Goal: Communication & Community: Share content

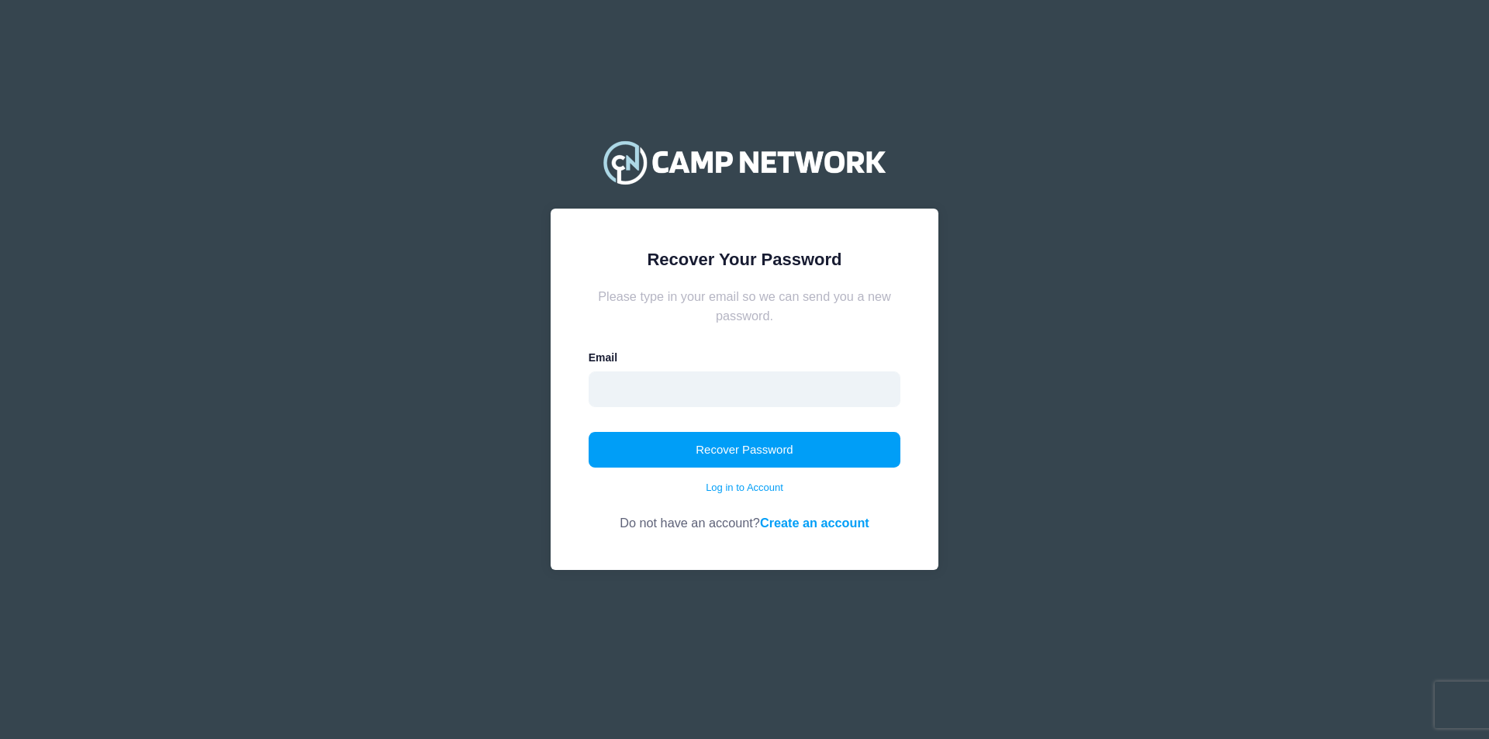
click at [702, 388] on input "email" at bounding box center [745, 390] width 313 height 36
type input "[EMAIL_ADDRESS][DOMAIN_NAME]"
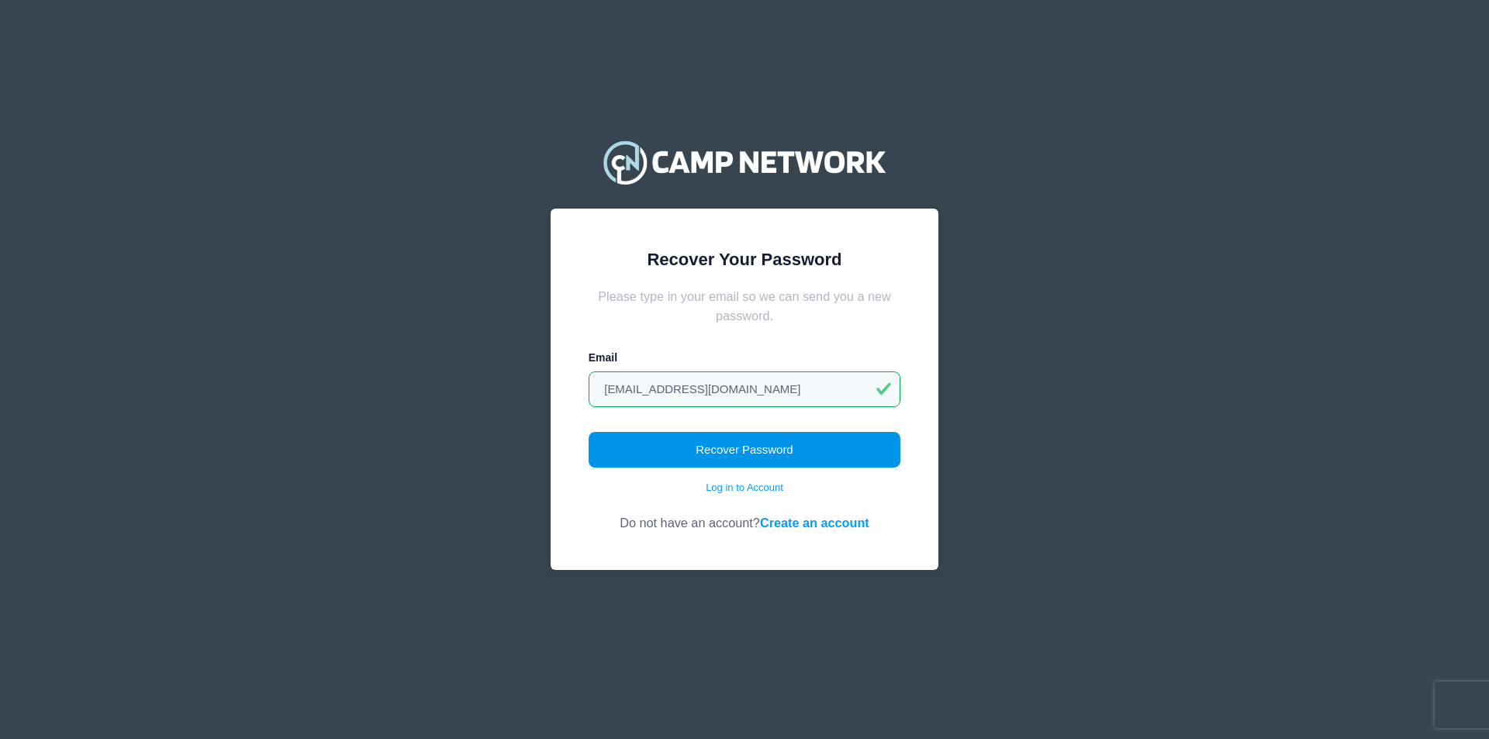
click at [734, 450] on button "Recover Password" at bounding box center [745, 450] width 313 height 36
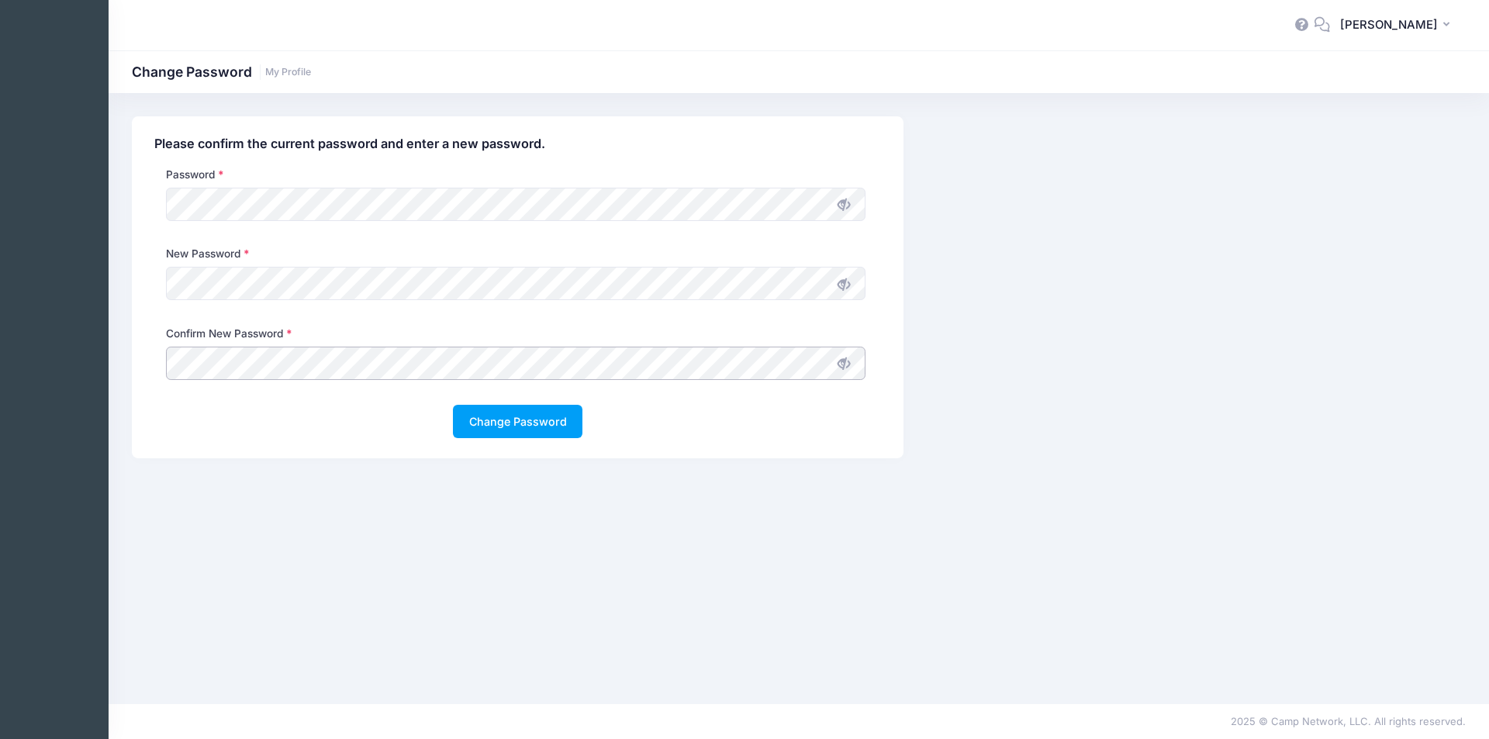
click at [453, 405] on button "Change Password" at bounding box center [518, 421] width 130 height 33
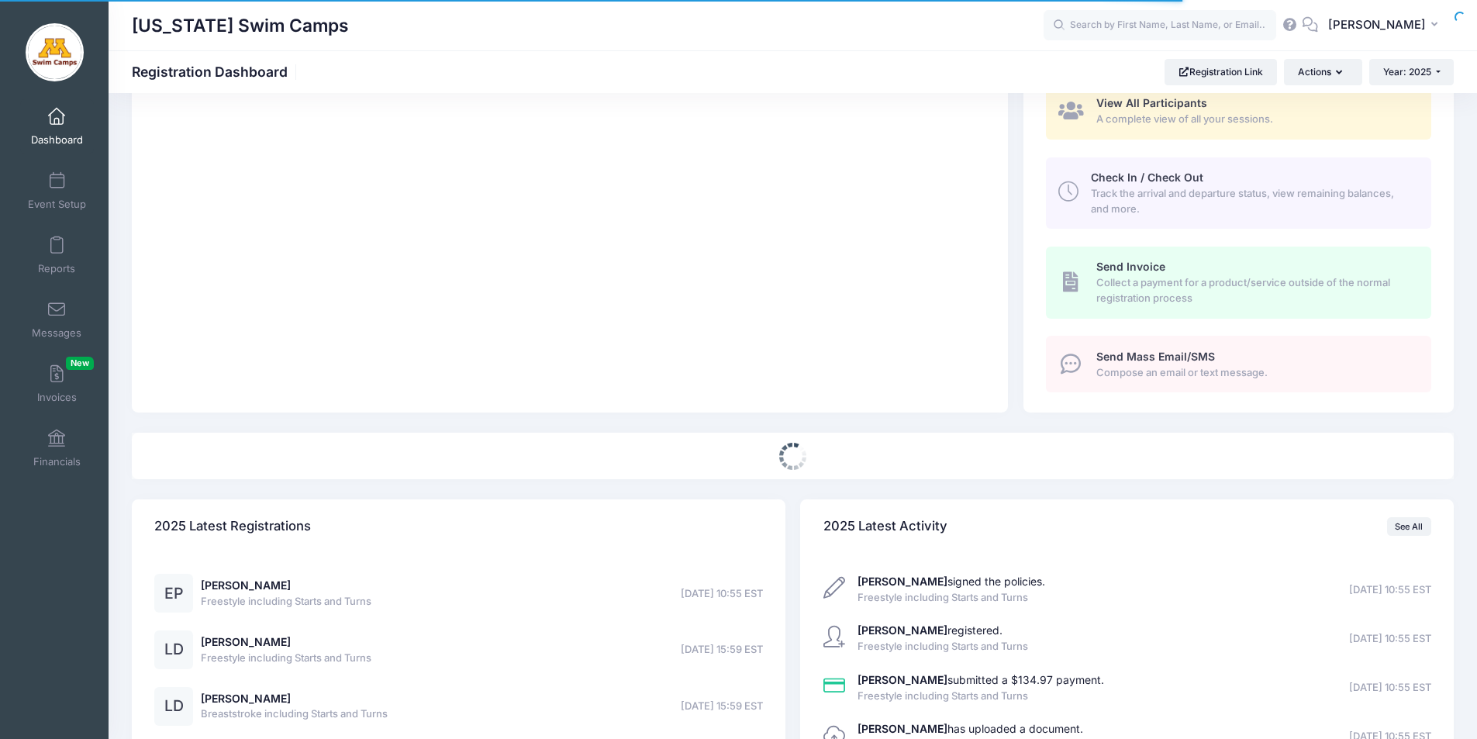
select select
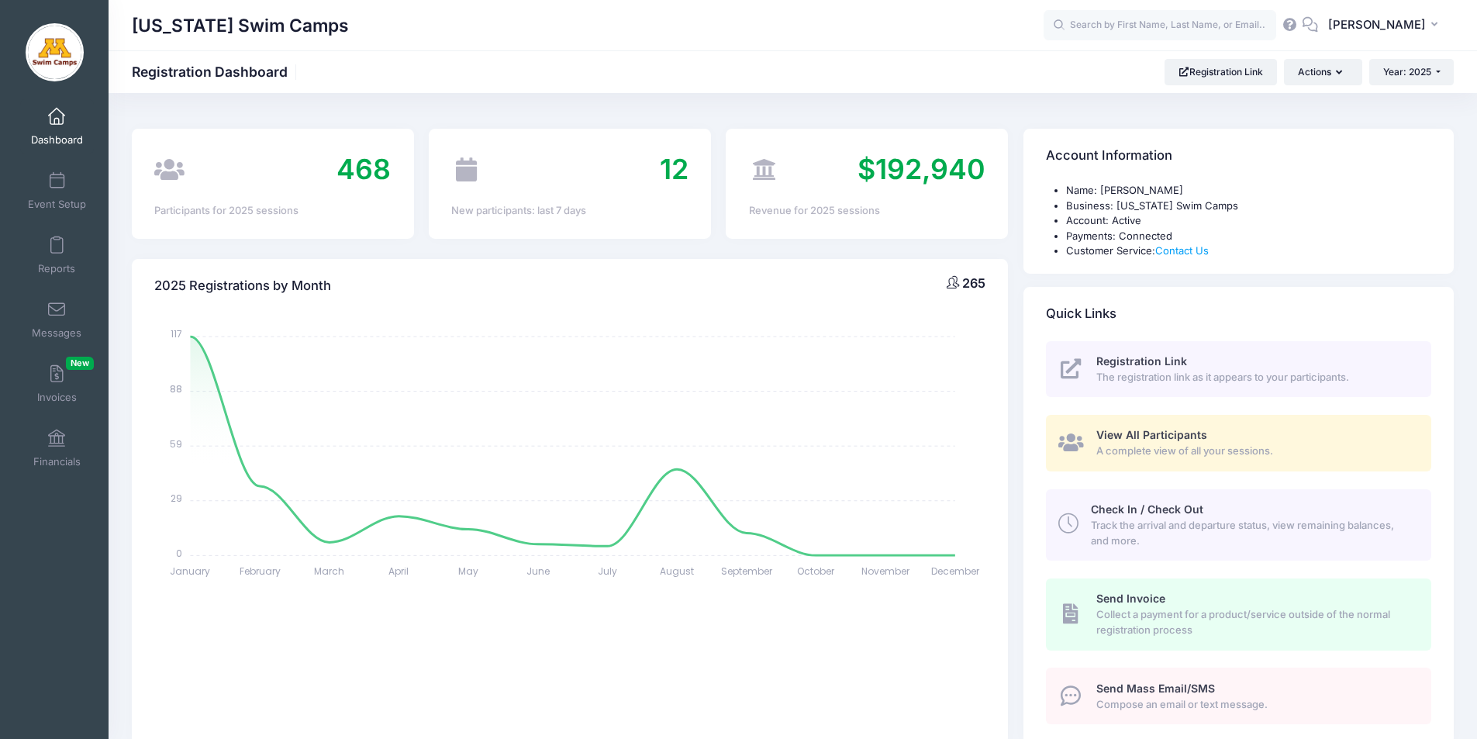
drag, startPoint x: 1483, startPoint y: 67, endPoint x: 1461, endPoint y: 33, distance: 40.4
click at [1461, 33] on html "Processing Request Please wait... Processing Request Please wait... Processing …" at bounding box center [738, 369] width 1477 height 739
click at [1193, 19] on input "text" at bounding box center [1160, 25] width 233 height 31
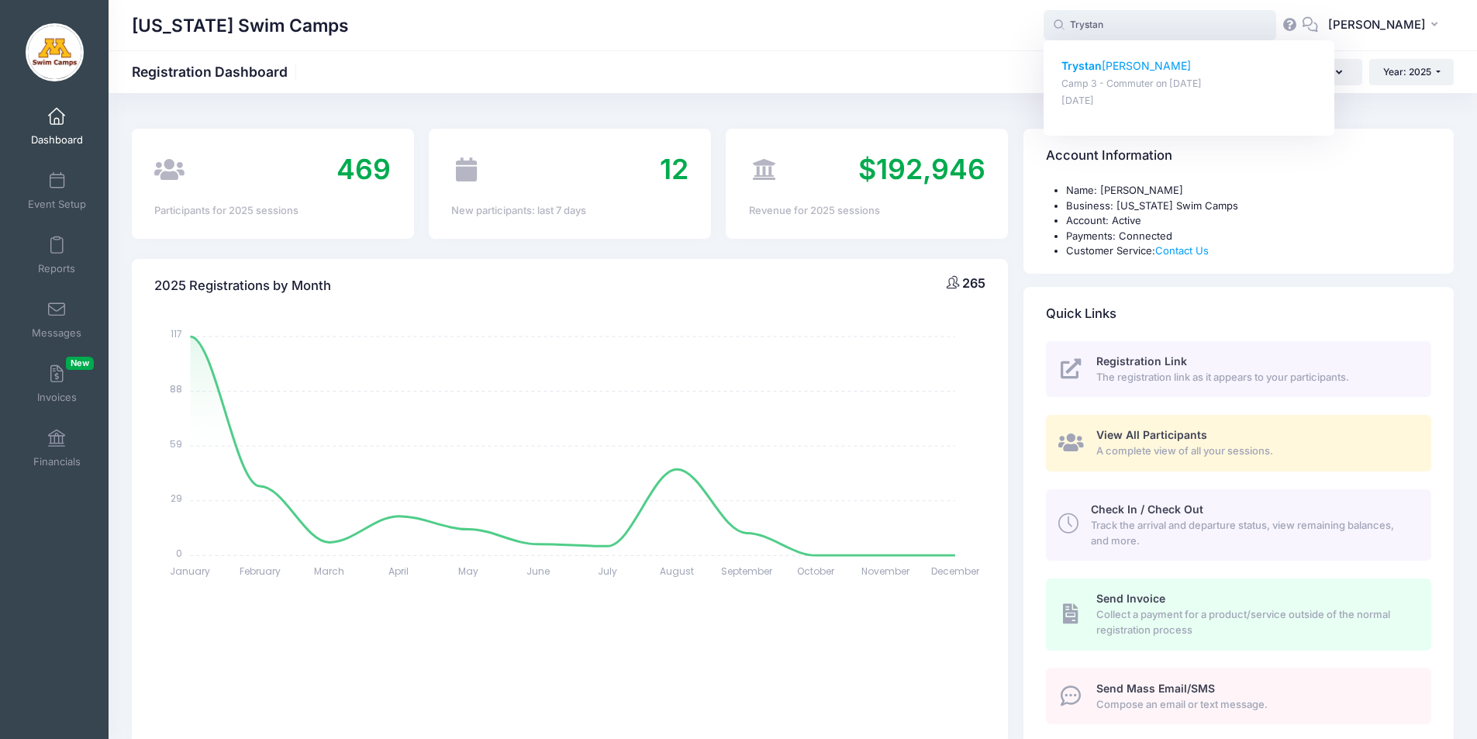
click at [1173, 80] on p "Camp 3 - Commuter on Jun-23, 2025" at bounding box center [1190, 84] width 256 height 15
type input "Trystan Tanner (Camp 3 - Commuter, Jun-23, 2025)"
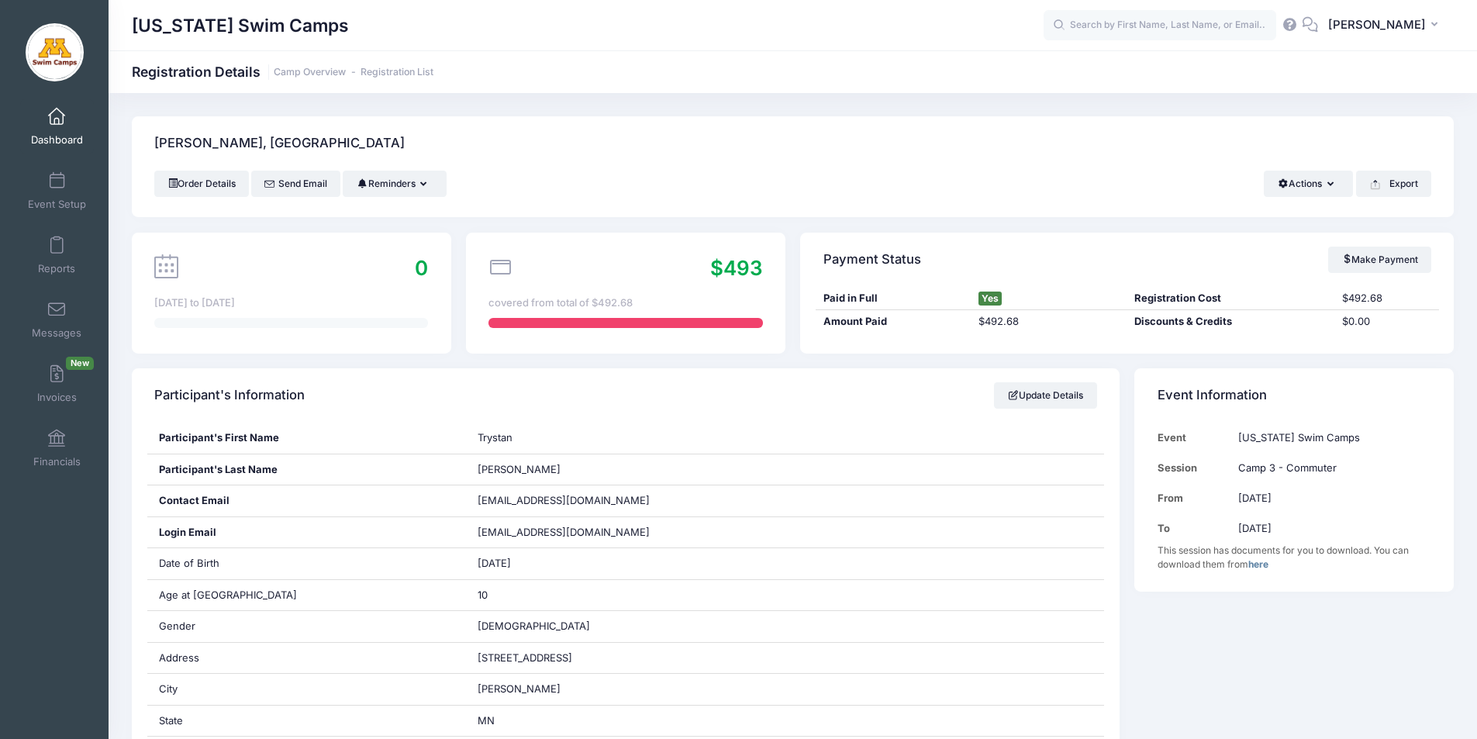
drag, startPoint x: 1483, startPoint y: 205, endPoint x: 1437, endPoint y: 101, distance: 113.6
click at [1437, 101] on html "Processing Request Please wait... Processing Request Please wait... Processing …" at bounding box center [738, 369] width 1477 height 739
click at [57, 178] on span at bounding box center [57, 181] width 0 height 17
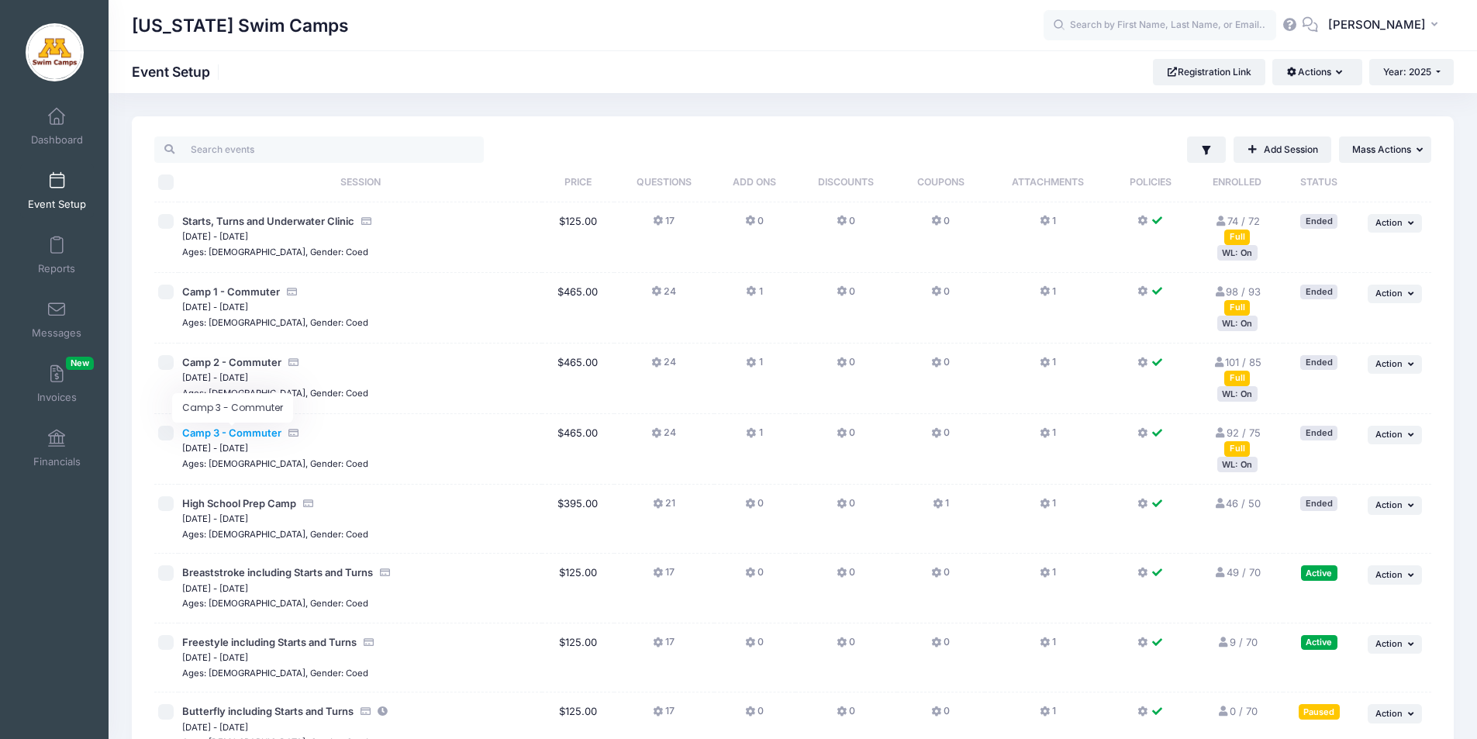
click at [241, 432] on span "Camp 3 - Commuter" at bounding box center [231, 433] width 99 height 12
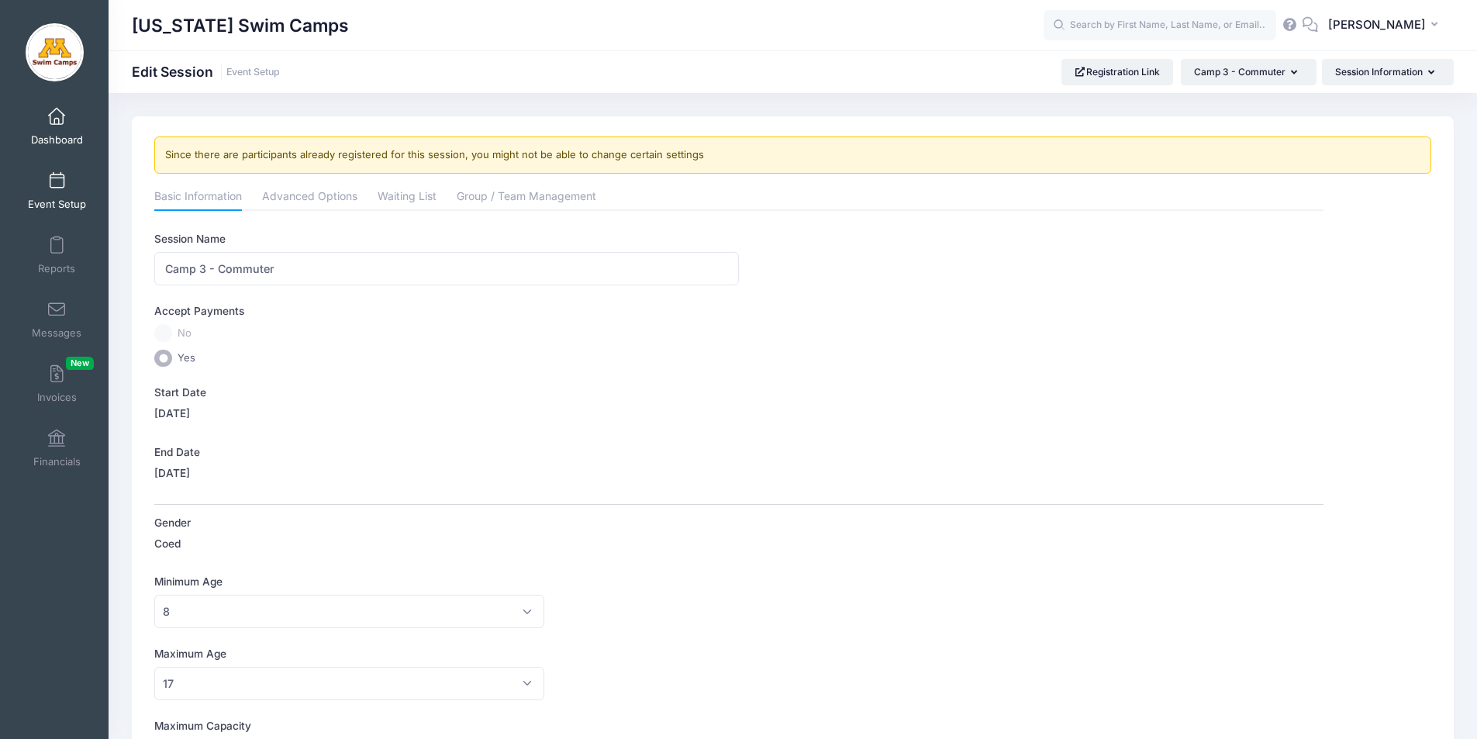
click at [57, 116] on span at bounding box center [57, 117] width 0 height 17
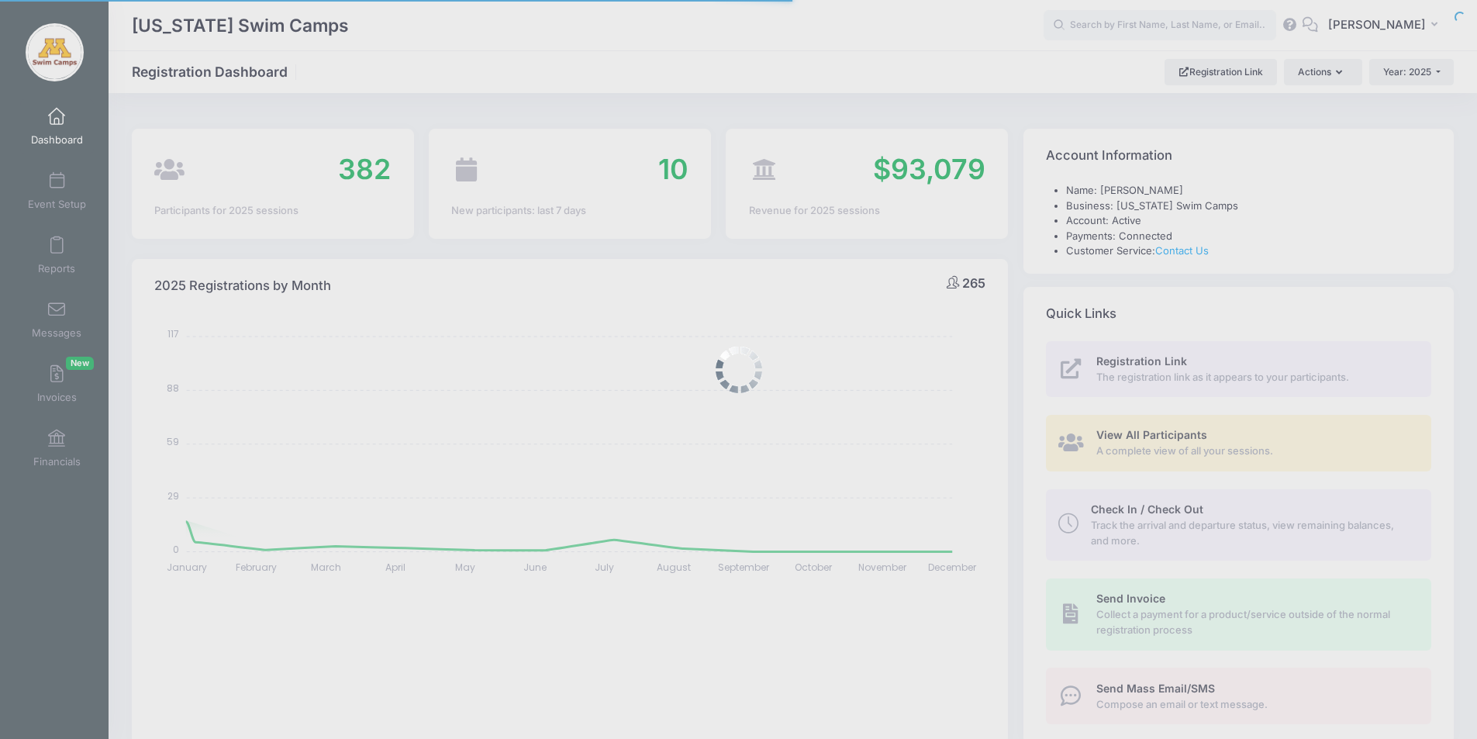
select select
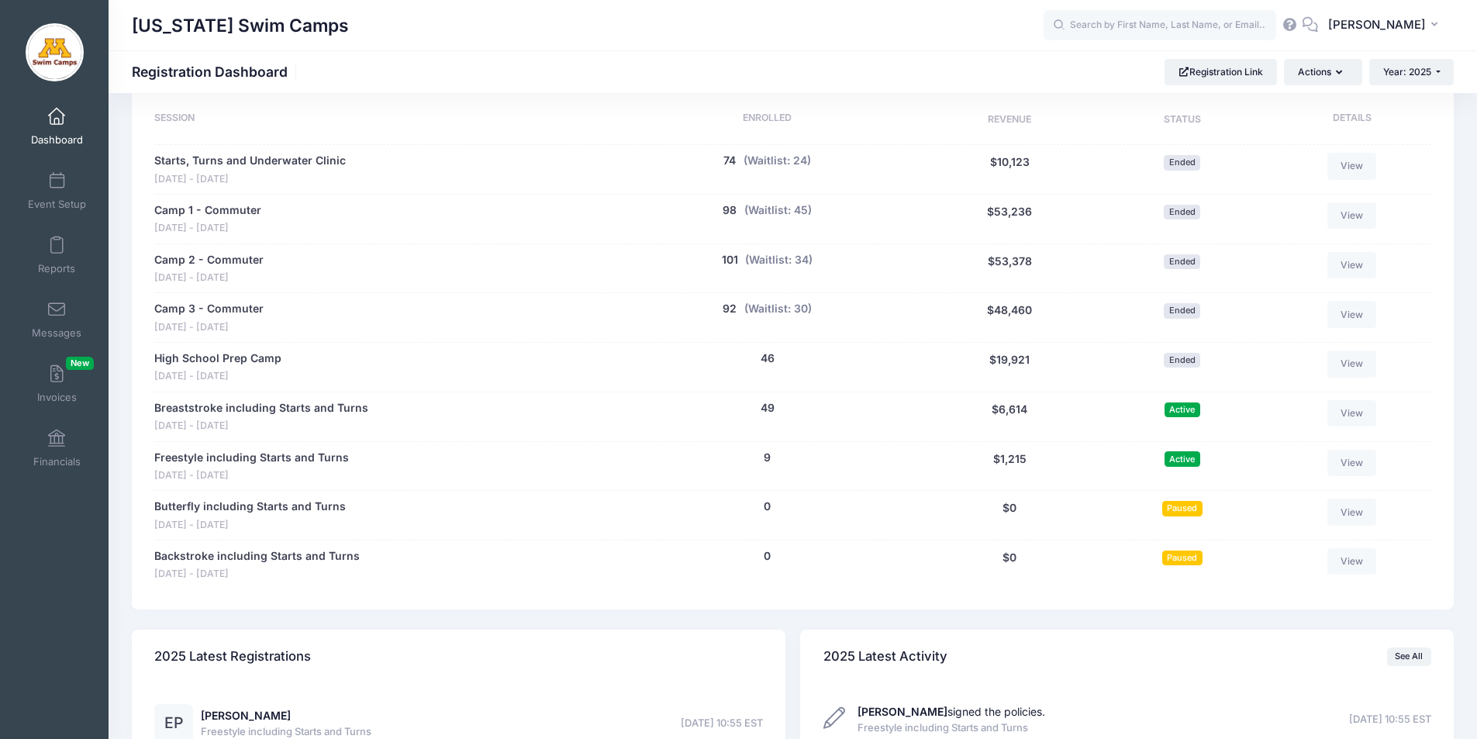
scroll to position [613, 0]
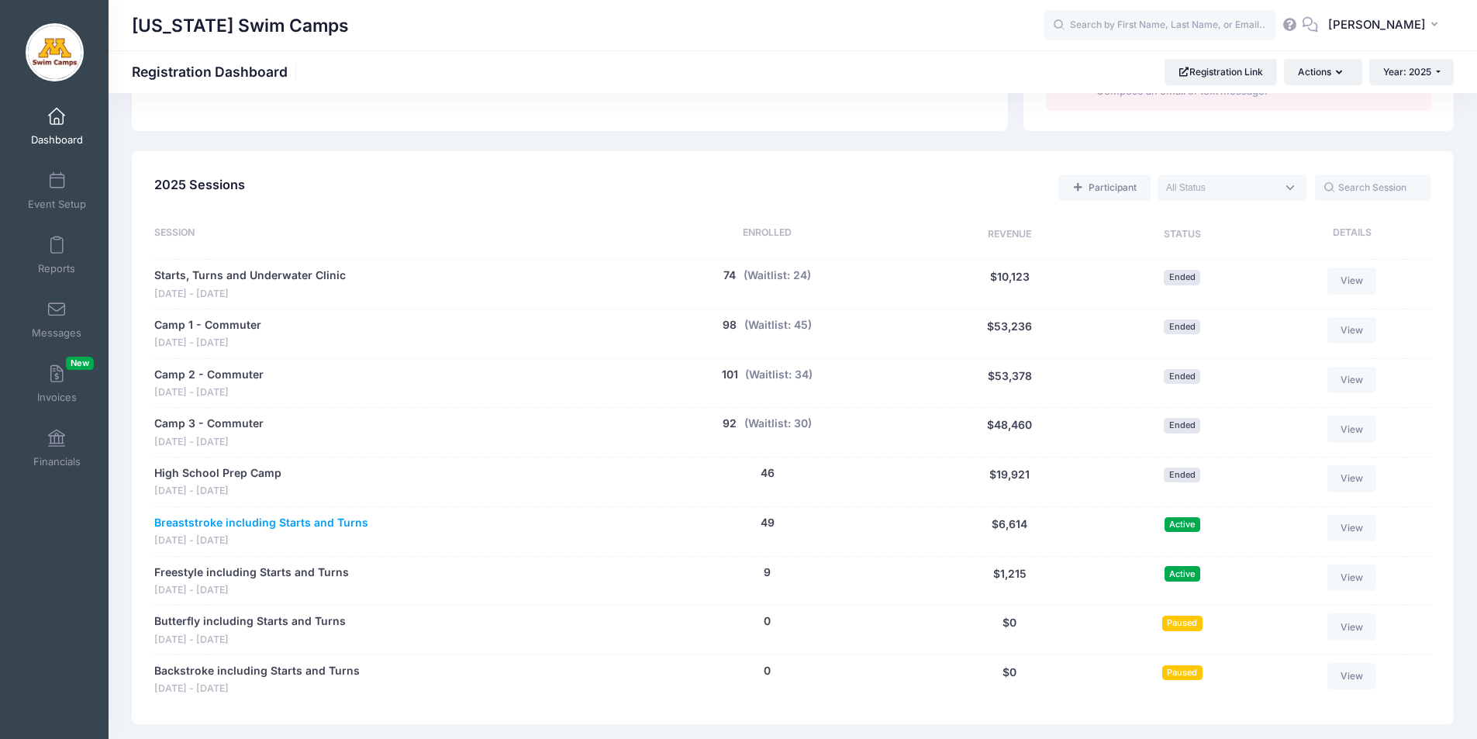
click at [267, 520] on link "Breaststroke including Starts and Turns" at bounding box center [261, 523] width 214 height 16
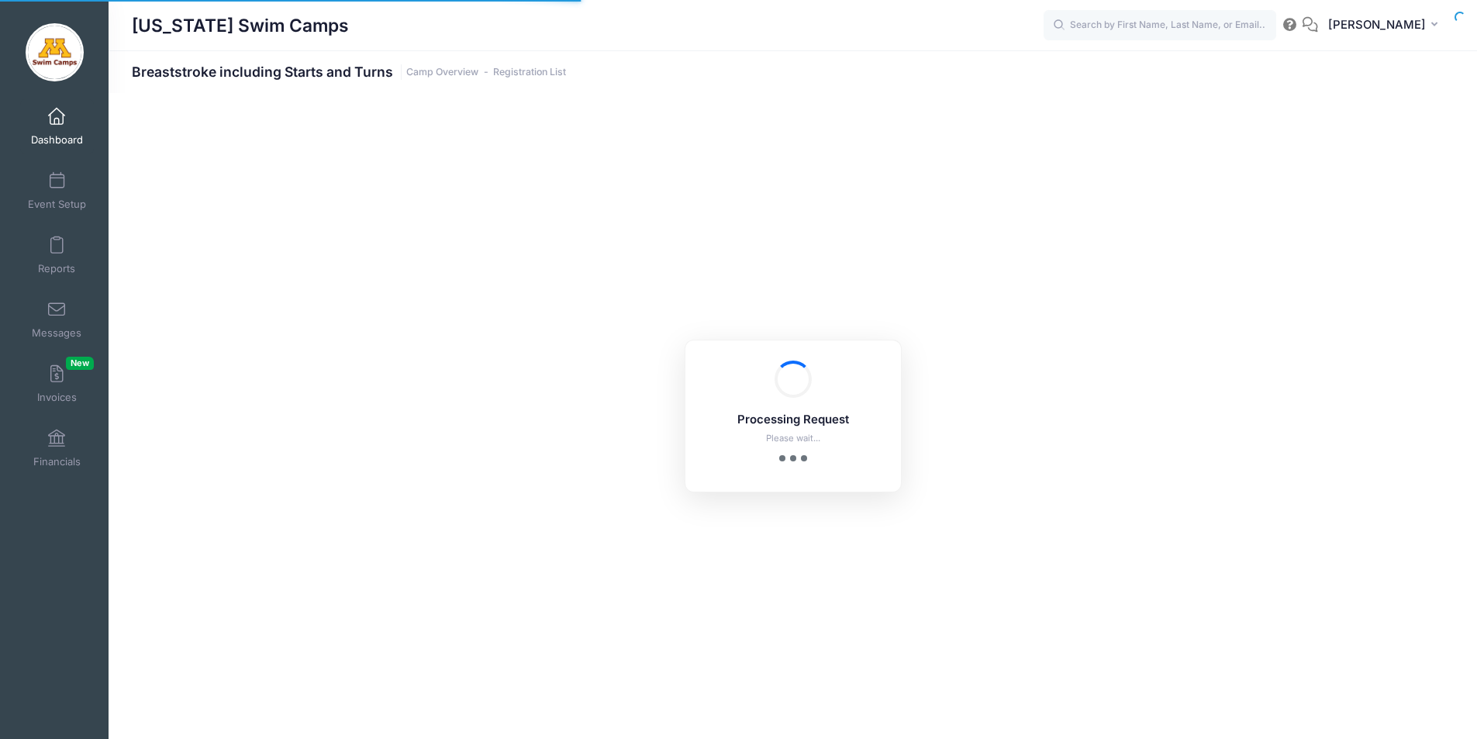
select select "10"
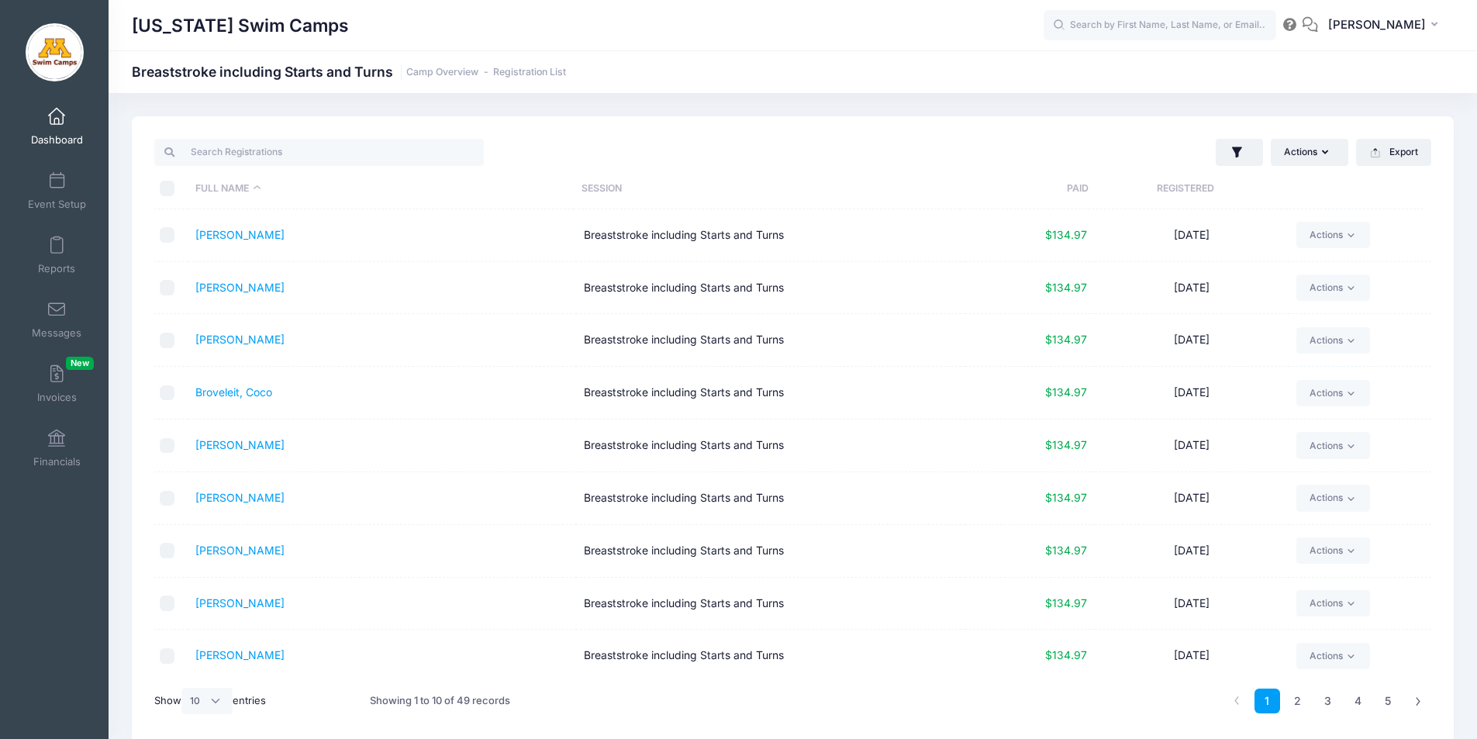
click at [57, 115] on span at bounding box center [57, 117] width 0 height 17
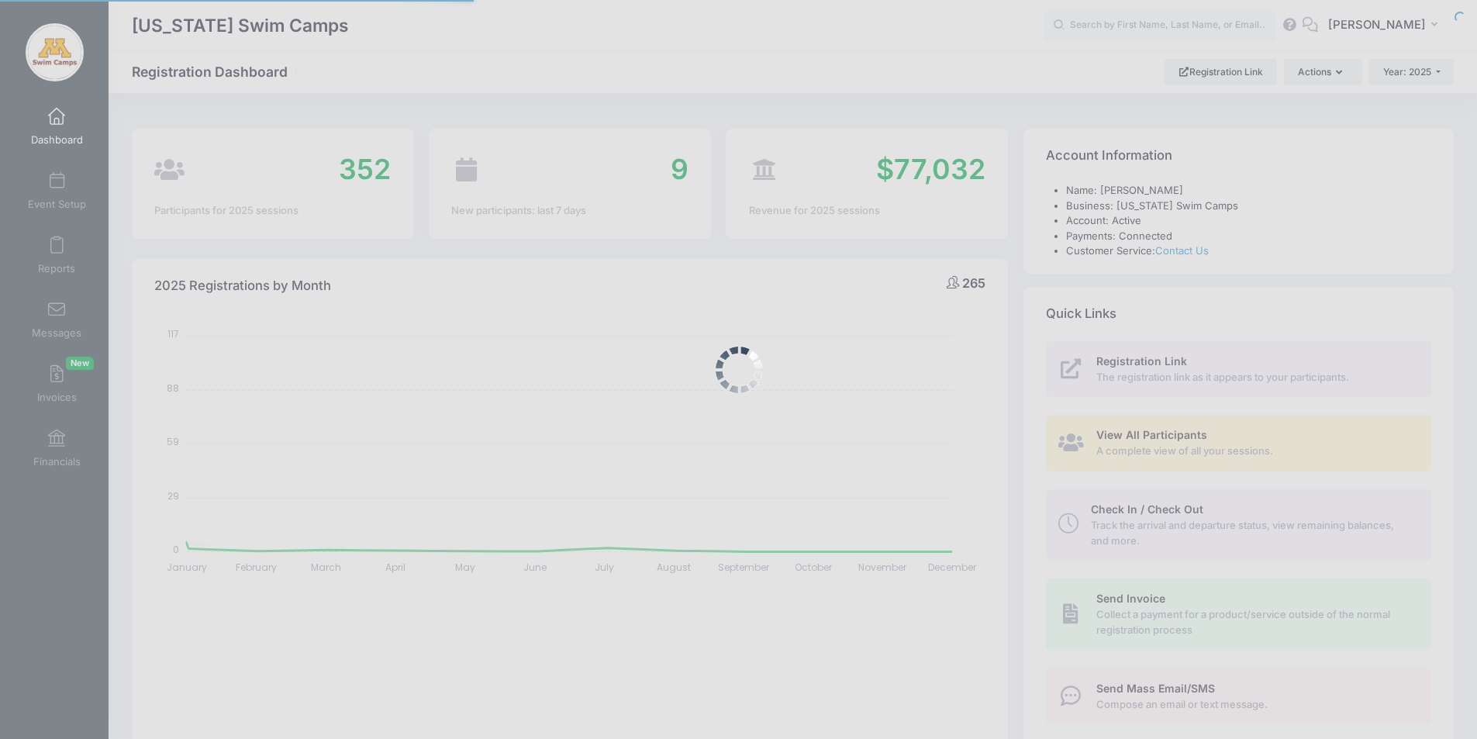
select select
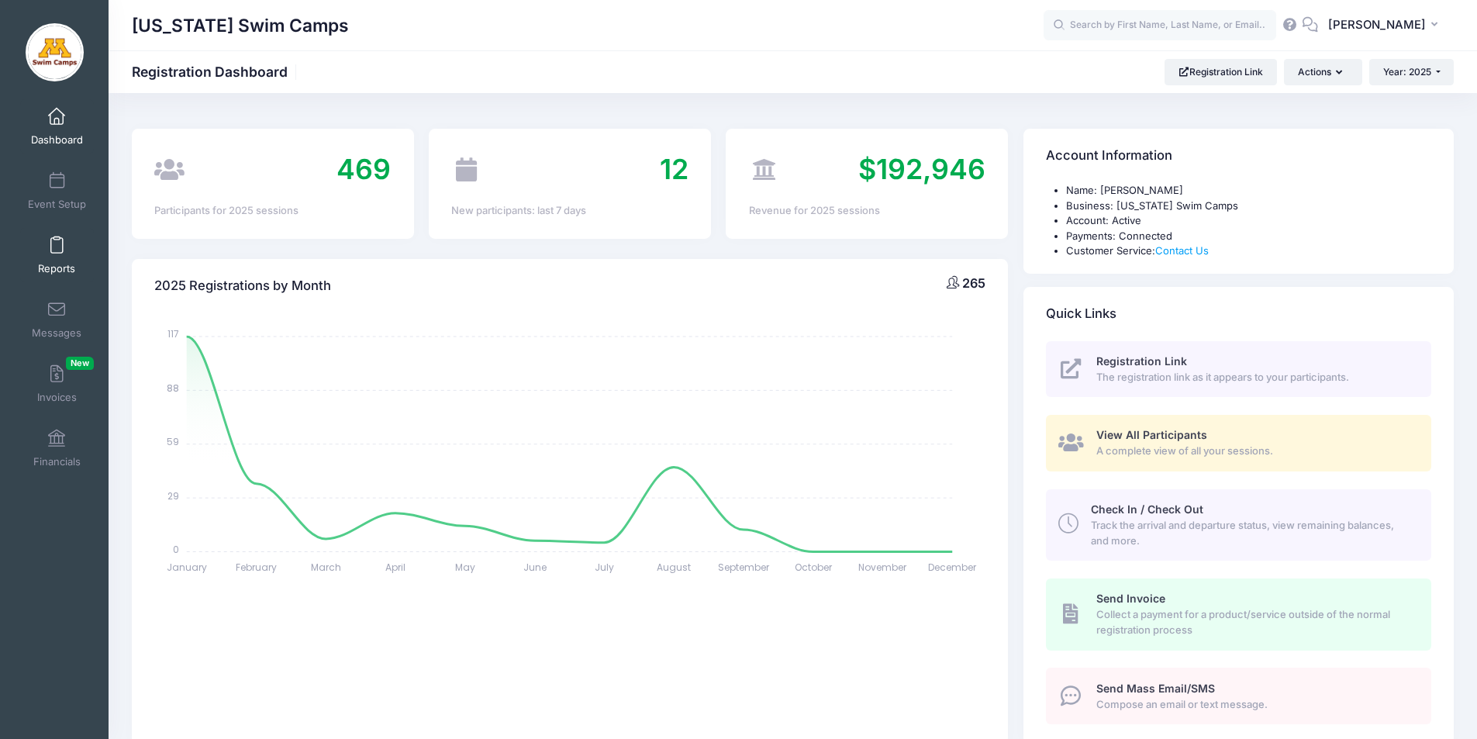
click at [57, 244] on span at bounding box center [57, 245] width 0 height 17
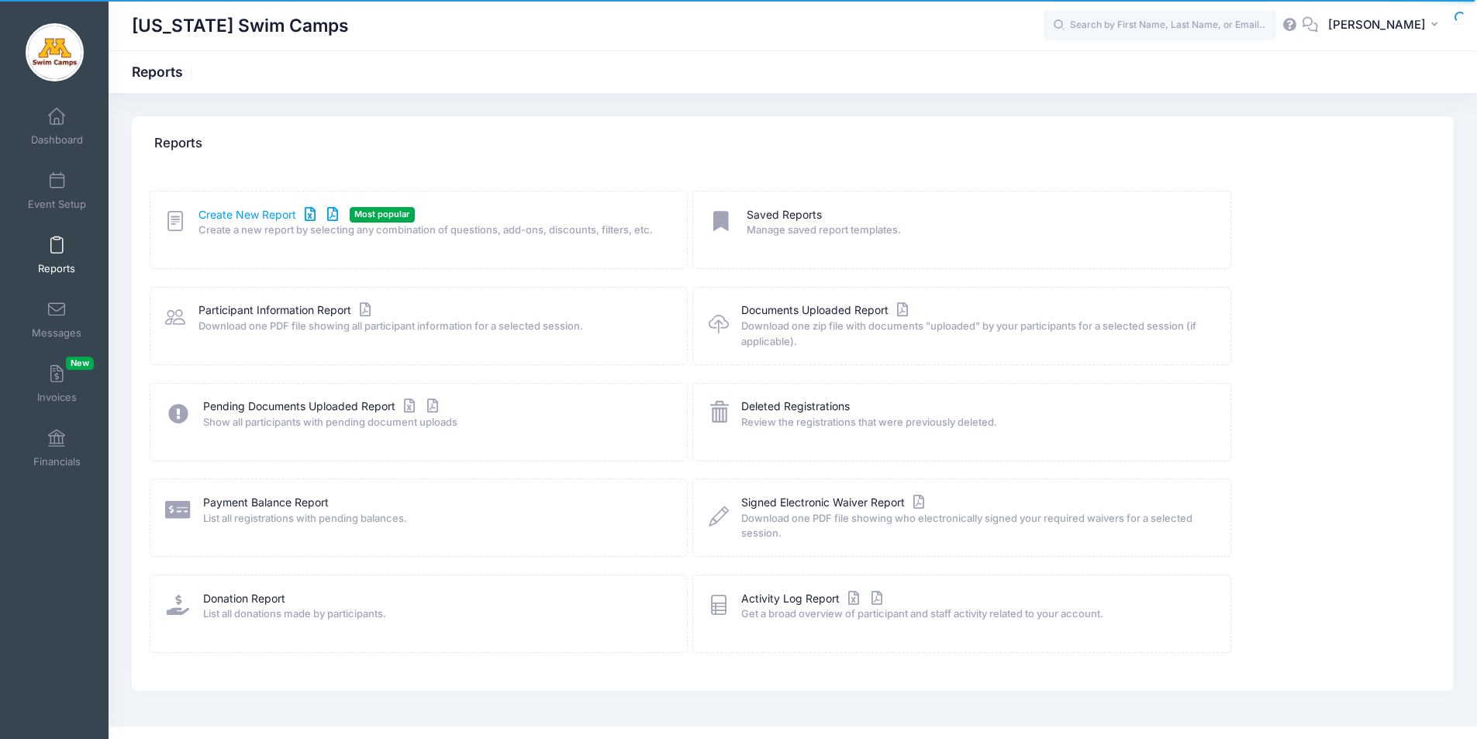
click at [264, 213] on link "Create New Report" at bounding box center [271, 215] width 144 height 16
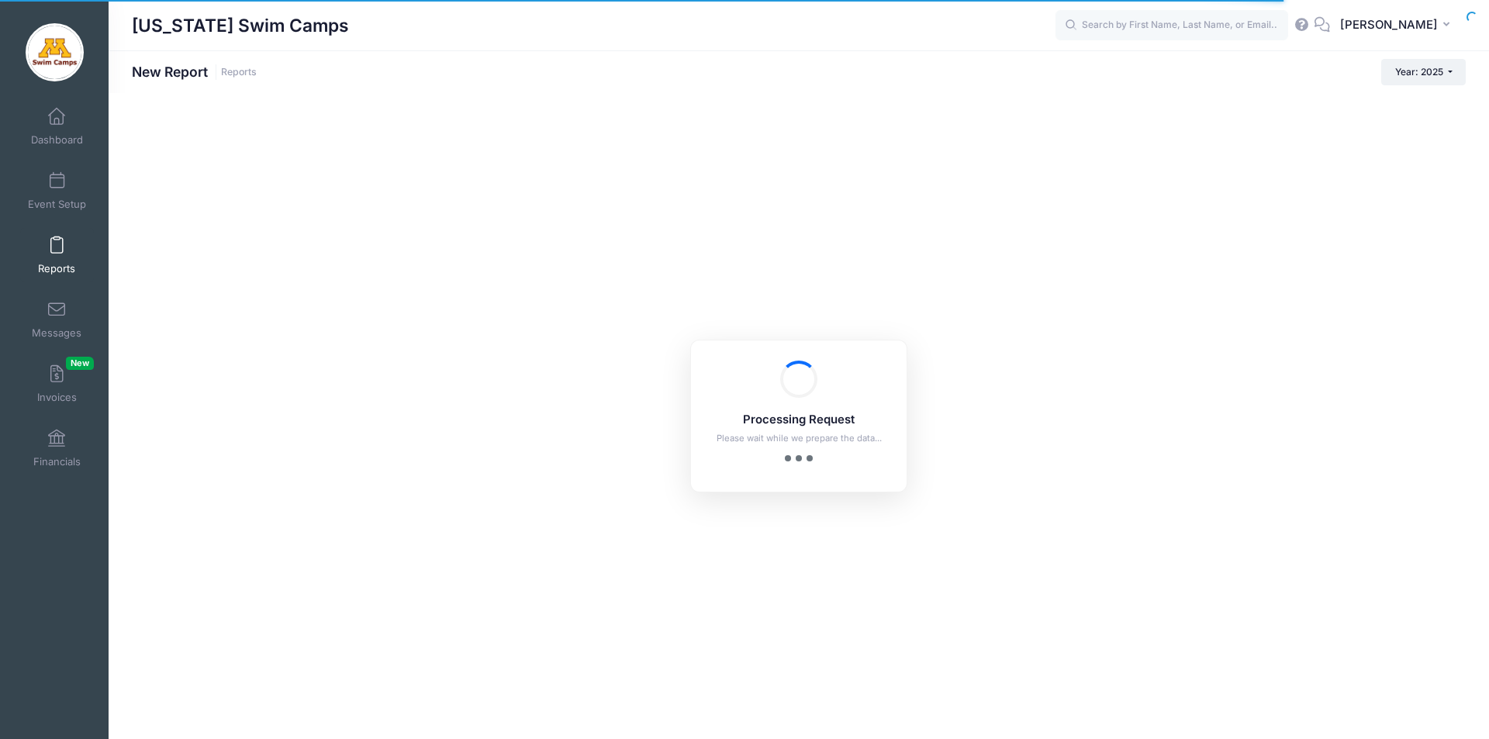
checkbox input "true"
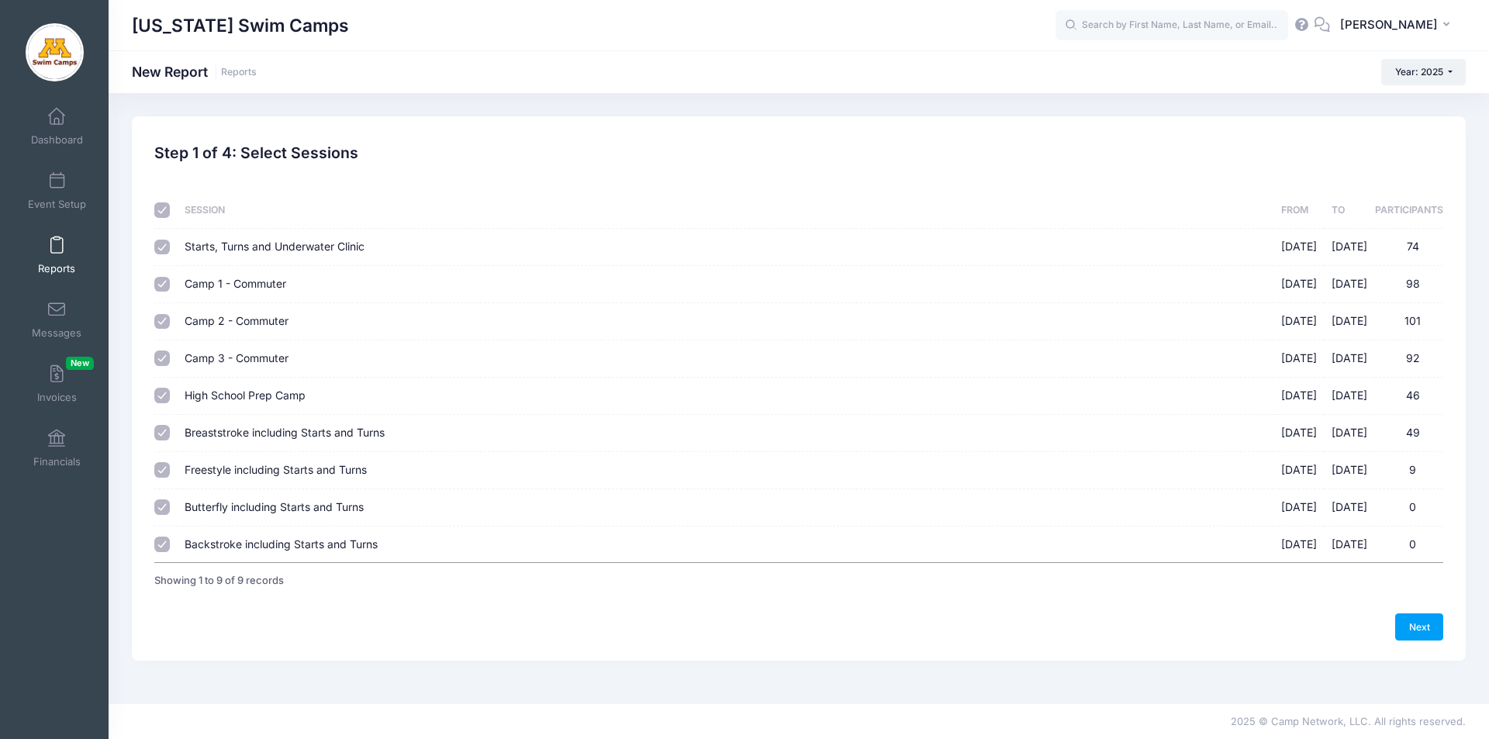
click at [160, 209] on input "checkbox" at bounding box center [162, 210] width 16 height 16
checkbox input "false"
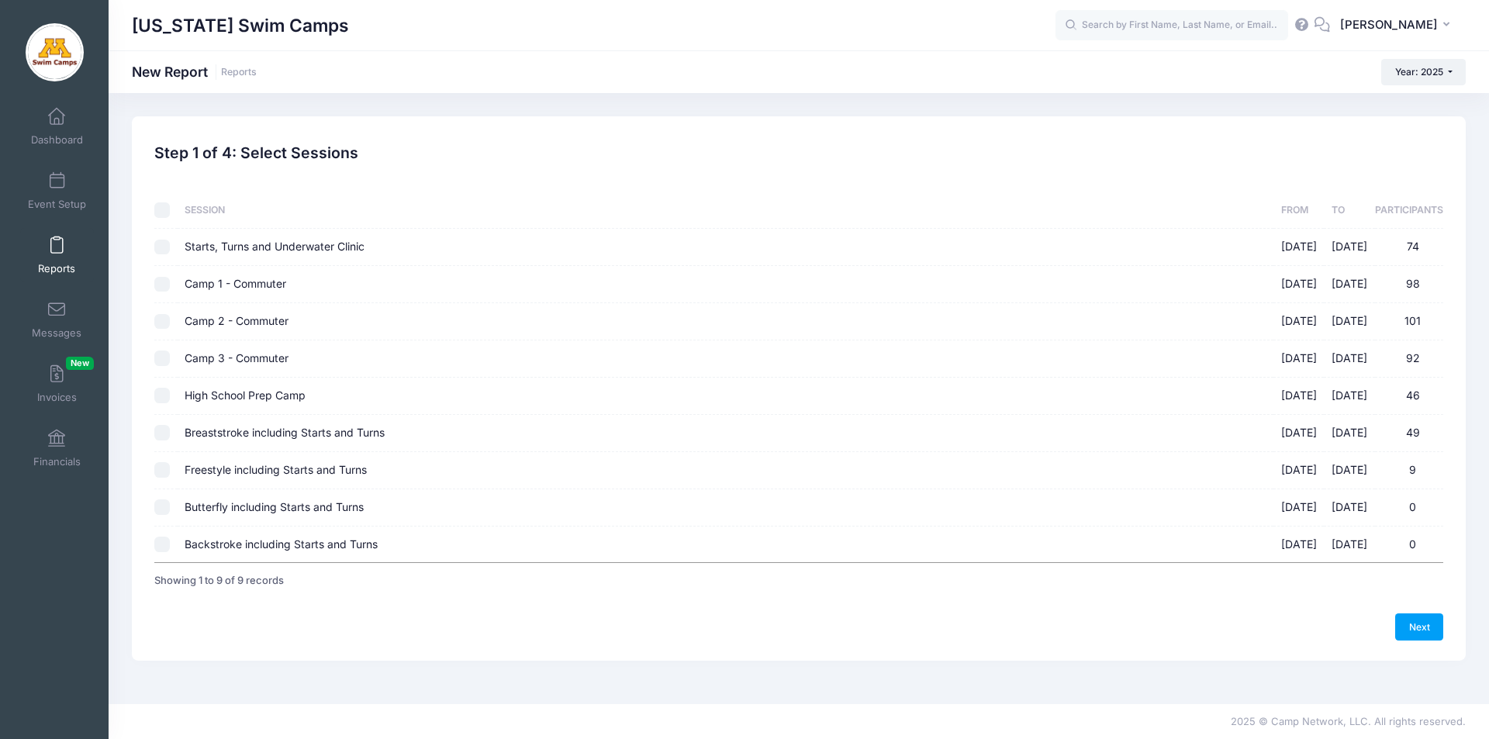
checkbox input "false"
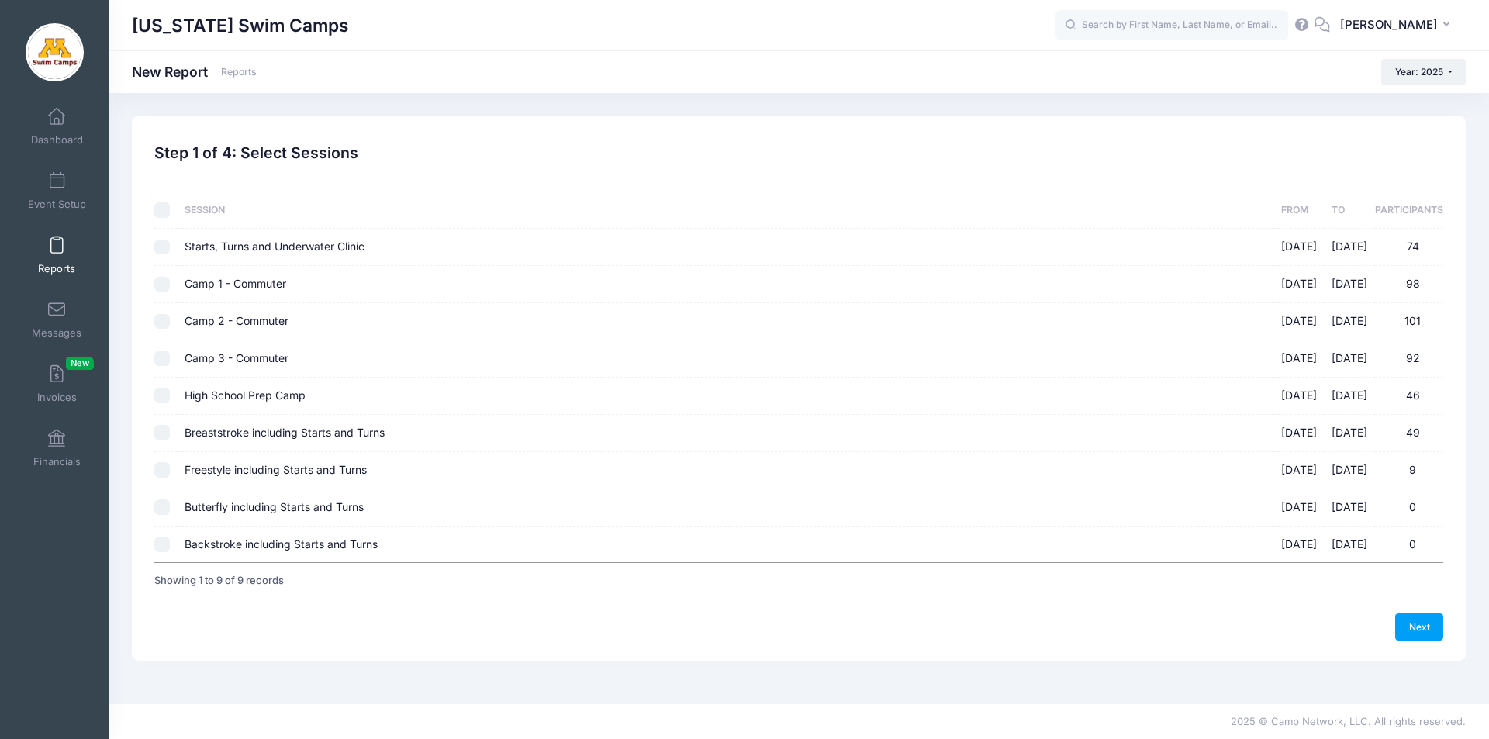
checkbox input "false"
click at [161, 433] on input "Breaststroke including Starts and Turns 09/14/2025 - 09/14/2025 49" at bounding box center [162, 433] width 16 height 16
checkbox input "true"
click at [1419, 632] on link "Next" at bounding box center [1419, 626] width 48 height 26
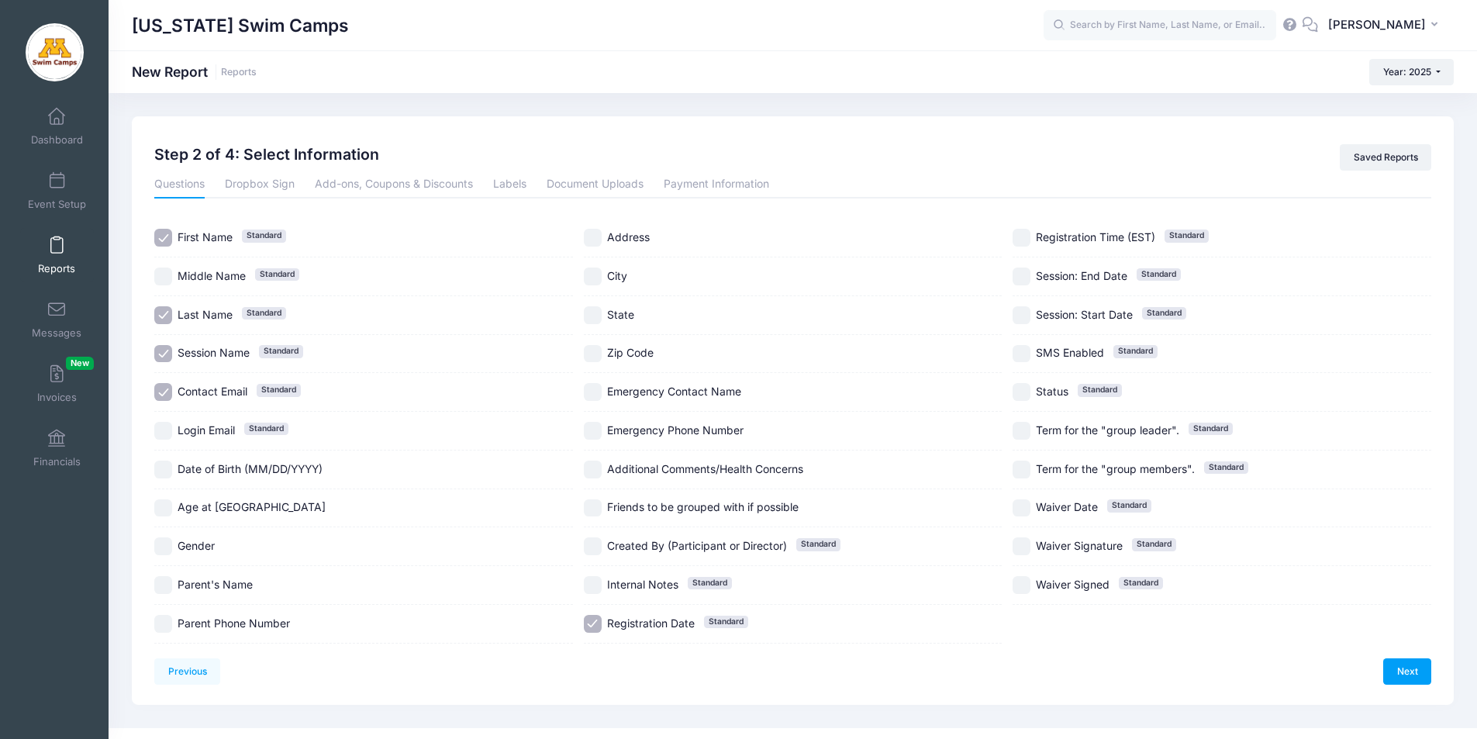
click at [162, 392] on input "Contact Email Standard" at bounding box center [163, 392] width 18 height 18
checkbox input "false"
click at [594, 624] on input "Registration Date Standard" at bounding box center [593, 624] width 18 height 18
checkbox input "false"
click at [262, 181] on link "Dropbox Sign" at bounding box center [260, 185] width 70 height 28
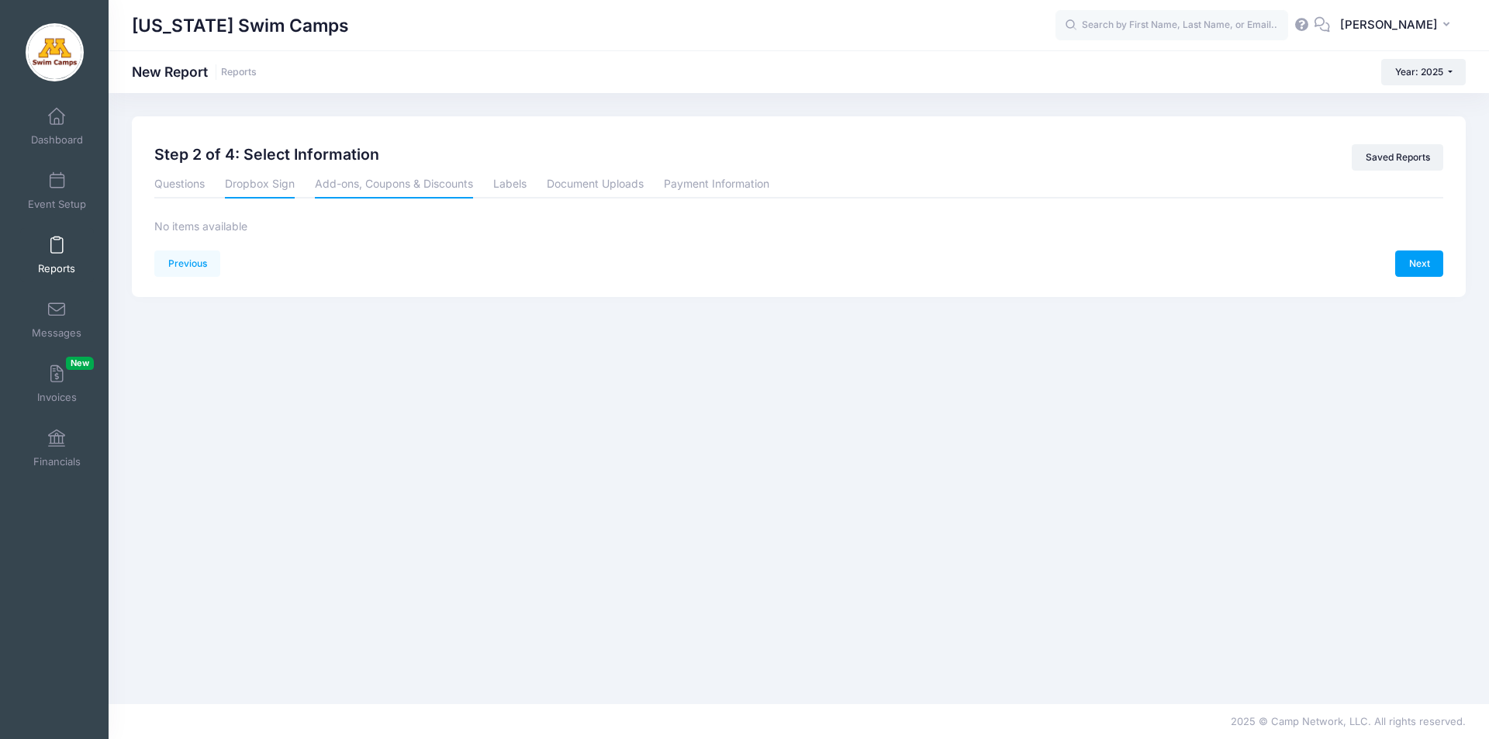
click at [383, 183] on link "Add-ons, Coupons & Discounts" at bounding box center [394, 185] width 158 height 28
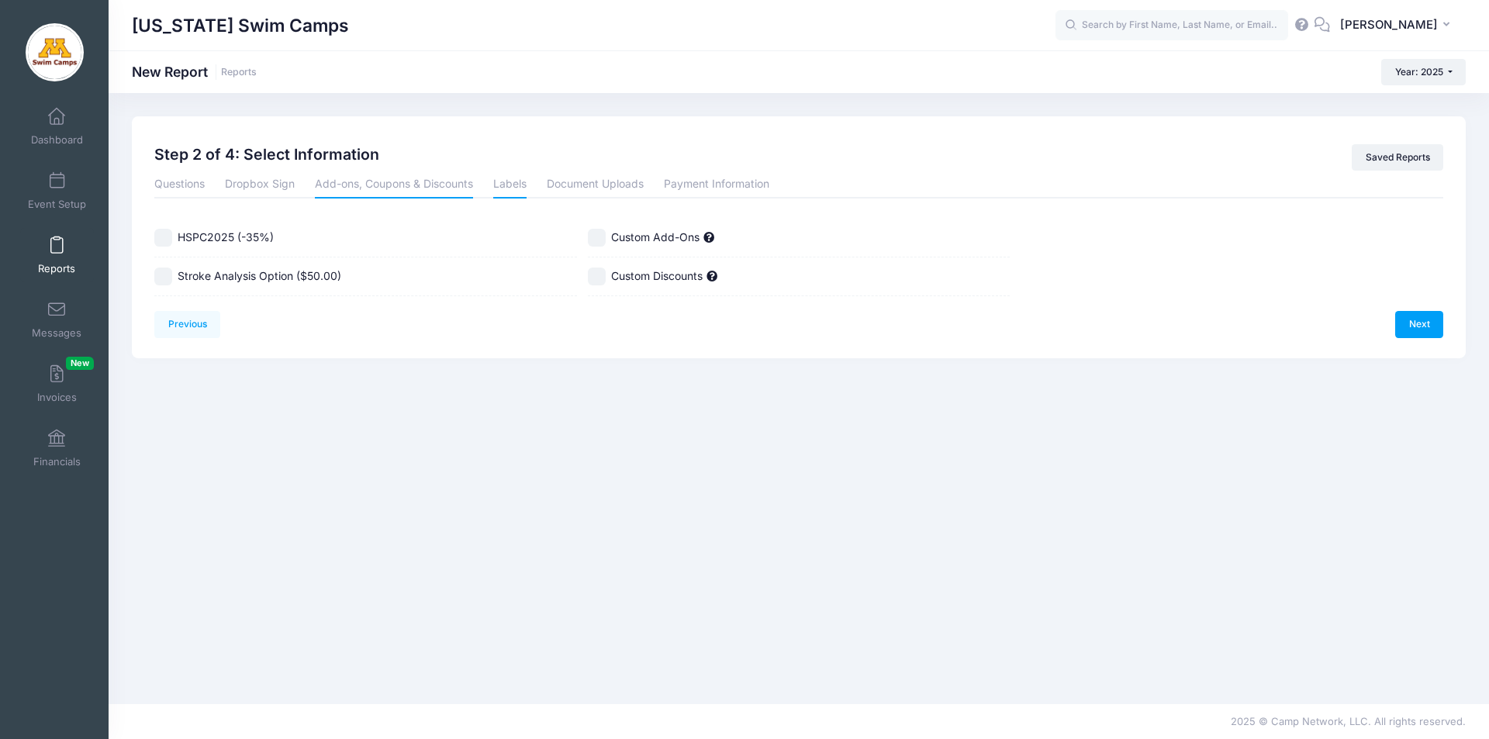
click at [505, 185] on link "Labels" at bounding box center [509, 185] width 33 height 28
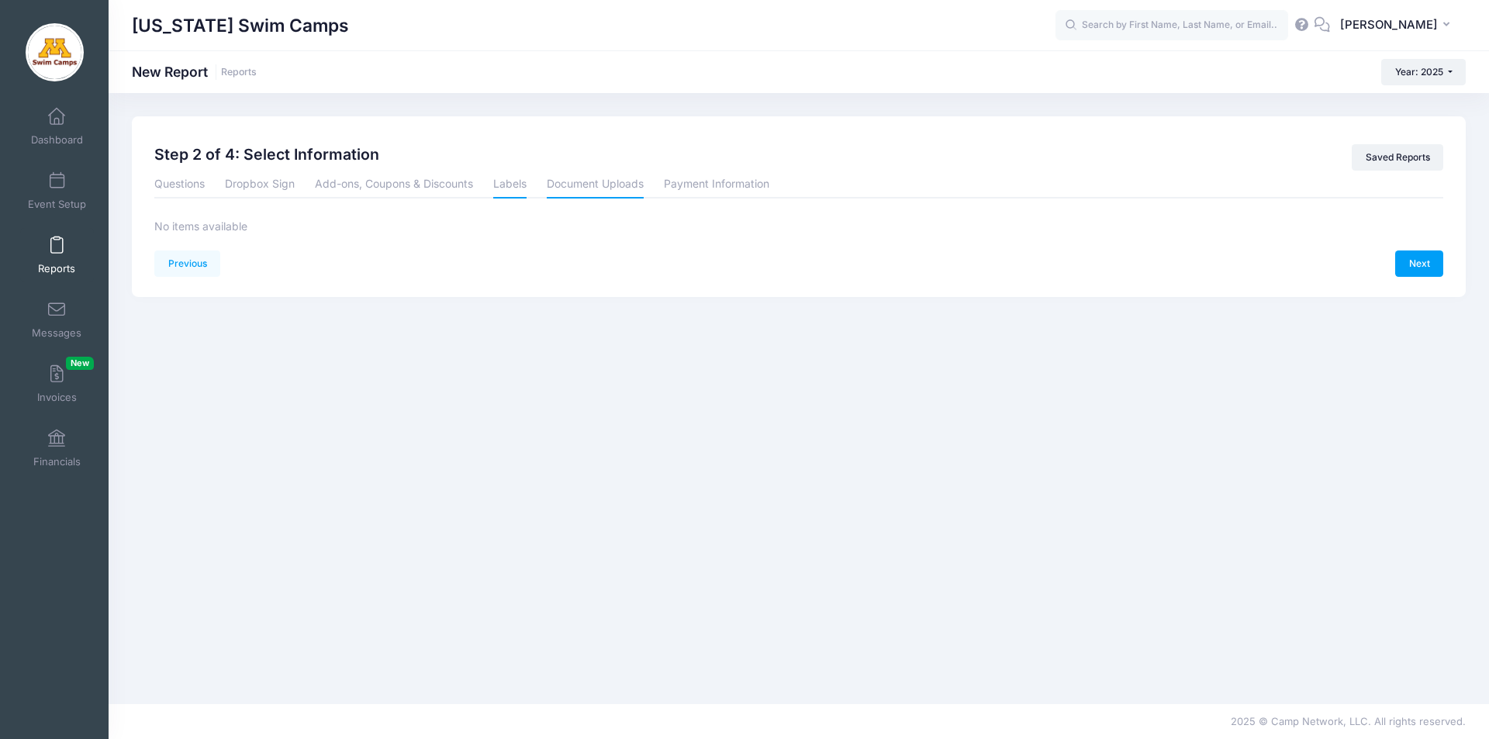
click at [562, 185] on link "Document Uploads" at bounding box center [595, 185] width 97 height 28
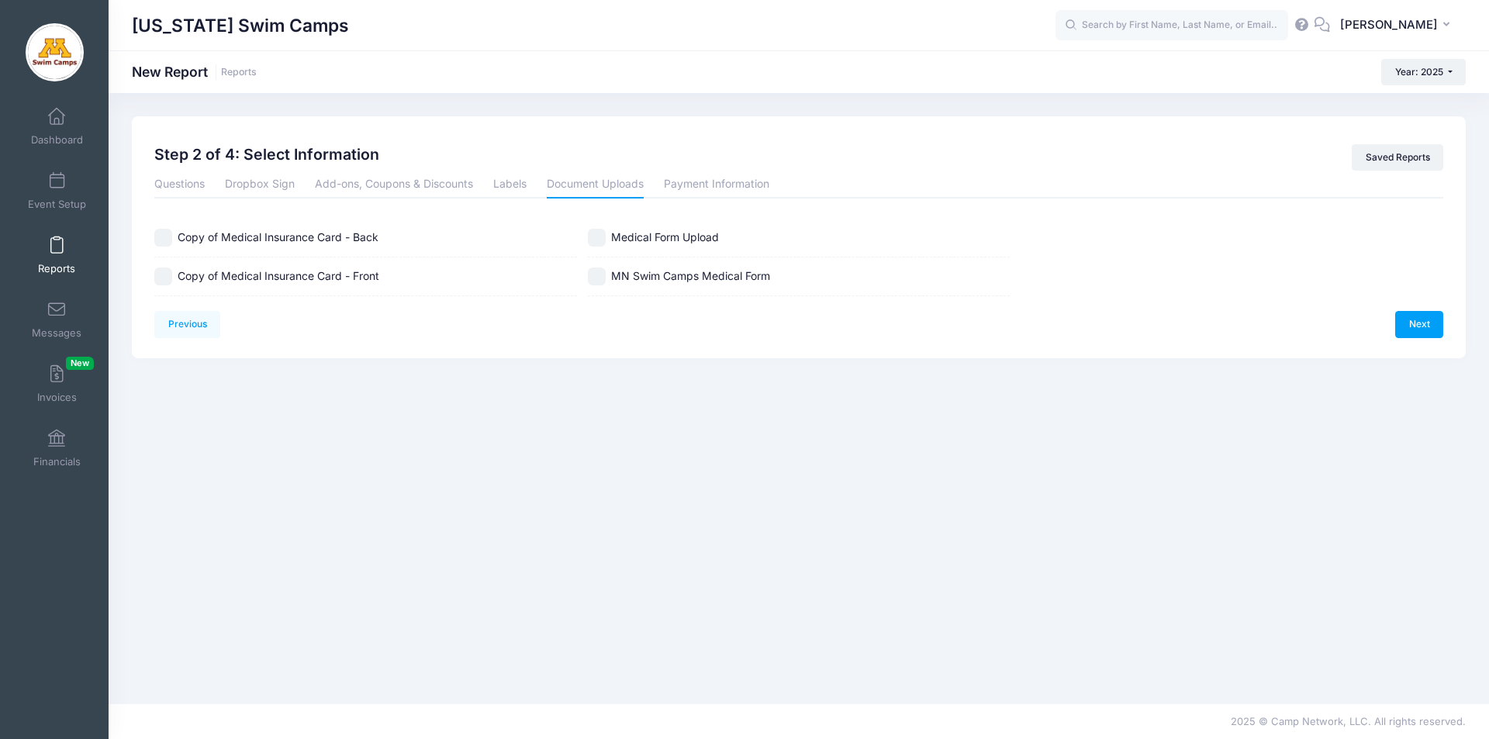
click at [603, 271] on input "MN Swim Camps Medical Form" at bounding box center [597, 277] width 18 height 18
checkbox input "true"
click at [594, 240] on input "Medical Form Upload" at bounding box center [597, 238] width 18 height 18
checkbox input "true"
click at [1415, 319] on link "Next" at bounding box center [1419, 324] width 48 height 26
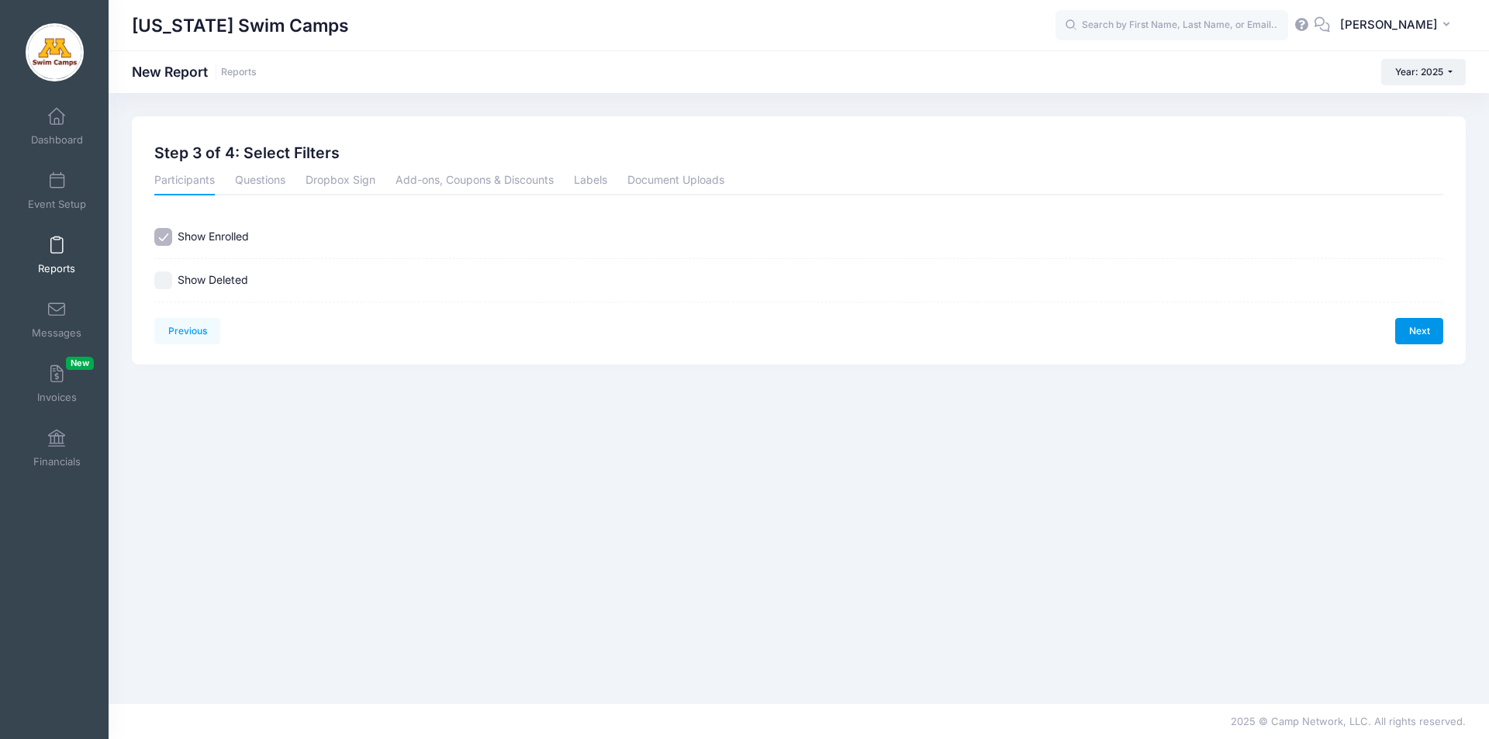
click at [1417, 323] on link "Next" at bounding box center [1419, 331] width 48 height 26
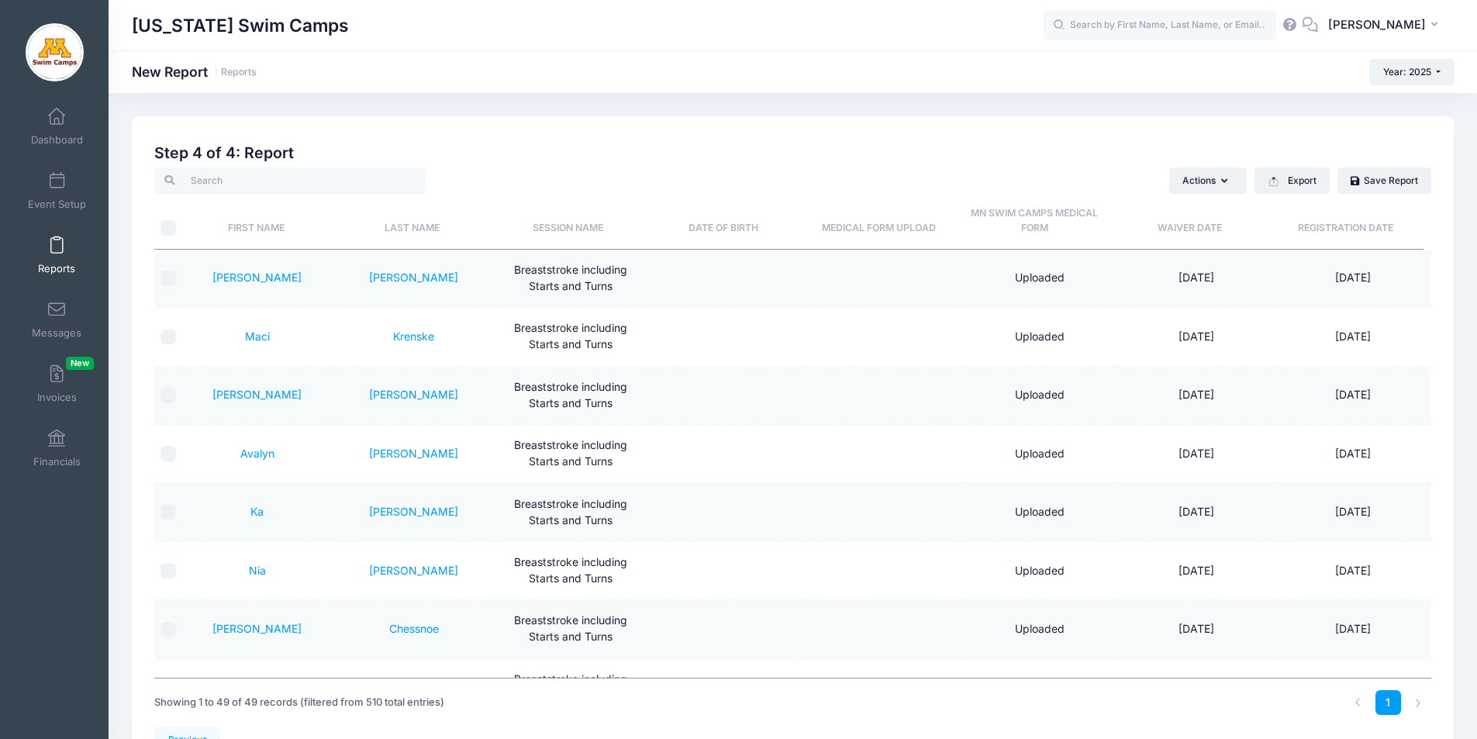
click at [57, 258] on link "Reports" at bounding box center [57, 255] width 74 height 54
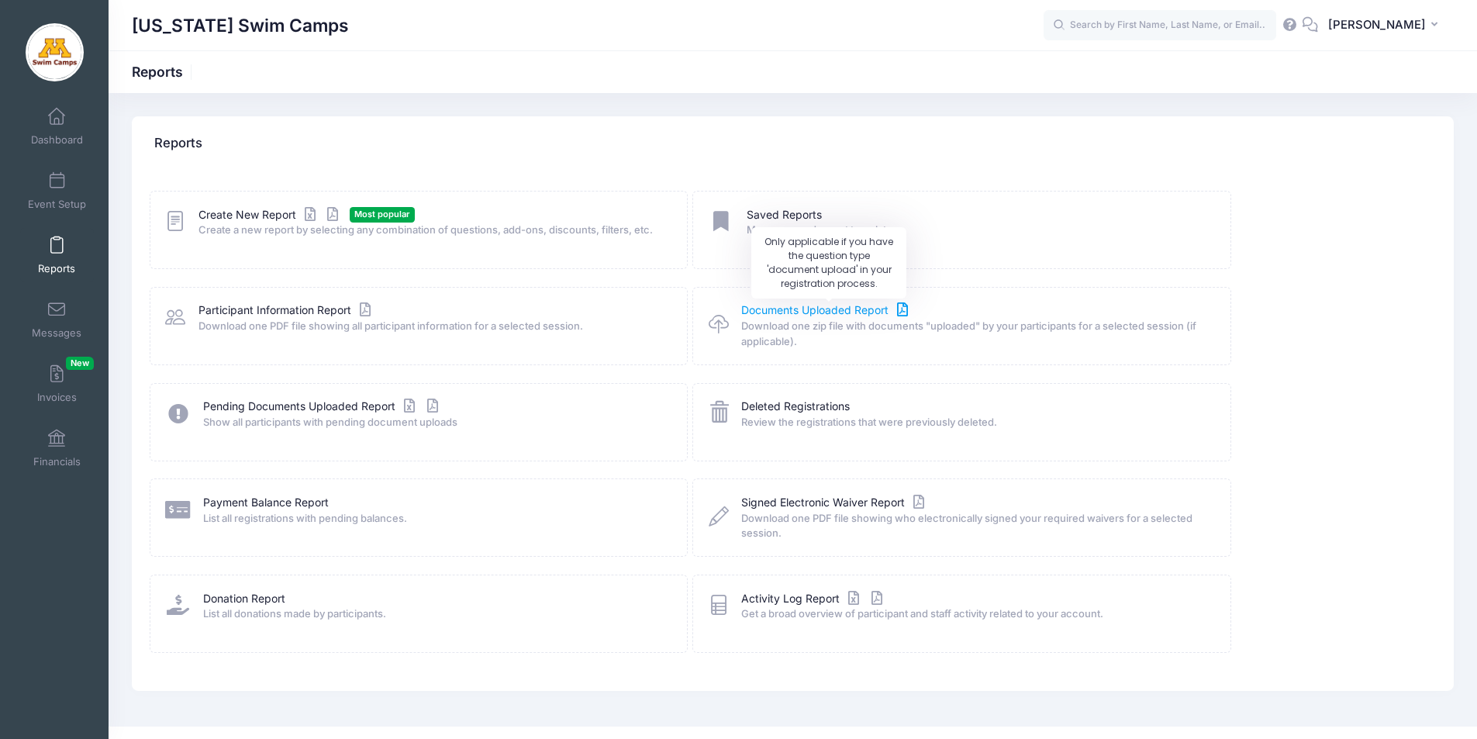
click at [782, 309] on link "Documents Uploaded Report" at bounding box center [826, 310] width 171 height 16
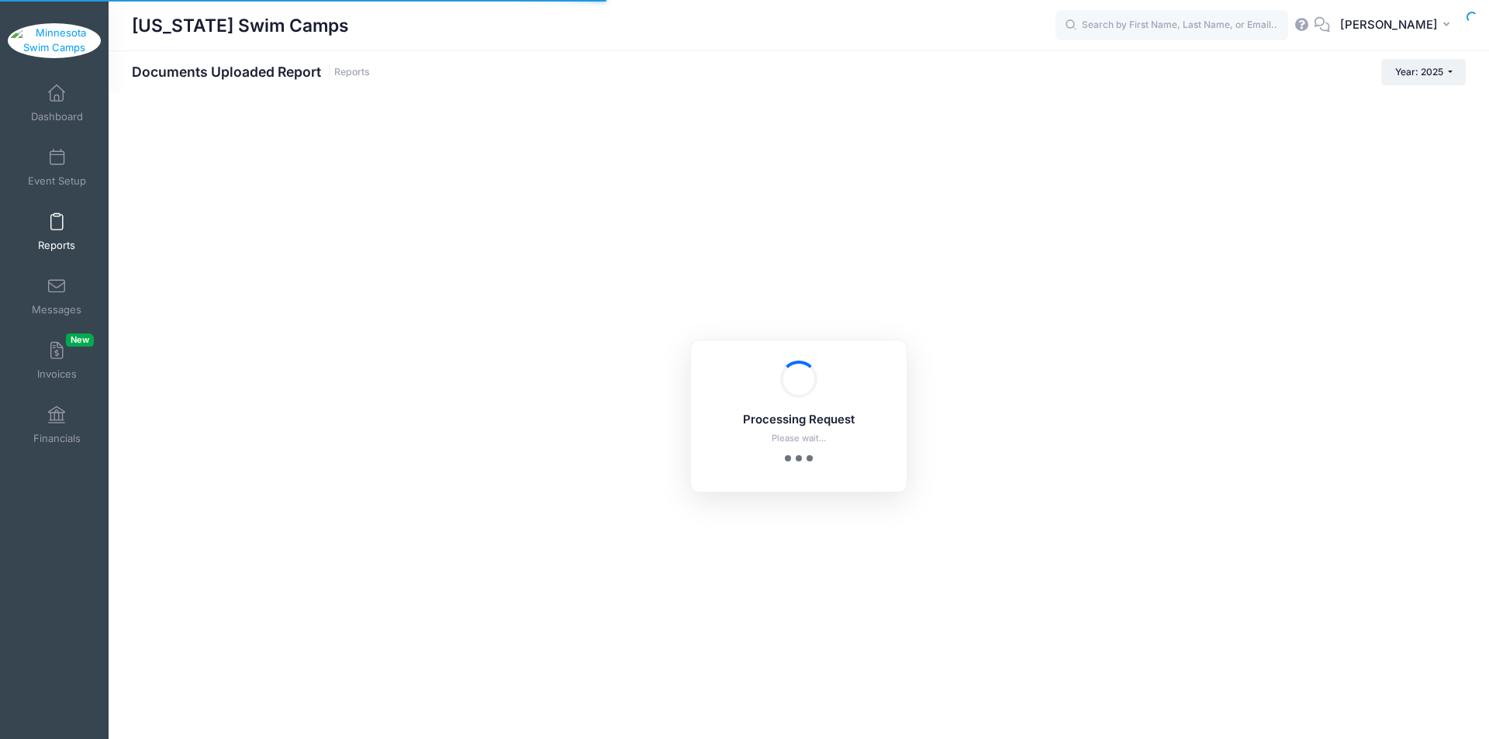
checkbox input "true"
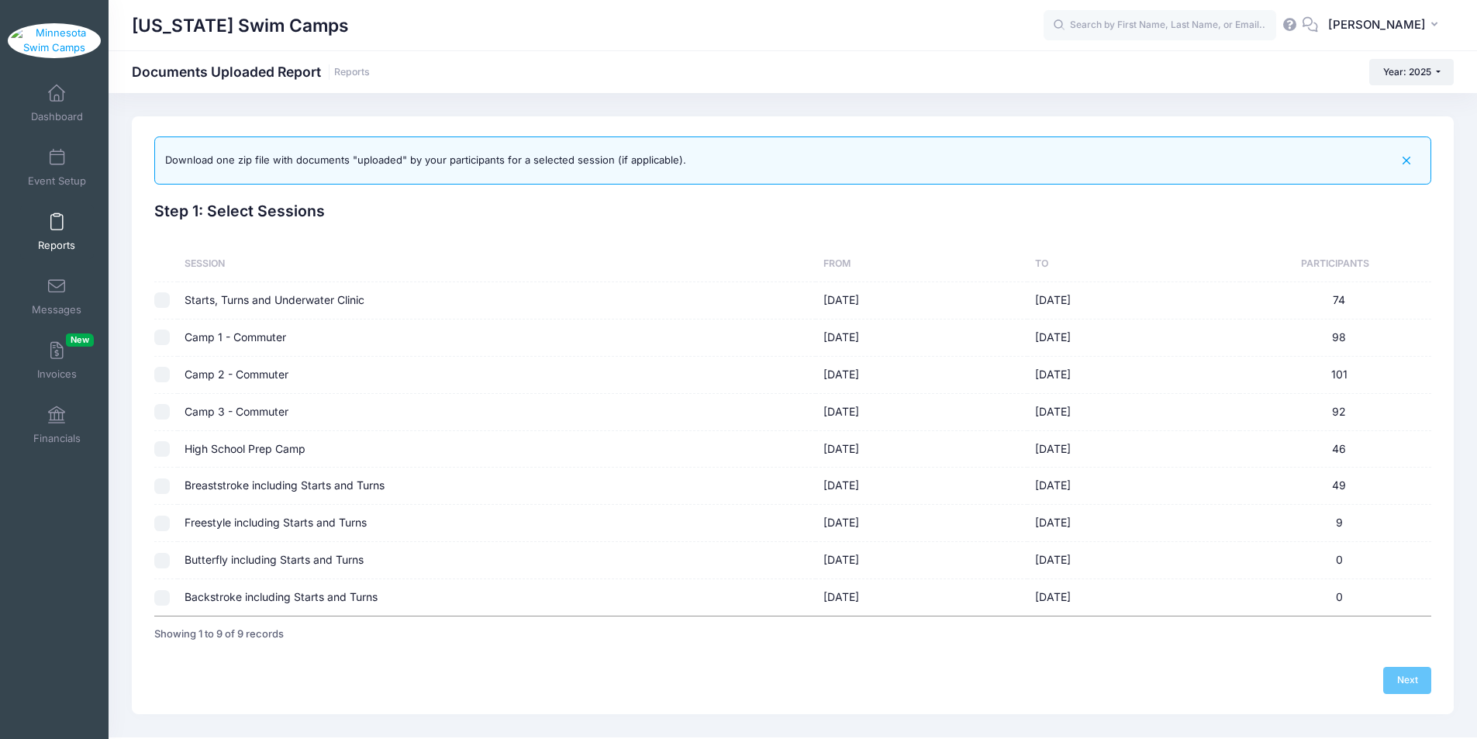
click at [162, 487] on input "checkbox" at bounding box center [162, 487] width 16 height 16
checkbox input "true"
click at [1405, 682] on link "Next" at bounding box center [1408, 680] width 48 height 26
checkbox input "false"
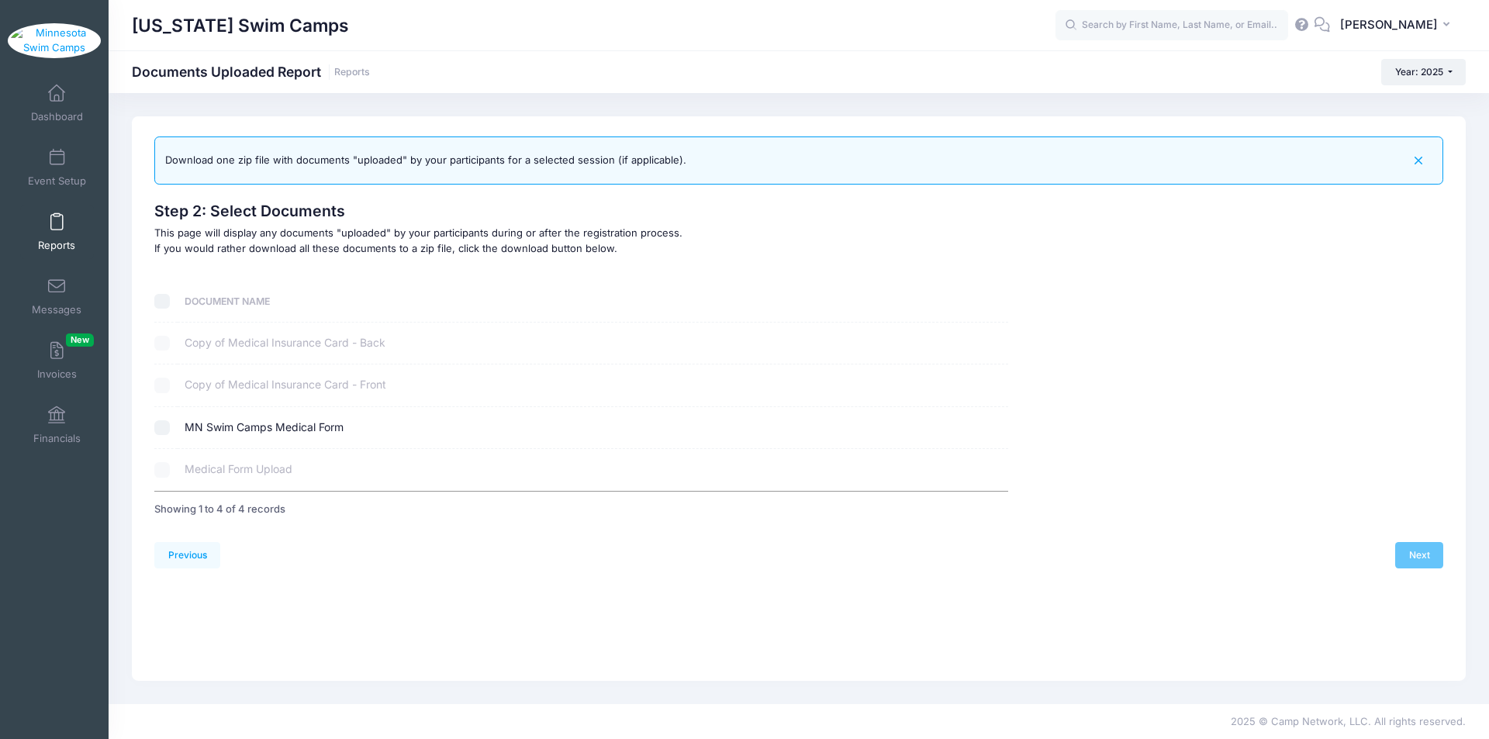
drag, startPoint x: 161, startPoint y: 425, endPoint x: 581, endPoint y: 491, distance: 424.7
click at [161, 426] on input "checkbox" at bounding box center [162, 428] width 16 height 16
checkbox input "true"
click at [1426, 557] on link "Next" at bounding box center [1419, 555] width 48 height 26
select select
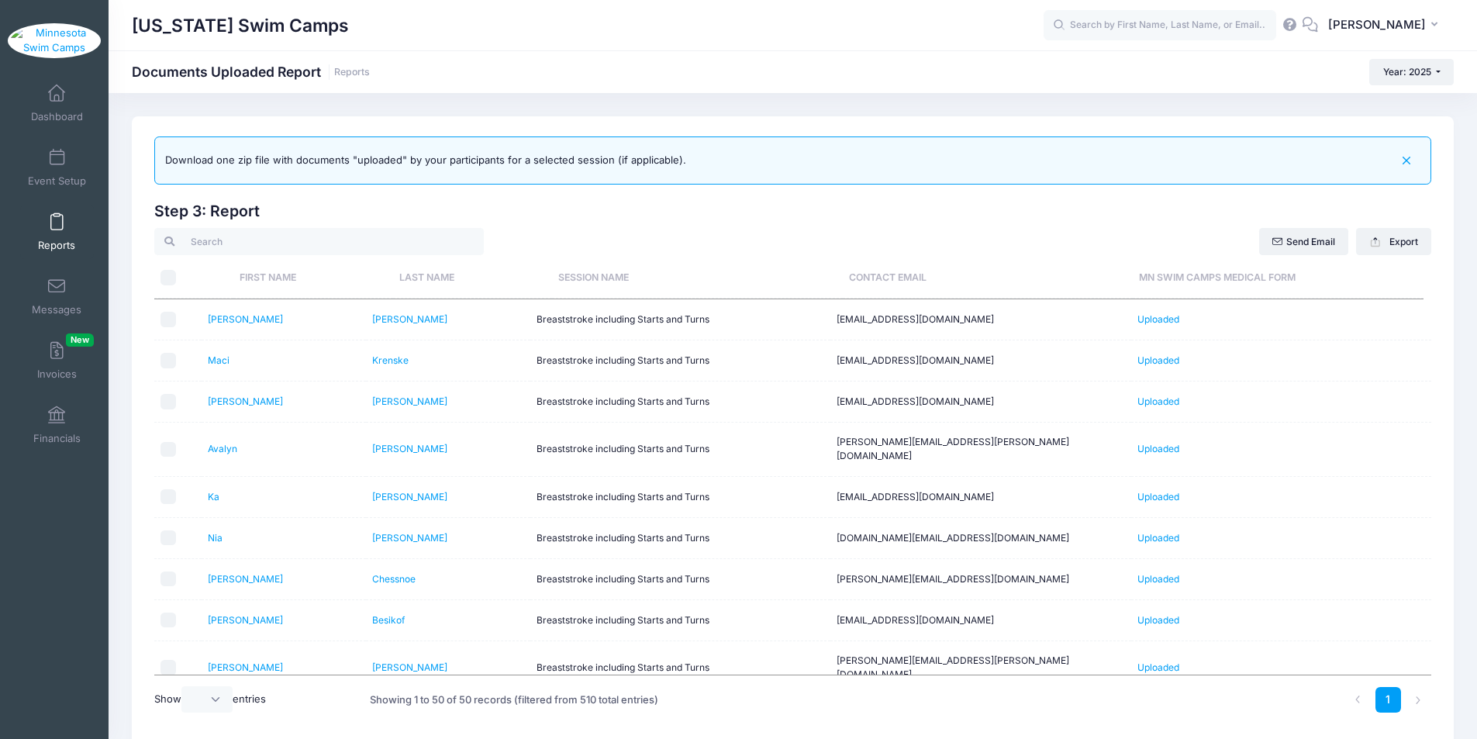
click at [1172, 279] on th "MN Swim Camps Medical Form" at bounding box center [1278, 277] width 291 height 41
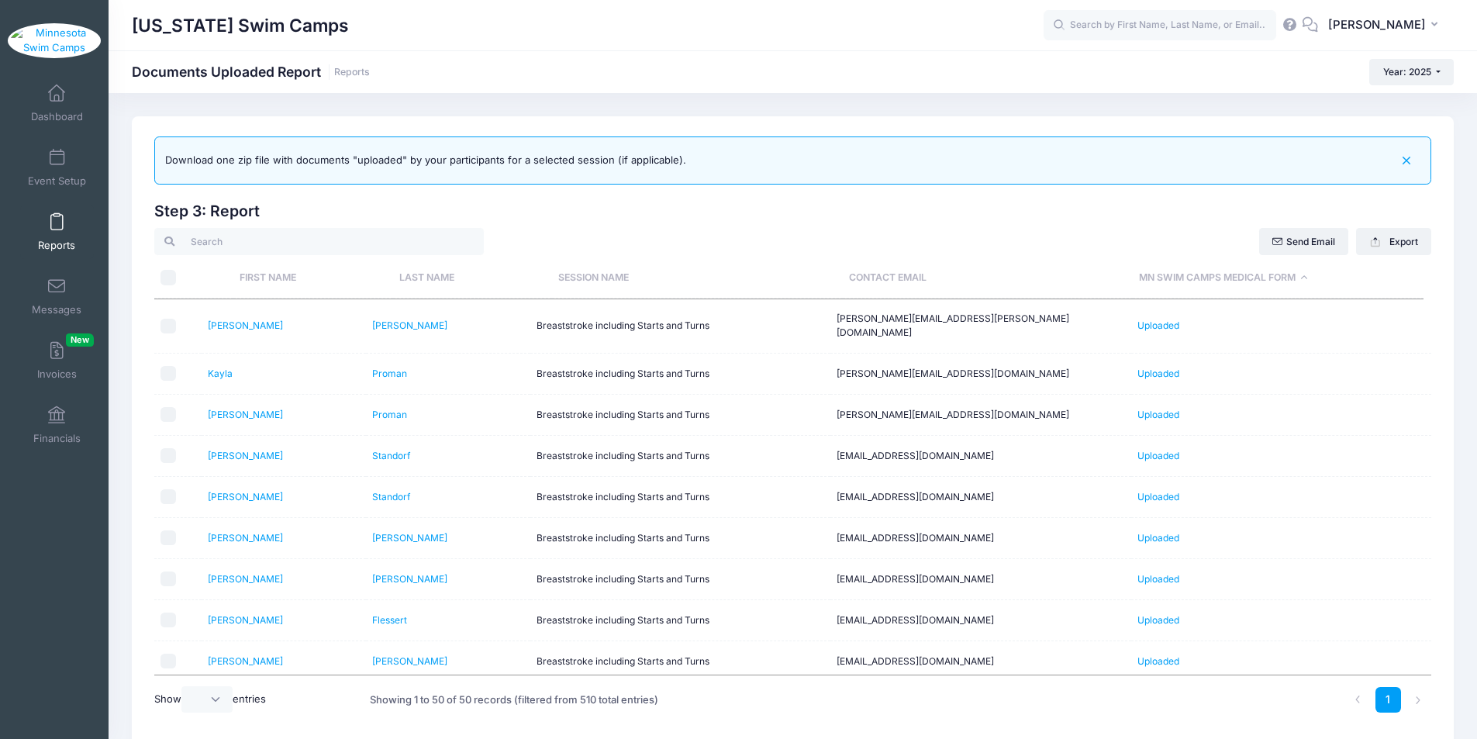
click at [443, 277] on th "Last Name" at bounding box center [472, 277] width 159 height 41
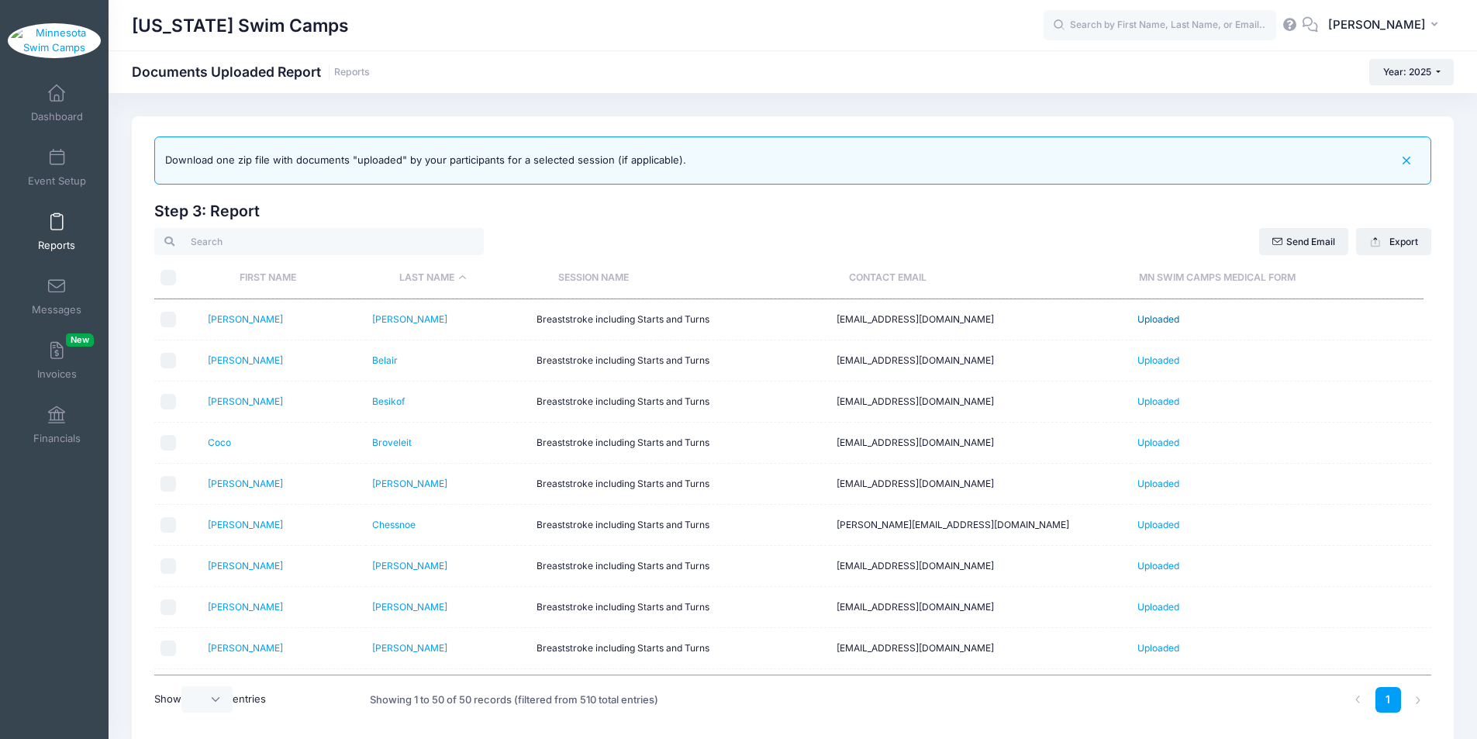
click at [1152, 322] on link "Uploaded" at bounding box center [1159, 319] width 42 height 12
click at [1154, 364] on link "Uploaded" at bounding box center [1159, 360] width 42 height 12
click at [1156, 405] on link "Uploaded" at bounding box center [1159, 402] width 42 height 12
click at [1160, 444] on link "Uploaded" at bounding box center [1159, 443] width 42 height 12
click at [1163, 483] on link "Uploaded" at bounding box center [1159, 484] width 42 height 12
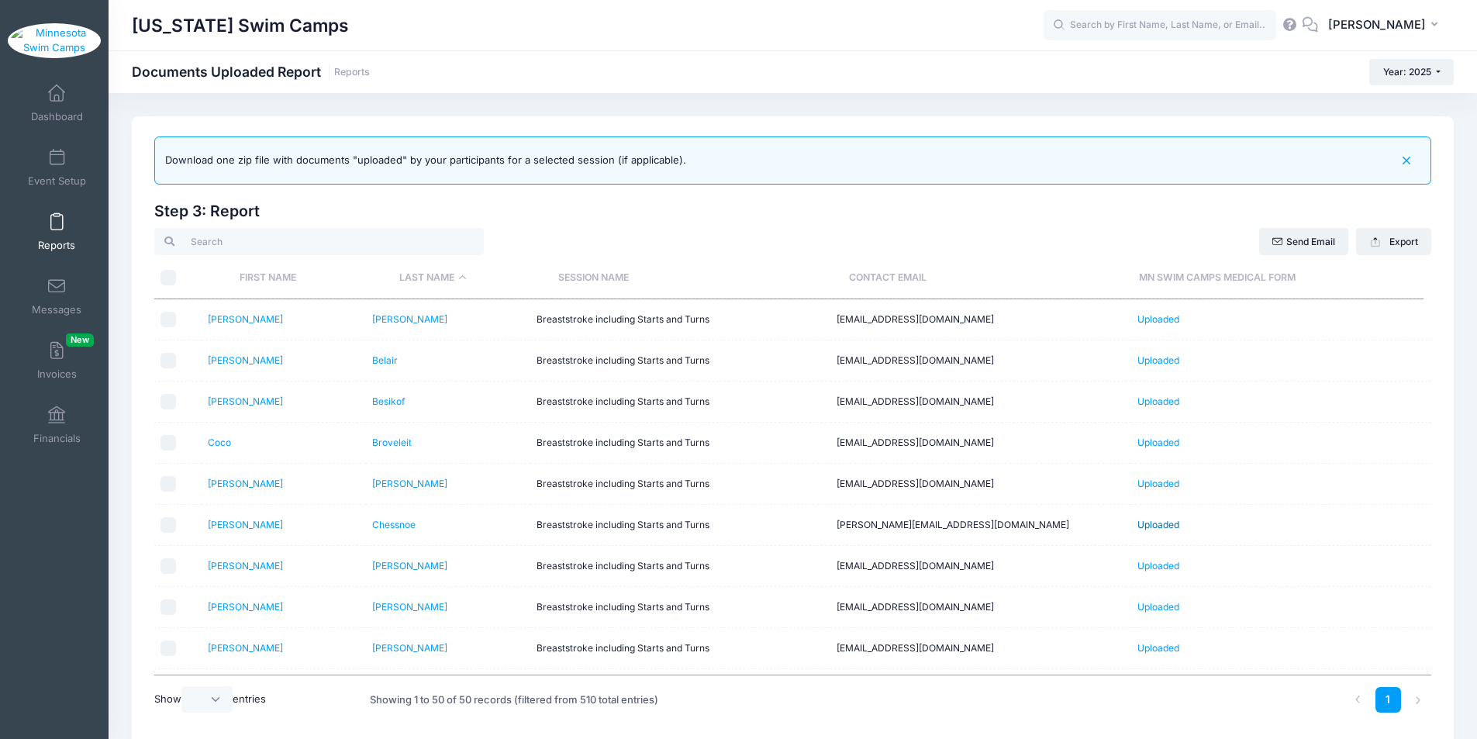
click at [1153, 525] on link "Uploaded" at bounding box center [1159, 525] width 42 height 12
click at [1163, 566] on link "Uploaded" at bounding box center [1159, 566] width 42 height 12
click at [1151, 565] on link "Uploaded" at bounding box center [1159, 566] width 42 height 12
click at [1162, 609] on link "Uploaded" at bounding box center [1159, 607] width 42 height 12
click at [1140, 648] on link "Uploaded" at bounding box center [1159, 648] width 42 height 12
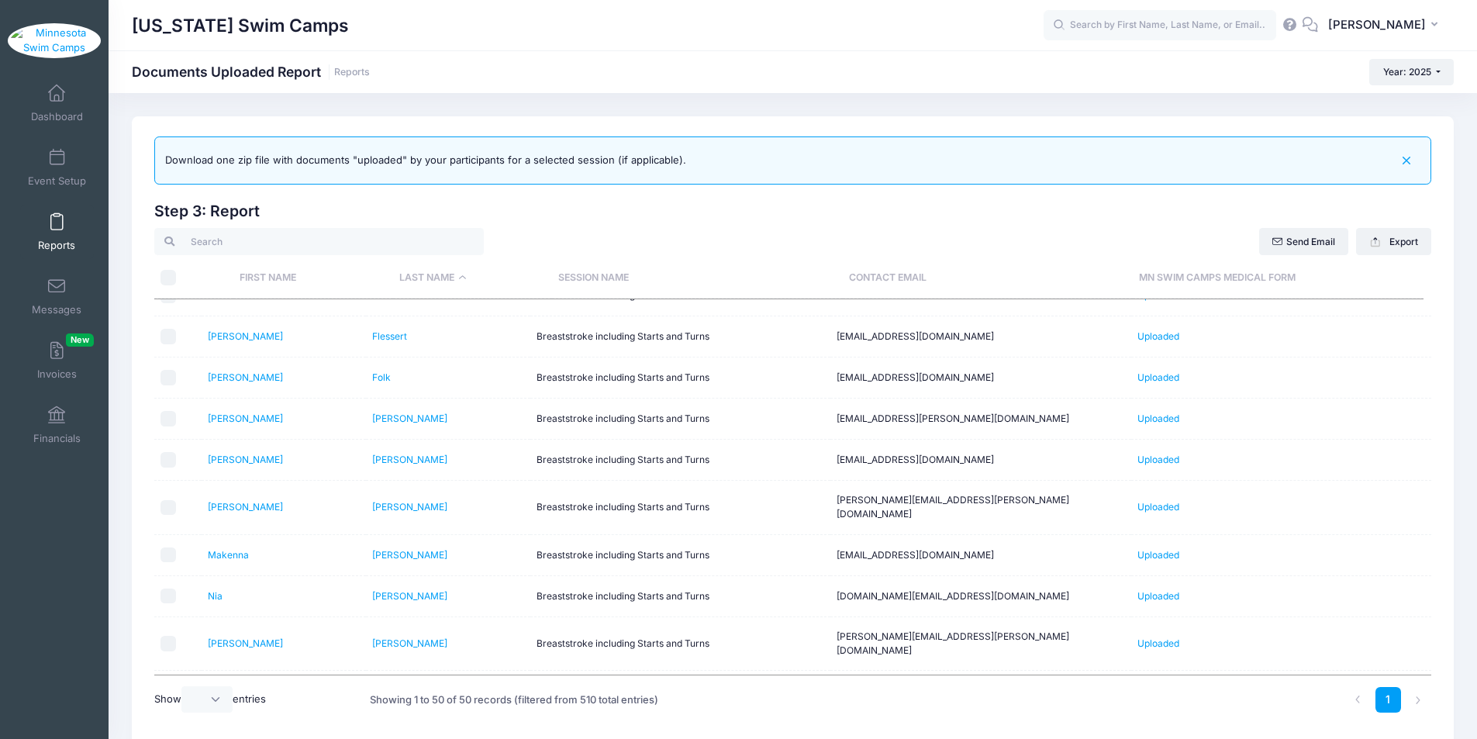
scroll to position [362, 0]
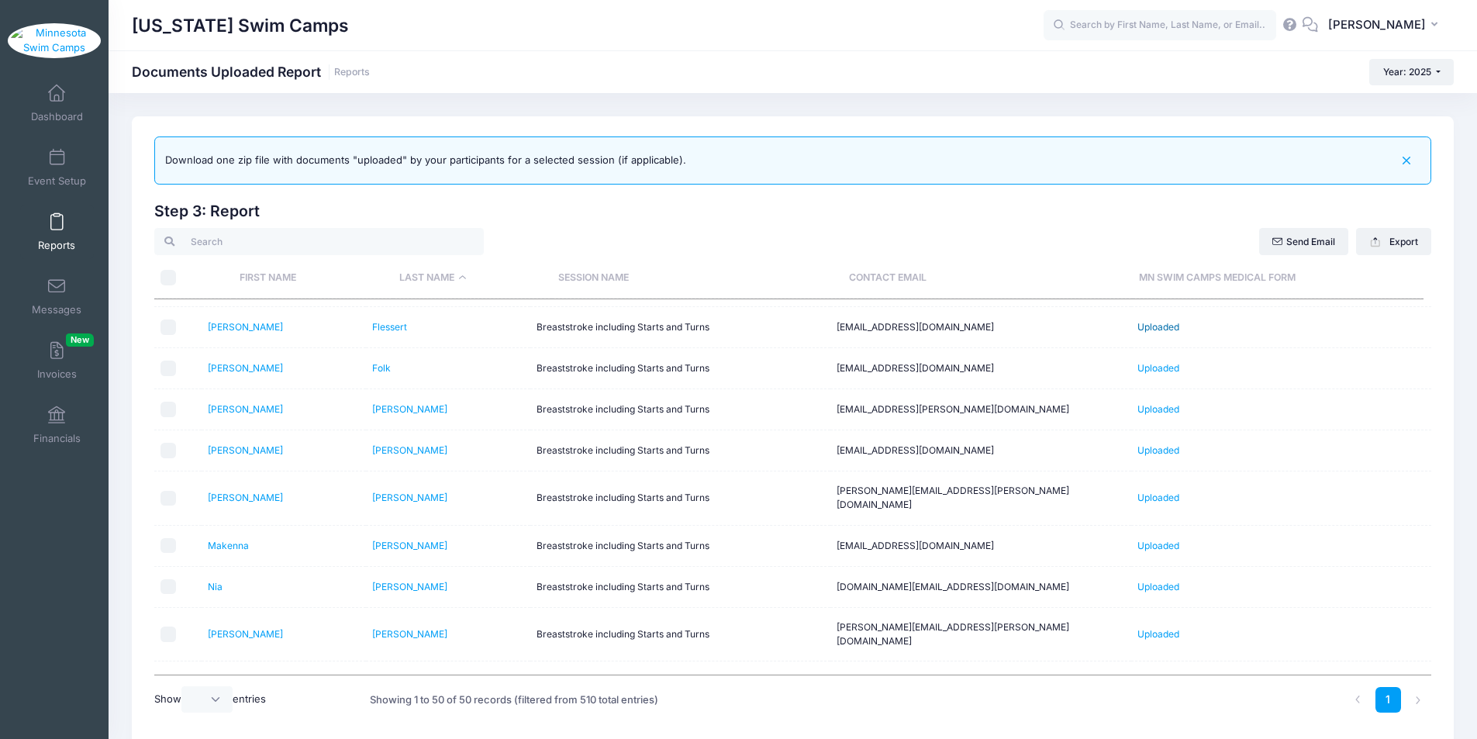
click at [1144, 326] on link "Uploaded" at bounding box center [1159, 327] width 42 height 12
click at [1158, 370] on link "Uploaded" at bounding box center [1159, 368] width 42 height 12
click at [1150, 407] on link "Uploaded" at bounding box center [1159, 409] width 42 height 12
click at [1166, 448] on link "Uploaded" at bounding box center [1159, 450] width 42 height 12
click at [1170, 492] on link "Uploaded" at bounding box center [1159, 498] width 42 height 12
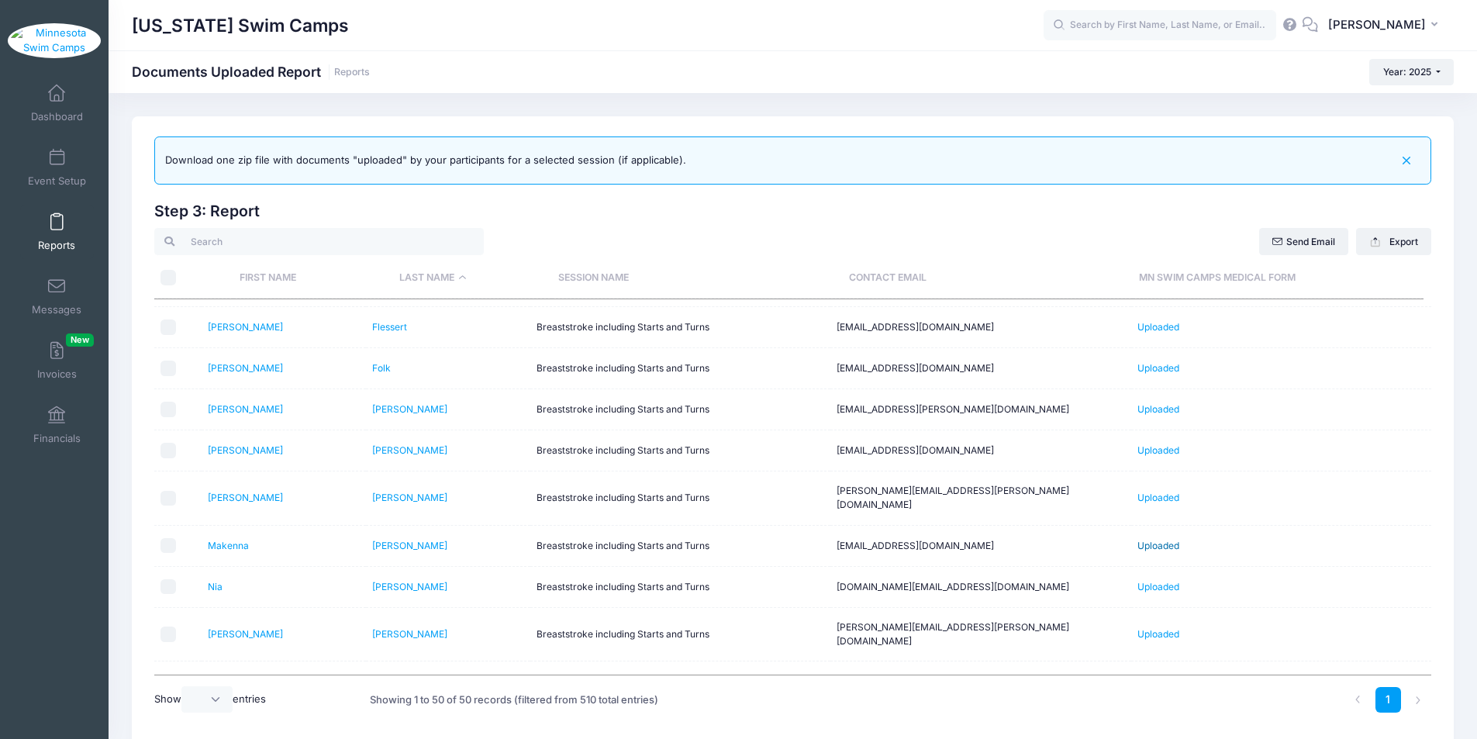
click at [1166, 540] on link "Uploaded" at bounding box center [1159, 546] width 42 height 12
click at [1154, 581] on link "Uploaded" at bounding box center [1159, 587] width 42 height 12
click at [1146, 628] on link "Uploaded" at bounding box center [1159, 634] width 42 height 12
click at [1155, 682] on link "Uploaded" at bounding box center [1159, 688] width 42 height 12
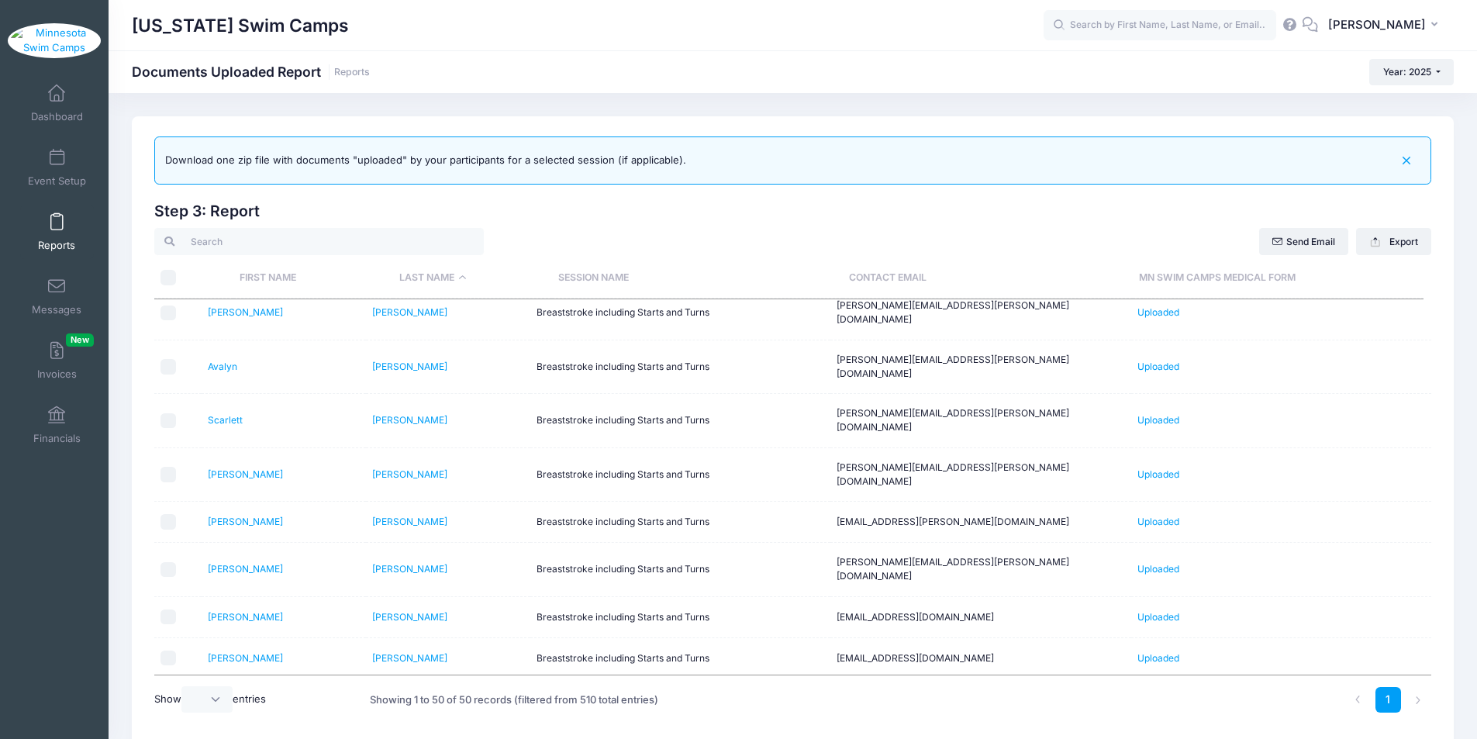
scroll to position [751, 0]
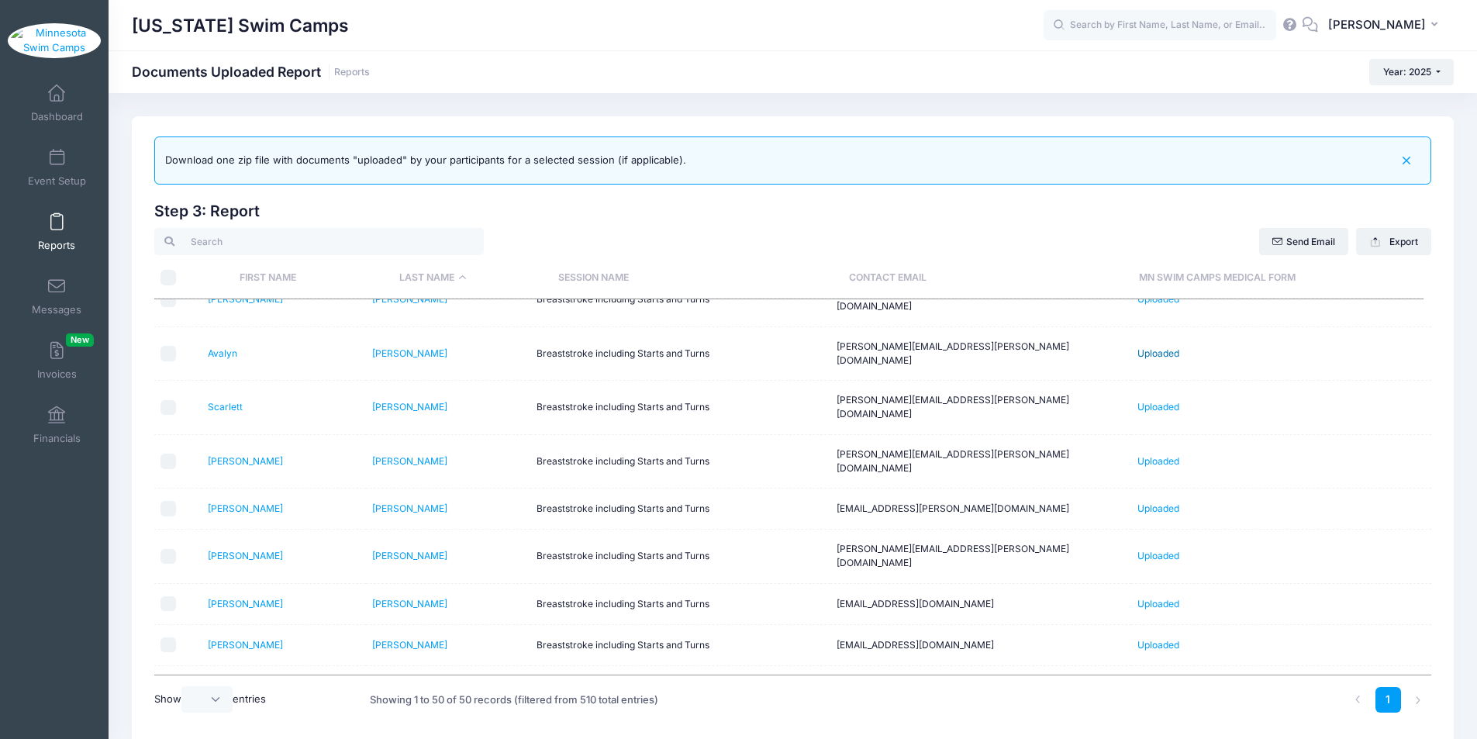
click at [1163, 347] on link "Uploaded" at bounding box center [1159, 353] width 42 height 12
click at [1160, 401] on link "Uploaded" at bounding box center [1159, 407] width 42 height 12
click at [1149, 455] on link "Uploaded" at bounding box center [1159, 461] width 42 height 12
click at [1146, 503] on link "Uploaded" at bounding box center [1159, 509] width 42 height 12
click at [1142, 550] on link "Uploaded" at bounding box center [1159, 556] width 42 height 12
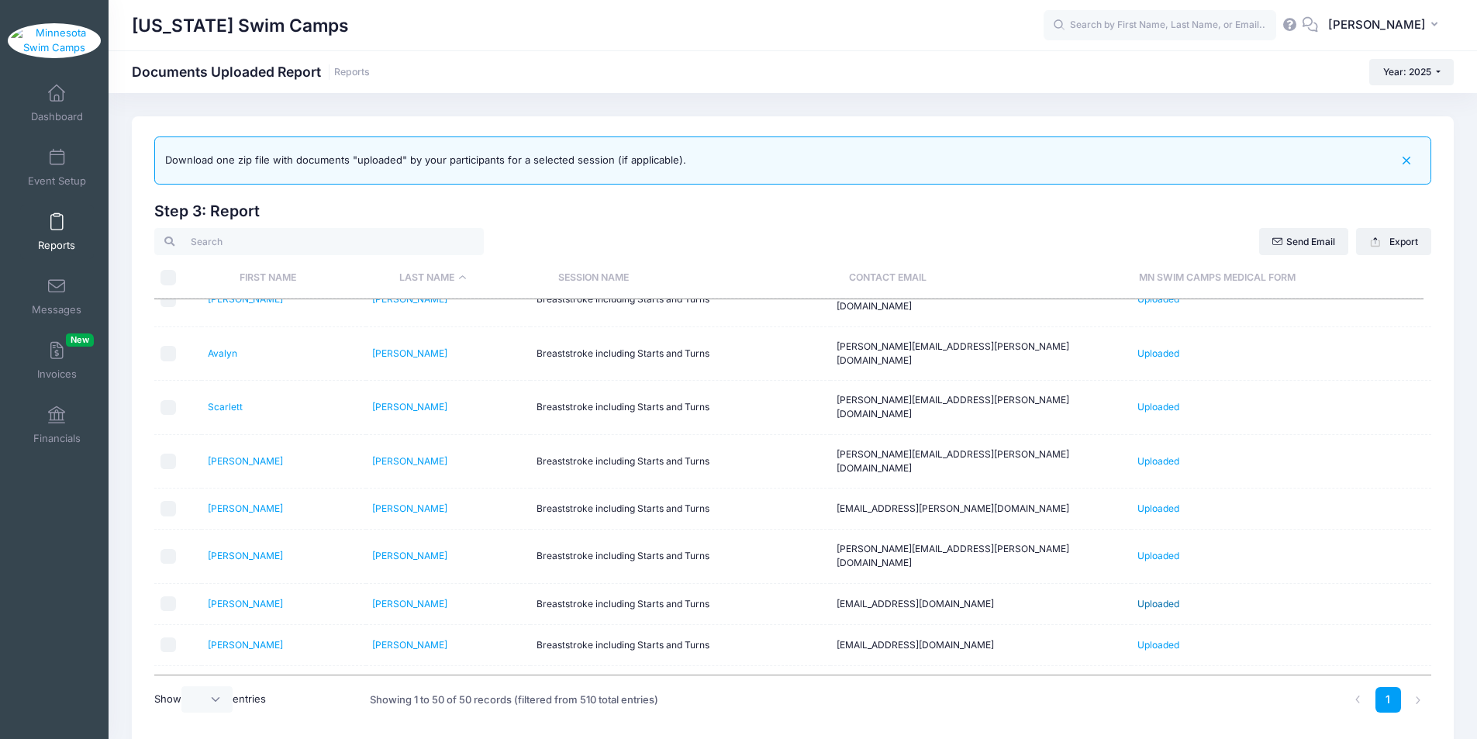
click at [1161, 598] on link "Uploaded" at bounding box center [1159, 604] width 42 height 12
click at [1163, 680] on link "Uploaded" at bounding box center [1159, 686] width 42 height 12
click at [1145, 721] on link "Uploaded" at bounding box center [1159, 727] width 42 height 12
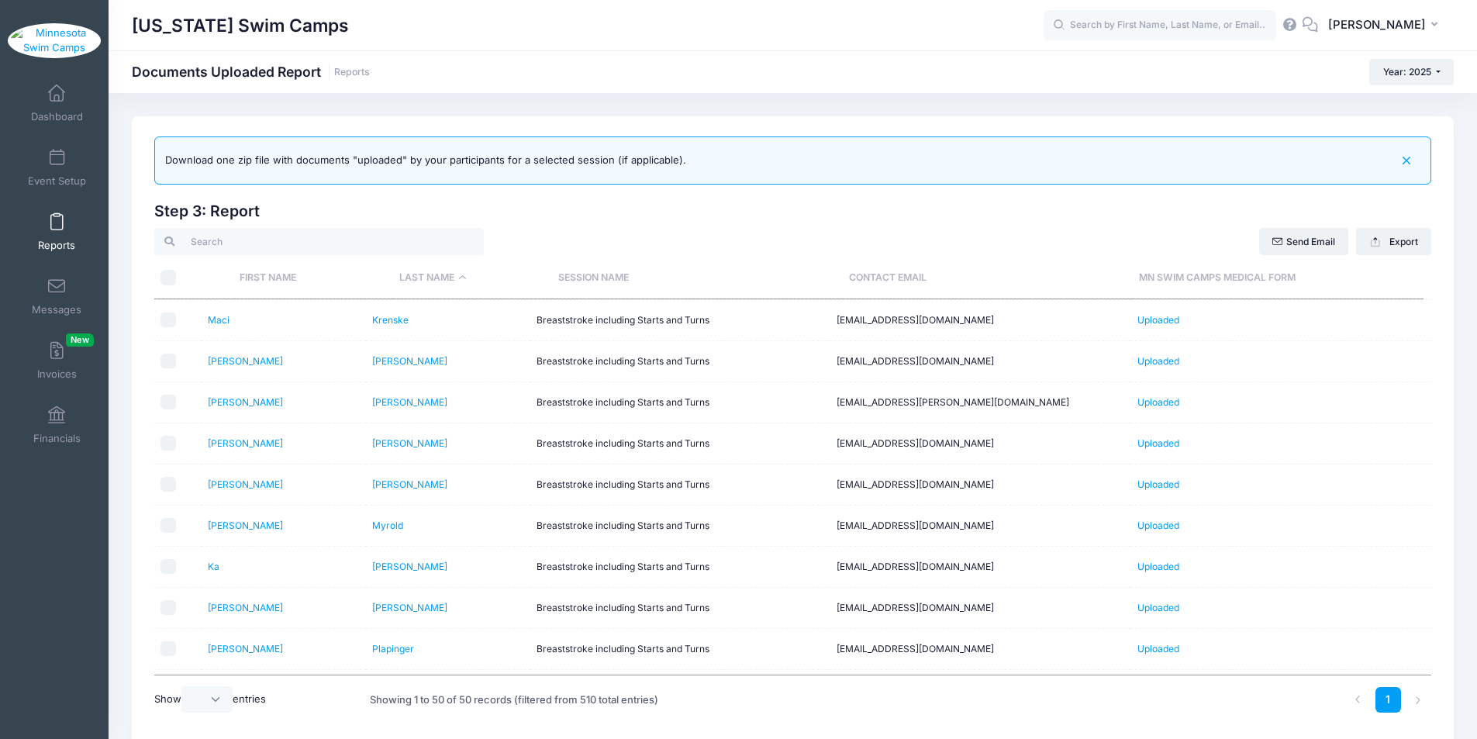
scroll to position [1121, 0]
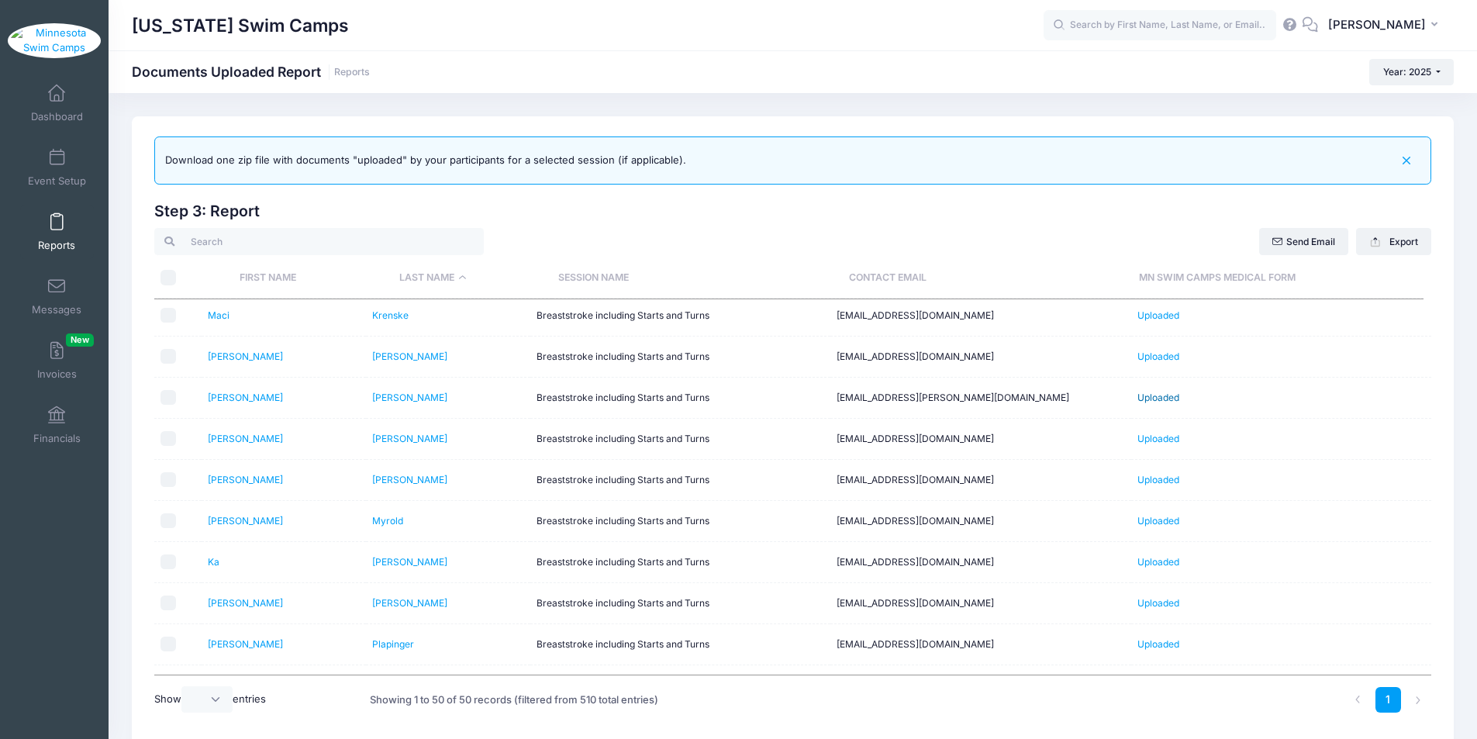
click at [1156, 392] on link "Uploaded" at bounding box center [1159, 398] width 42 height 12
click at [1154, 433] on link "Uploaded" at bounding box center [1159, 439] width 42 height 12
click at [1167, 474] on link "Uploaded" at bounding box center [1159, 480] width 42 height 12
click at [1150, 515] on link "Uploaded" at bounding box center [1159, 521] width 42 height 12
click at [1146, 556] on link "Uploaded" at bounding box center [1159, 562] width 42 height 12
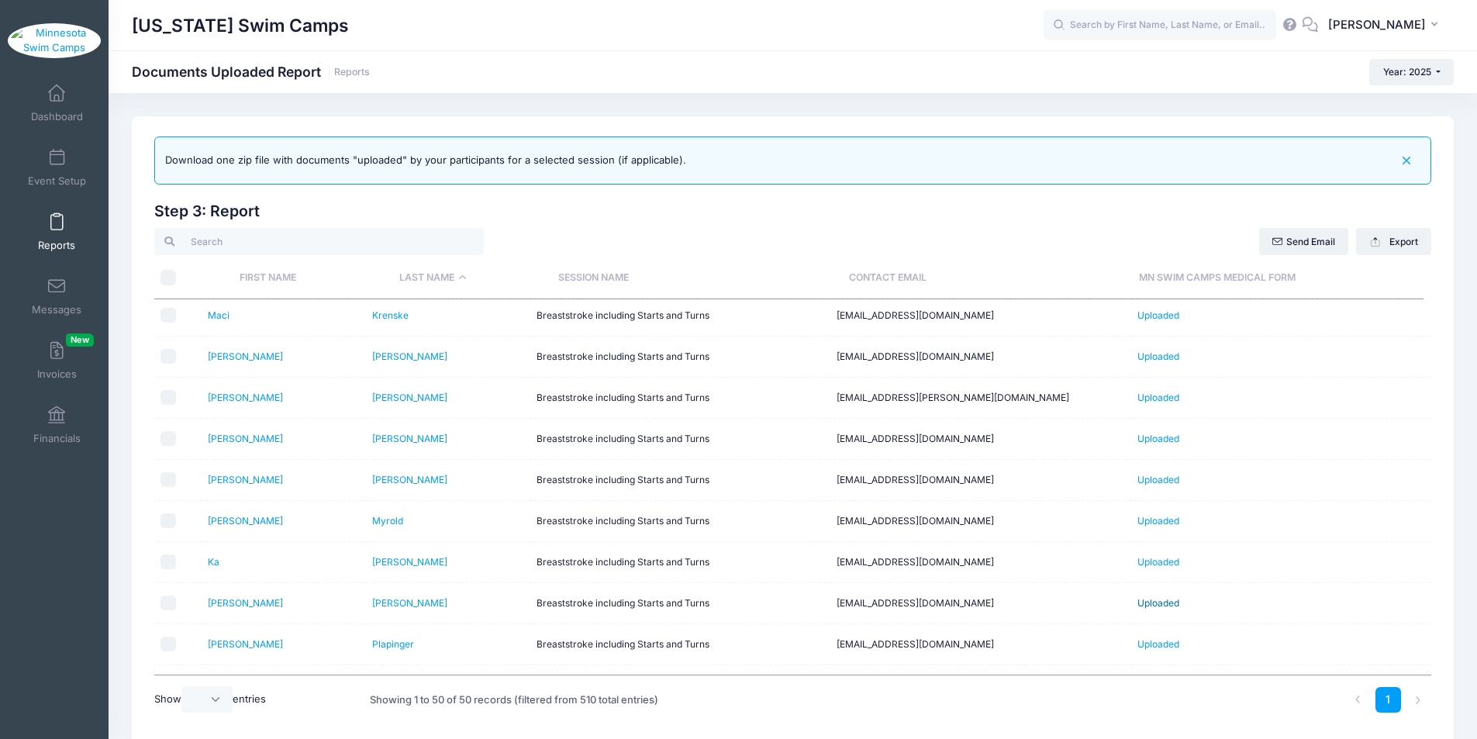
click at [1140, 597] on link "Uploaded" at bounding box center [1159, 603] width 42 height 12
click at [1149, 638] on link "Uploaded" at bounding box center [1159, 644] width 42 height 12
click at [1170, 686] on link "Uploaded" at bounding box center [1159, 692] width 42 height 12
click at [1159, 738] on link "Uploaded" at bounding box center [1159, 745] width 42 height 12
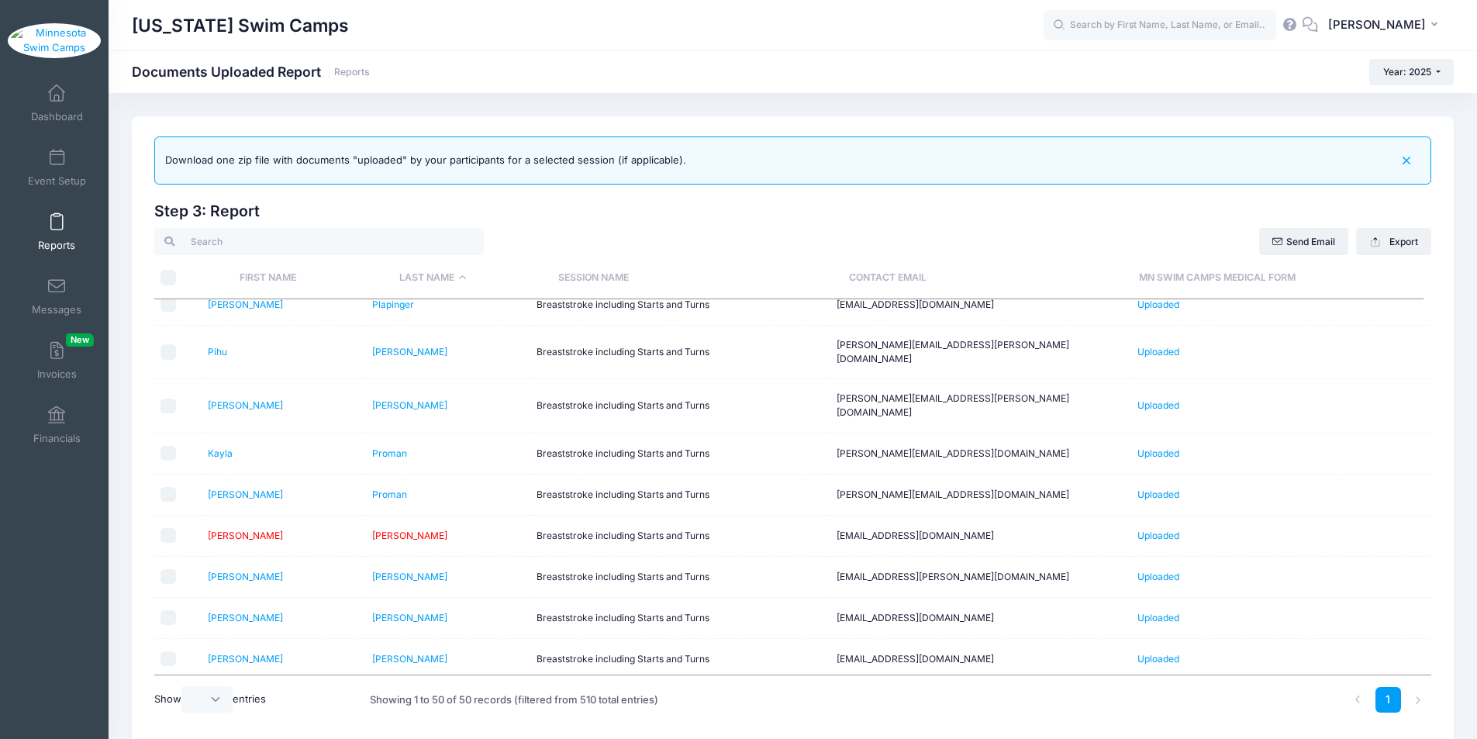
scroll to position [1488, 0]
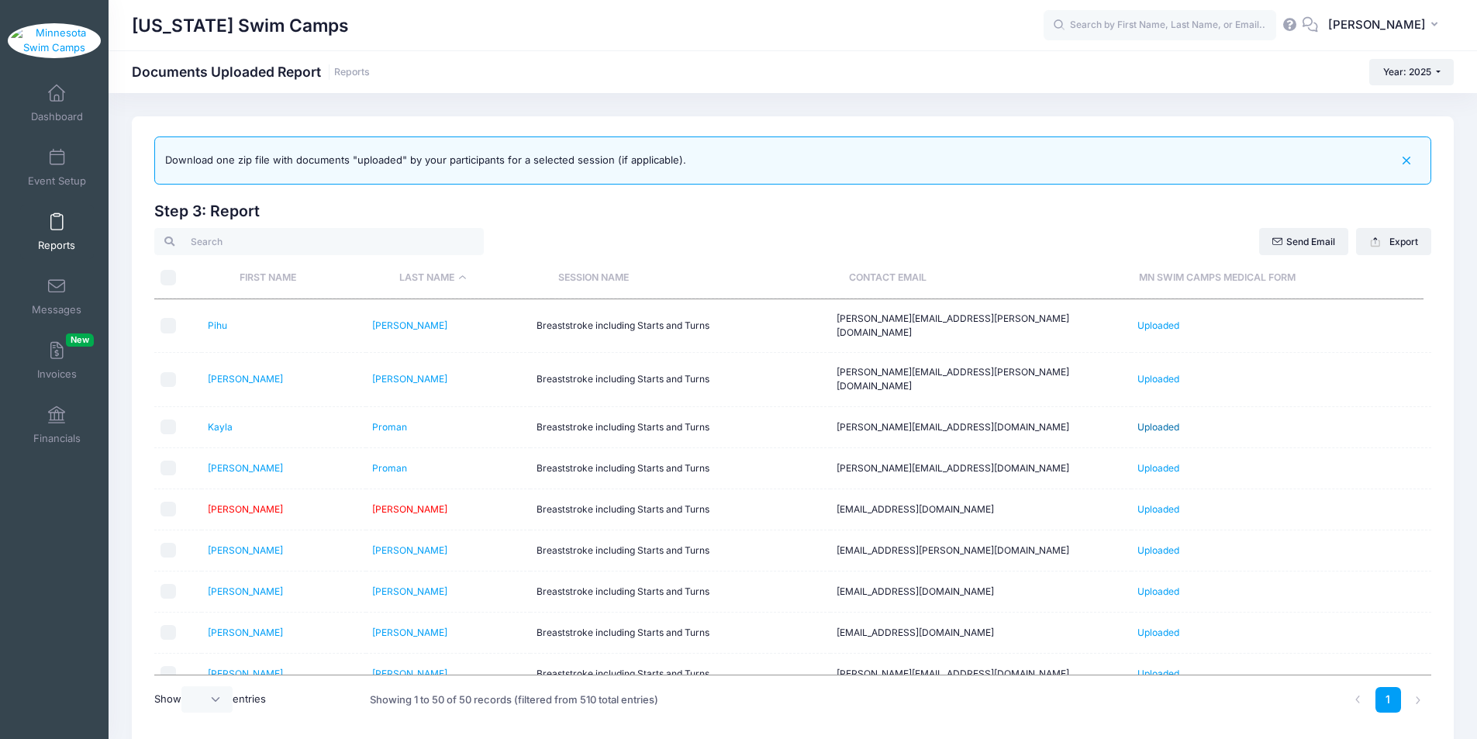
click at [1163, 421] on link "Uploaded" at bounding box center [1159, 427] width 42 height 12
click at [1163, 462] on link "Uploaded" at bounding box center [1159, 468] width 42 height 12
click at [1148, 544] on link "Uploaded" at bounding box center [1159, 550] width 42 height 12
click at [1152, 572] on td "Uploaded" at bounding box center [1282, 592] width 300 height 41
click at [1158, 586] on link "Uploaded" at bounding box center [1159, 592] width 42 height 12
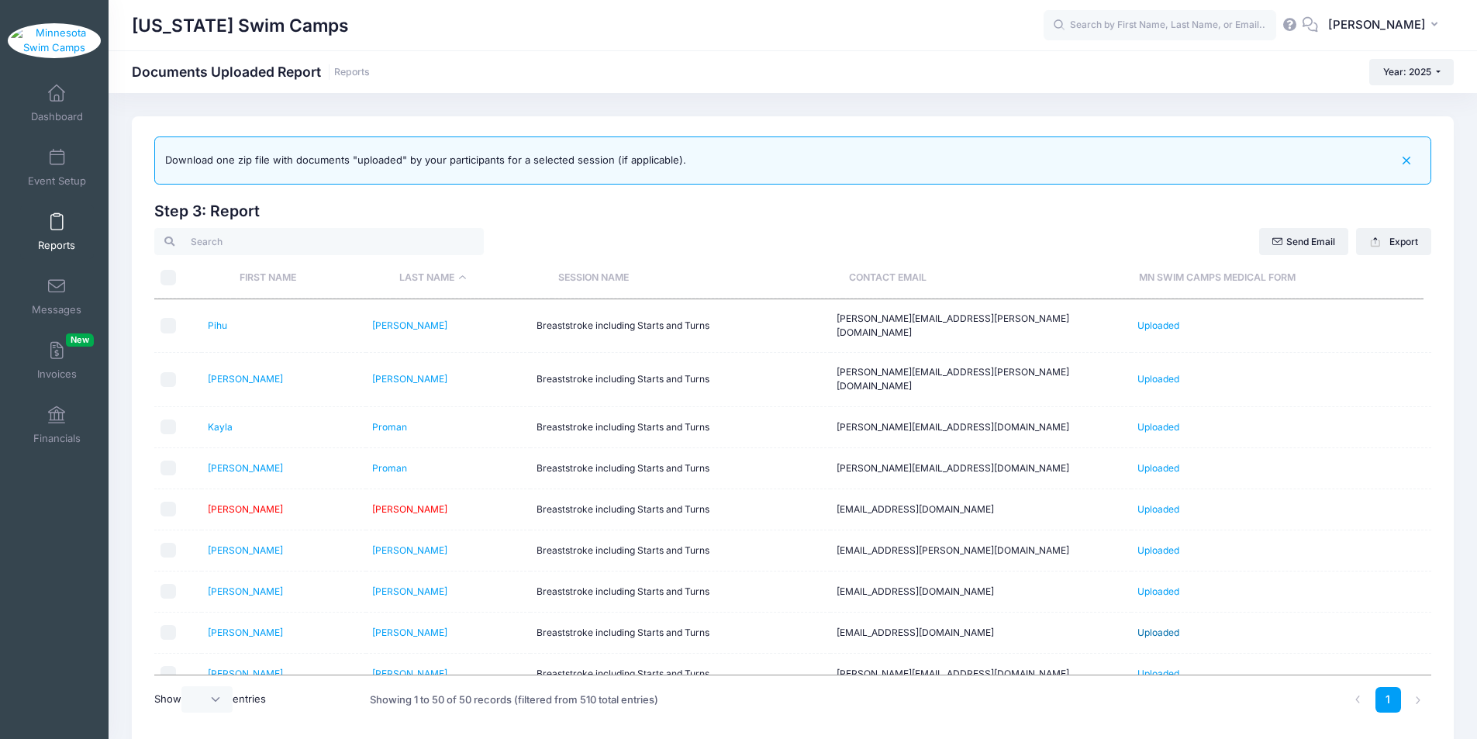
click at [1159, 627] on link "Uploaded" at bounding box center [1159, 633] width 42 height 12
click at [1156, 668] on link "Uploaded" at bounding box center [1159, 674] width 42 height 12
click at [1156, 709] on link "Uploaded" at bounding box center [1159, 715] width 42 height 12
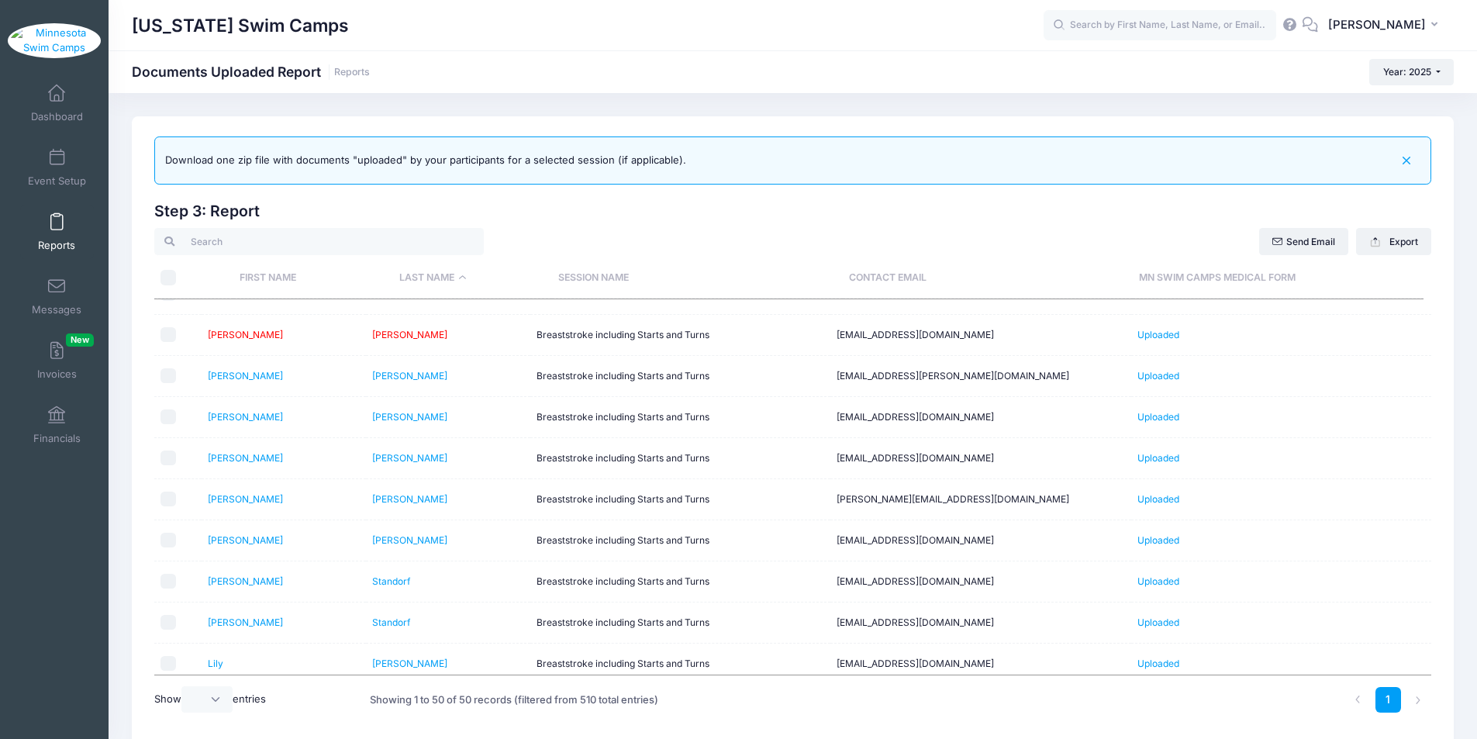
scroll to position [1680, 0]
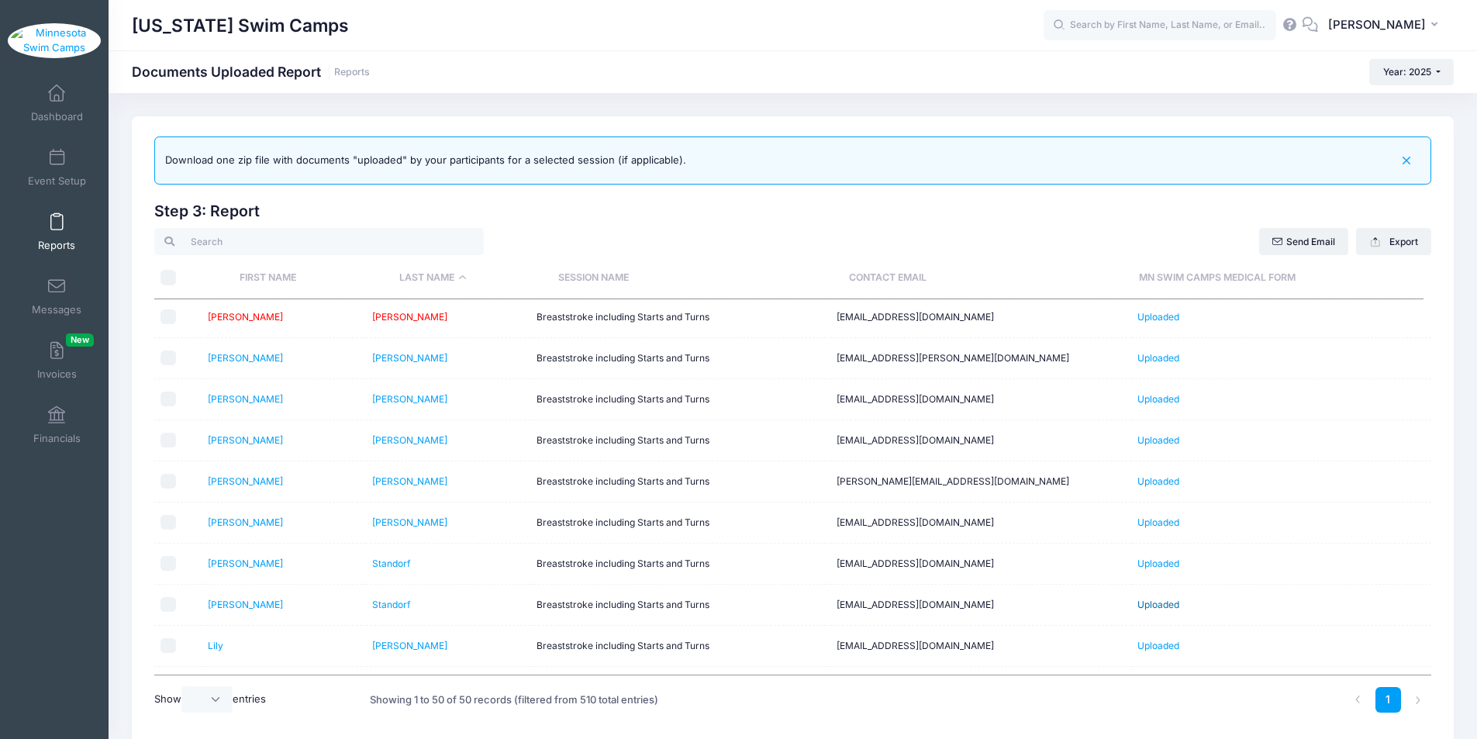
click at [1155, 599] on link "Uploaded" at bounding box center [1159, 605] width 42 height 12
click at [1154, 640] on link "Uploaded" at bounding box center [1159, 646] width 42 height 12
click at [1160, 681] on link "Uploaded" at bounding box center [1159, 687] width 42 height 12
click at [1151, 722] on link "Uploaded" at bounding box center [1159, 728] width 42 height 12
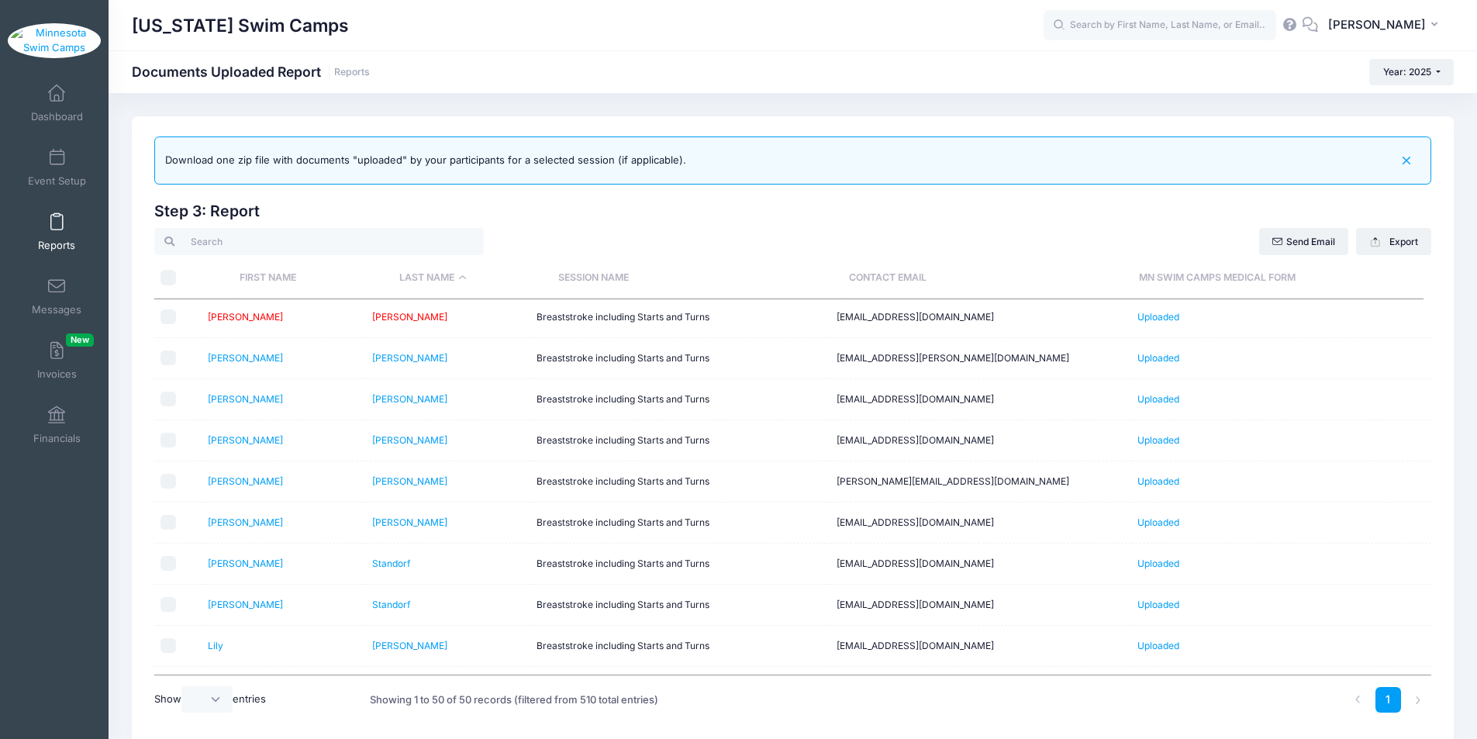
drag, startPoint x: 1427, startPoint y: 624, endPoint x: 168, endPoint y: 482, distance: 1267.4
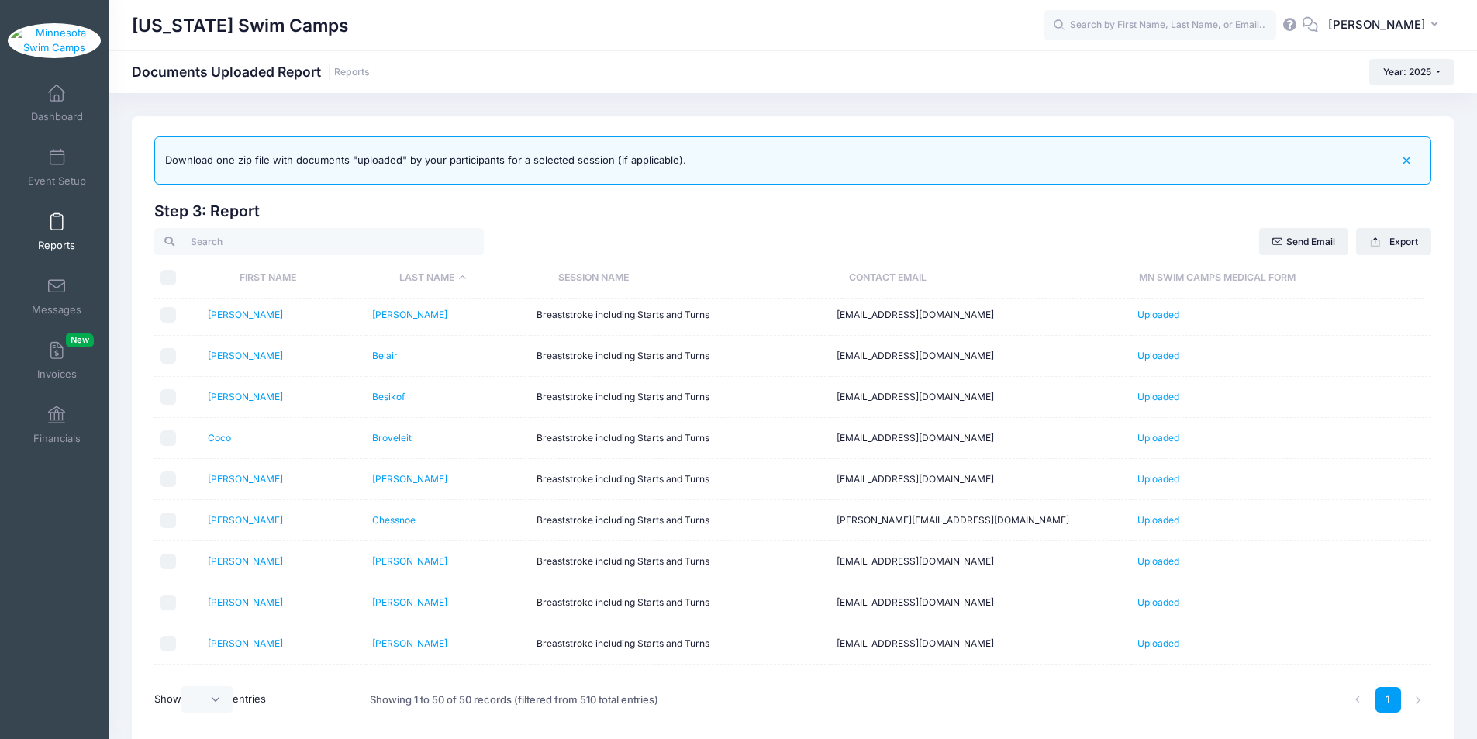
scroll to position [0, 0]
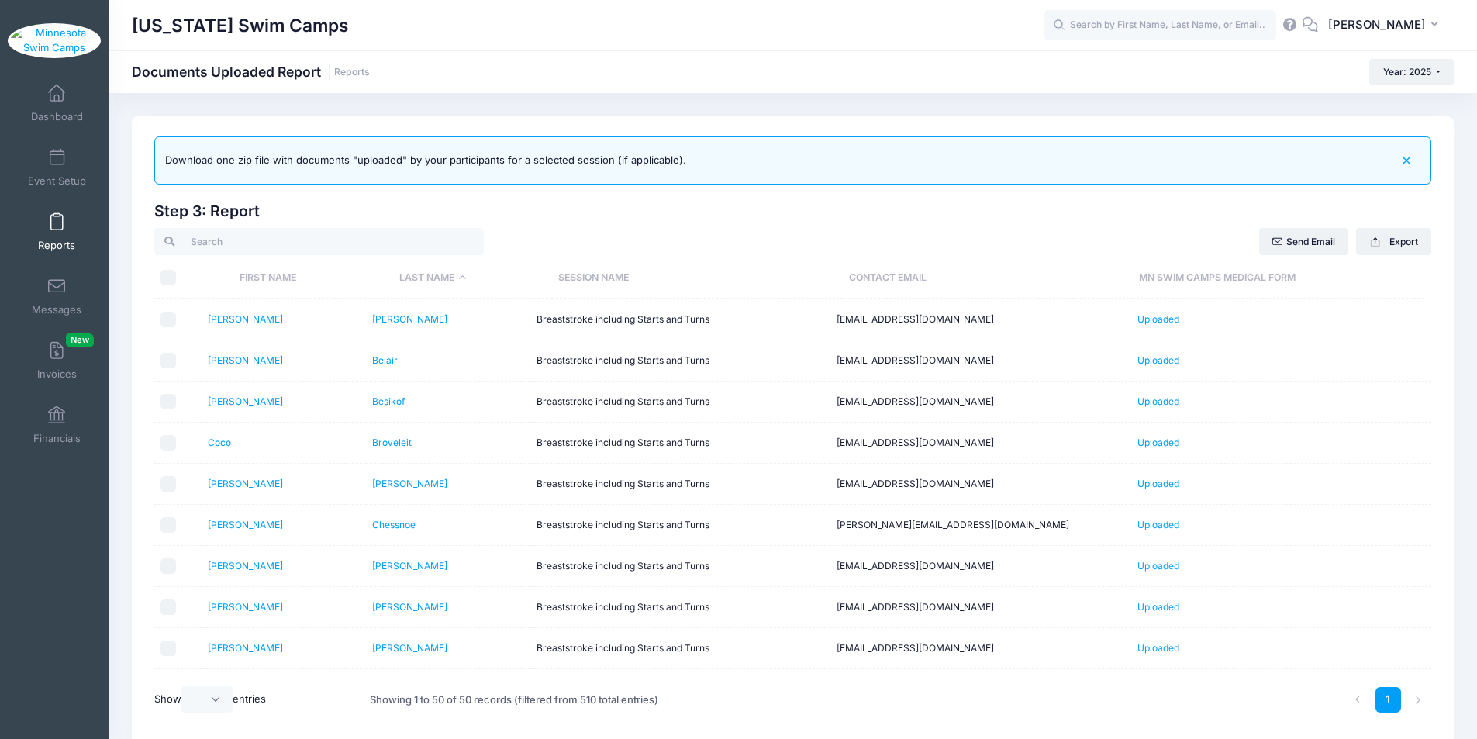
click at [170, 482] on input "checkbox" at bounding box center [169, 484] width 16 height 16
checkbox input "true"
click at [57, 295] on span at bounding box center [57, 286] width 0 height 17
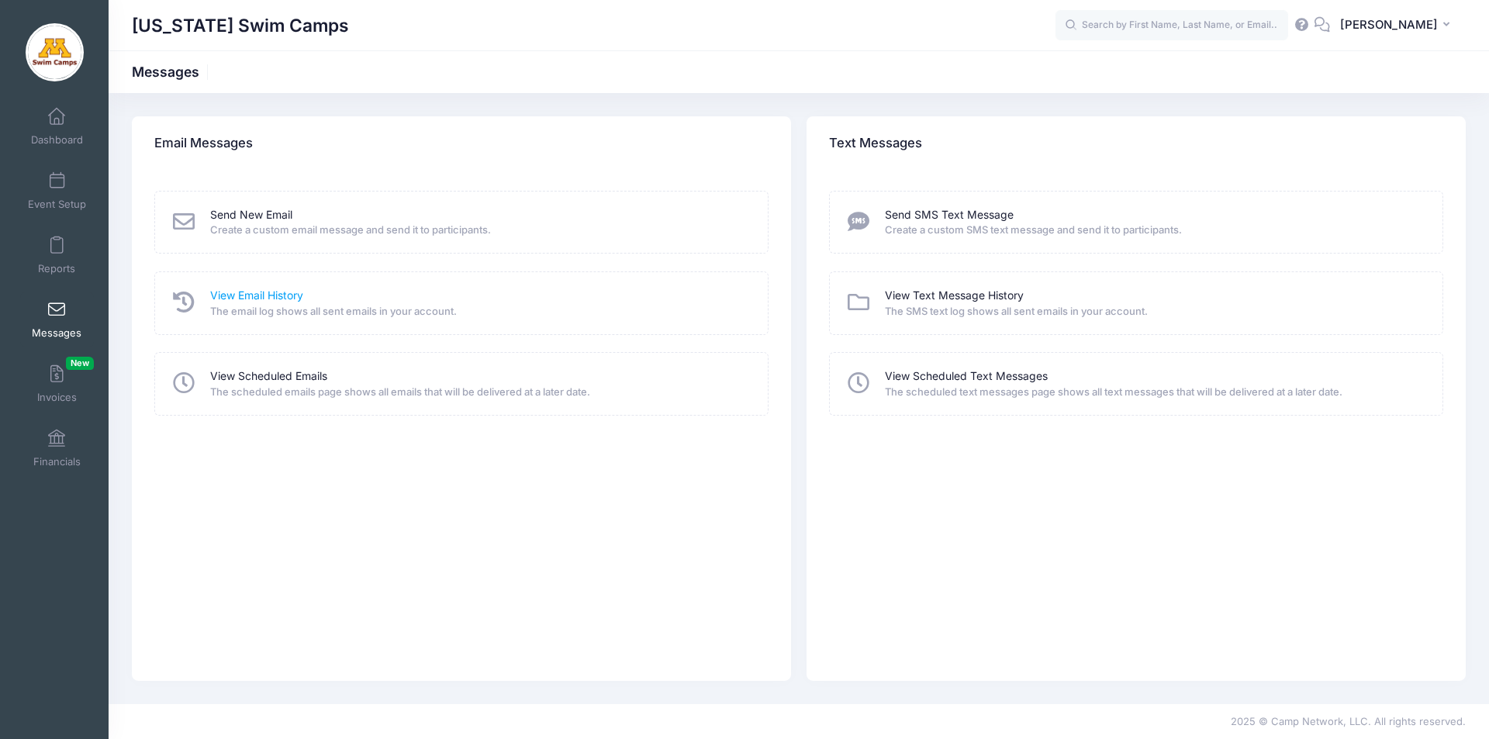
click at [285, 295] on link "View Email History" at bounding box center [256, 296] width 93 height 16
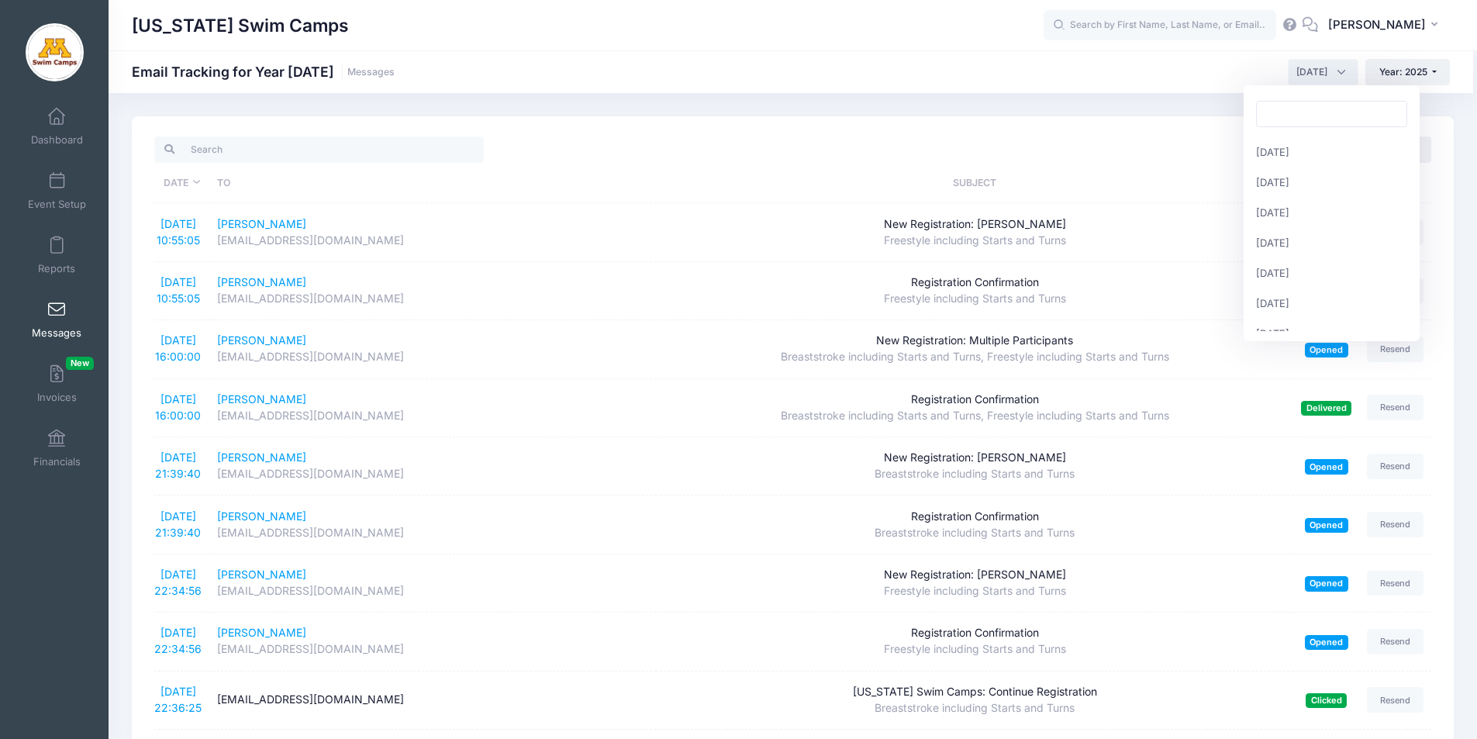
click at [1313, 76] on span "September 2025" at bounding box center [1312, 72] width 31 height 14
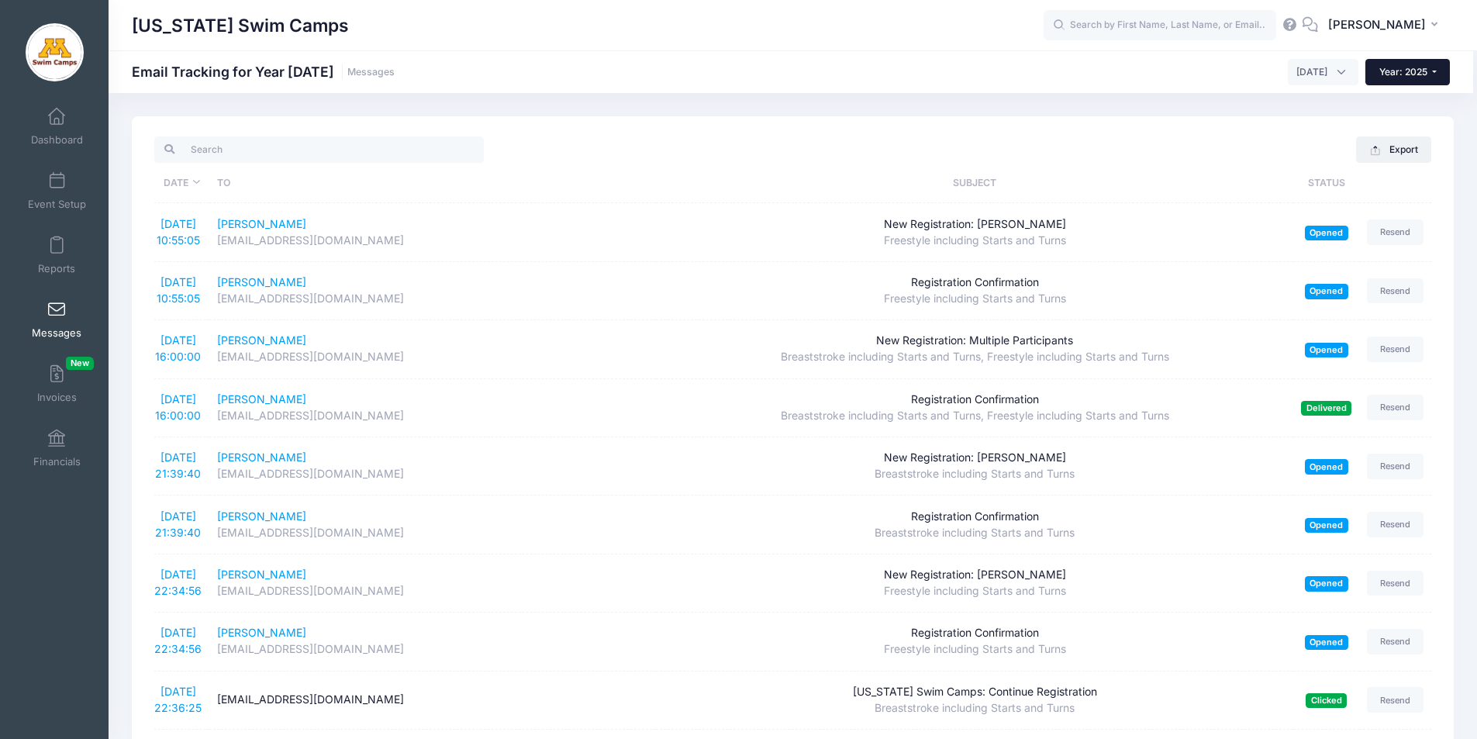
click at [1415, 71] on span "Year: 2025" at bounding box center [1404, 72] width 48 height 12
click at [1407, 114] on link "Year: 2024" at bounding box center [1416, 122] width 101 height 20
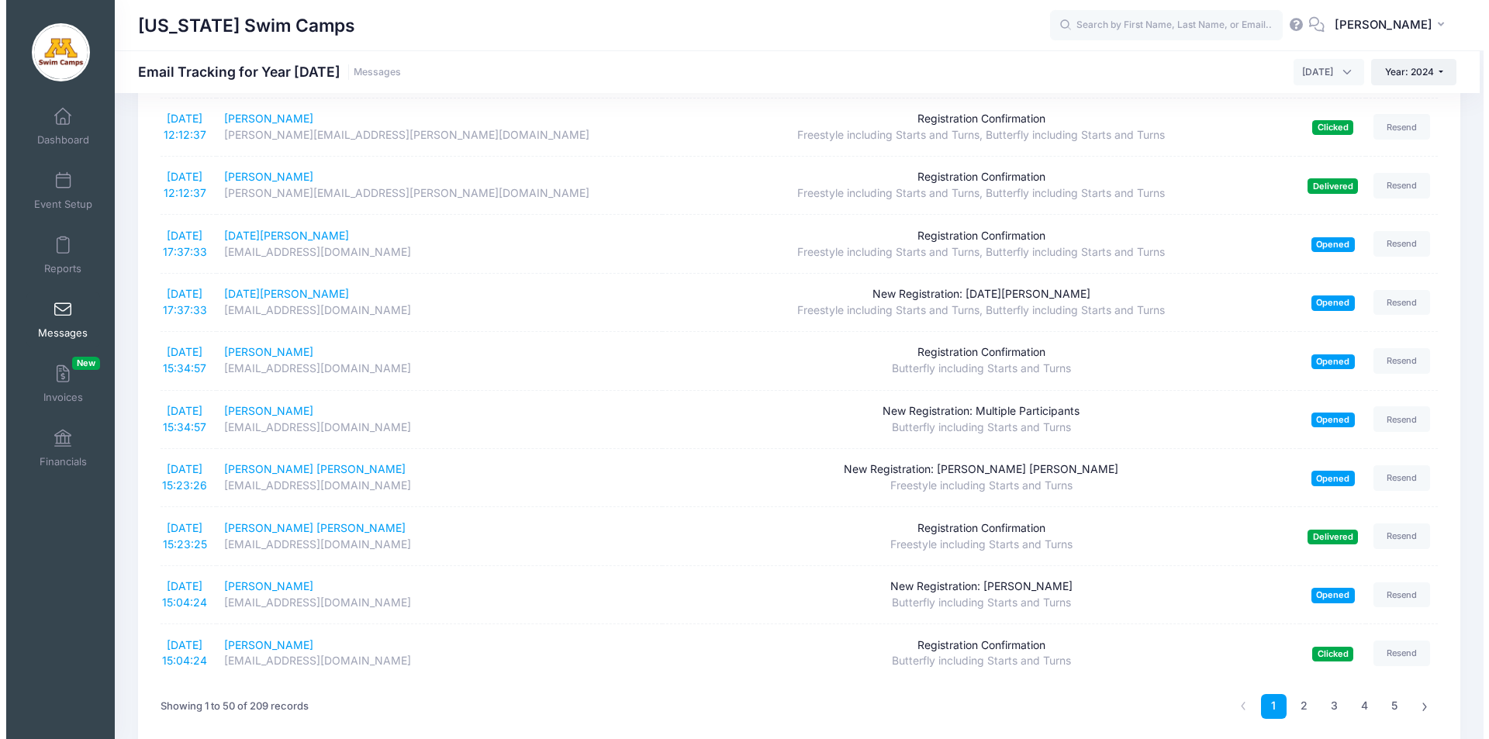
scroll to position [2515, 0]
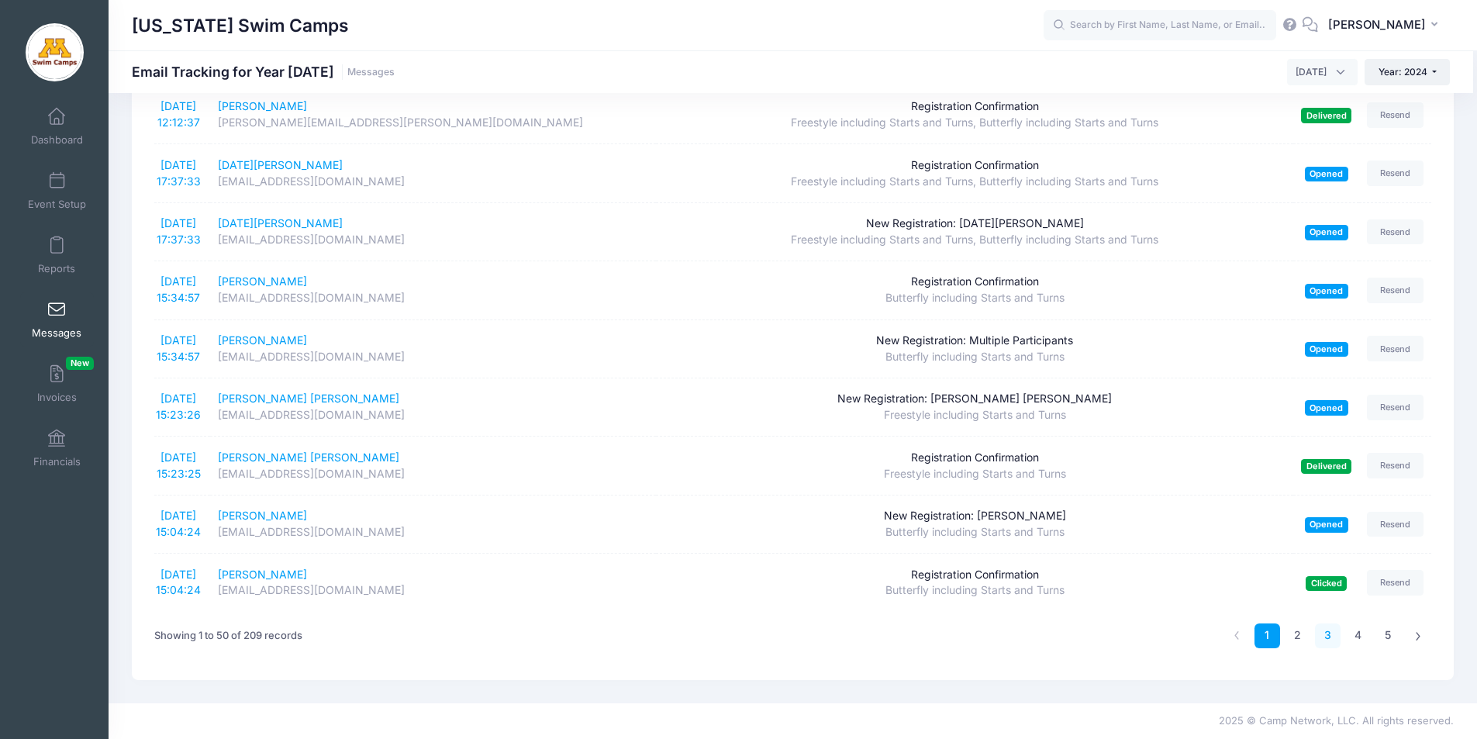
click at [1330, 635] on link "3" at bounding box center [1328, 637] width 26 height 26
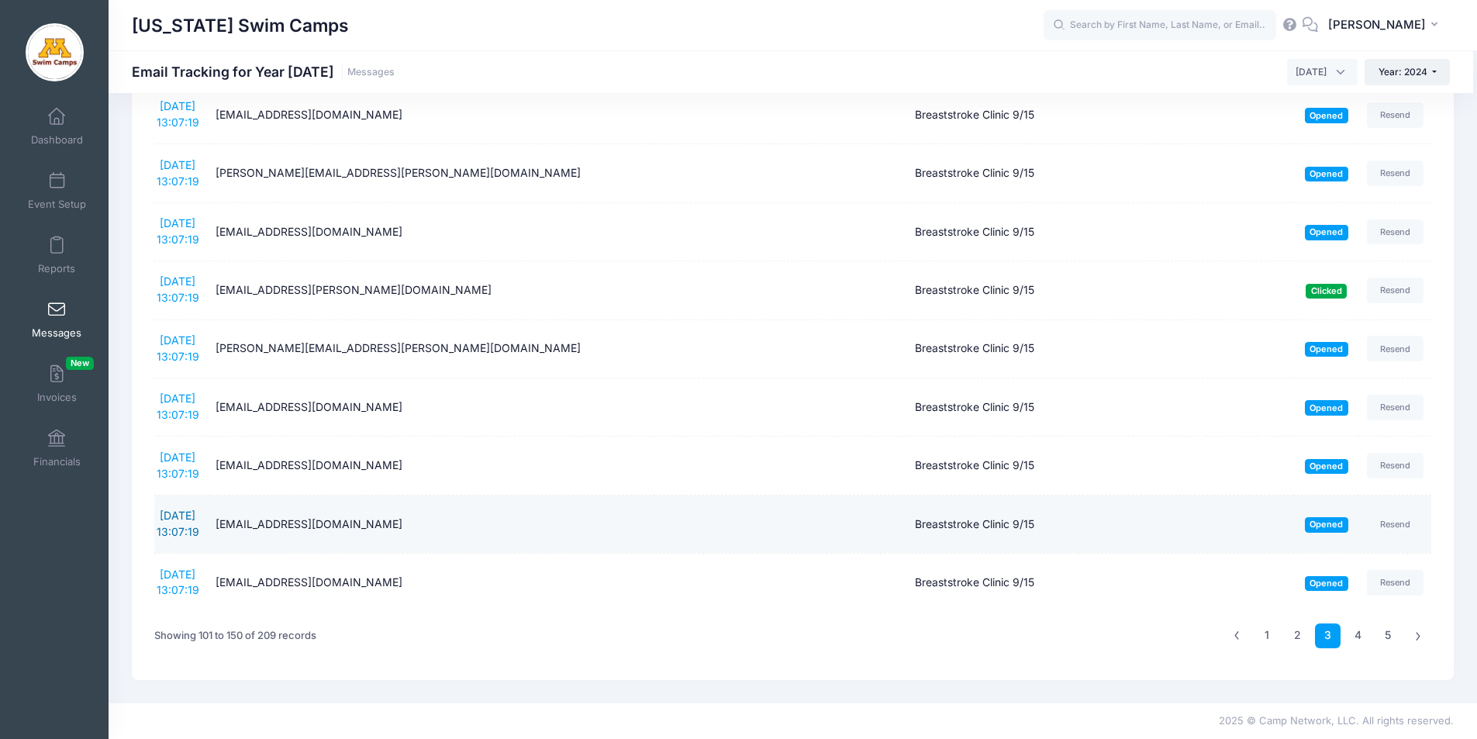
click at [181, 517] on link "[DATE] 13:07:19" at bounding box center [178, 523] width 43 height 29
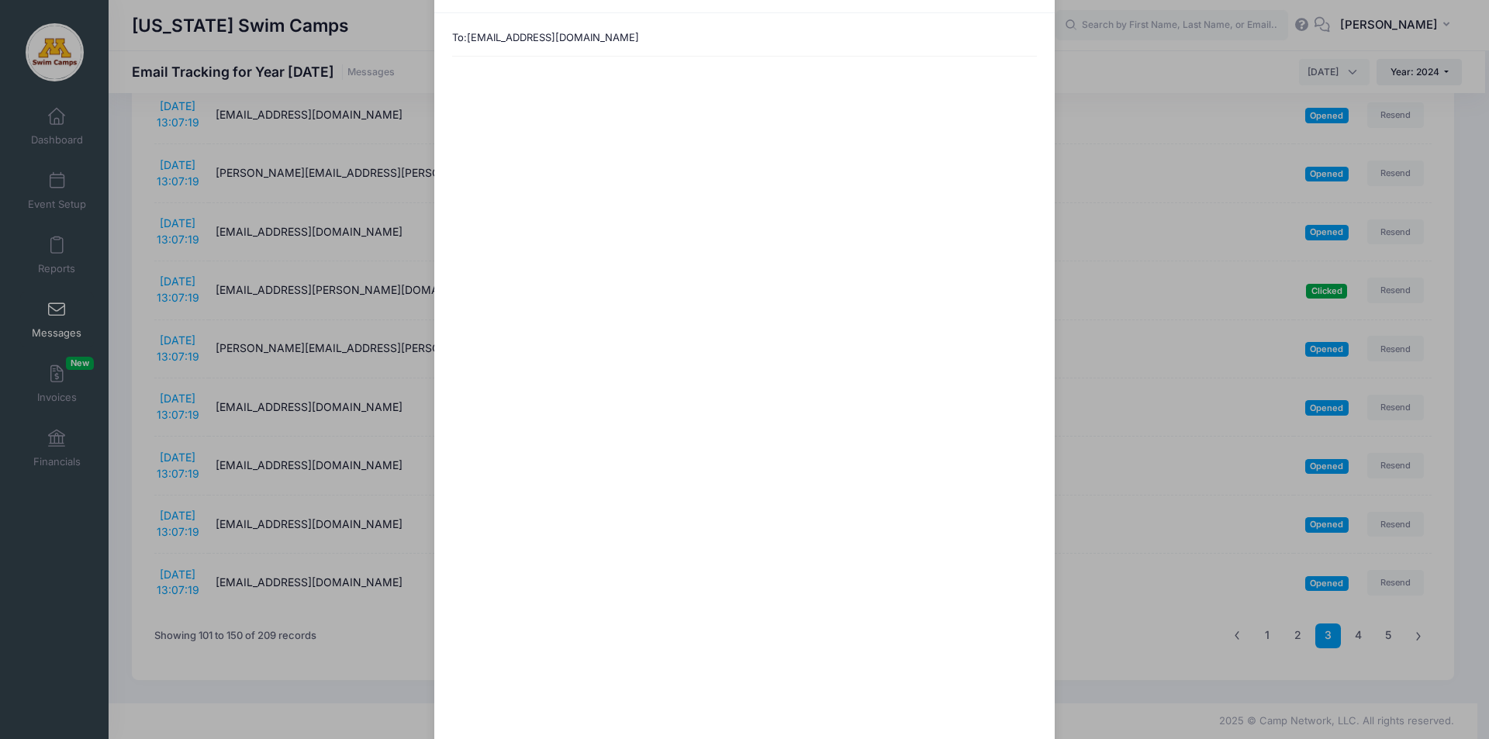
scroll to position [64, 0]
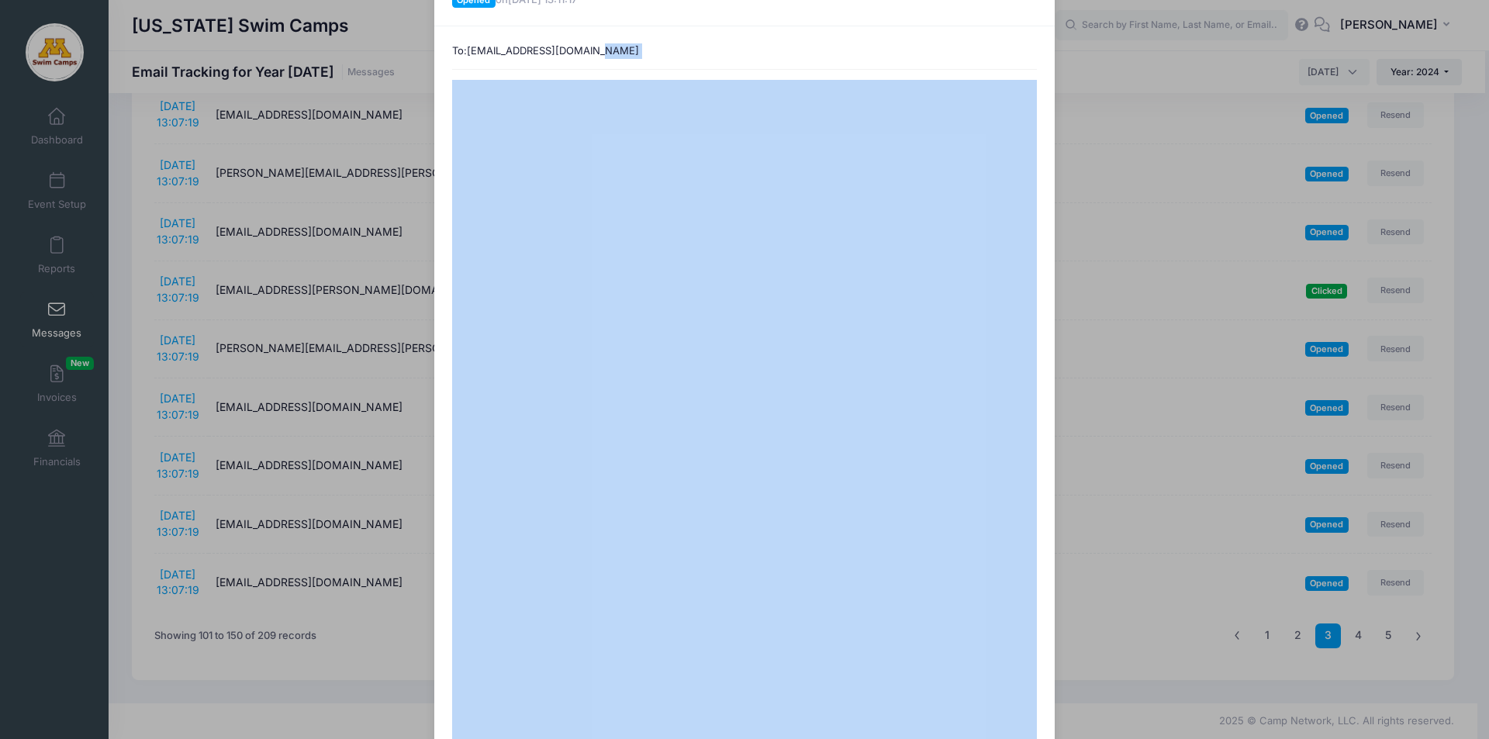
drag, startPoint x: 1488, startPoint y: 60, endPoint x: 1176, endPoint y: 54, distance: 312.6
click at [1176, 54] on div "Breaststroke Clinic 9/15 Sent: 9/9/2024 13:07:19 Opened on 9/9/2024 13:11:17 To…" at bounding box center [744, 369] width 1489 height 739
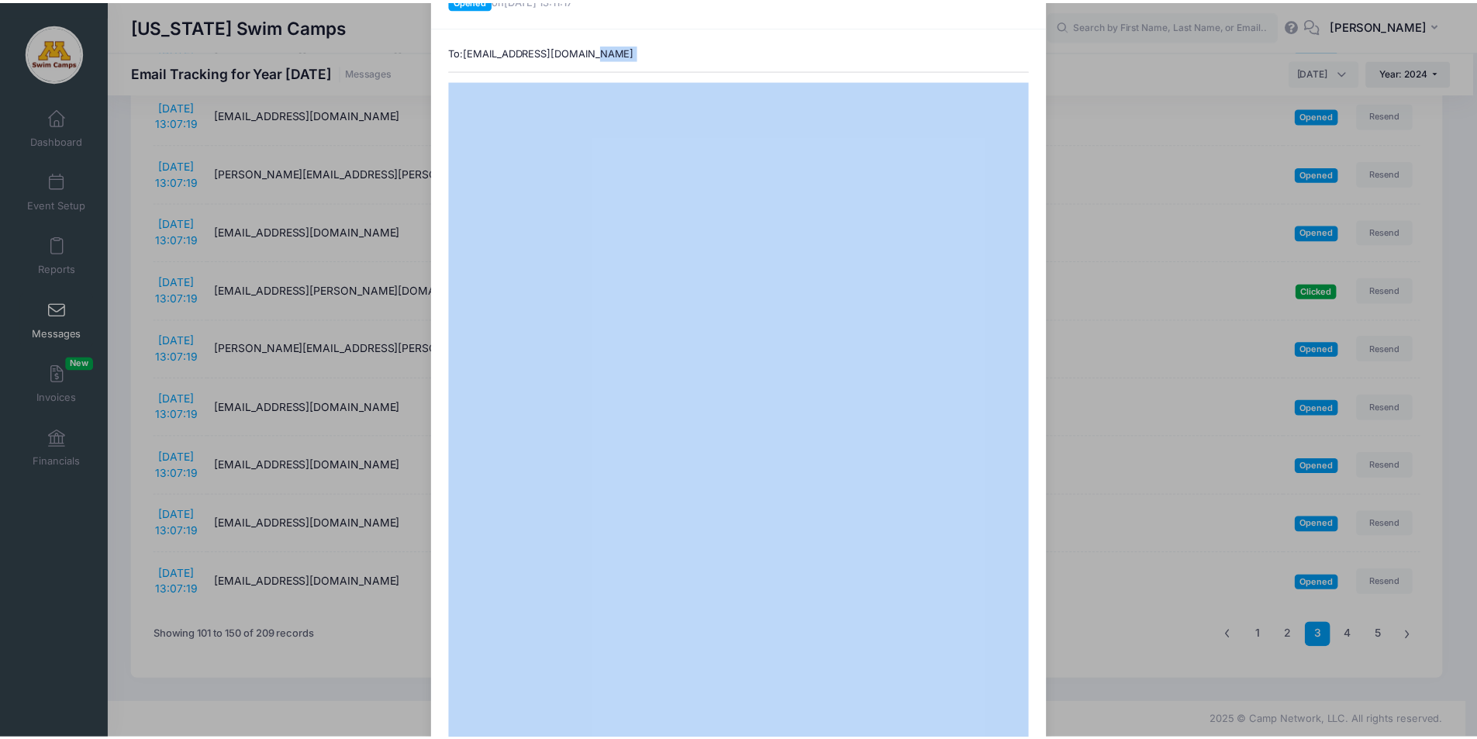
scroll to position [575, 0]
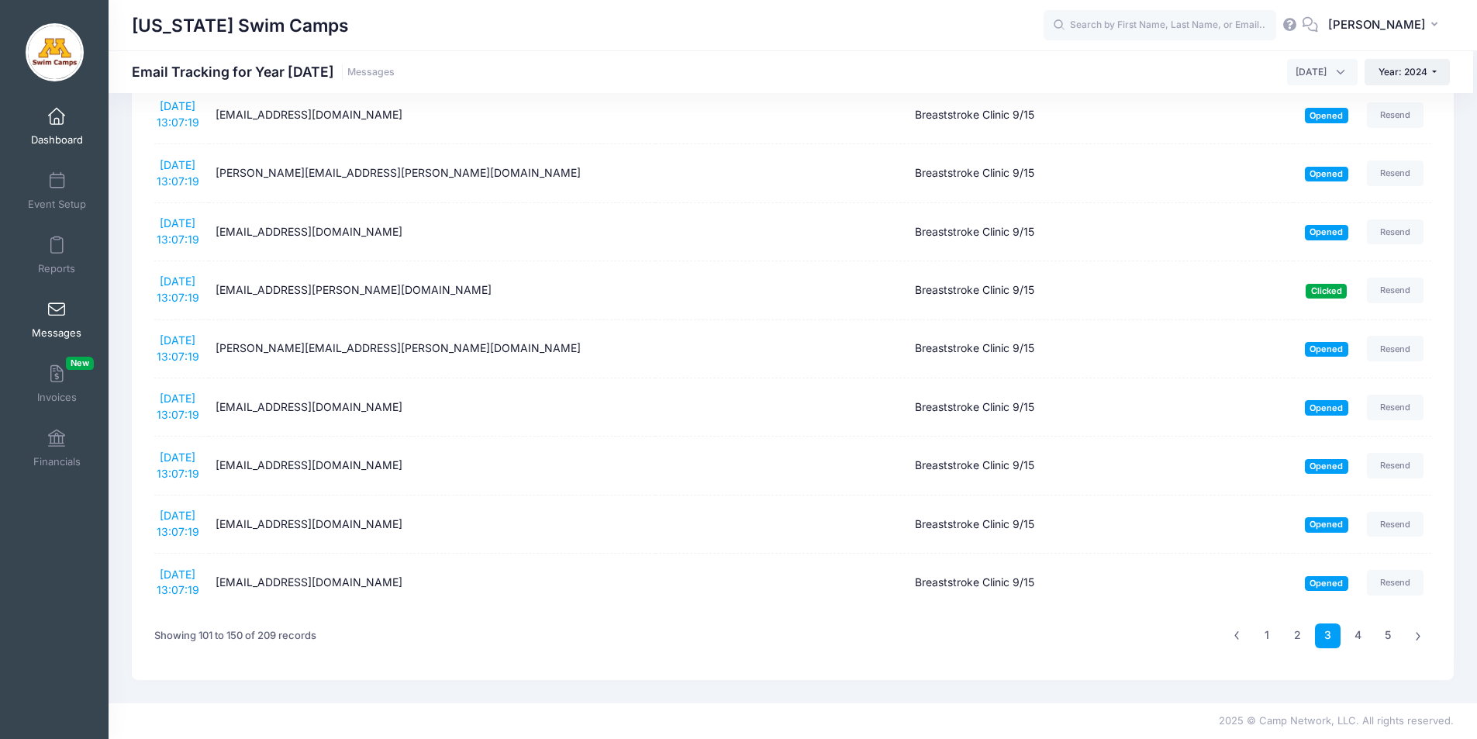
click at [57, 112] on span at bounding box center [57, 117] width 0 height 17
click at [57, 111] on span at bounding box center [57, 117] width 0 height 17
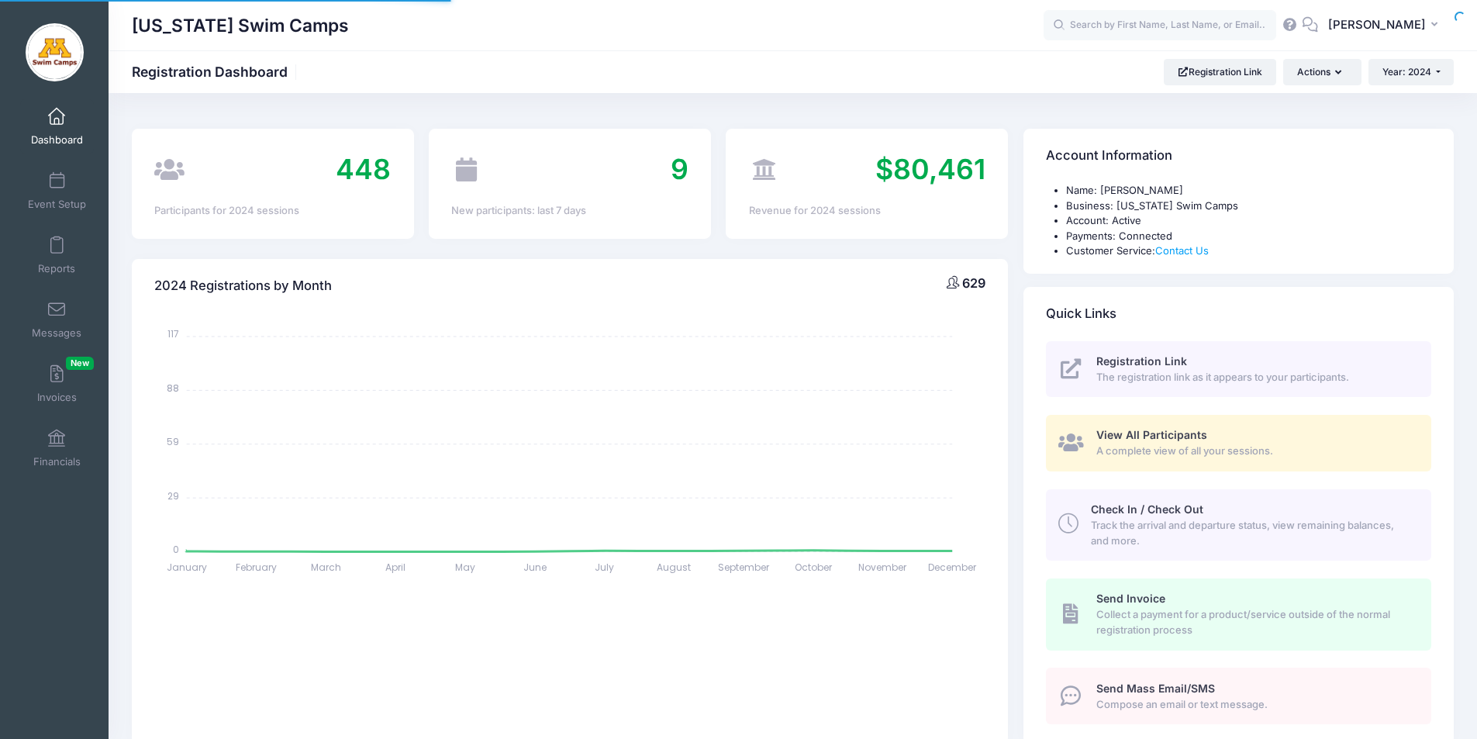
select select
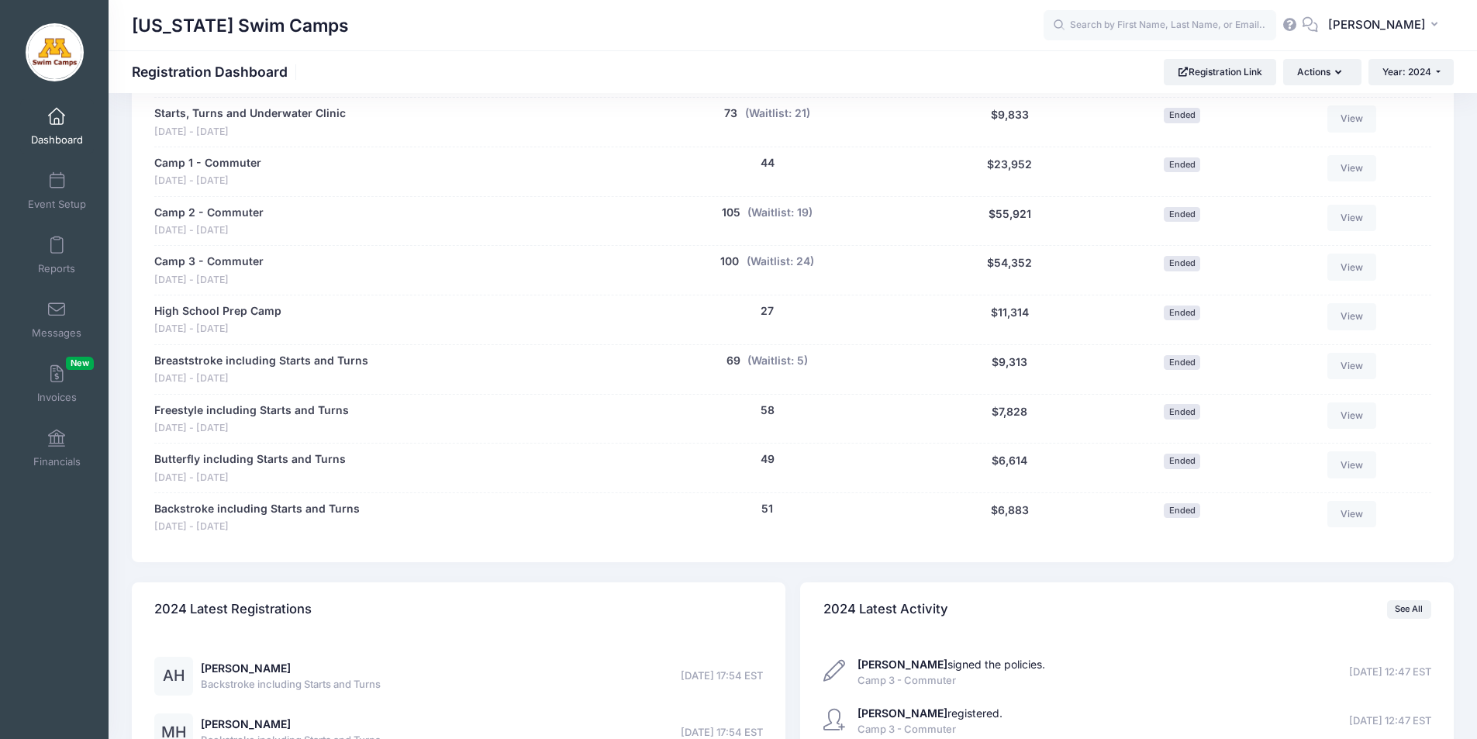
scroll to position [799, 0]
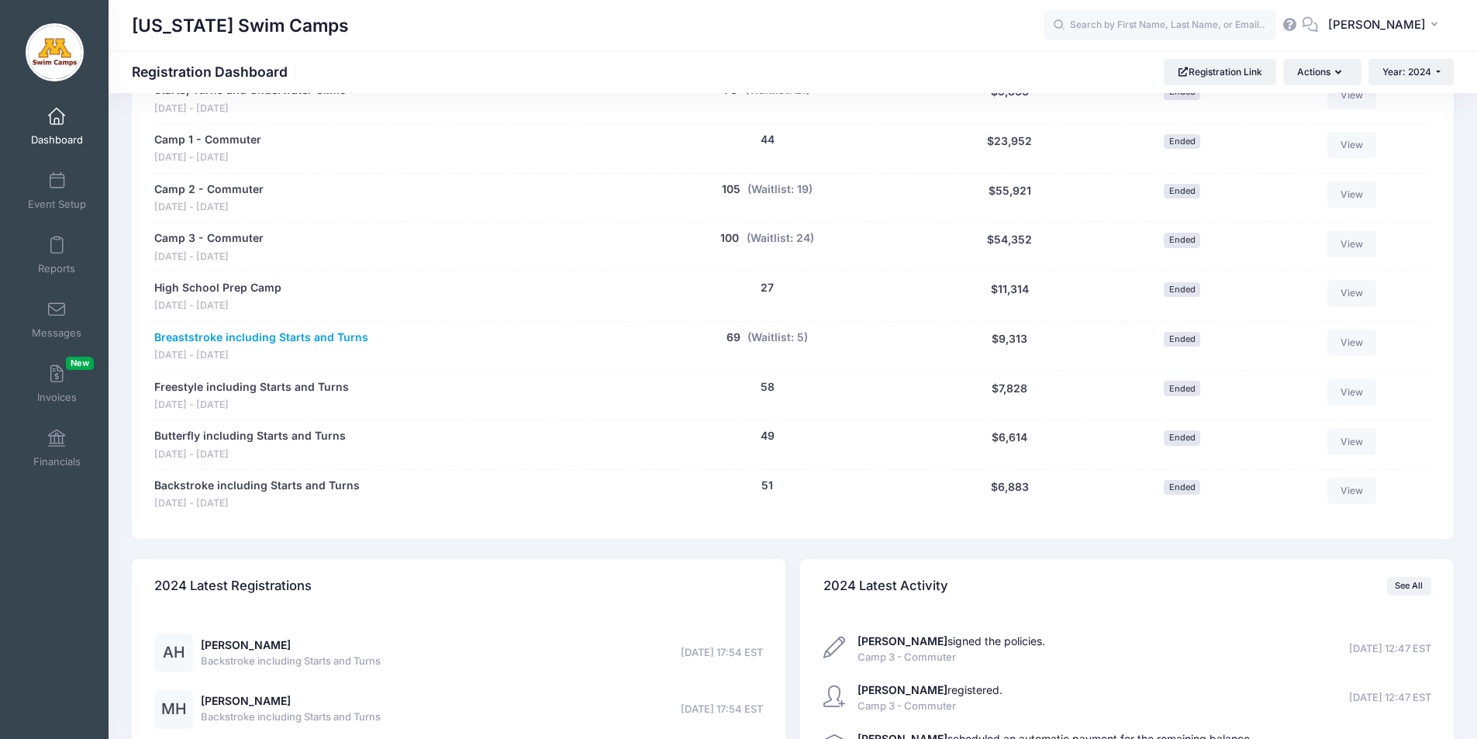
click at [257, 336] on link "Breaststroke including Starts and Turns" at bounding box center [261, 338] width 214 height 16
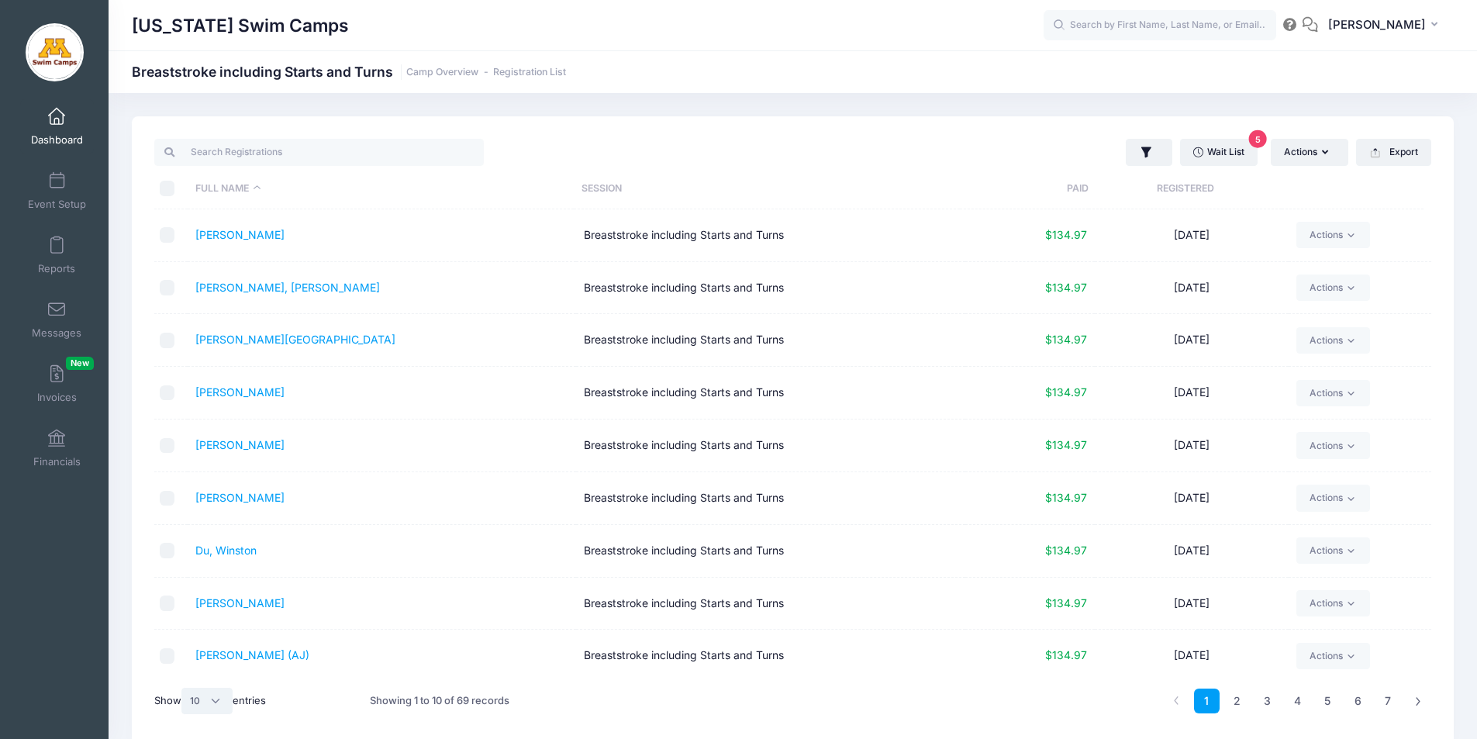
click at [214, 703] on select "All 10 25 50" at bounding box center [206, 701] width 51 height 26
select select "-1"
click at [184, 688] on select "All 10 25 50" at bounding box center [206, 701] width 51 height 26
click at [168, 185] on input "\a \a \a \a" at bounding box center [168, 189] width 16 height 16
checkbox input "true"
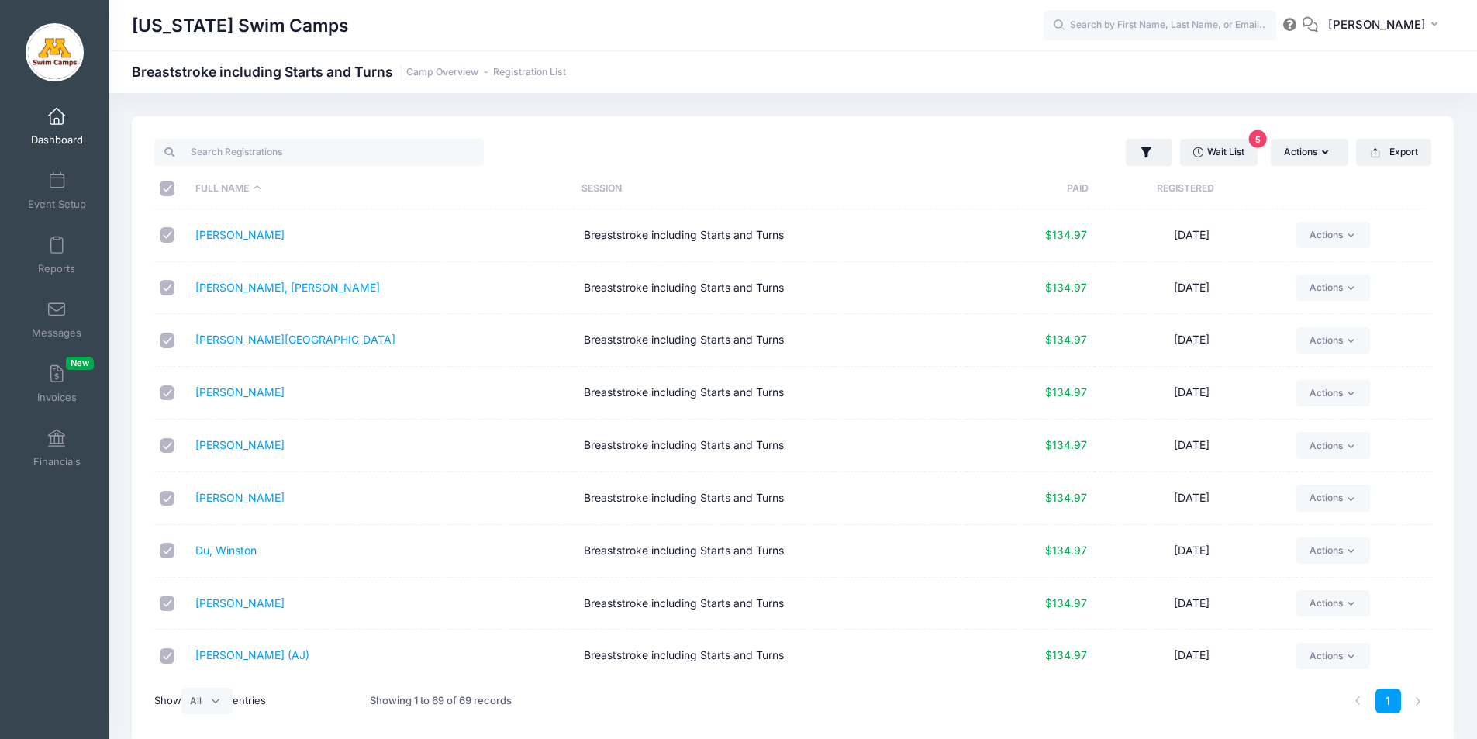
checkbox input "true"
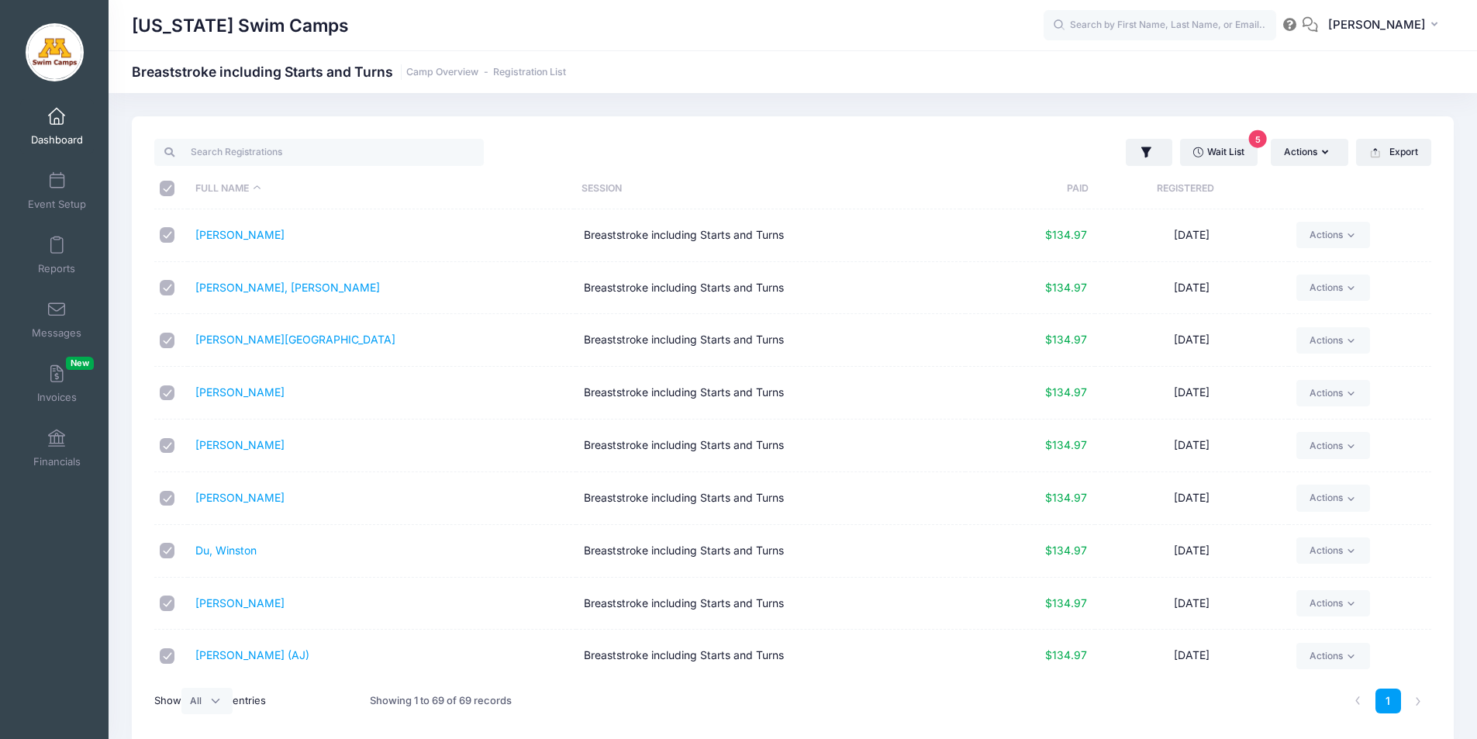
checkbox input "true"
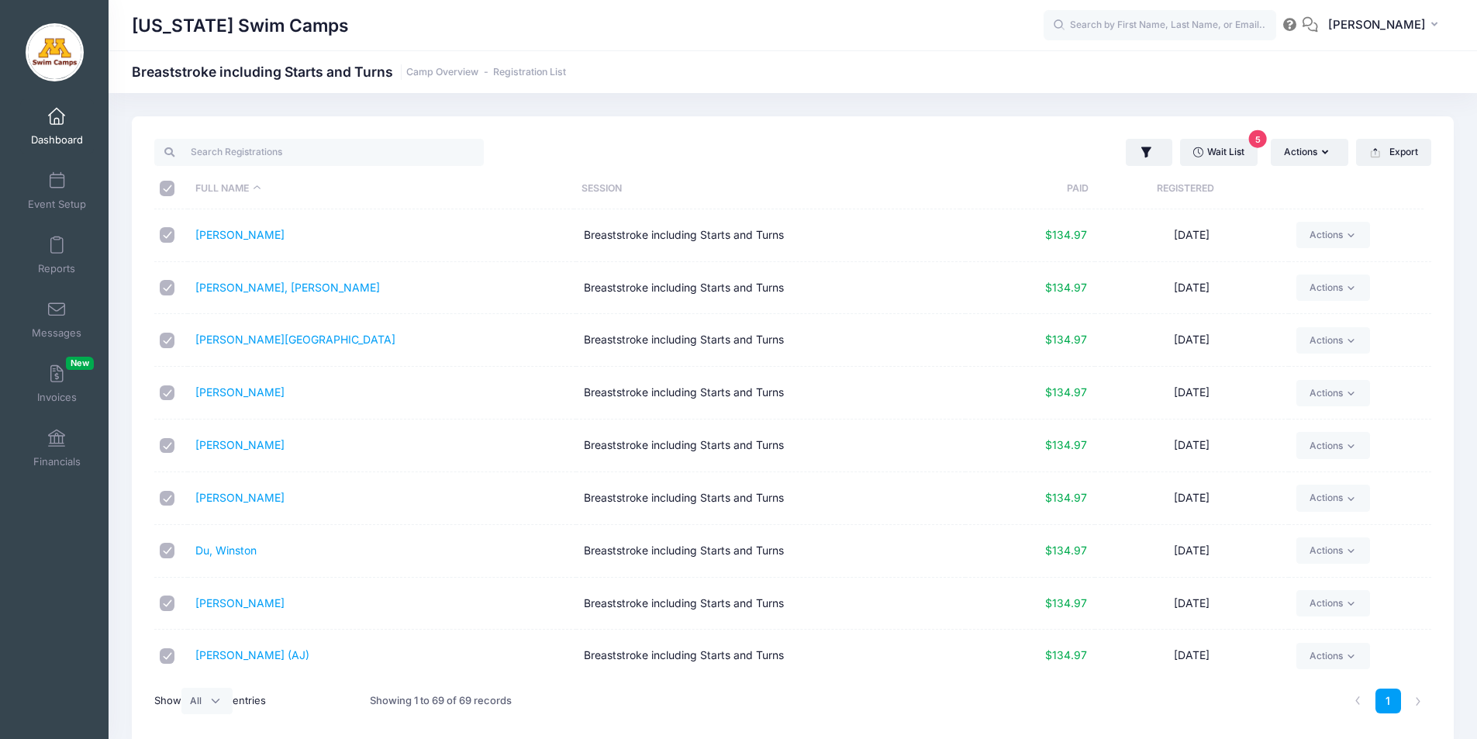
checkbox input "true"
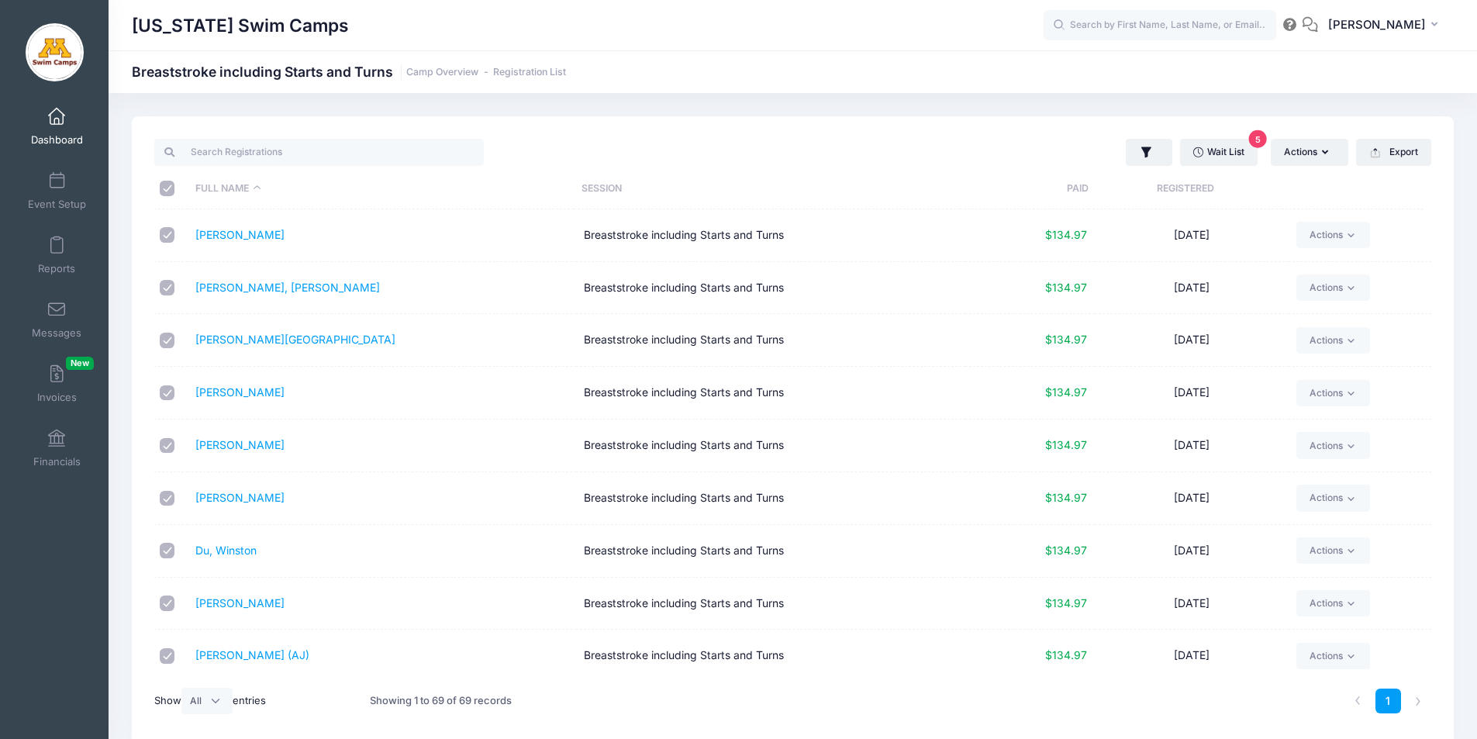
checkbox input "true"
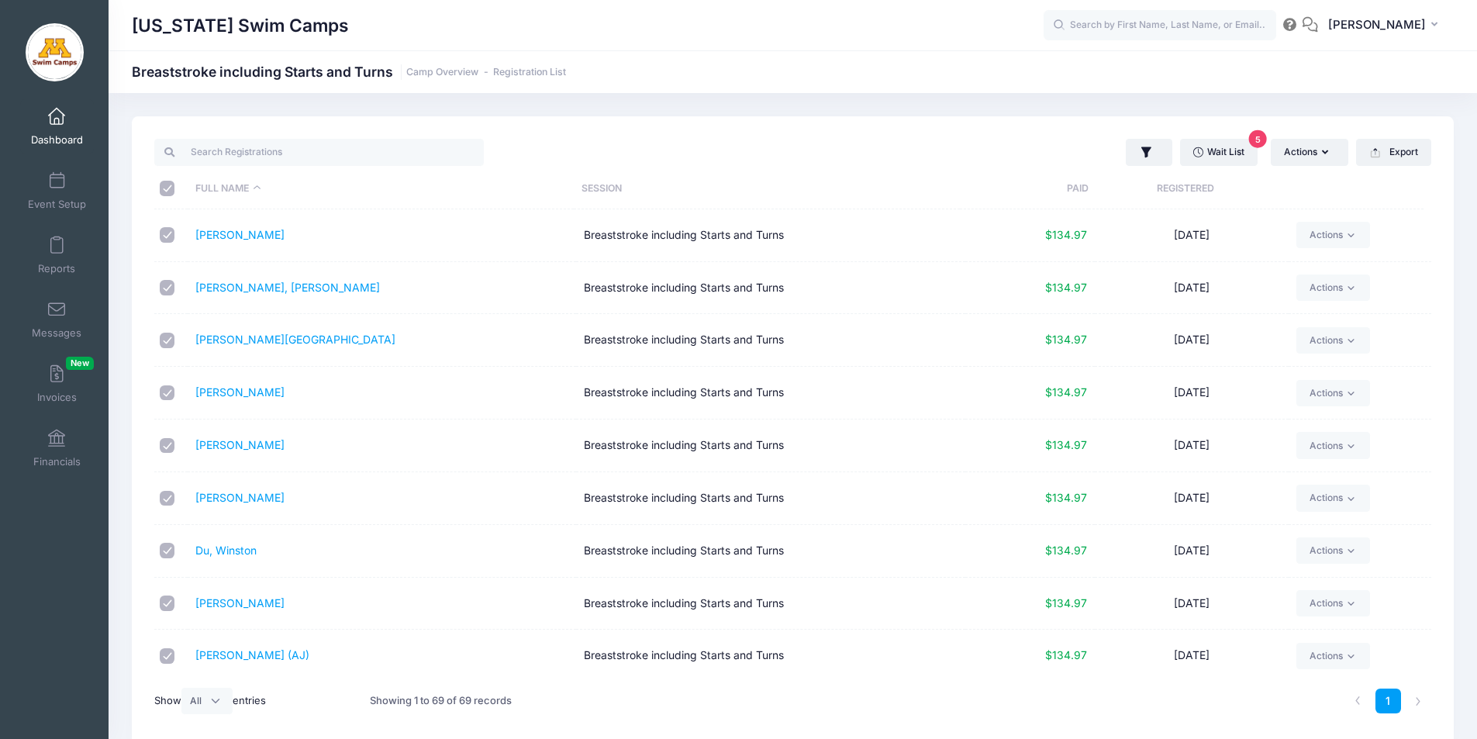
checkbox input "true"
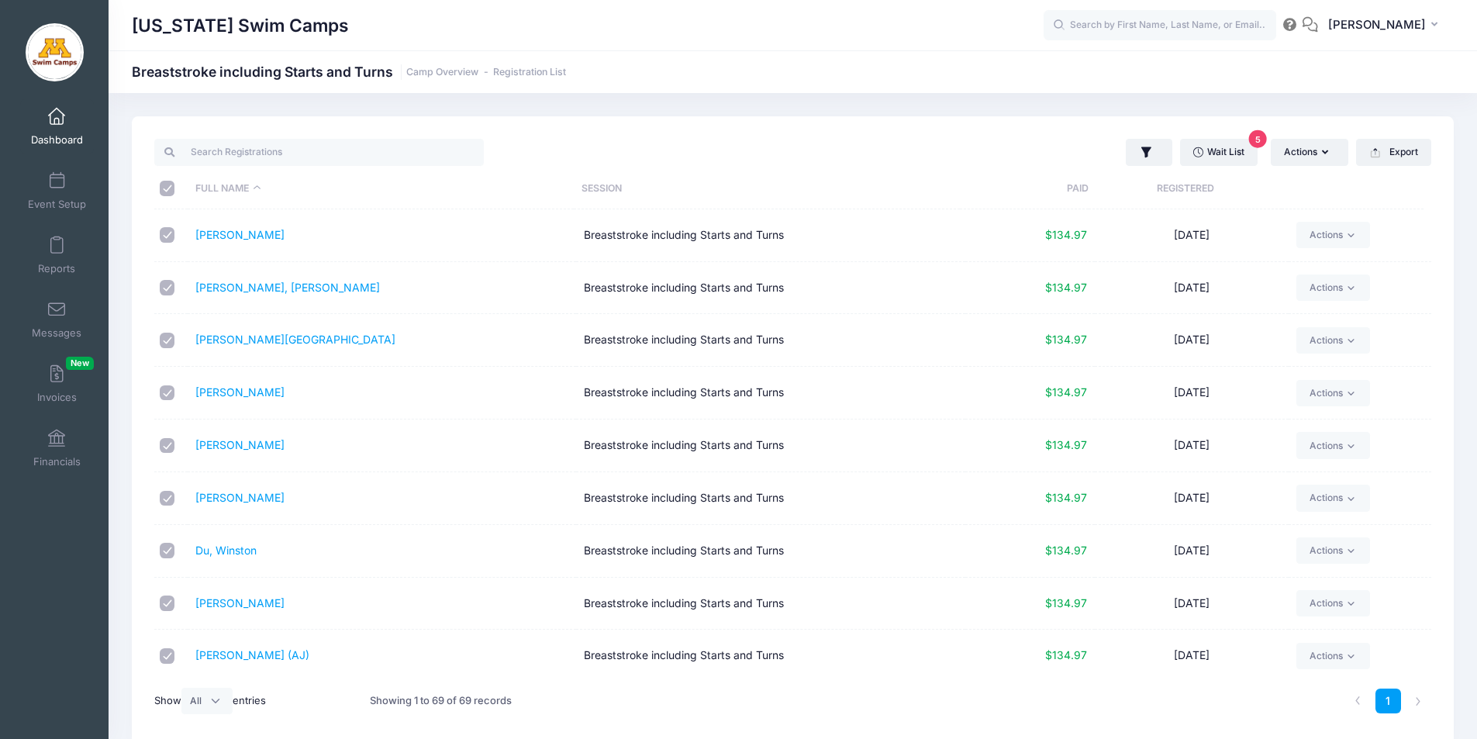
checkbox input "true"
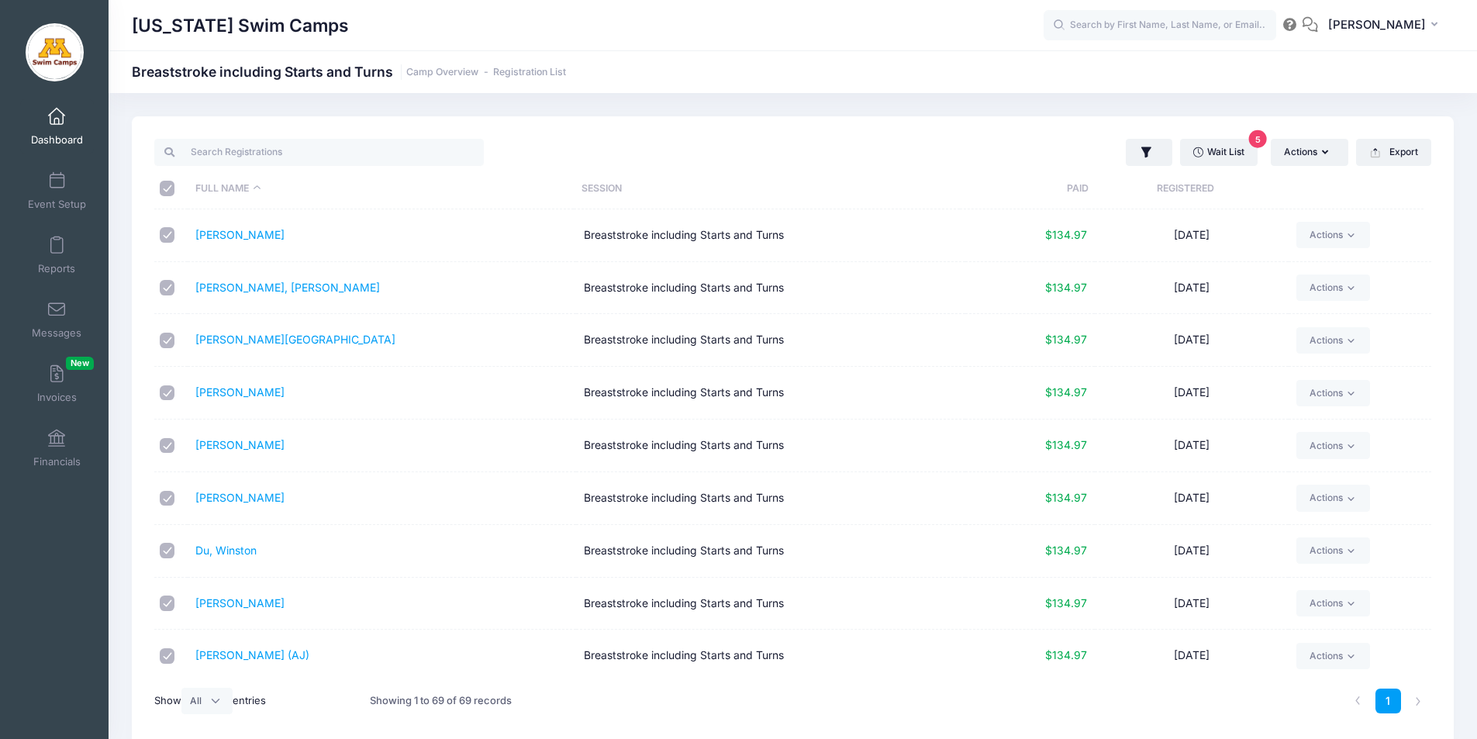
checkbox input "true"
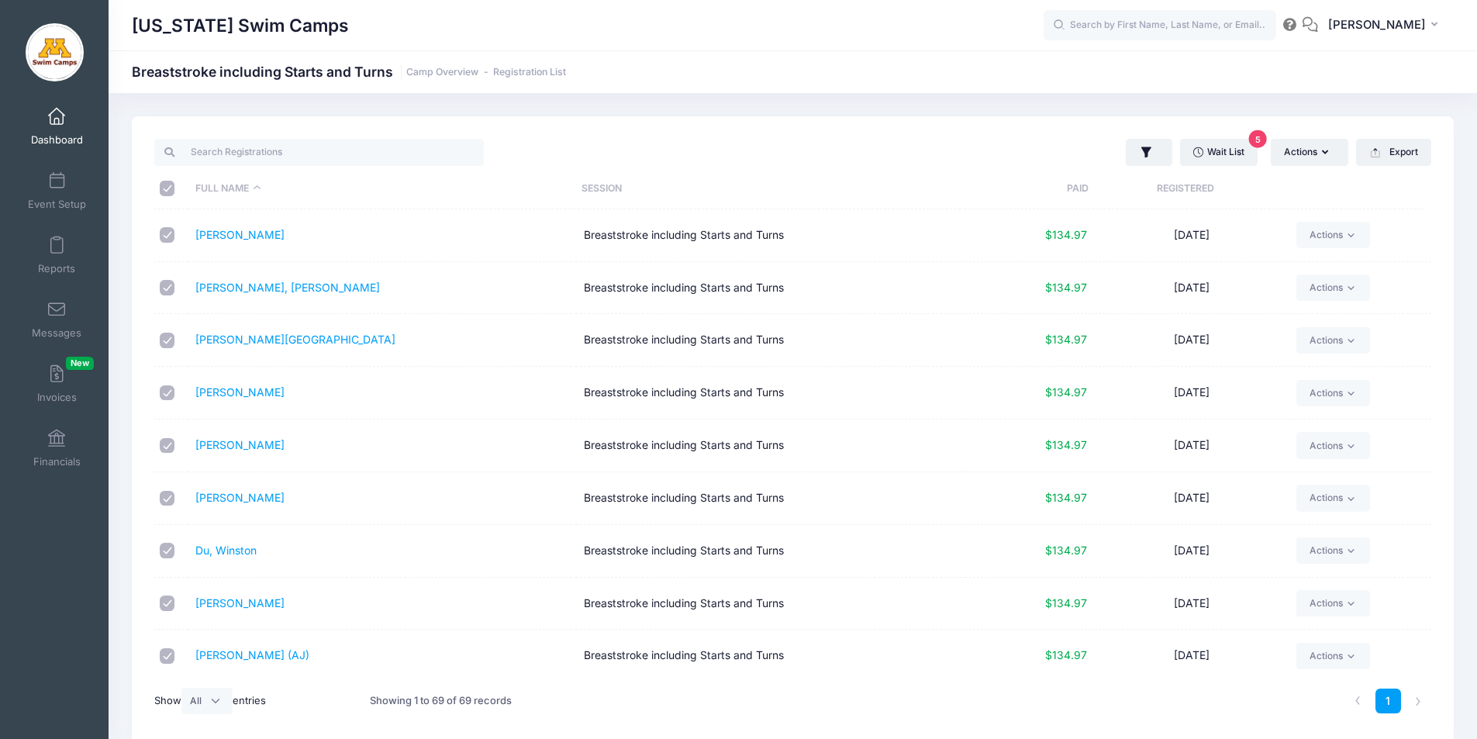
checkbox input "true"
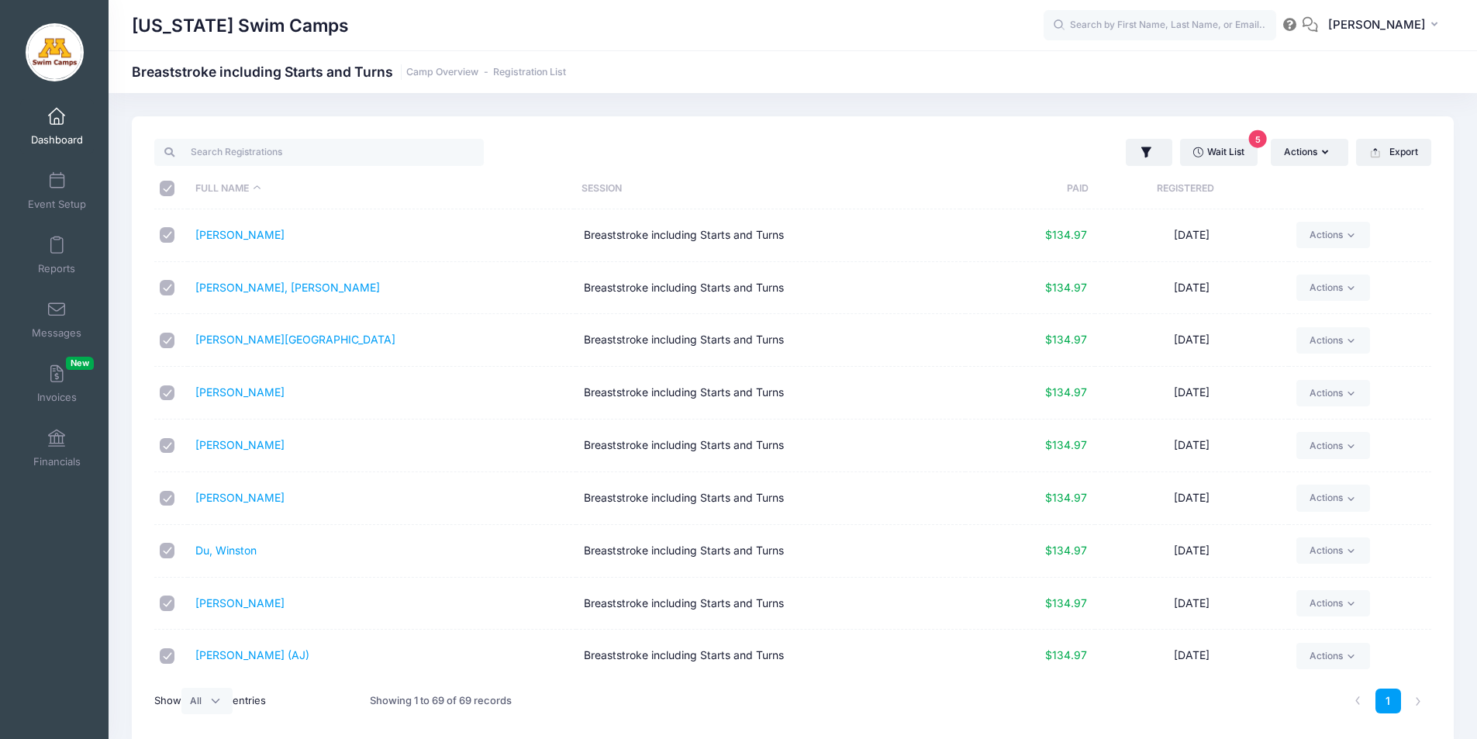
checkbox input "true"
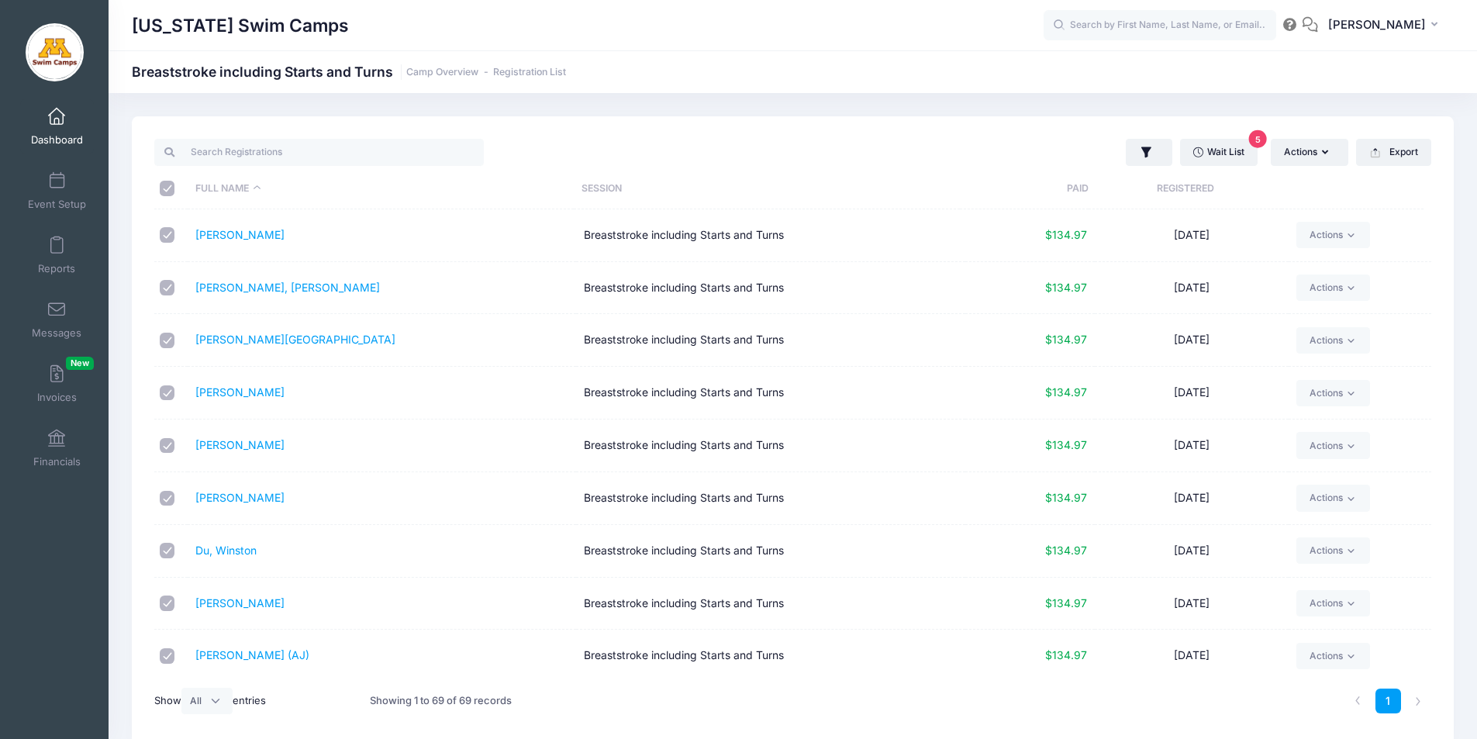
checkbox input "true"
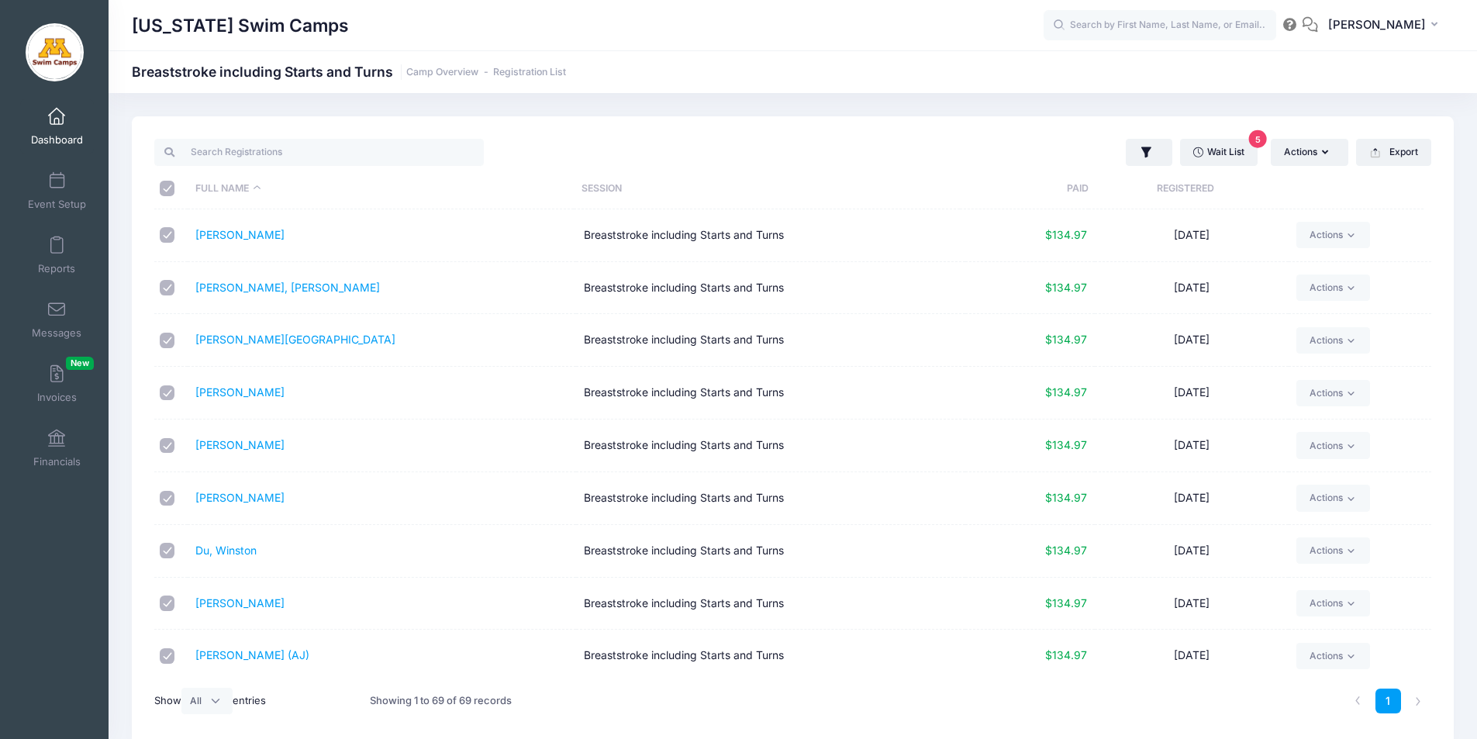
checkbox input "true"
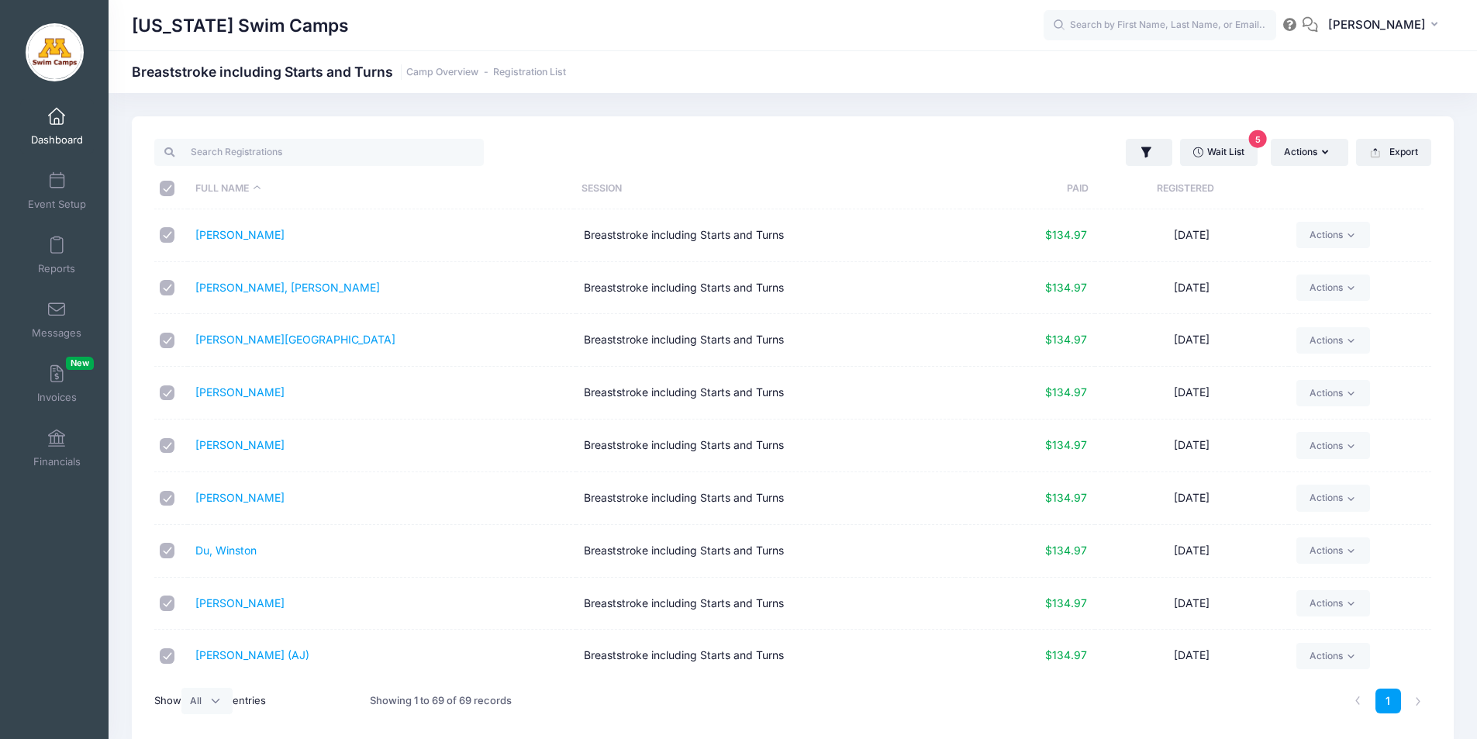
checkbox input "true"
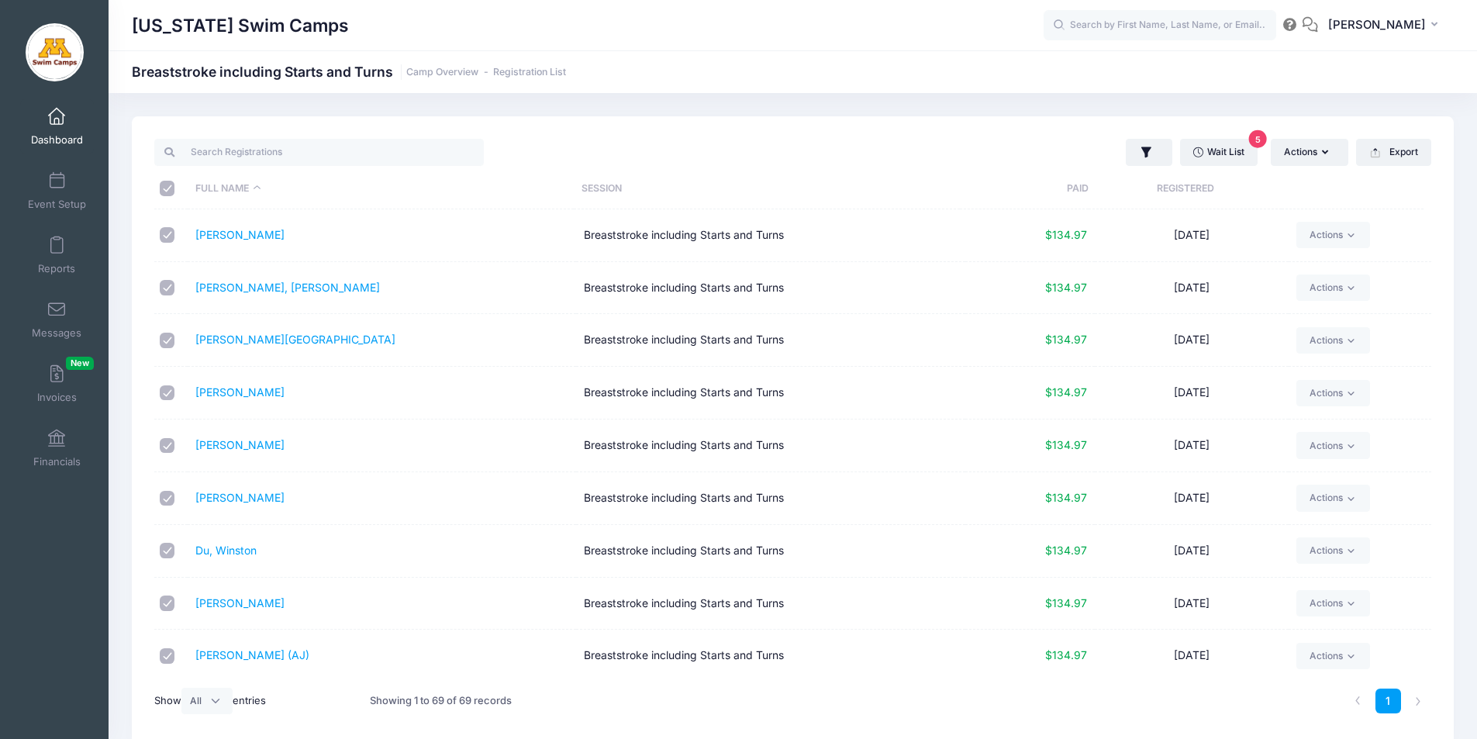
checkbox input "true"
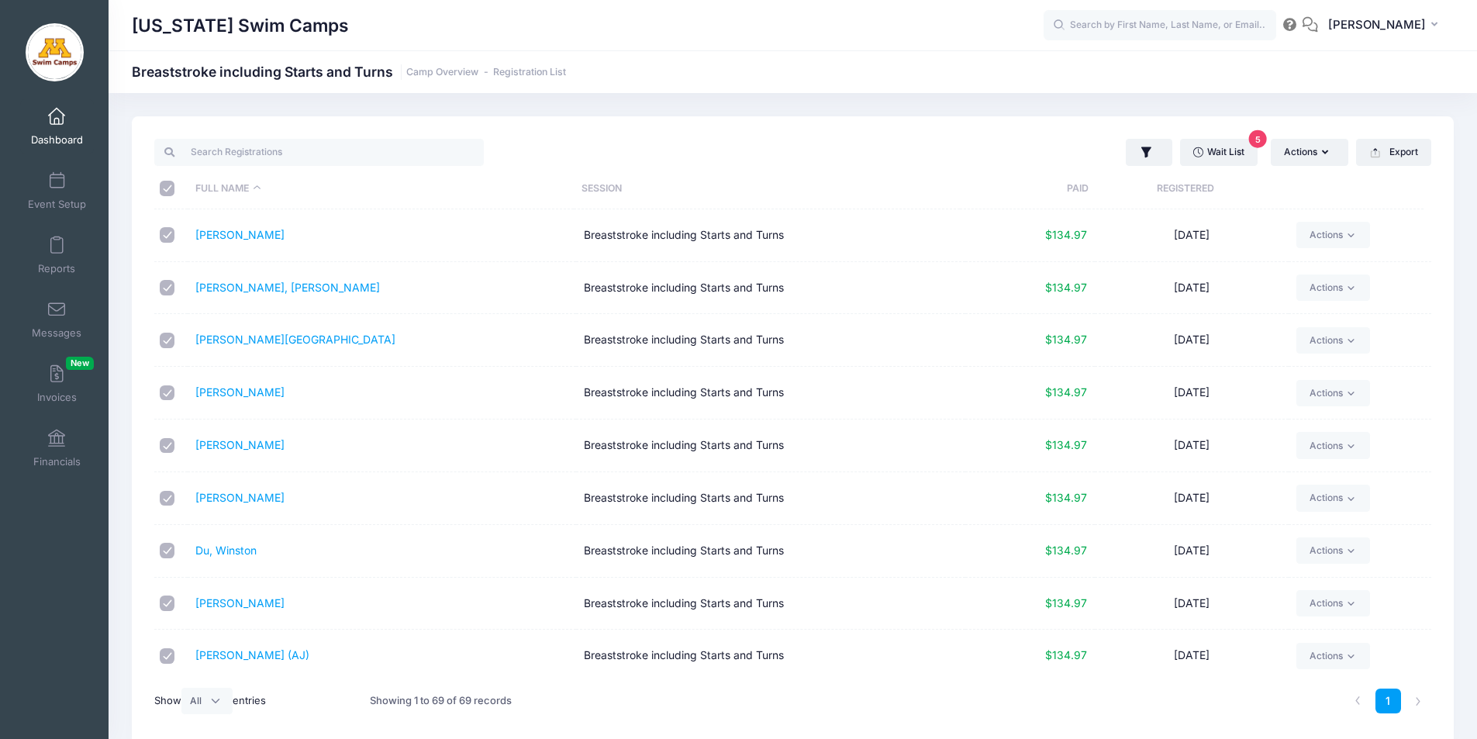
checkbox input "true"
click at [57, 112] on span at bounding box center [57, 117] width 0 height 17
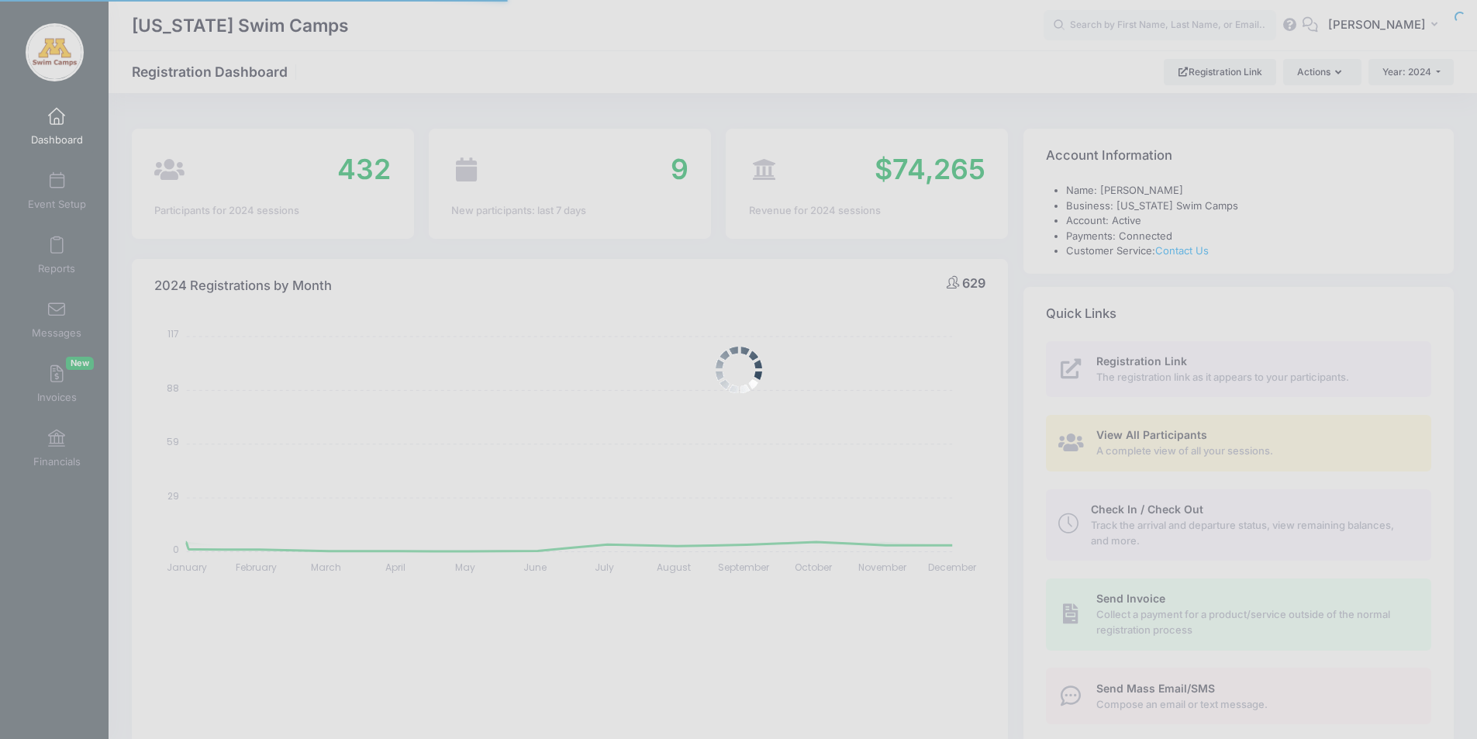
select select
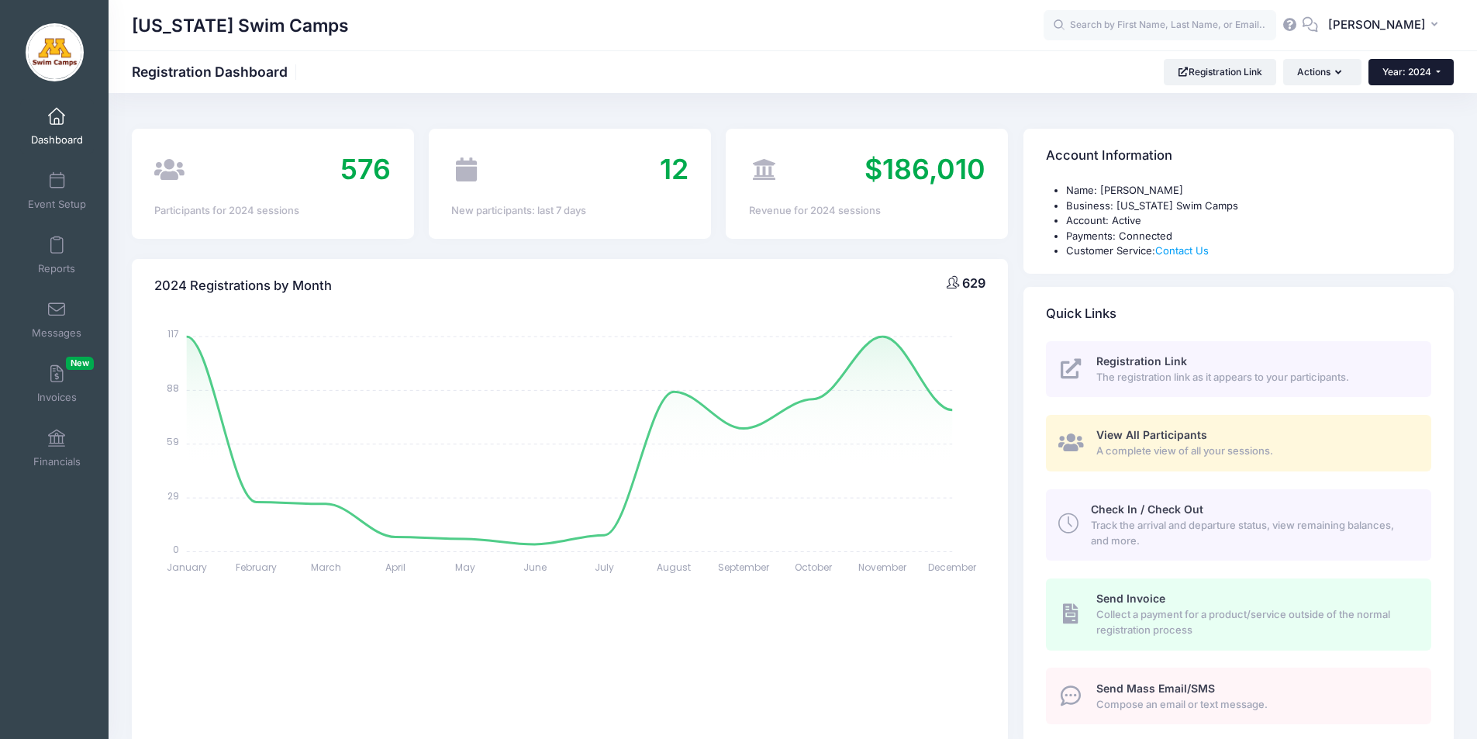
click at [1415, 77] on span "Year: 2024" at bounding box center [1407, 72] width 49 height 12
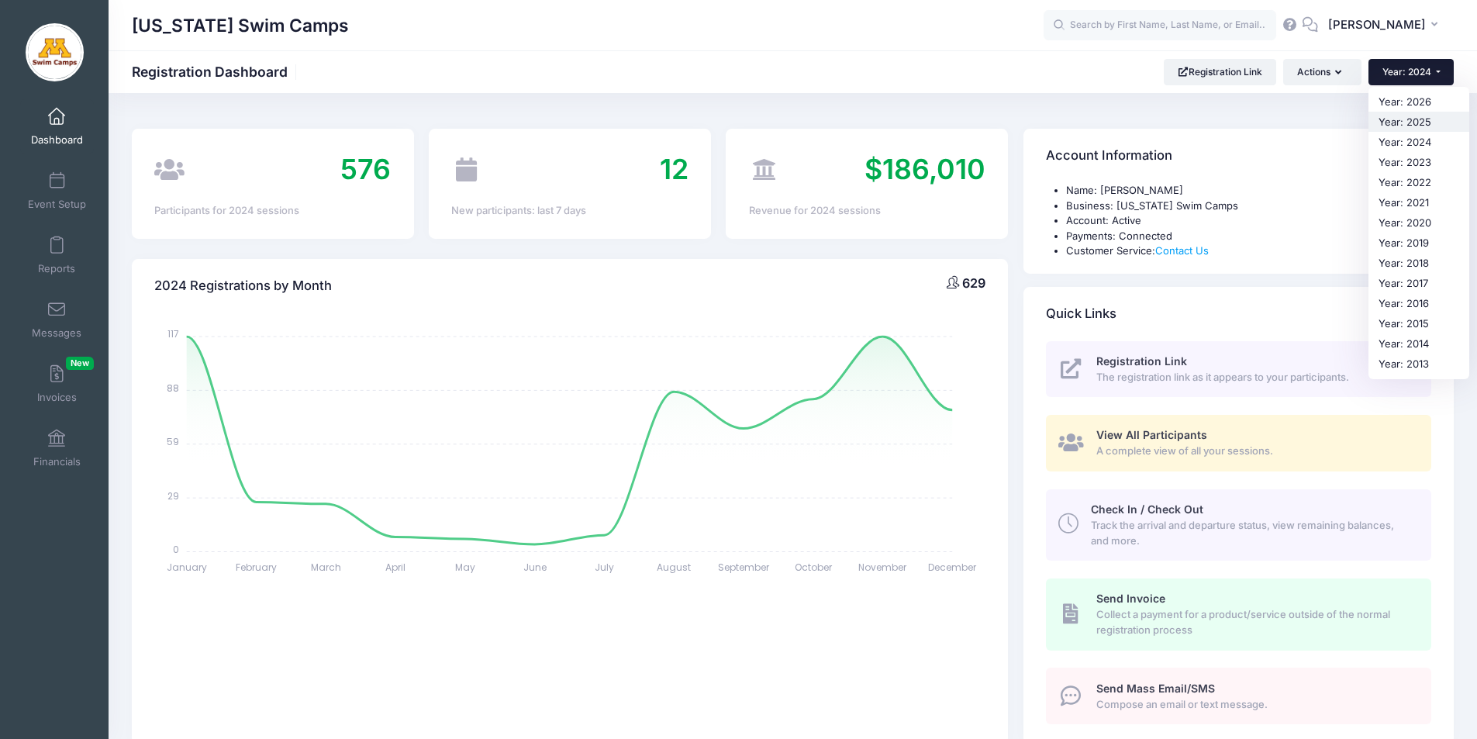
click at [1409, 118] on link "Year: 2025" at bounding box center [1419, 122] width 101 height 20
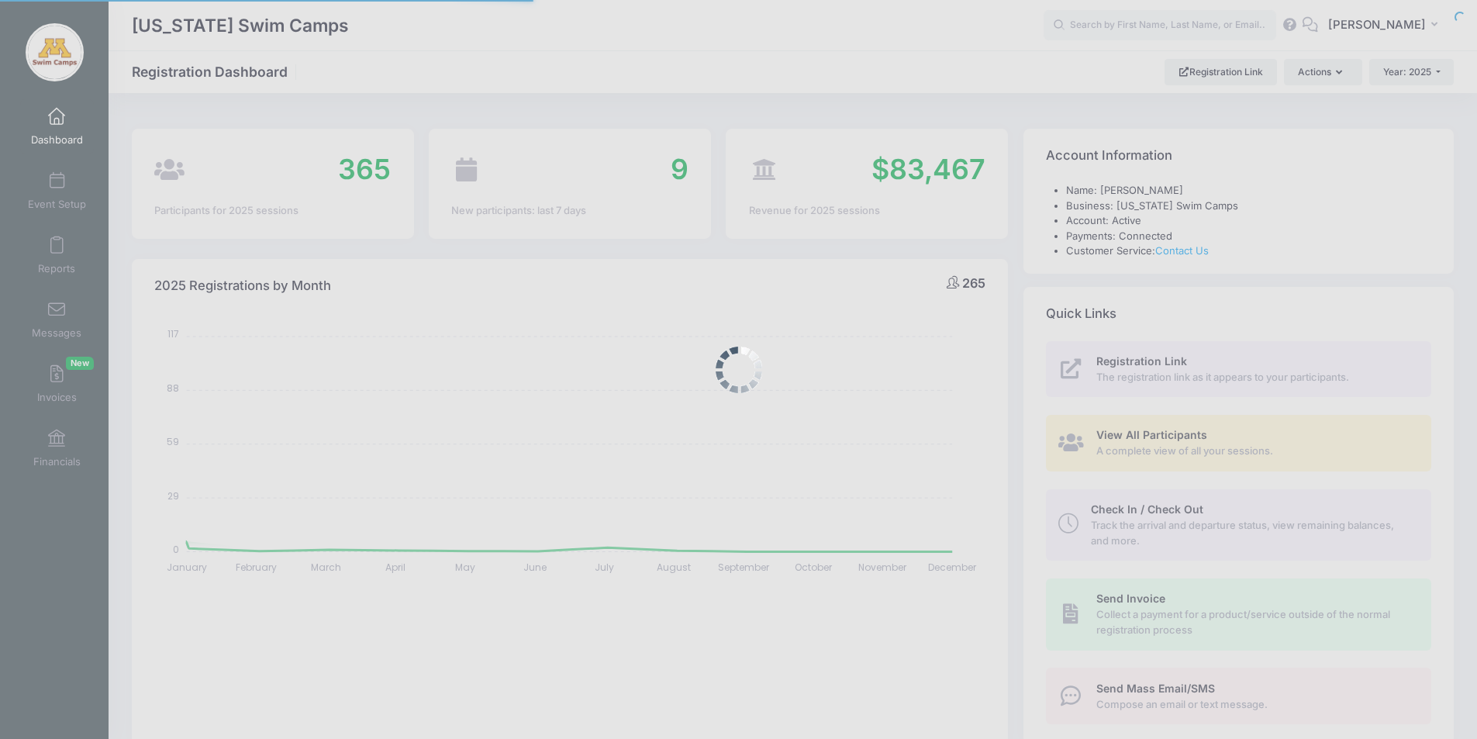
select select
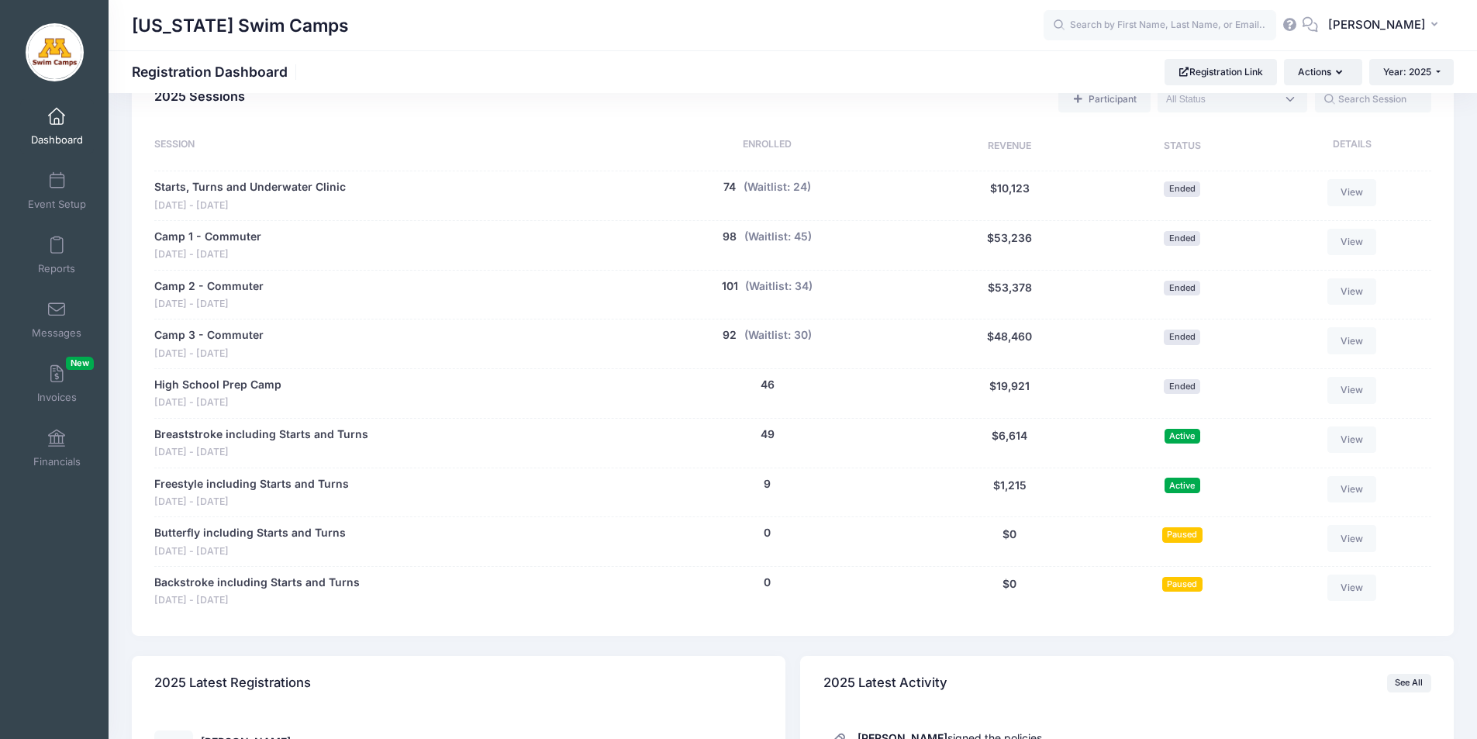
scroll to position [720, 0]
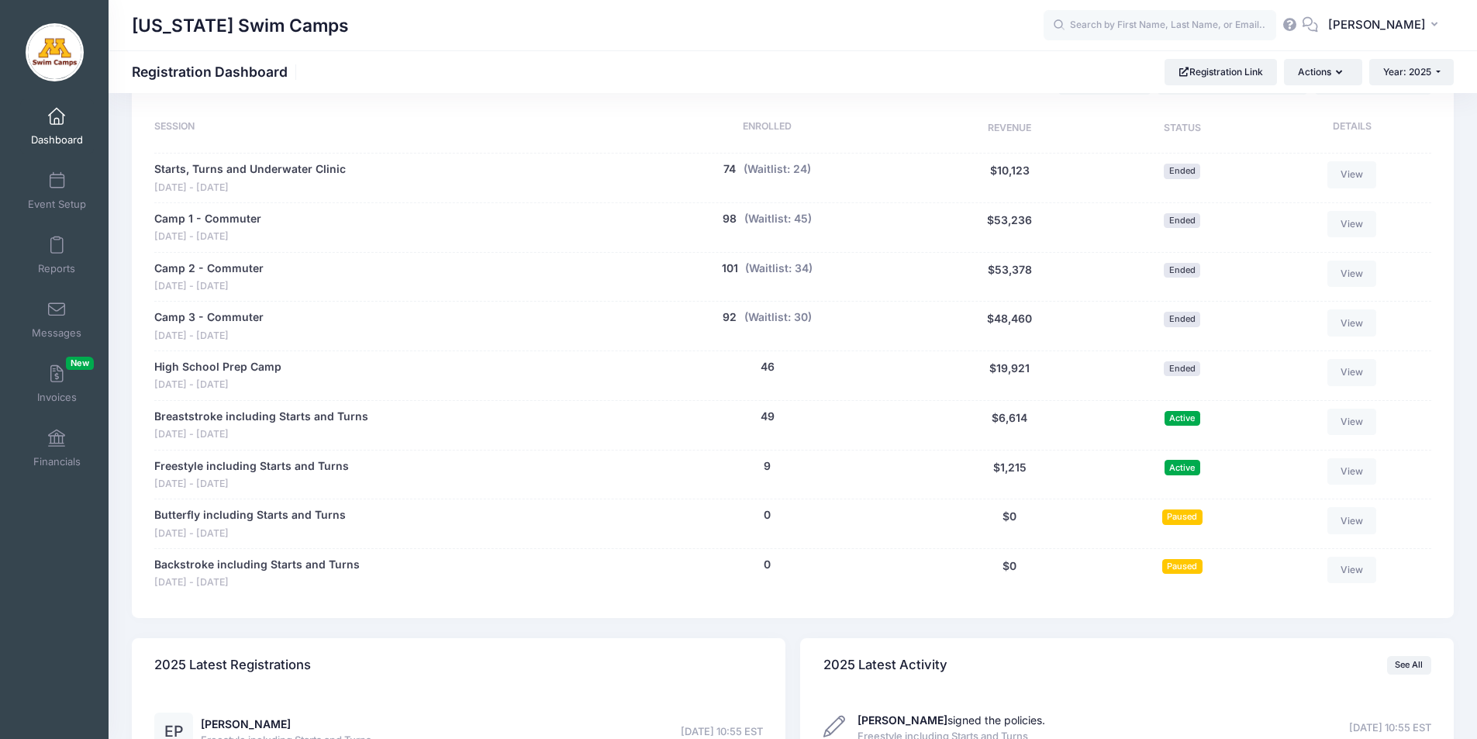
click at [238, 418] on link "Breaststroke including Starts and Turns" at bounding box center [261, 417] width 214 height 16
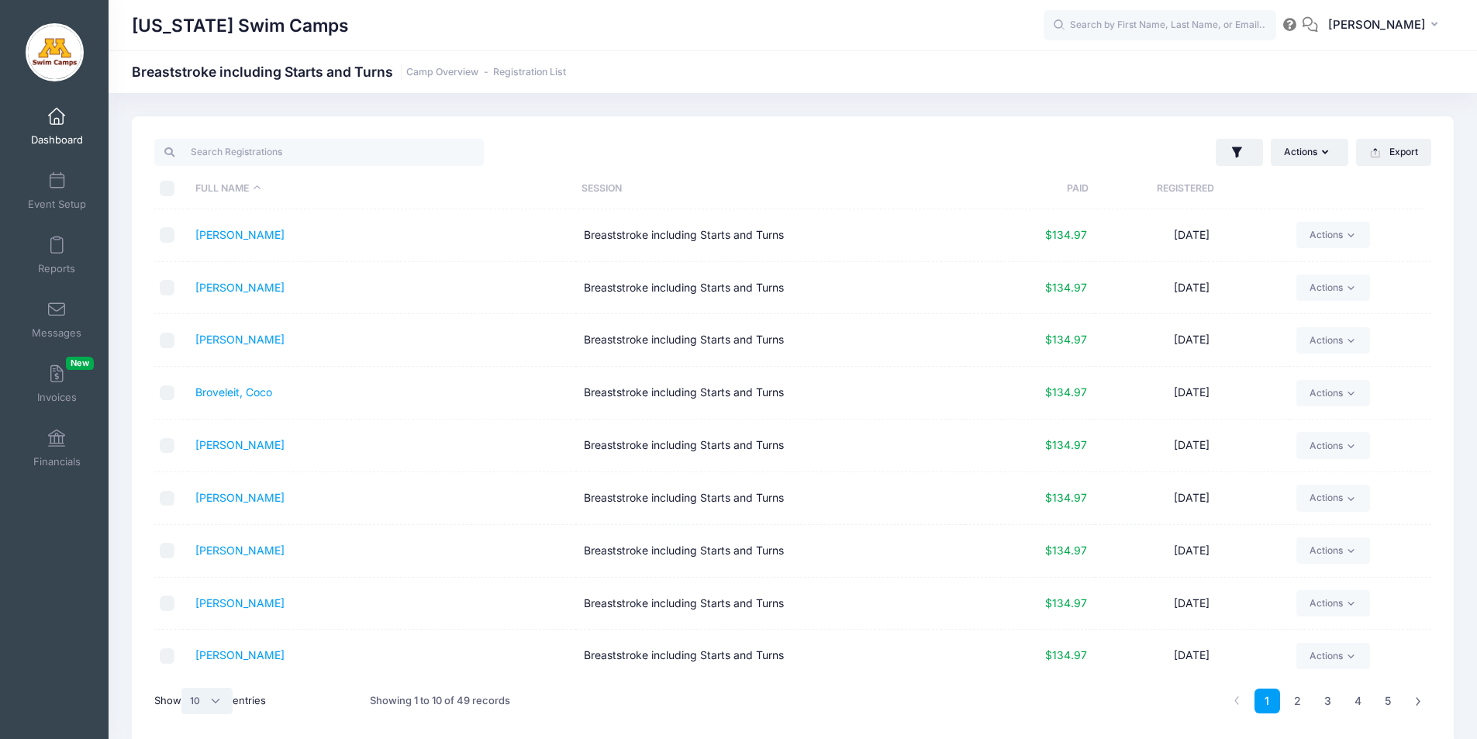
click at [209, 695] on select "All 10 25 50" at bounding box center [206, 701] width 51 height 26
select select "-1"
click at [184, 688] on select "All 10 25 50" at bounding box center [206, 701] width 51 height 26
click at [167, 236] on input "checkbox" at bounding box center [168, 235] width 16 height 16
checkbox input "true"
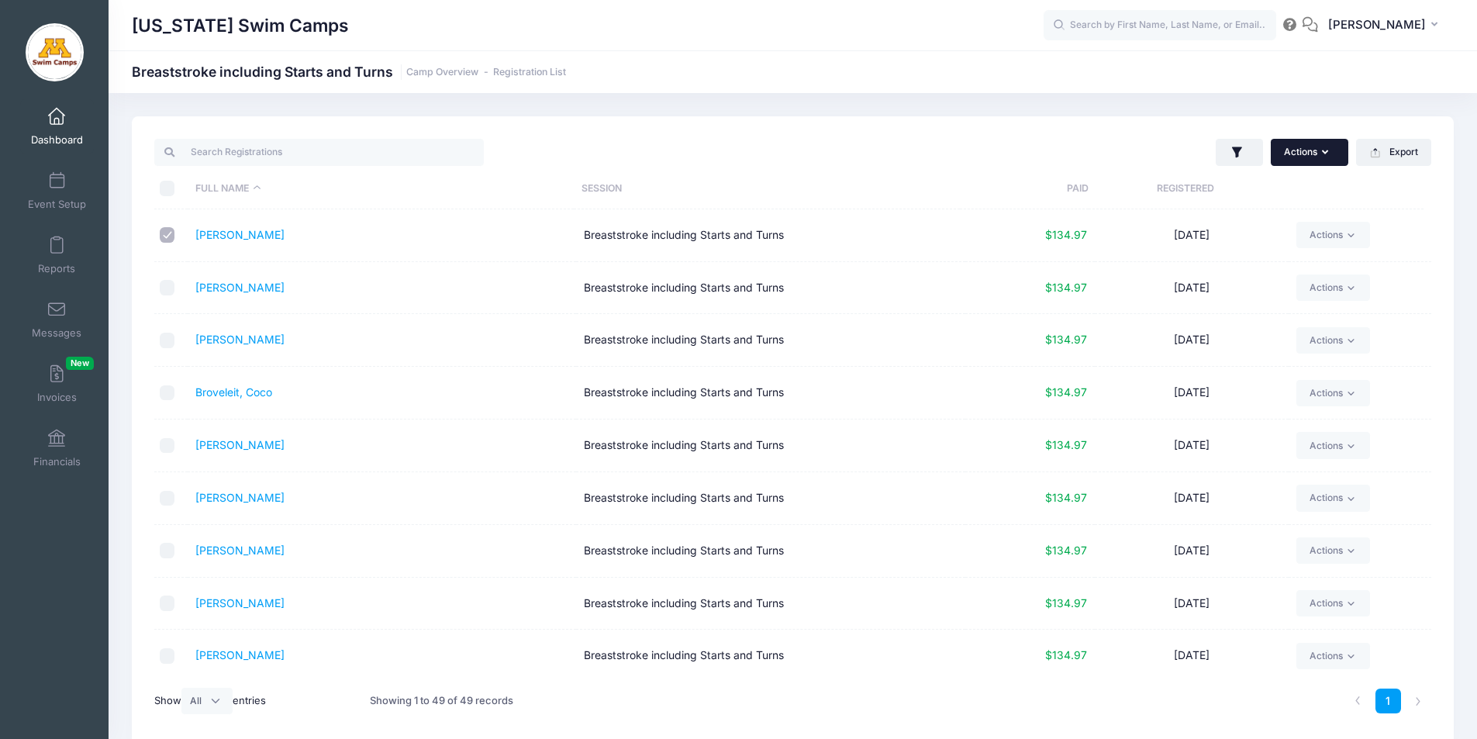
click at [1321, 157] on button "Actions" at bounding box center [1310, 152] width 78 height 26
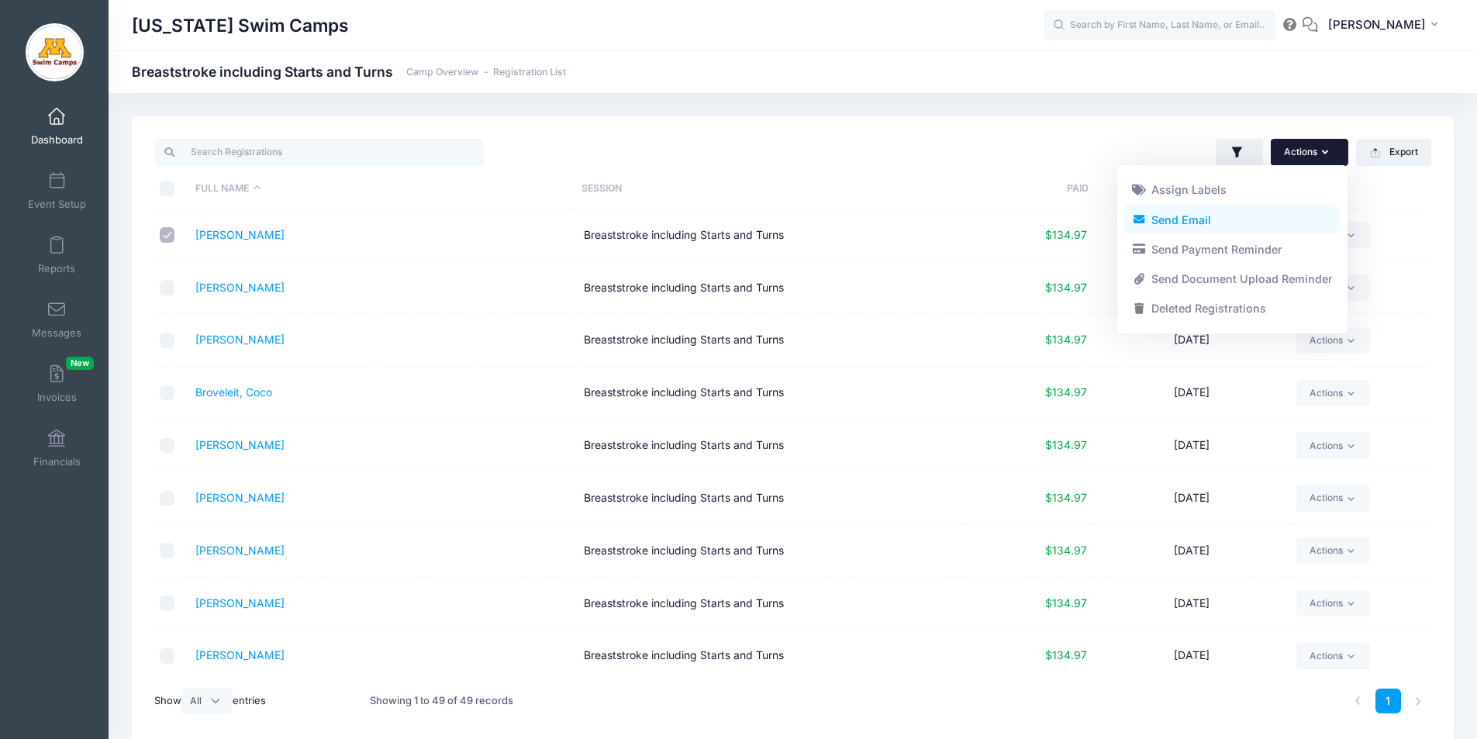
click at [1193, 223] on link "Send Email" at bounding box center [1233, 219] width 216 height 29
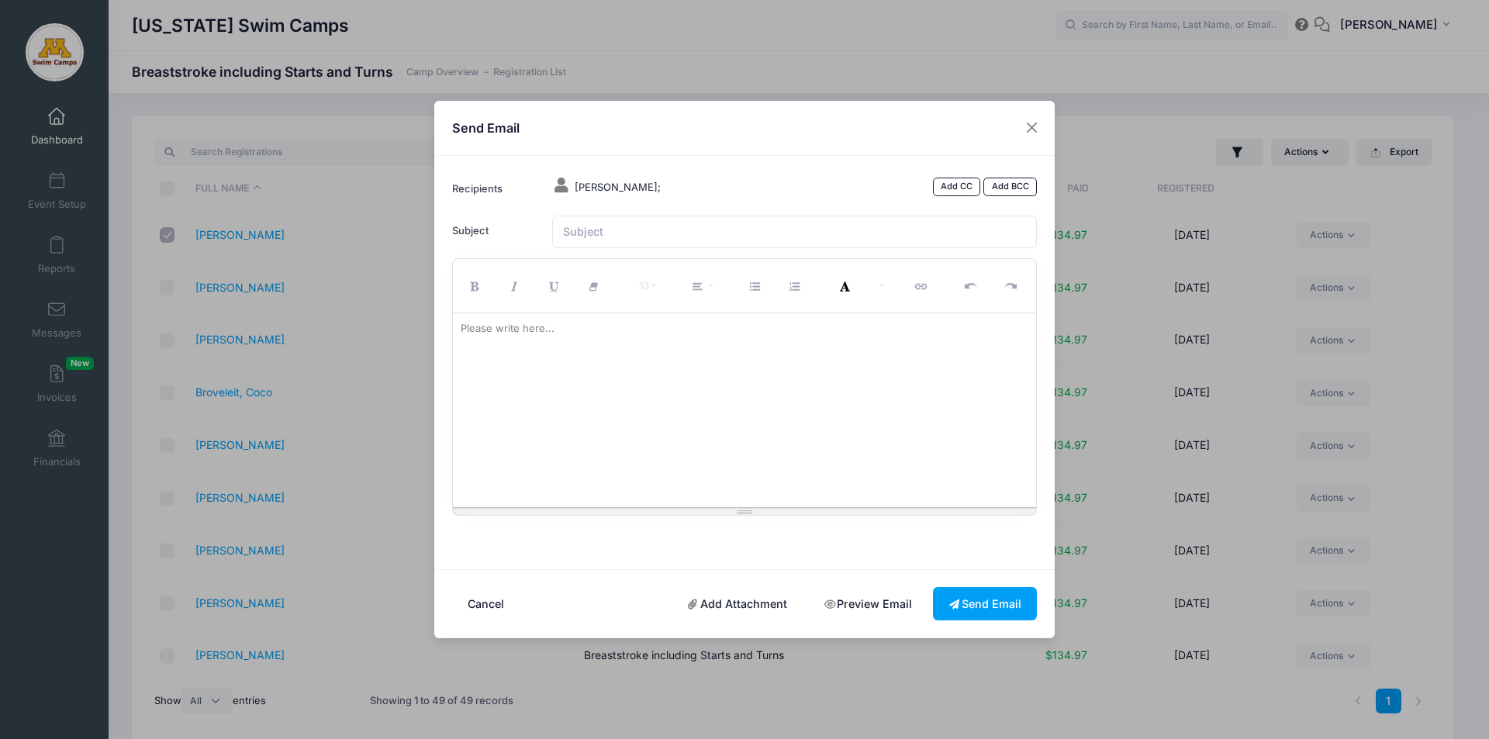
click at [492, 340] on div "Please write here..." at bounding box center [507, 328] width 109 height 31
paste div
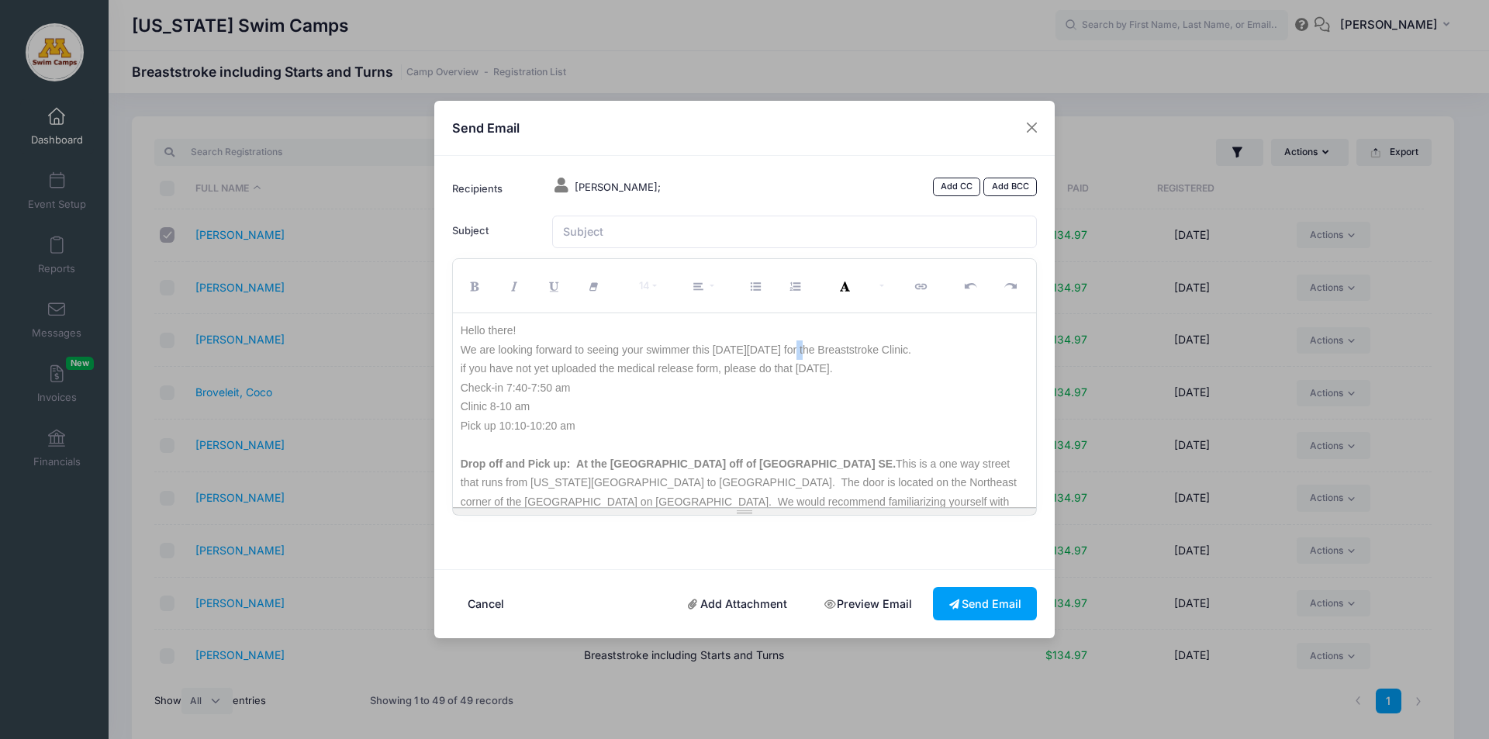
drag, startPoint x: 800, startPoint y: 348, endPoint x: 810, endPoint y: 349, distance: 9.3
click at [810, 349] on p "We are looking forward to seeing your swimmer this coming Sunday 9/15 for the B…" at bounding box center [745, 349] width 569 height 19
click at [756, 370] on p "if you have not yet uploaded the medical release form, please do that today." at bounding box center [745, 368] width 569 height 19
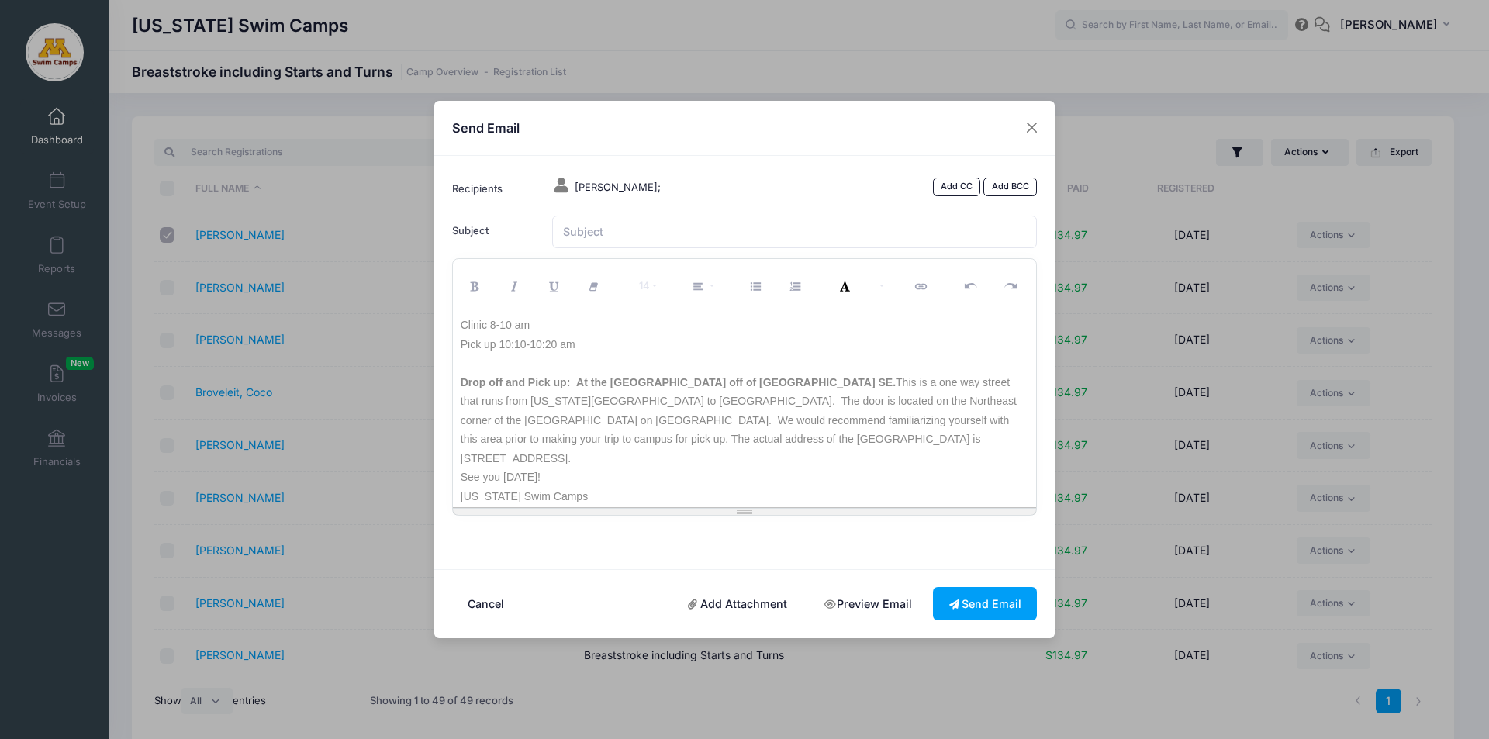
scroll to position [88, 0]
click at [505, 472] on p "See you Sunday!" at bounding box center [745, 470] width 569 height 19
click at [506, 451] on p "Drop off and Pick up: At the Aquatic Center off of Walnut Street SE. This is a …" at bounding box center [745, 414] width 569 height 95
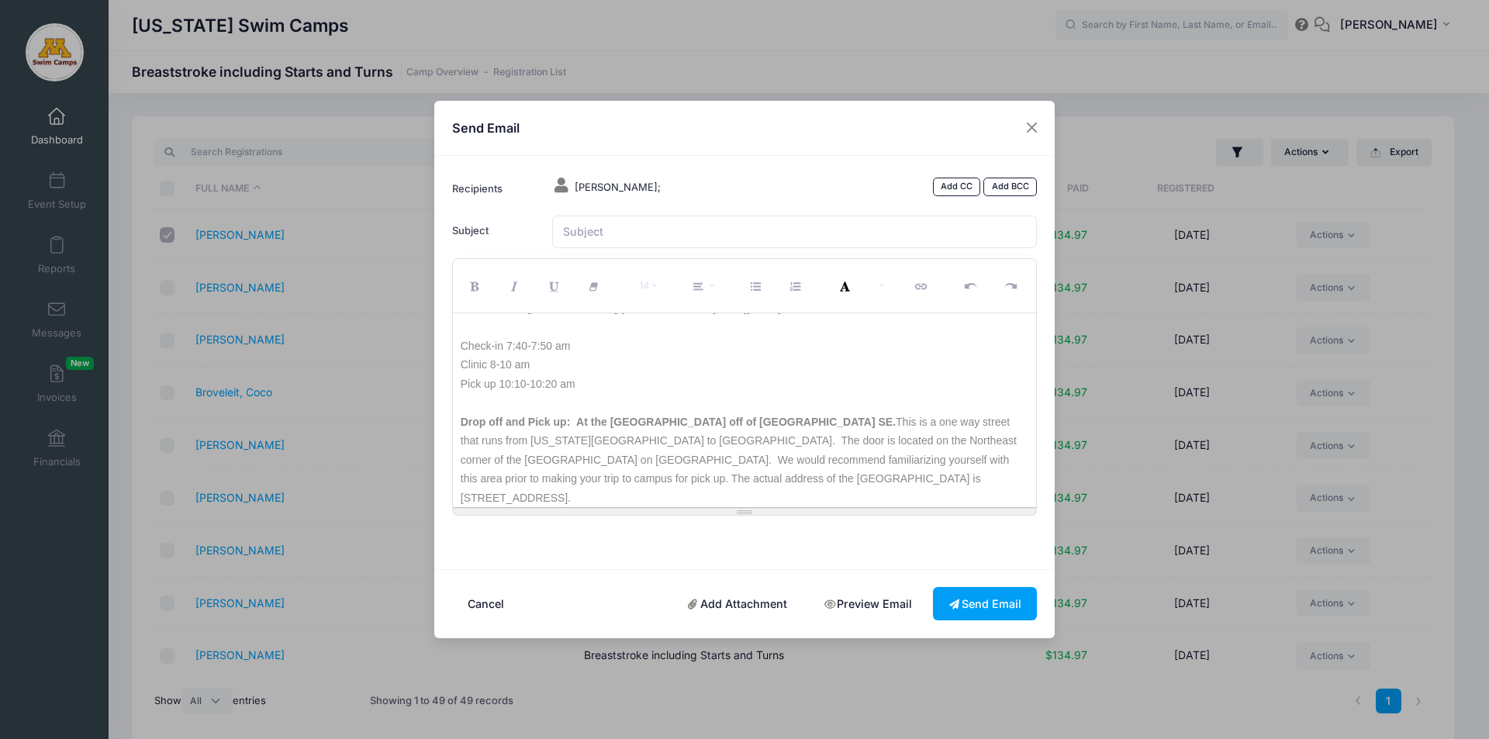
scroll to position [0, 0]
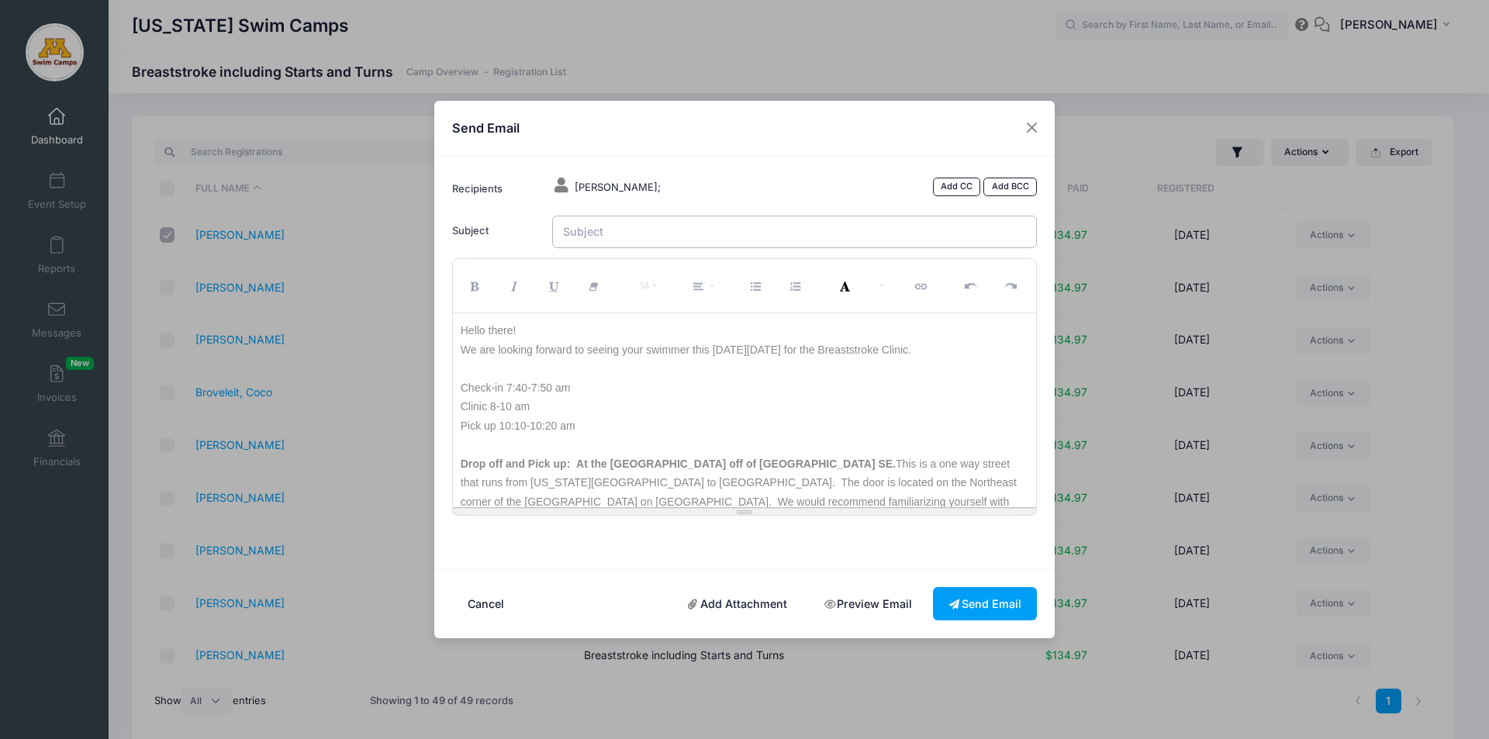
click at [645, 235] on input "Subject" at bounding box center [795, 232] width 486 height 33
type input "Minnesota Swim Camps - Breaststroke Clinic 9/14"
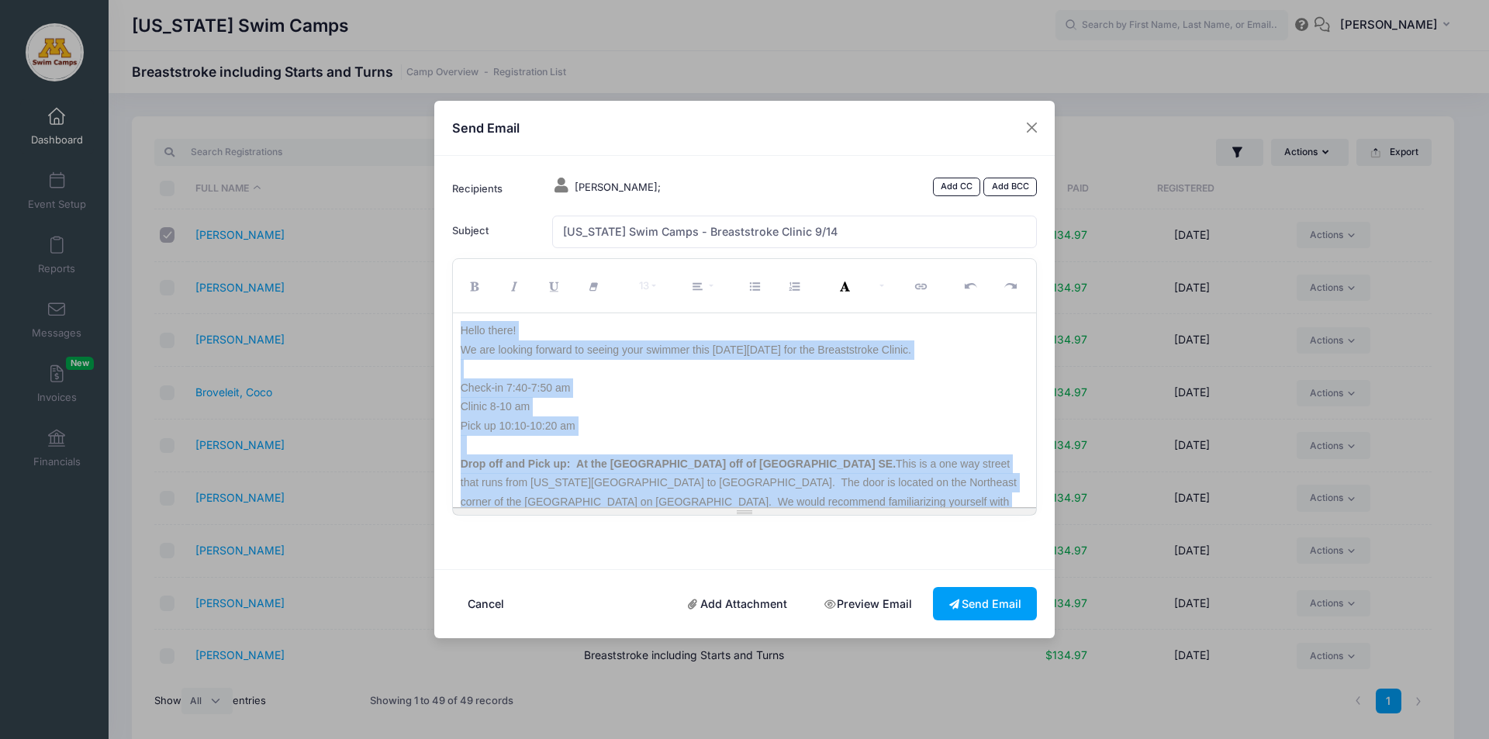
scroll to position [107, 0]
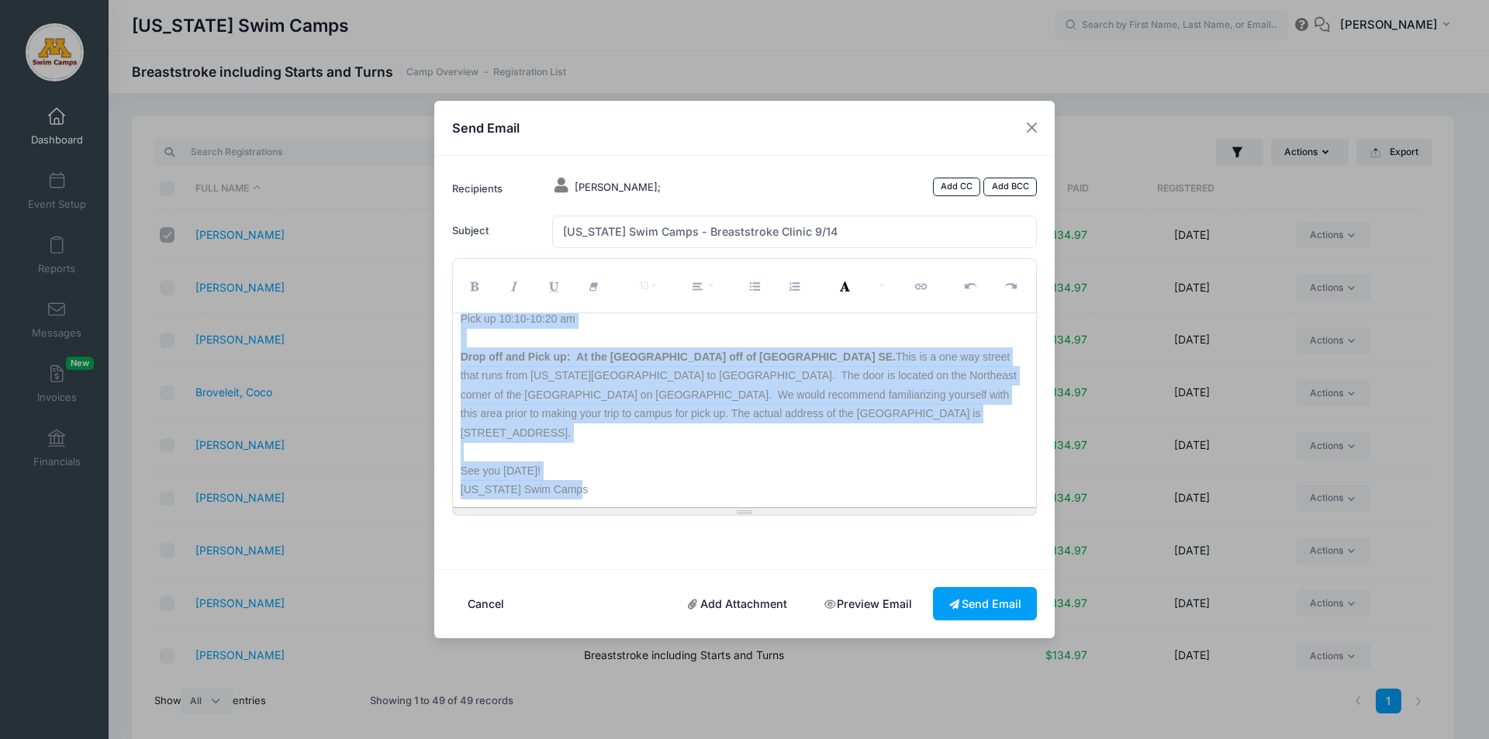
drag, startPoint x: 458, startPoint y: 328, endPoint x: 987, endPoint y: 700, distance: 646.2
click at [987, 700] on div "Send Email Recipients Anderson, Leah; Add CC Add BCC Subject CC BCC 13" at bounding box center [744, 369] width 1489 height 739
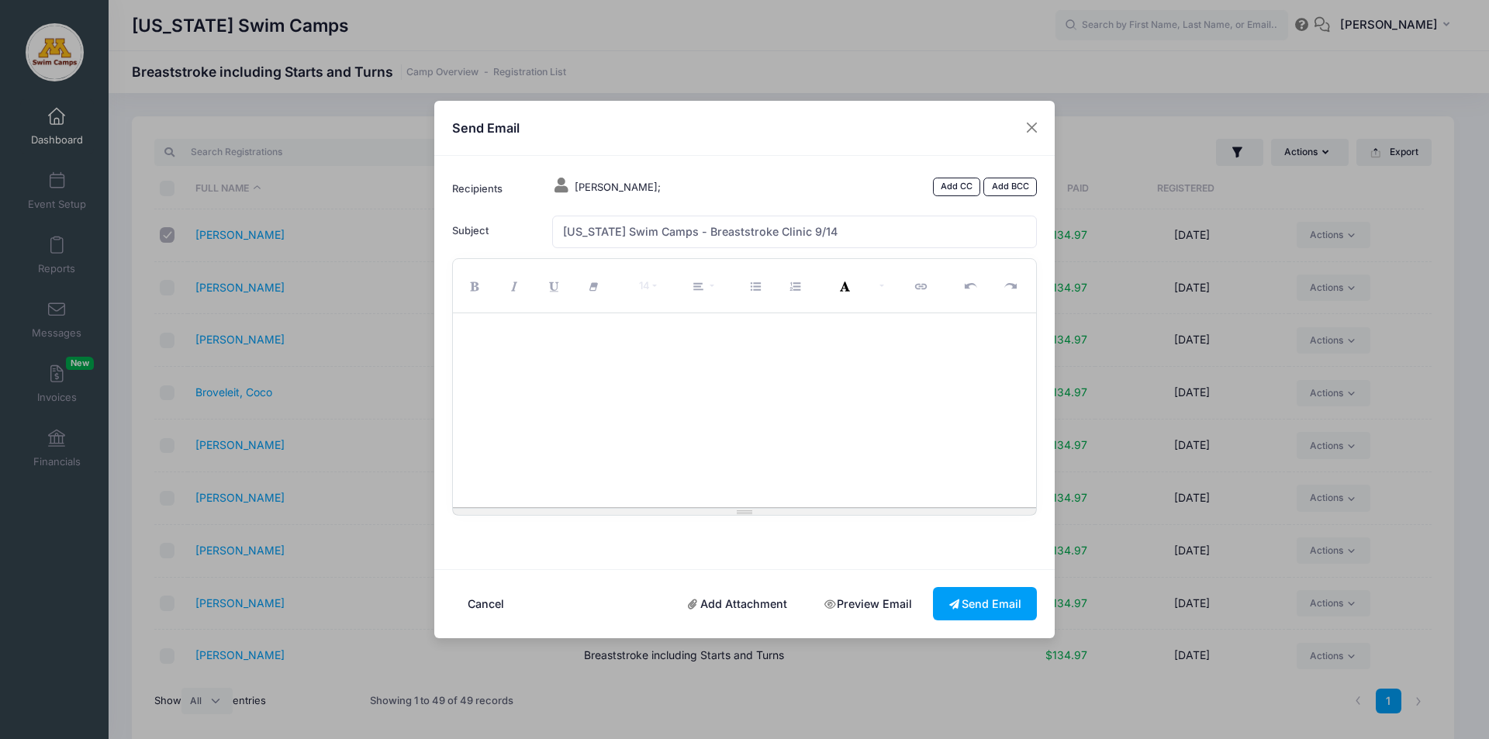
scroll to position [0, 0]
click at [1032, 127] on button "Close" at bounding box center [1032, 128] width 28 height 28
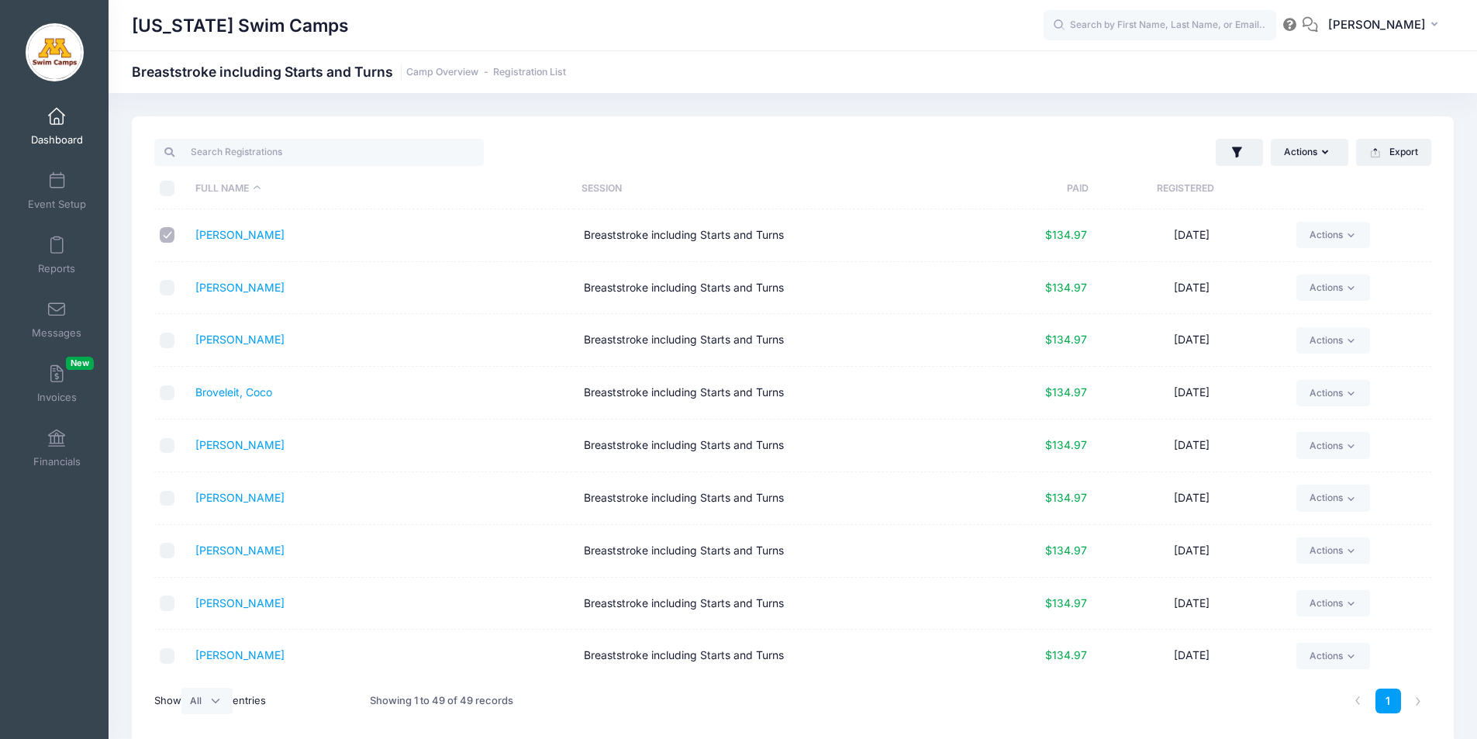
click at [166, 188] on input "\a \a \a \a" at bounding box center [168, 189] width 16 height 16
checkbox input "true"
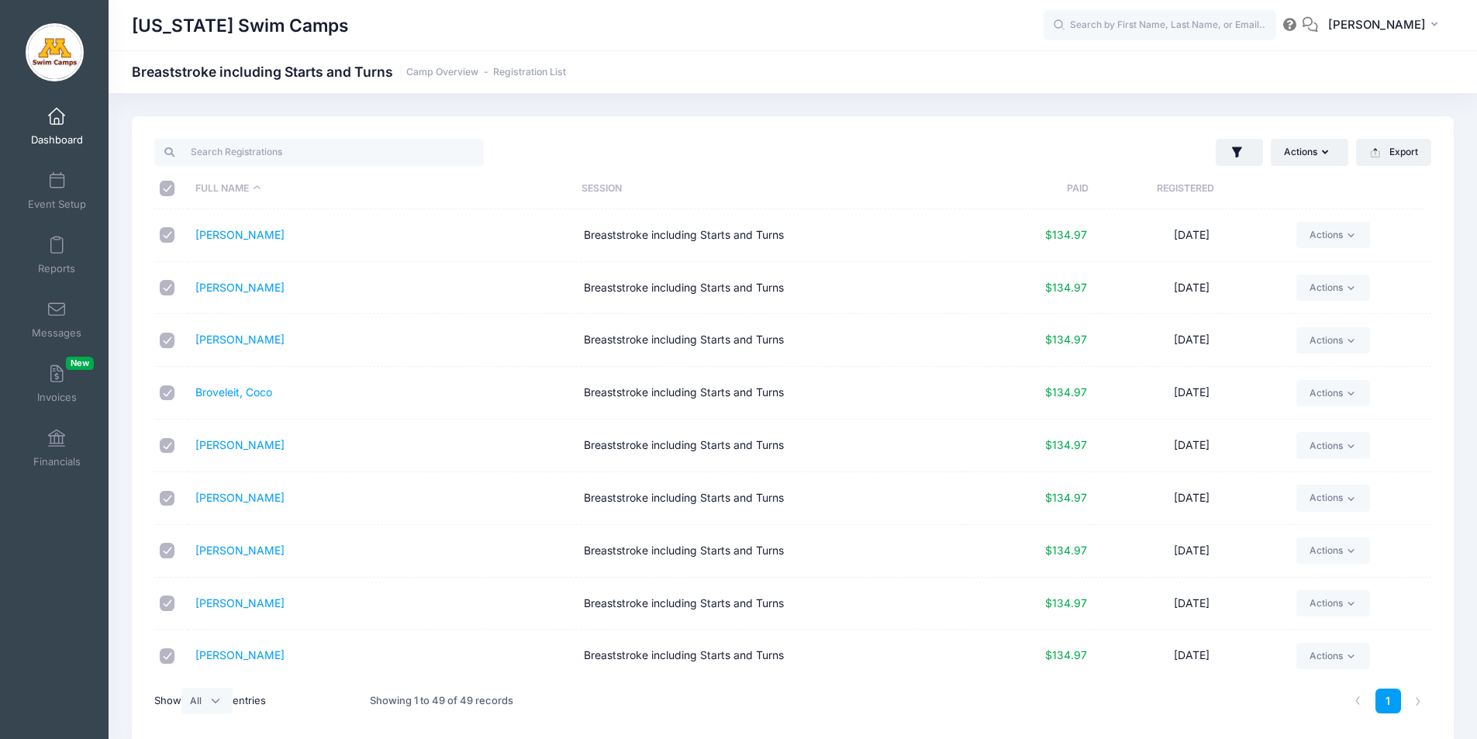
checkbox input "true"
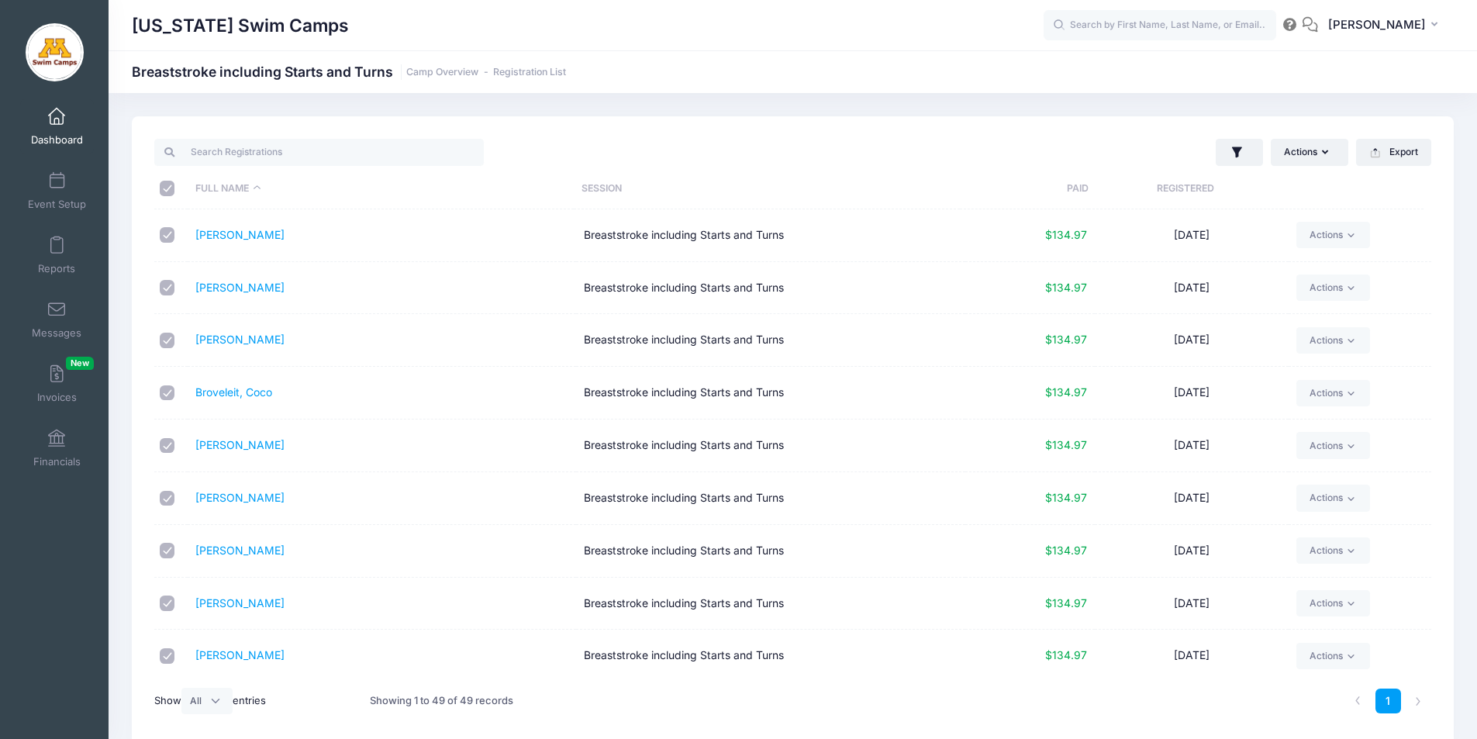
checkbox input "true"
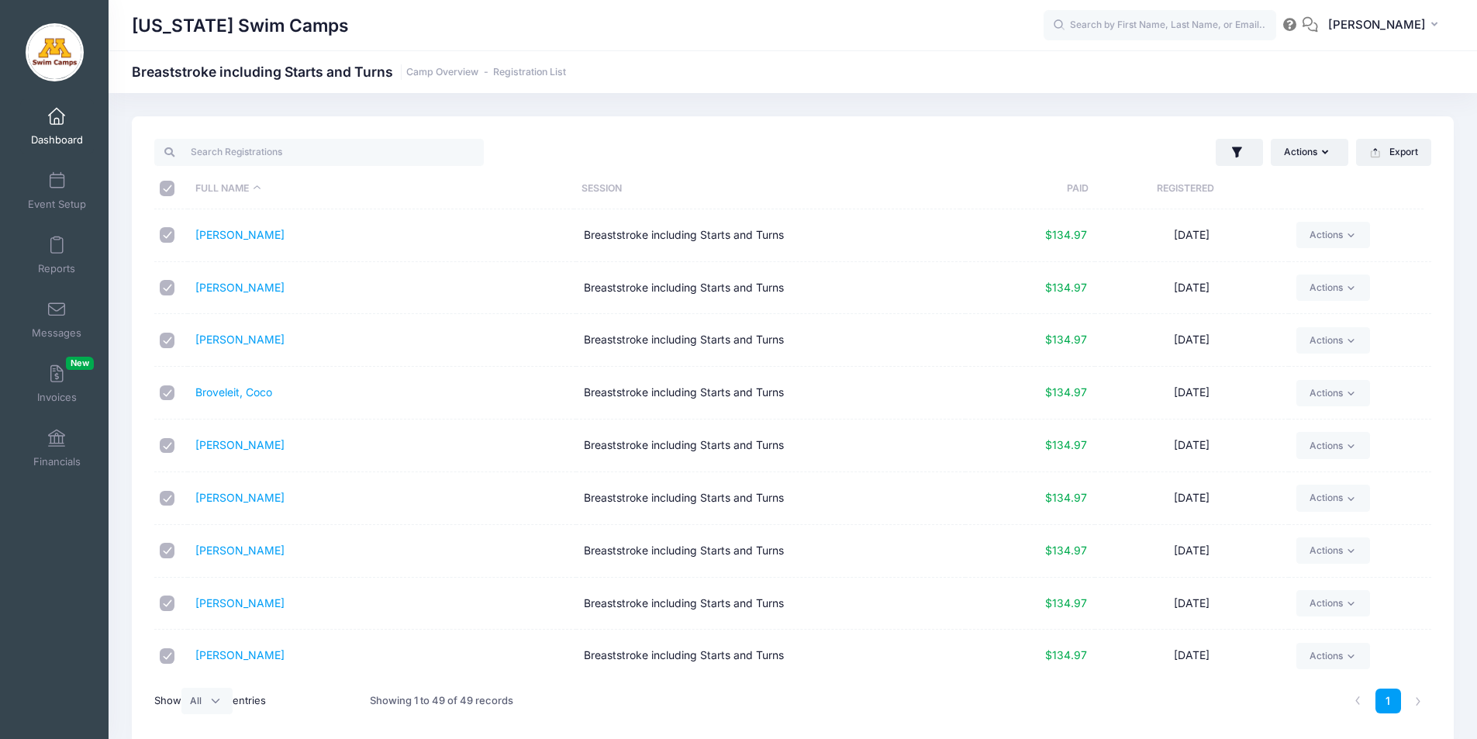
checkbox input "true"
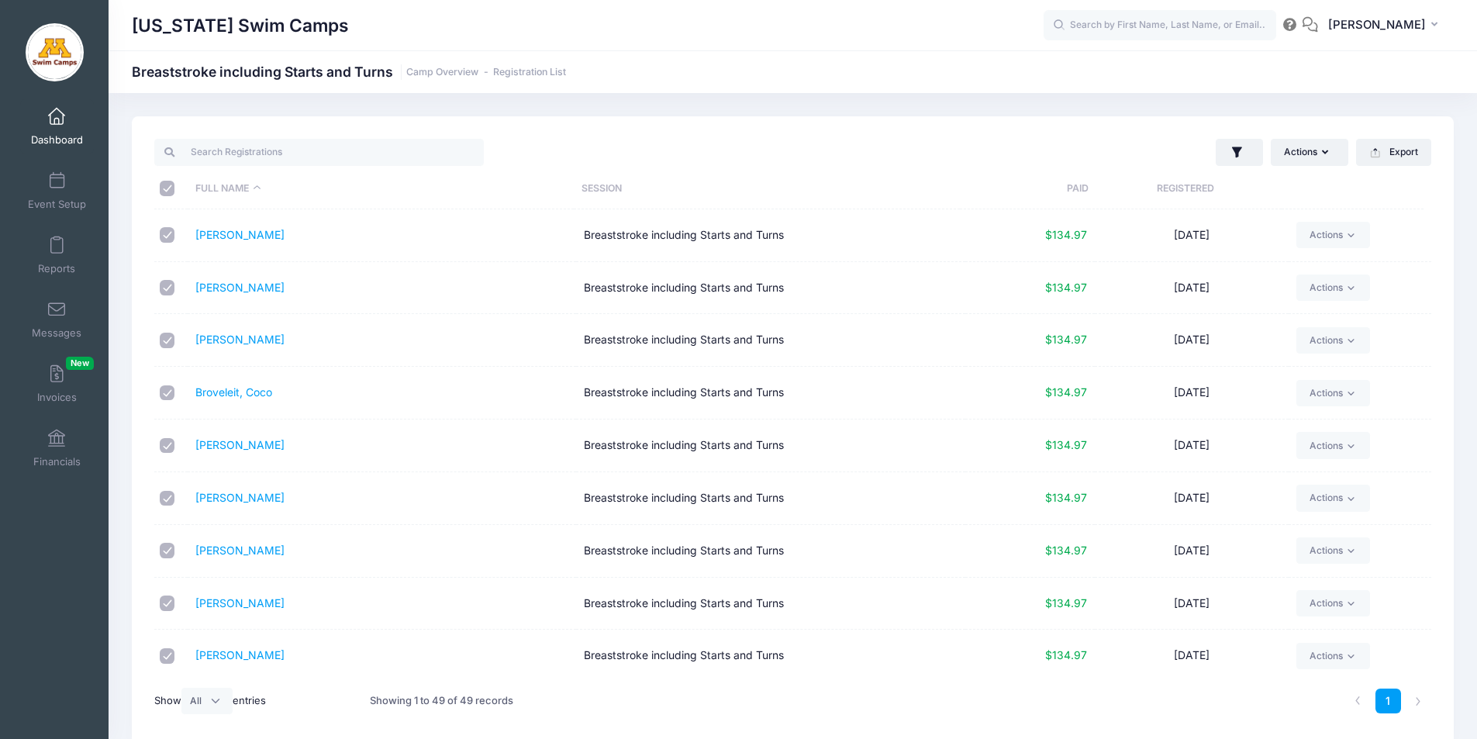
checkbox input "true"
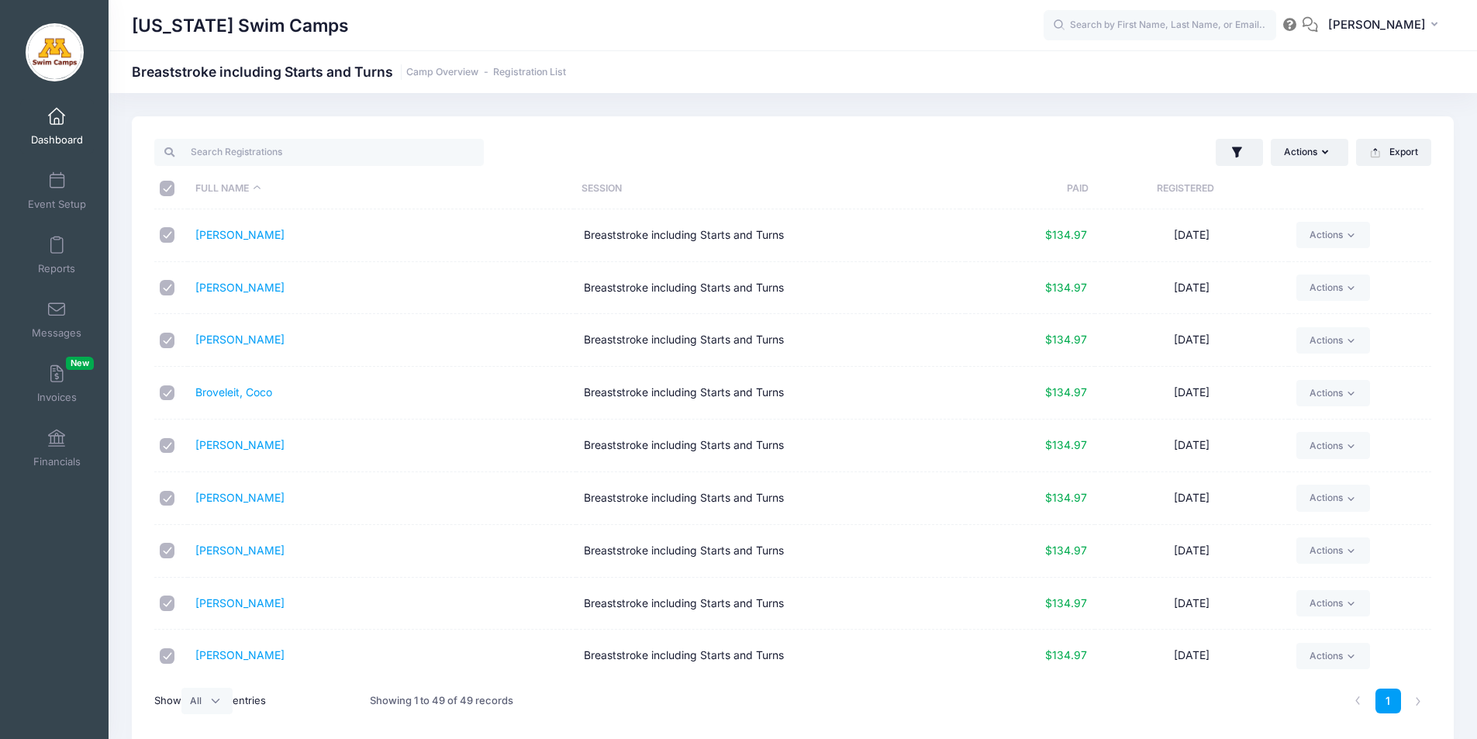
checkbox input "true"
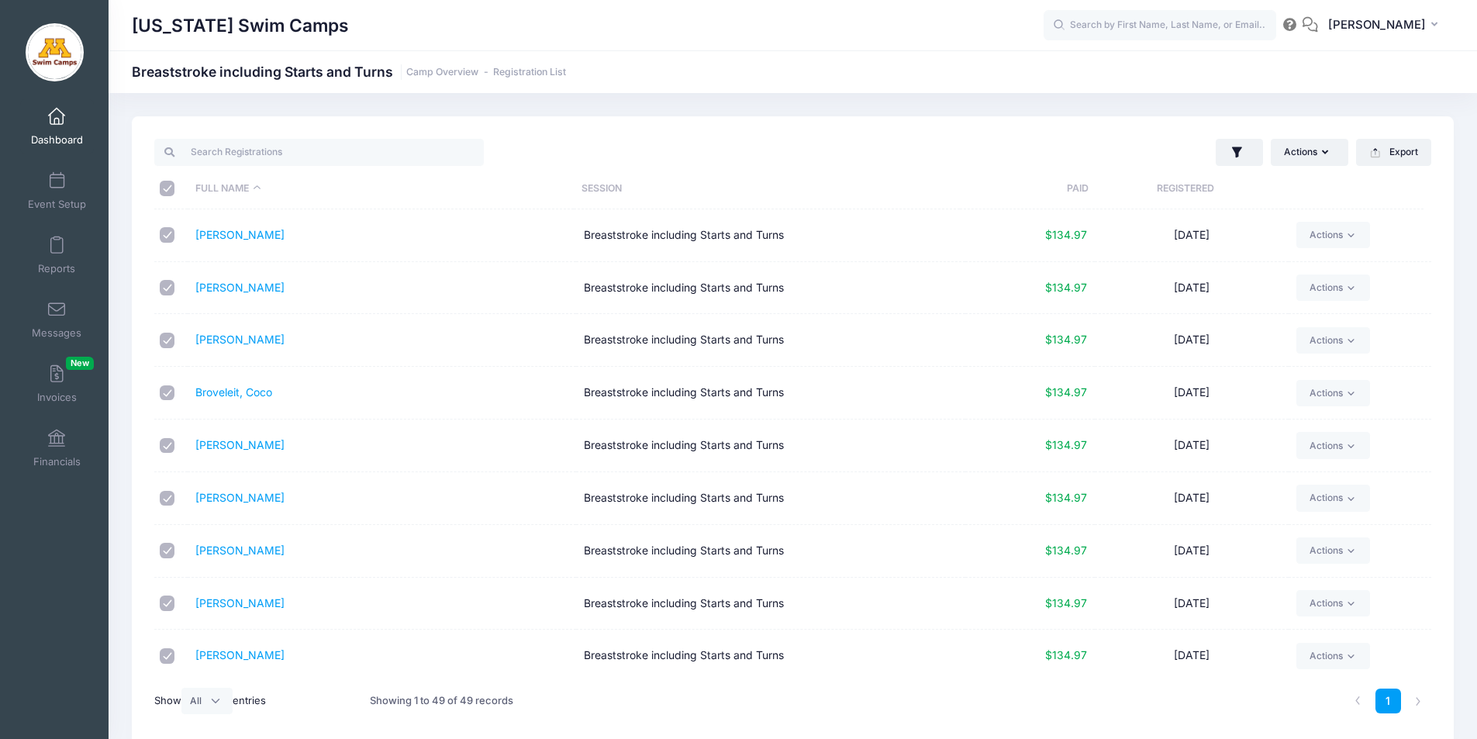
checkbox input "true"
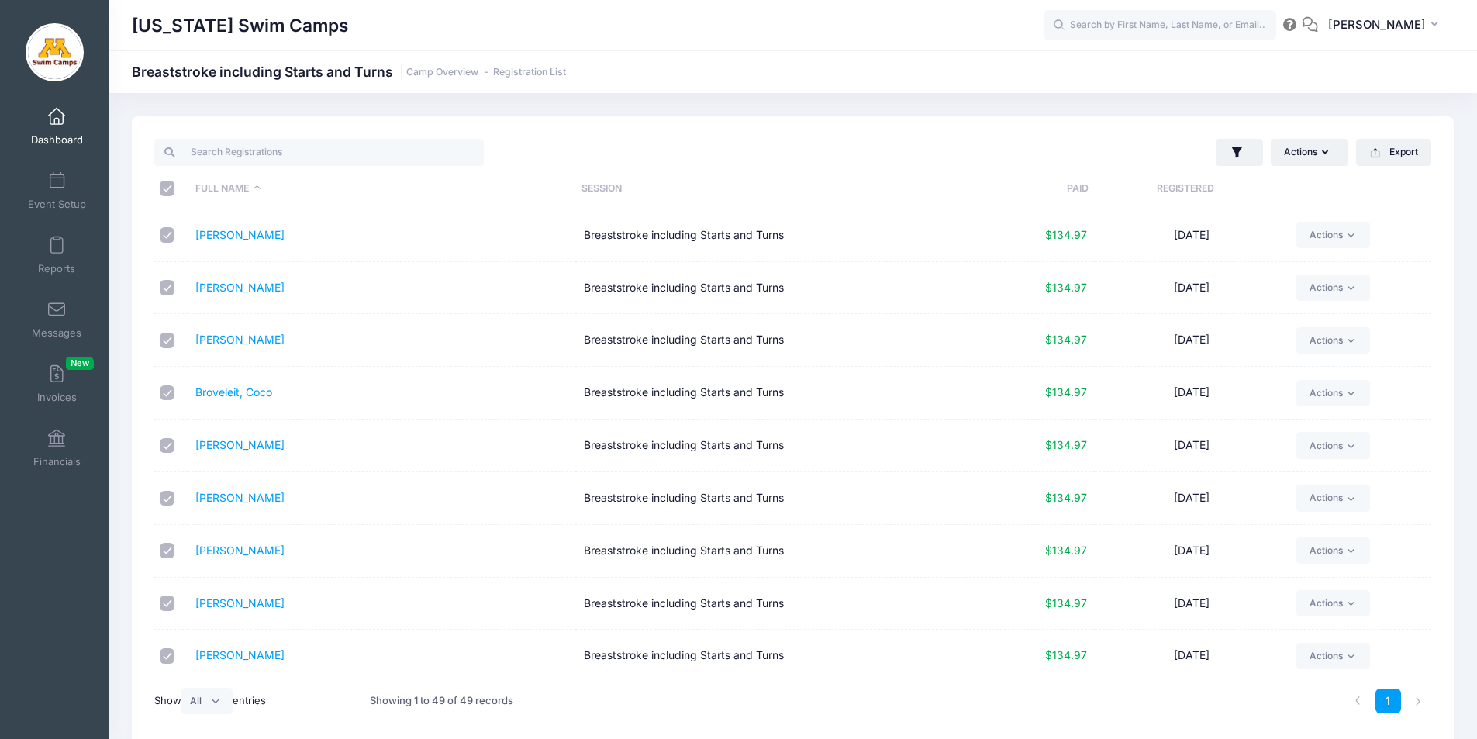
checkbox input "true"
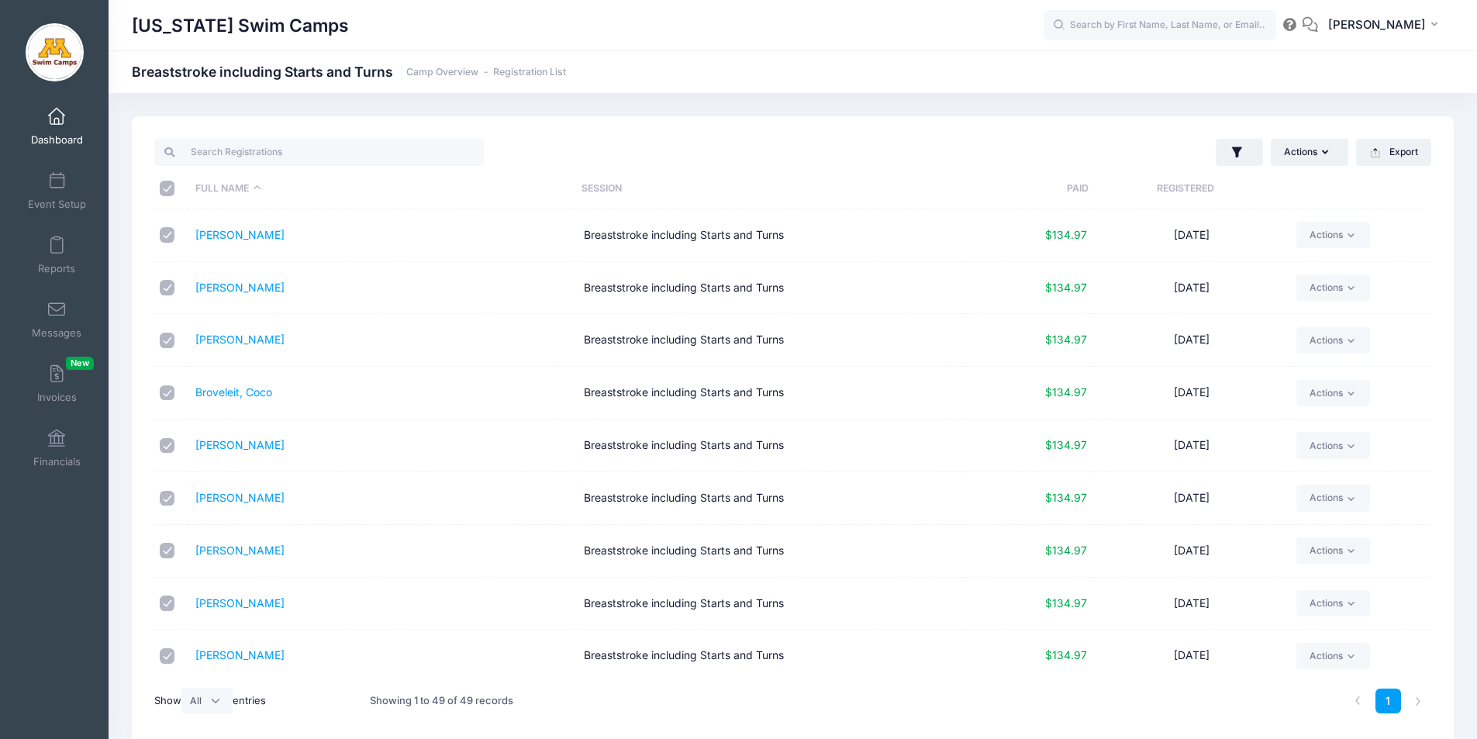
checkbox input "true"
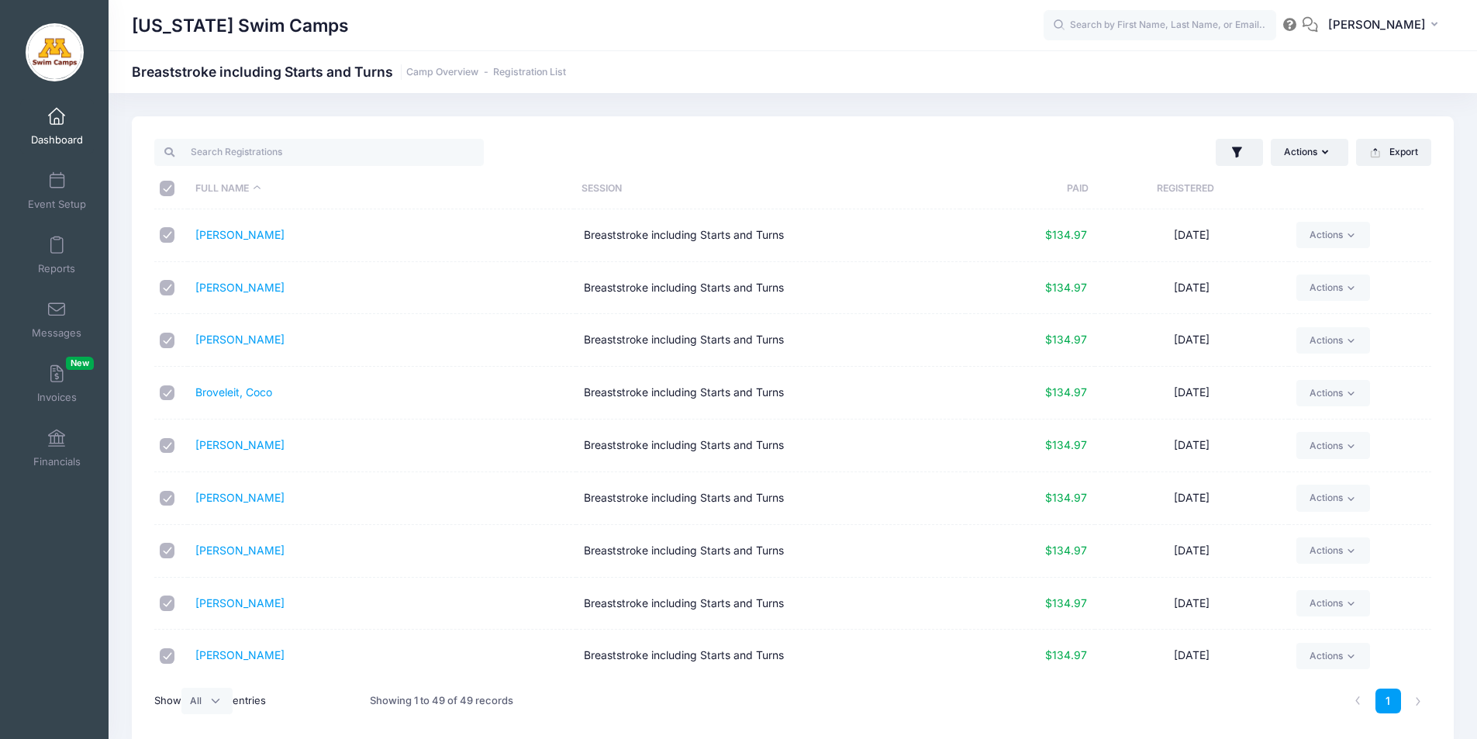
checkbox input "true"
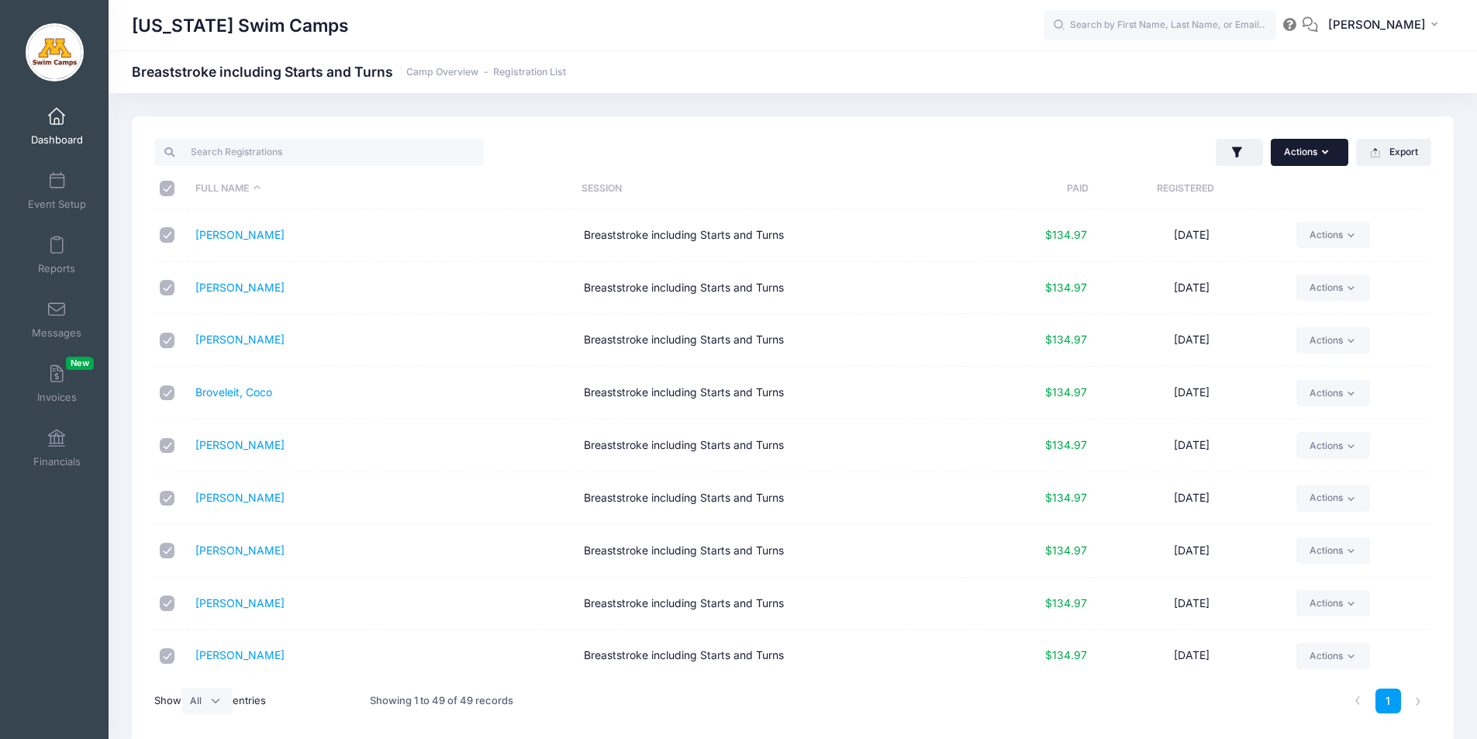
click at [1313, 154] on button "Actions" at bounding box center [1310, 152] width 78 height 26
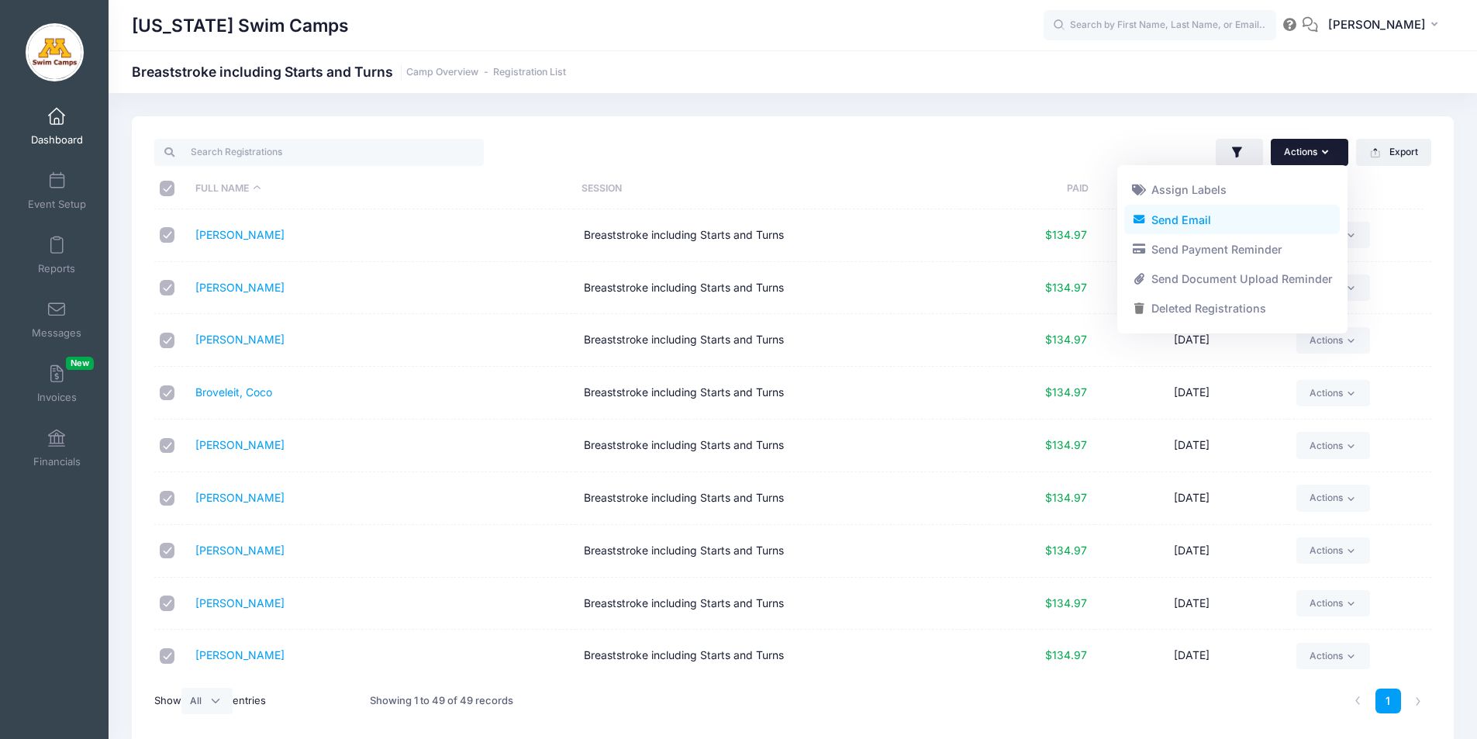
click at [1200, 217] on link "Send Email" at bounding box center [1233, 219] width 216 height 29
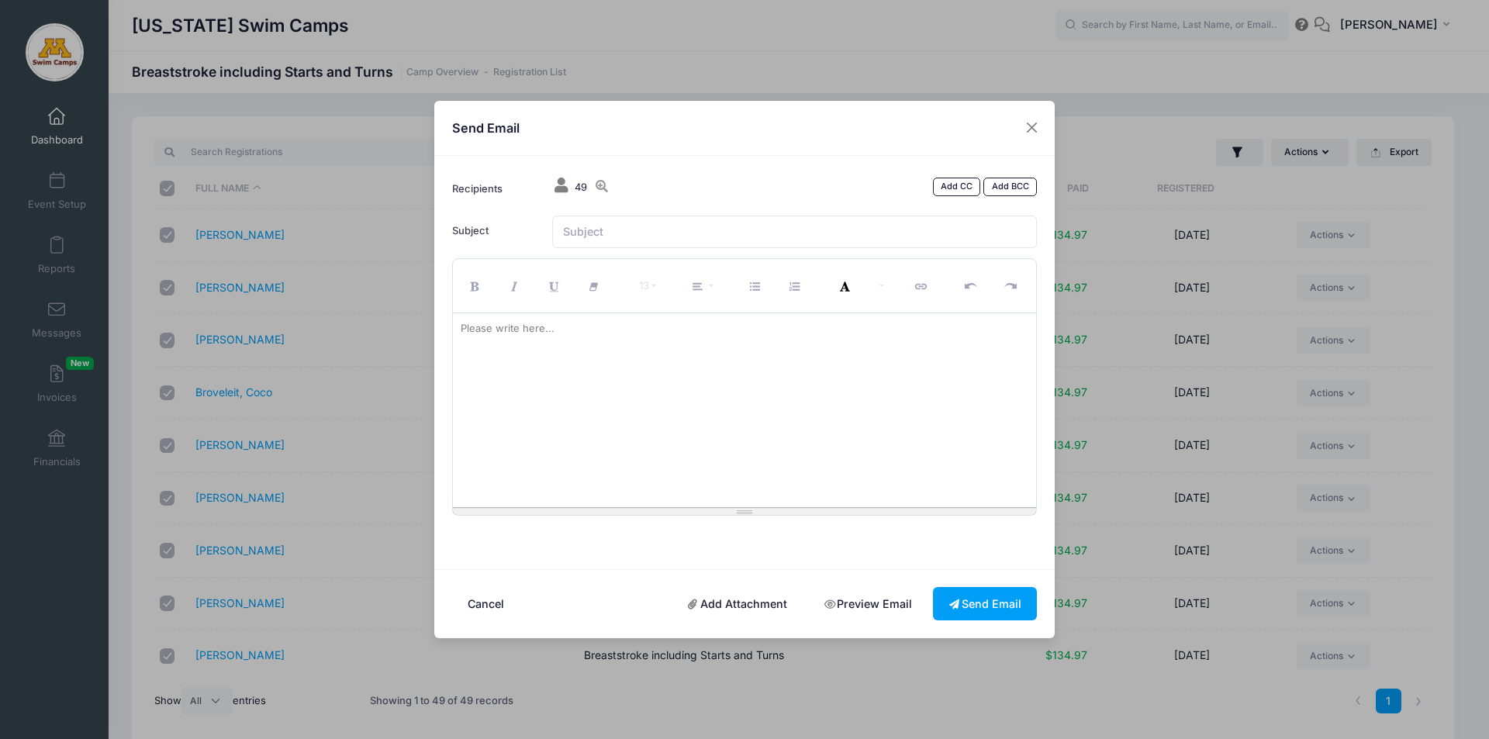
click at [507, 333] on div "Please write here..." at bounding box center [507, 328] width 109 height 31
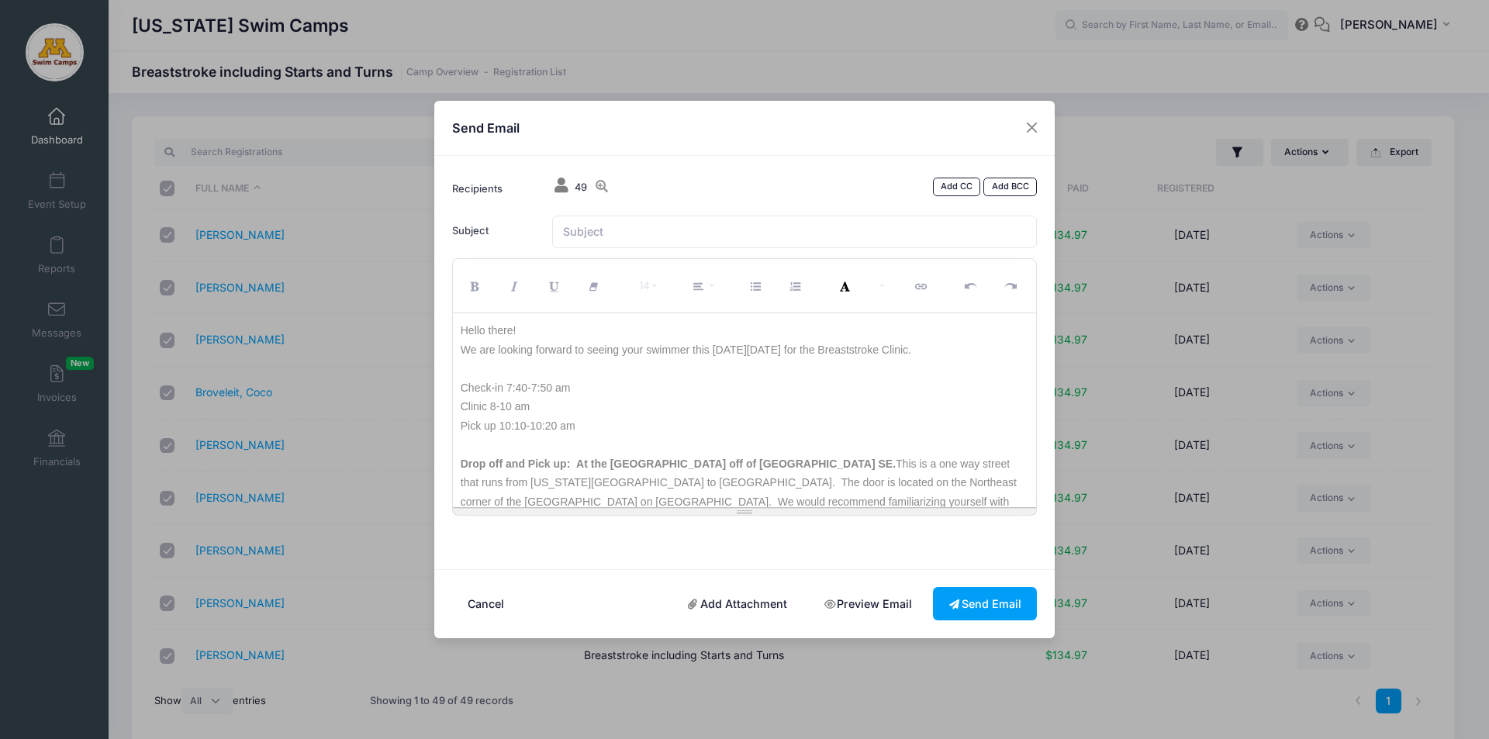
scroll to position [96, 0]
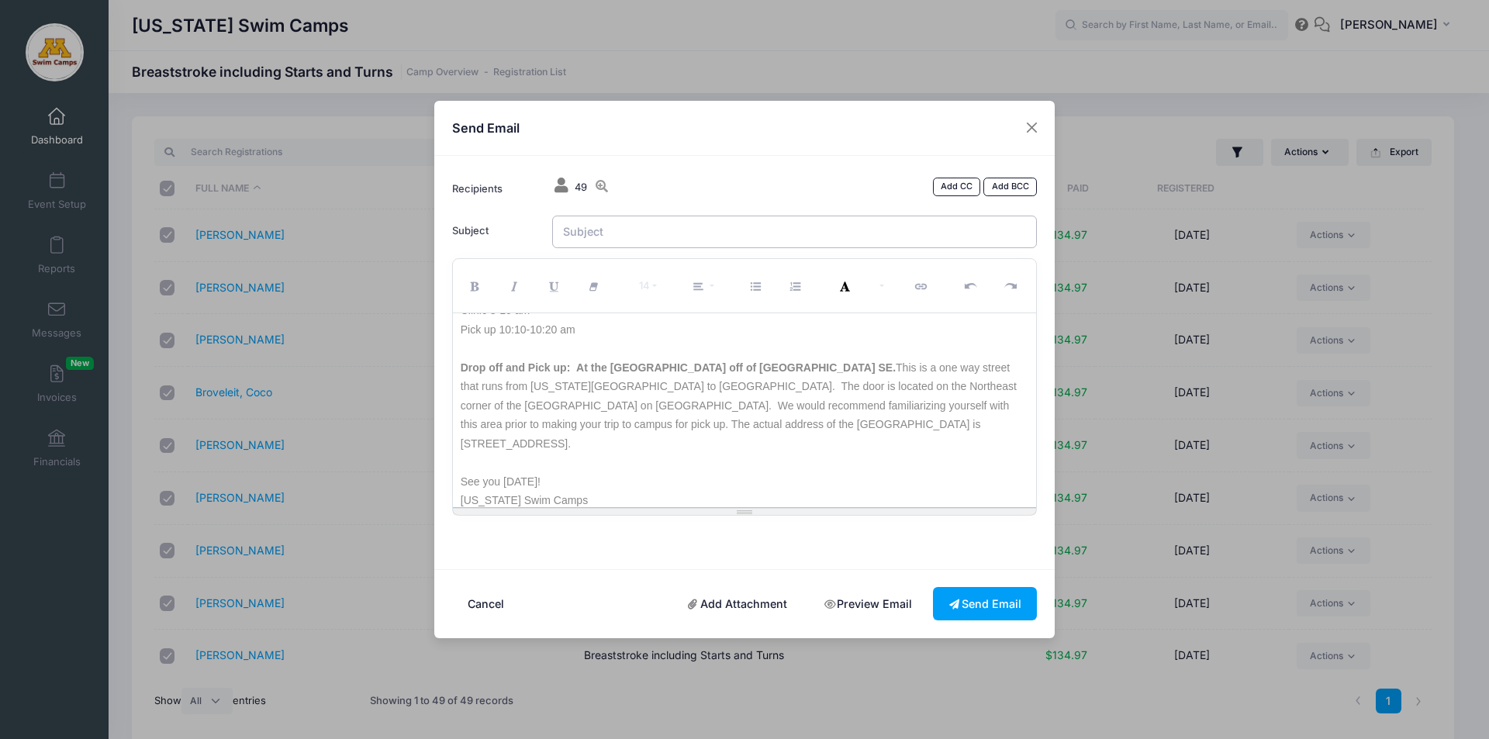
click at [575, 232] on input "Subject" at bounding box center [795, 232] width 486 height 33
drag, startPoint x: 693, startPoint y: 230, endPoint x: 942, endPoint y: 238, distance: 249.1
click at [942, 238] on input "Minnesota Swim Camps Freestyle Clinic - Medical Release Form" at bounding box center [795, 232] width 486 height 33
click at [730, 229] on input "Minnesota Swim Camps - Breasstroke Clinic" at bounding box center [795, 232] width 486 height 33
click at [822, 233] on input "Minnesota Swim Camps - Breaststroke Clinic" at bounding box center [795, 232] width 486 height 33
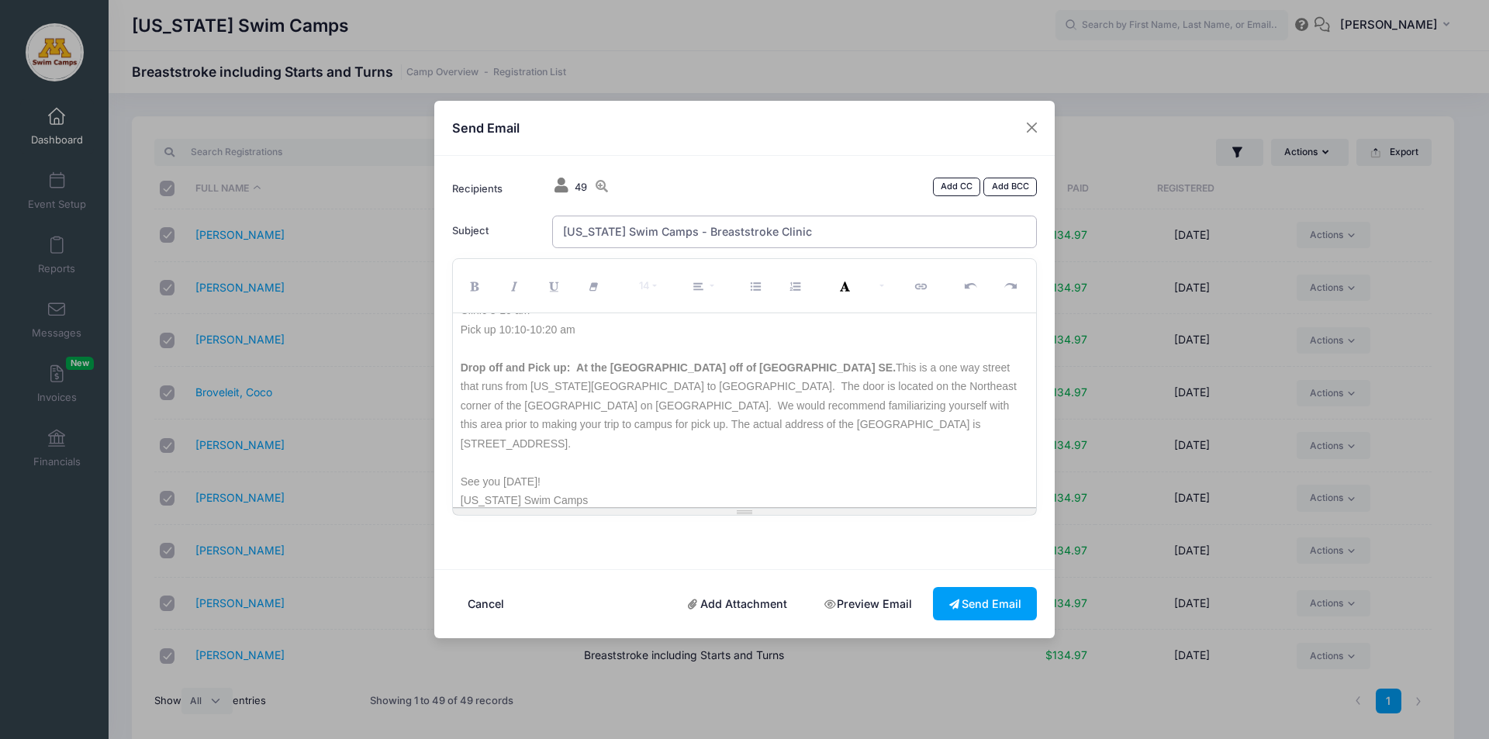
type input "Minnesota Swim Camps - Breaststroke Clinic"
click at [853, 193] on div "49" at bounding box center [710, 187] width 333 height 19
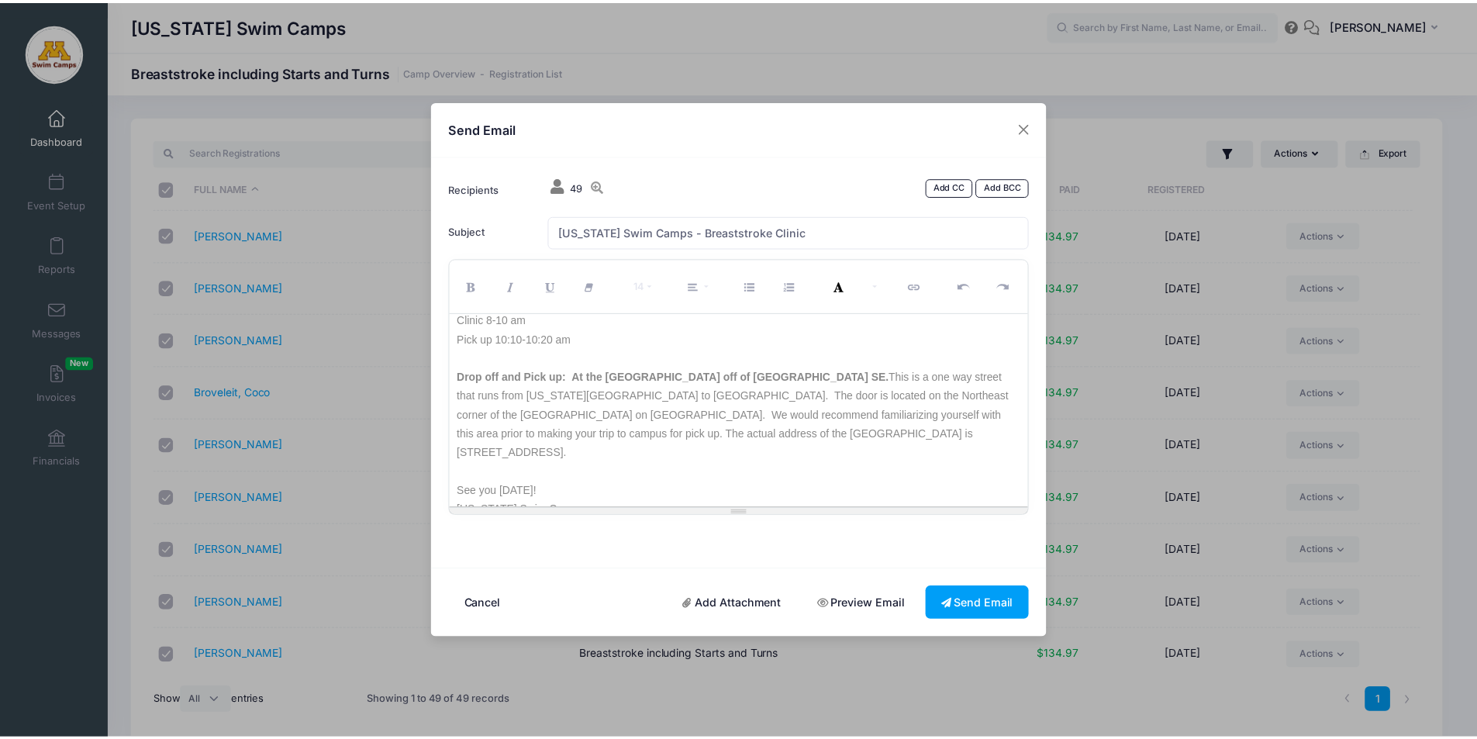
scroll to position [107, 0]
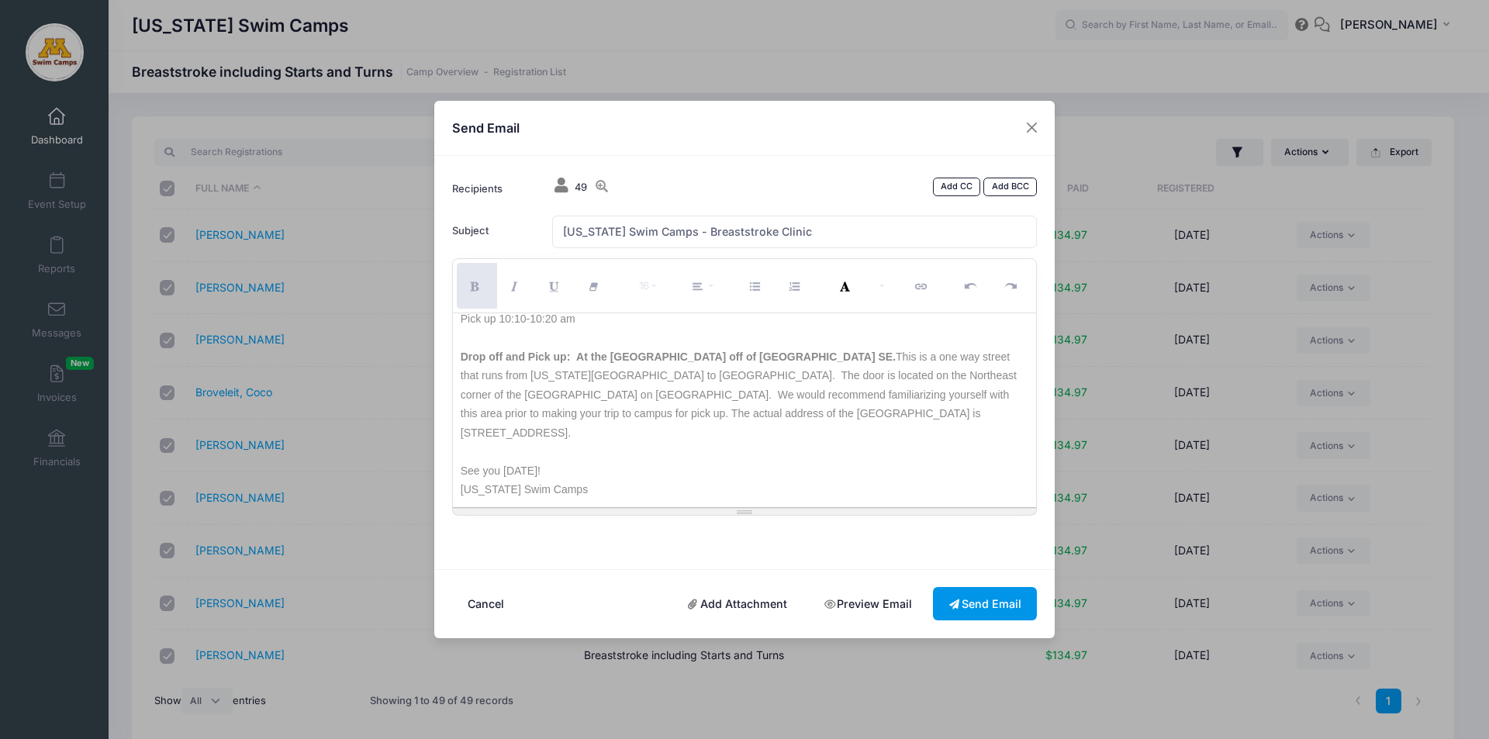
click at [993, 609] on button "Send Email" at bounding box center [985, 603] width 104 height 33
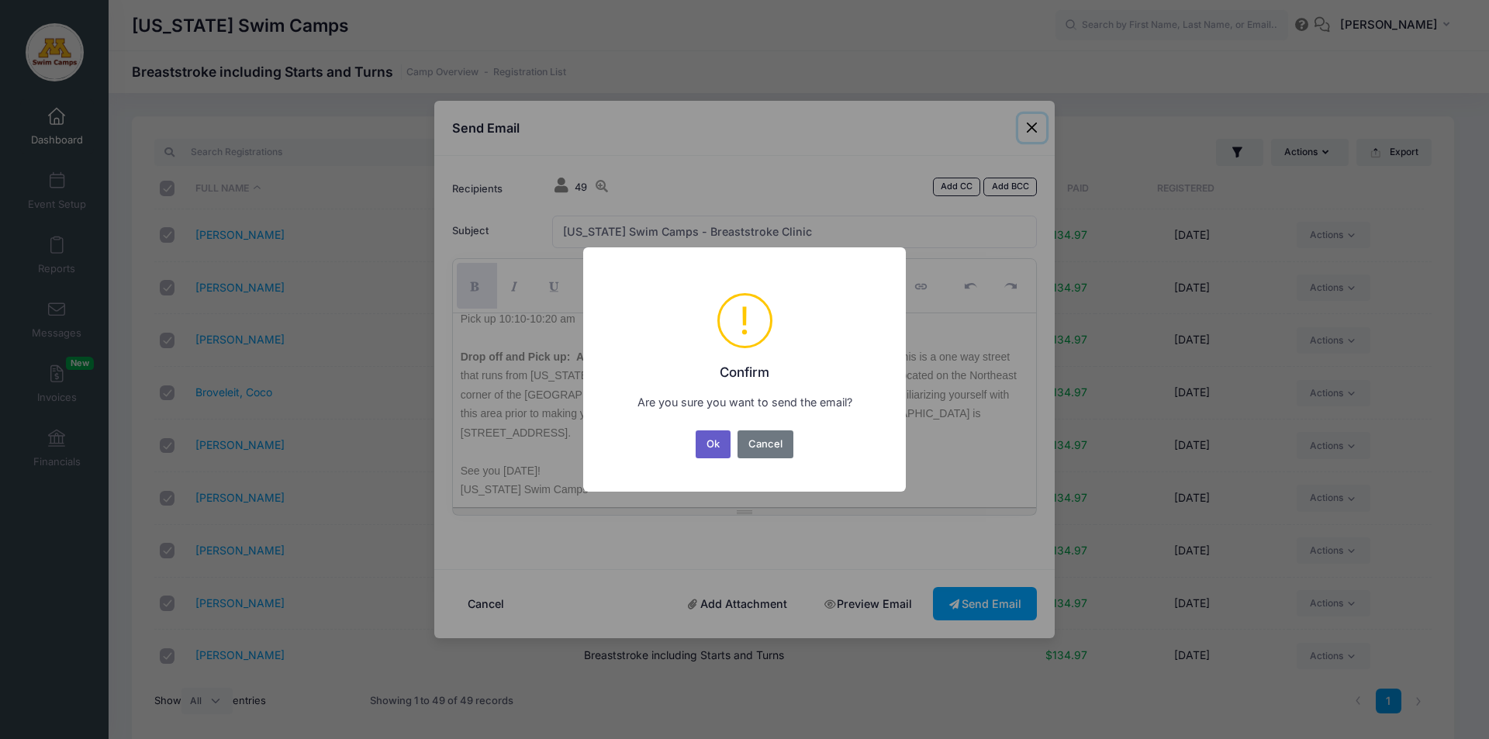
click at [710, 441] on button "Ok" at bounding box center [714, 444] width 36 height 28
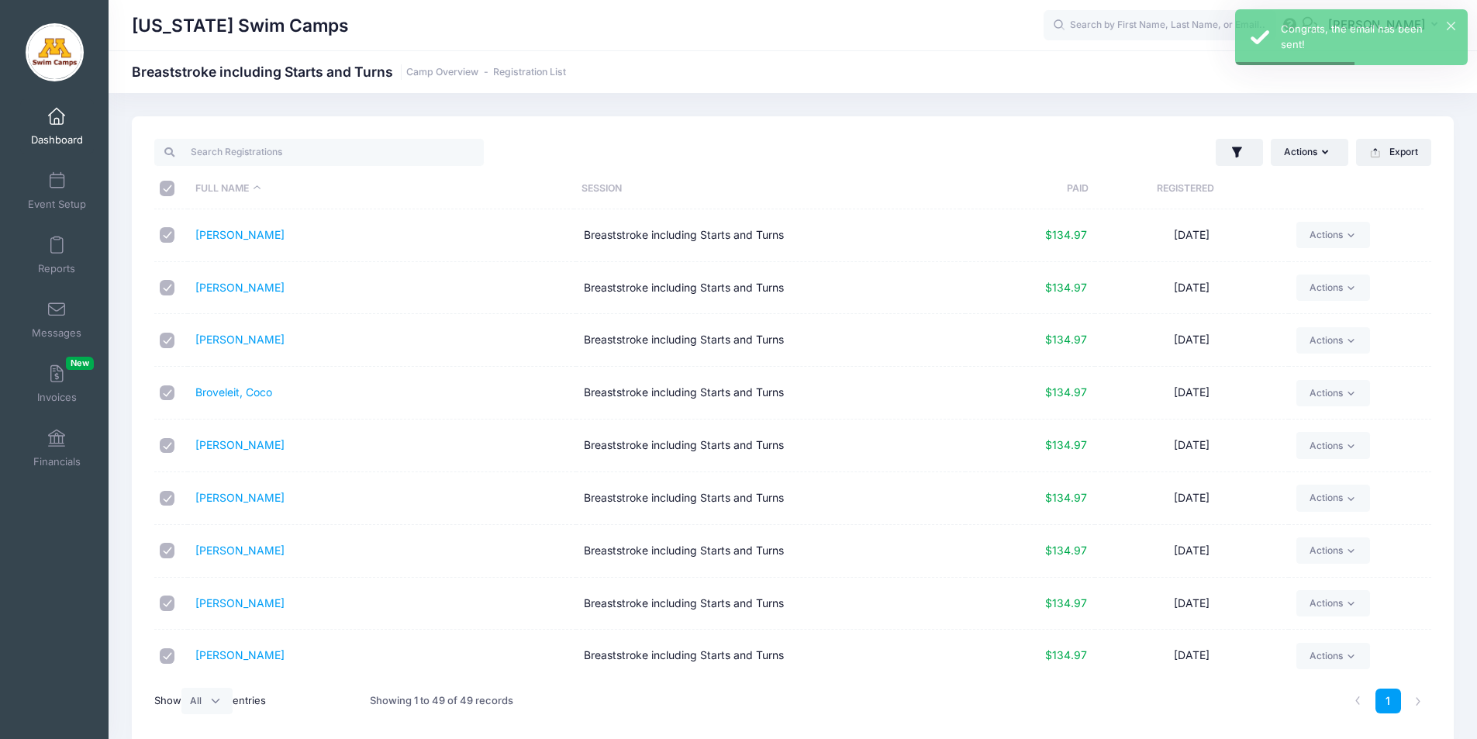
click at [163, 187] on input "\a \a \a \a" at bounding box center [168, 189] width 16 height 16
checkbox input "false"
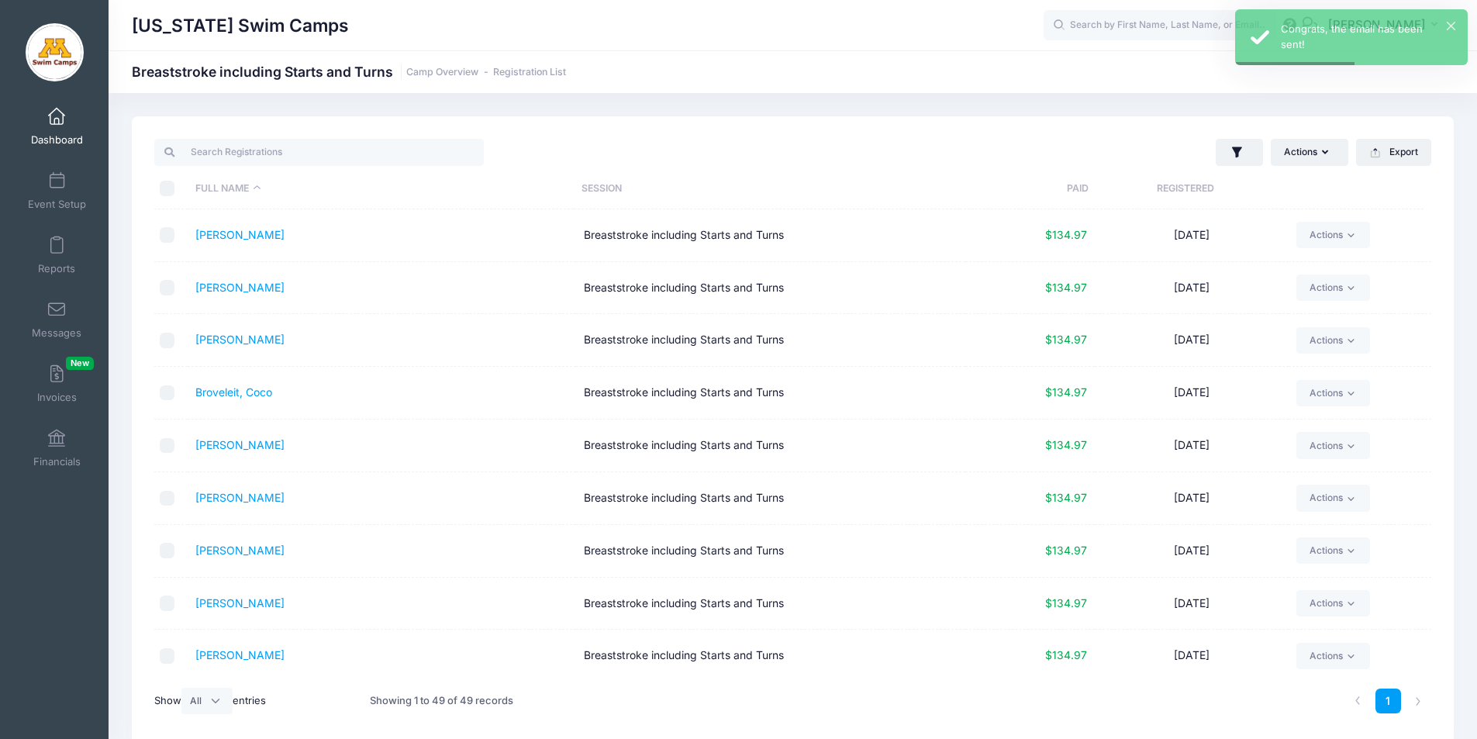
checkbox input "false"
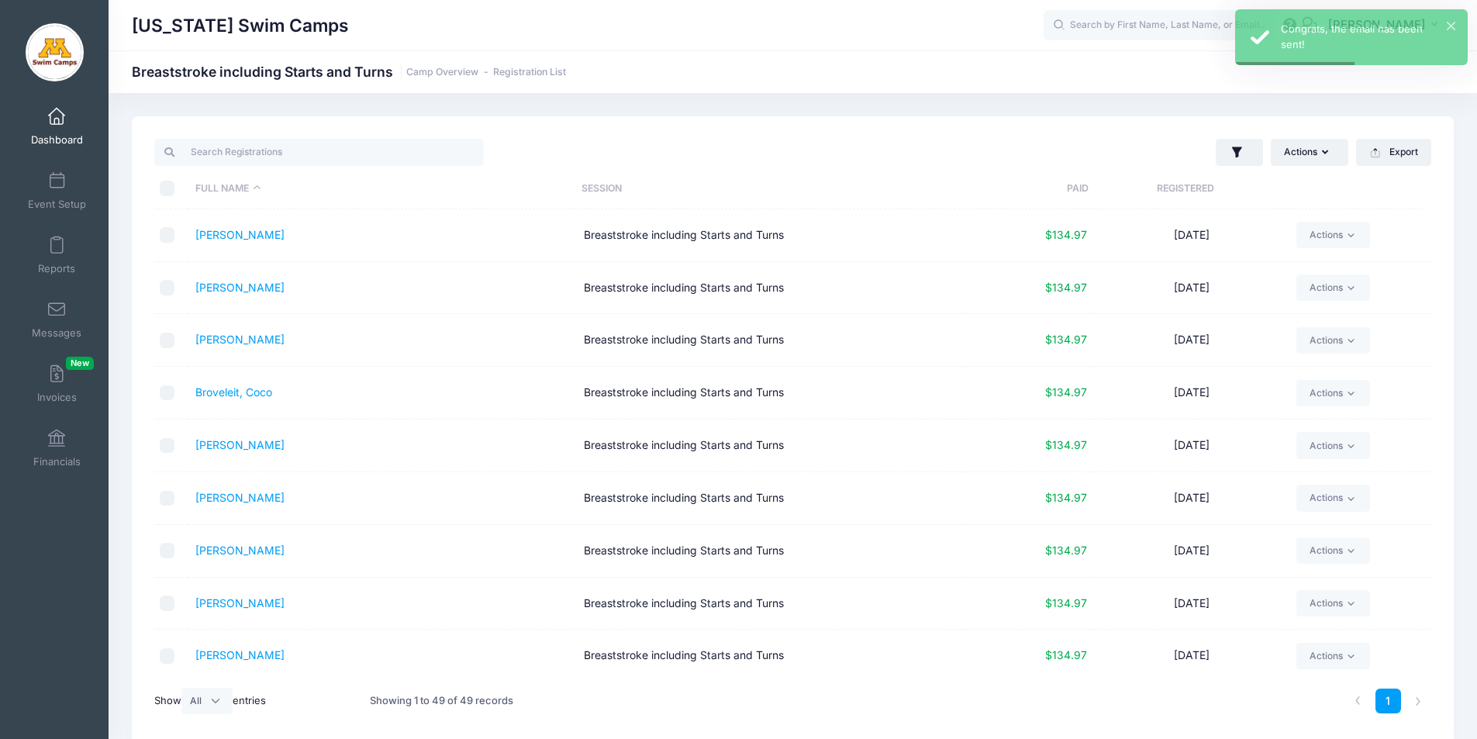
checkbox input "false"
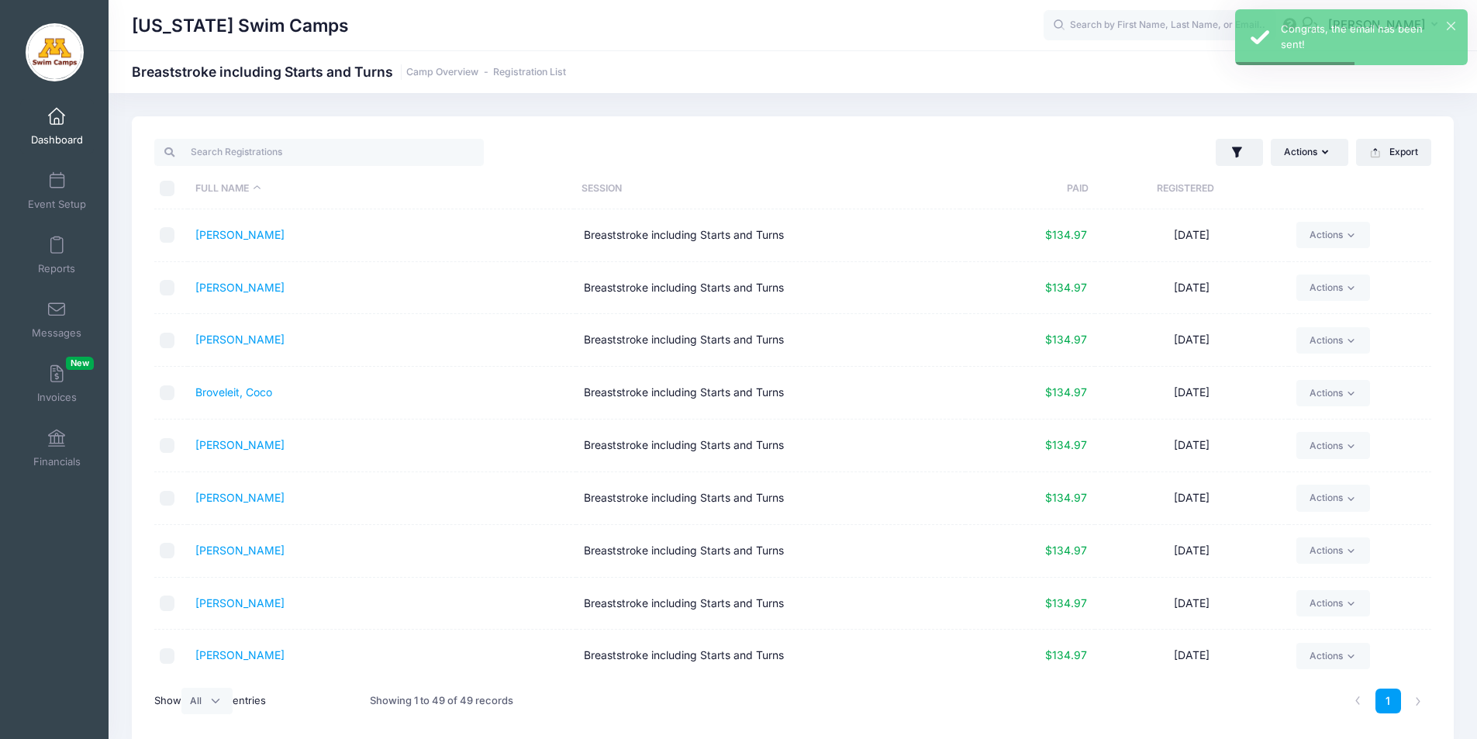
checkbox input "false"
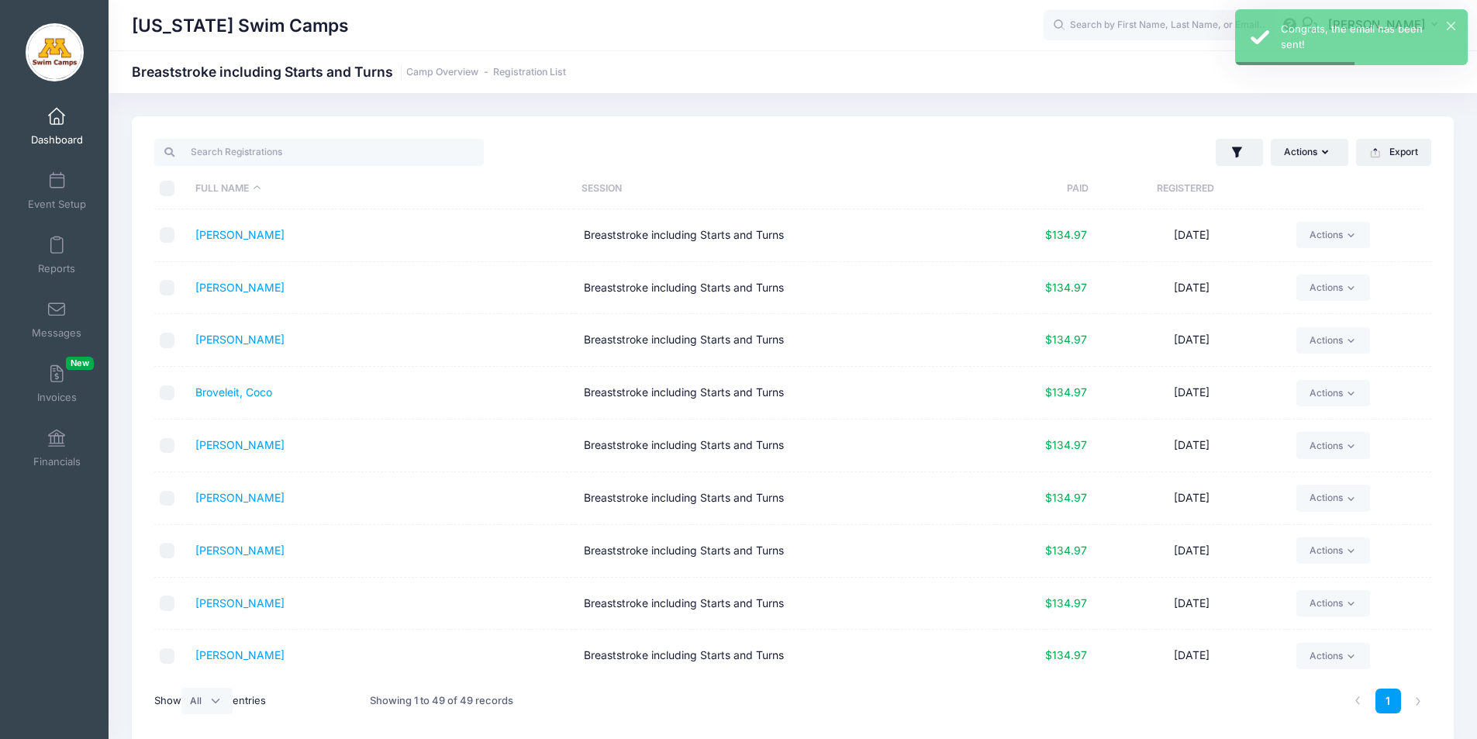
checkbox input "false"
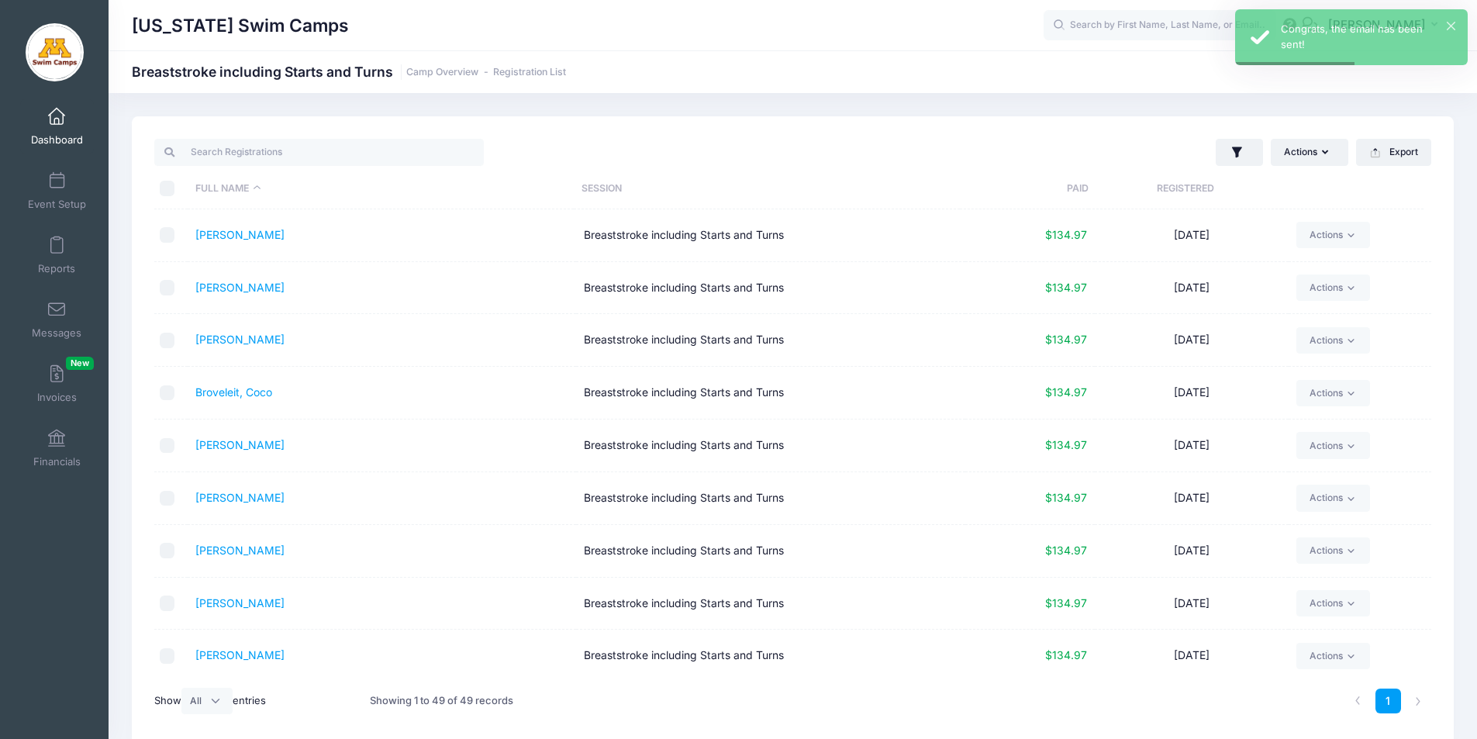
checkbox input "false"
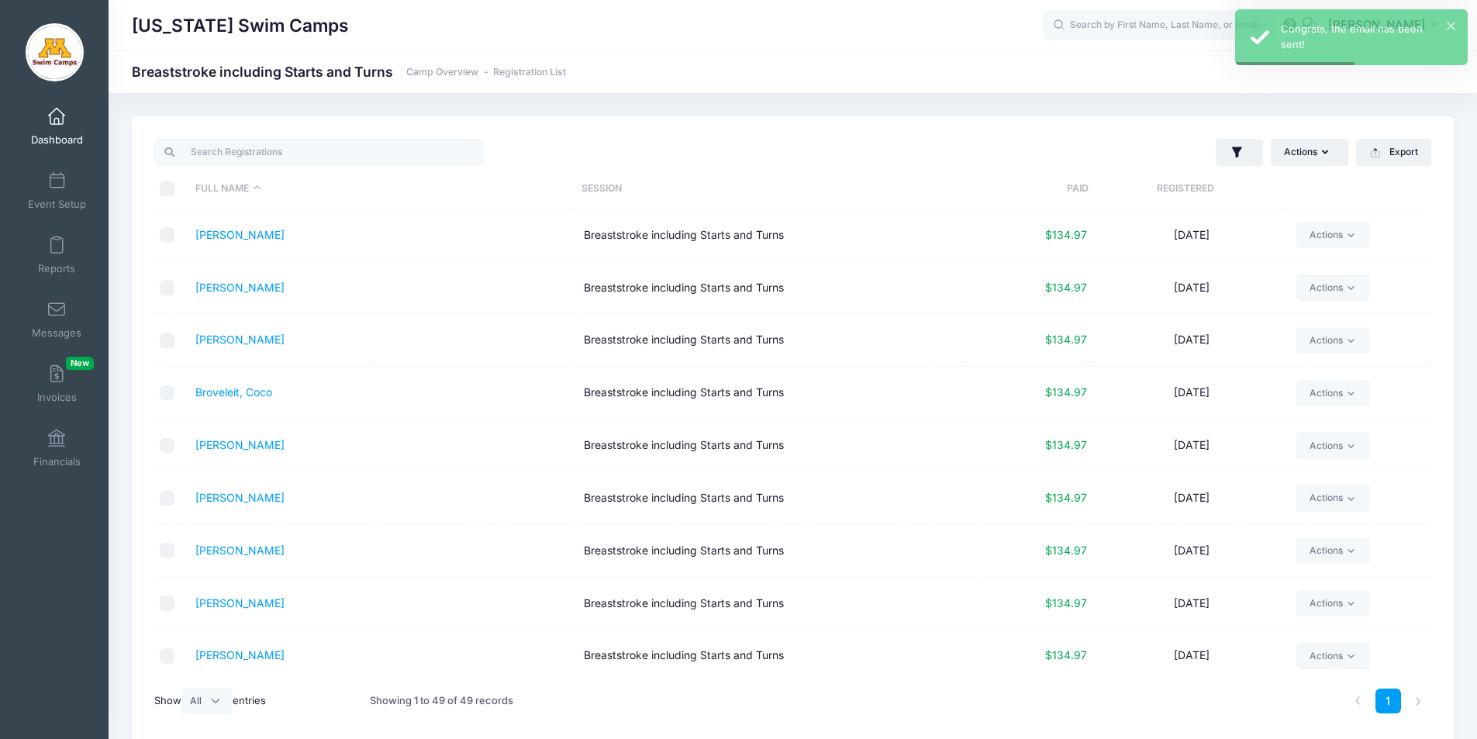
checkbox input "false"
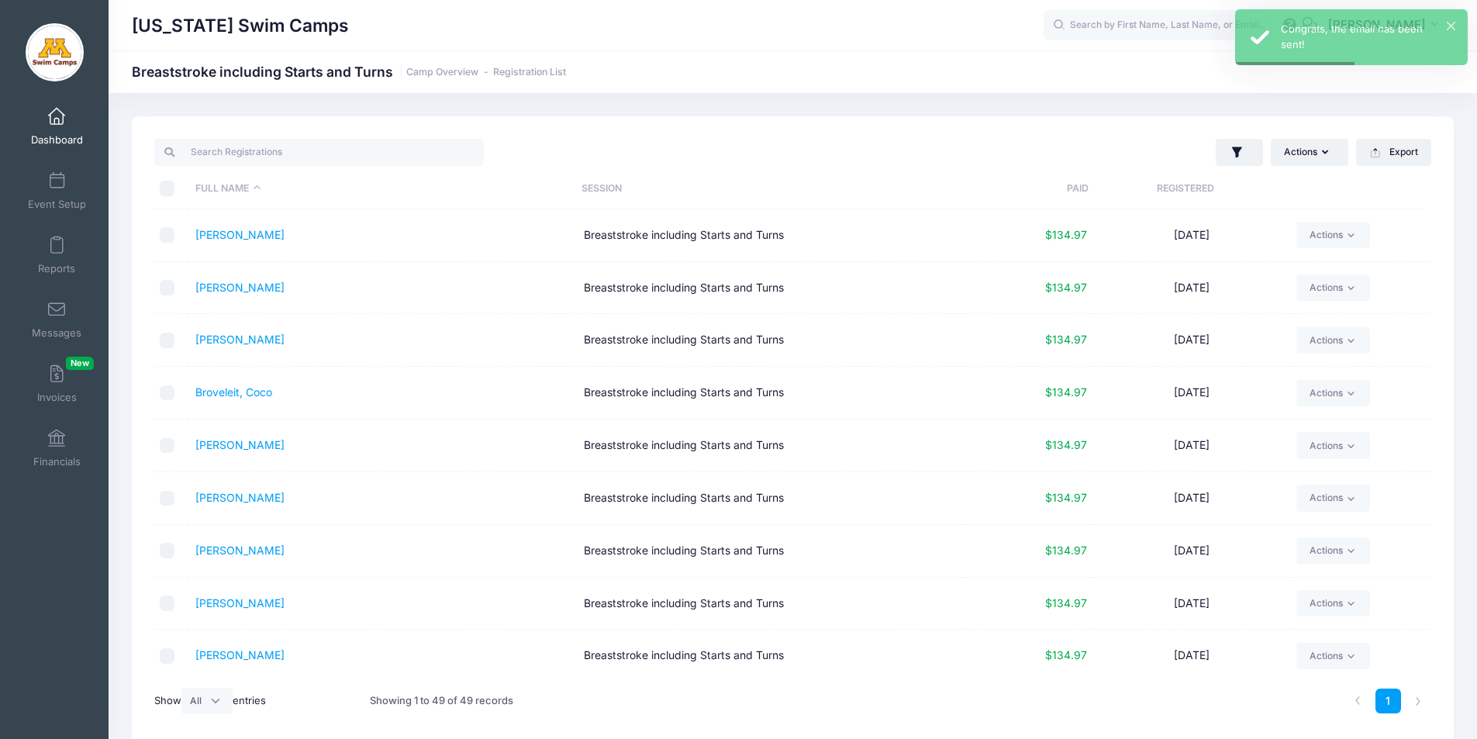
checkbox input "false"
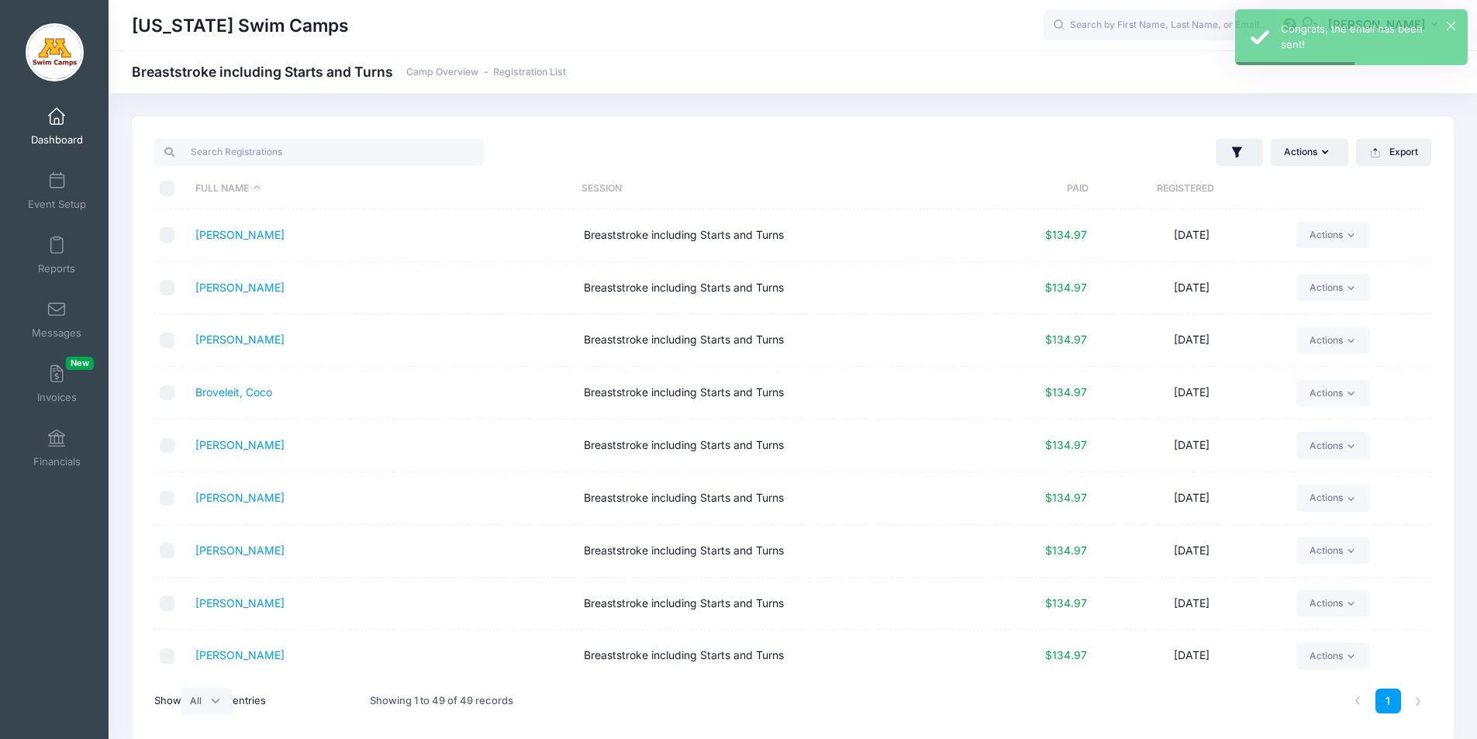
checkbox input "false"
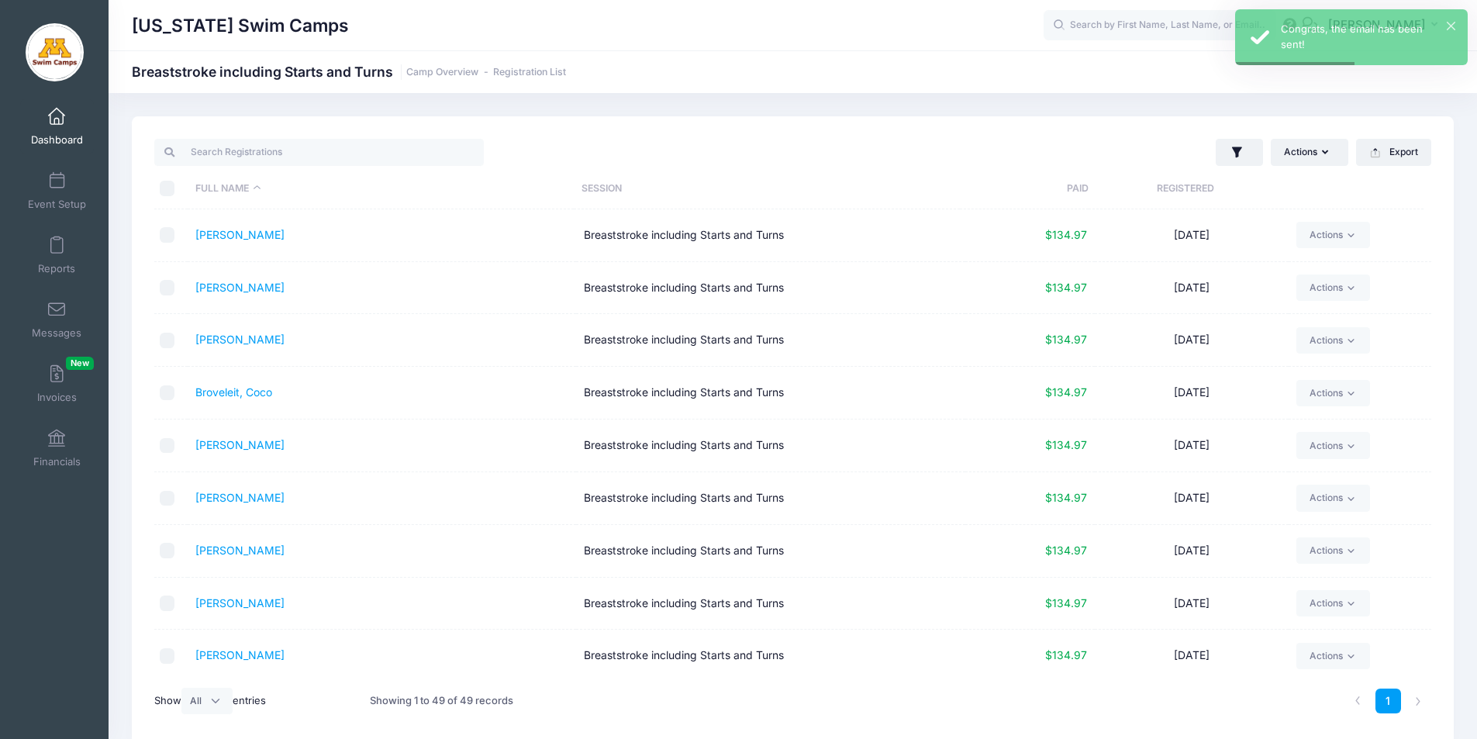
checkbox input "false"
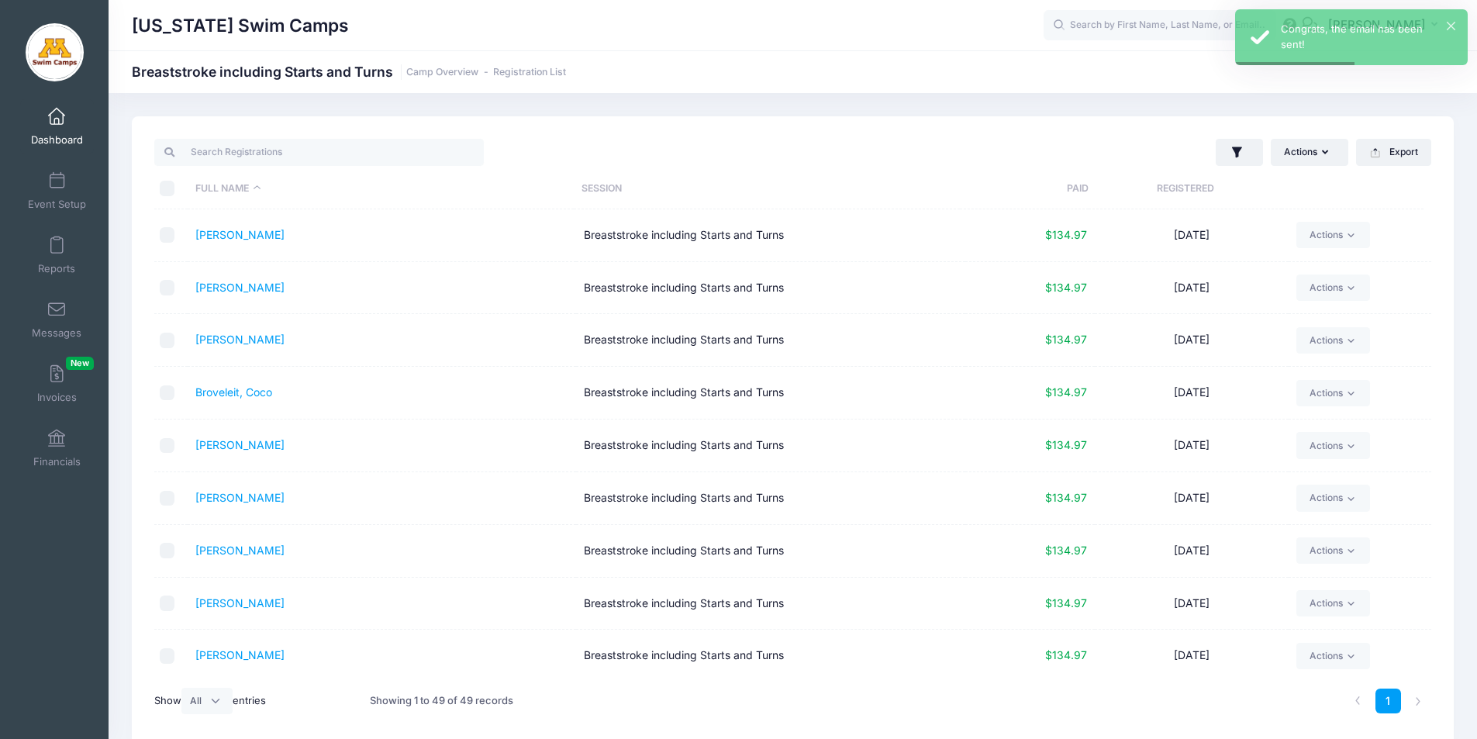
checkbox input "false"
click at [166, 446] on input "checkbox" at bounding box center [168, 446] width 16 height 16
checkbox input "true"
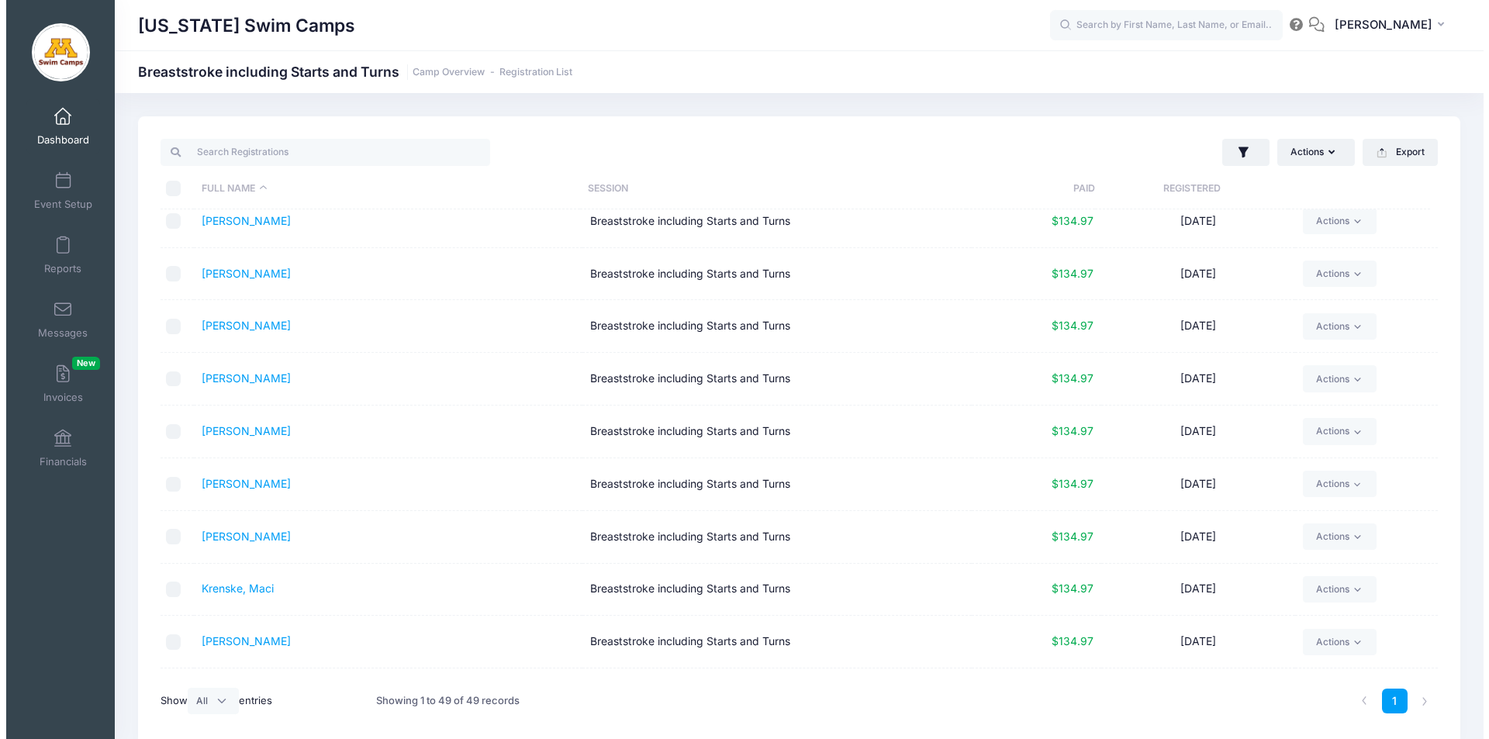
scroll to position [966, 0]
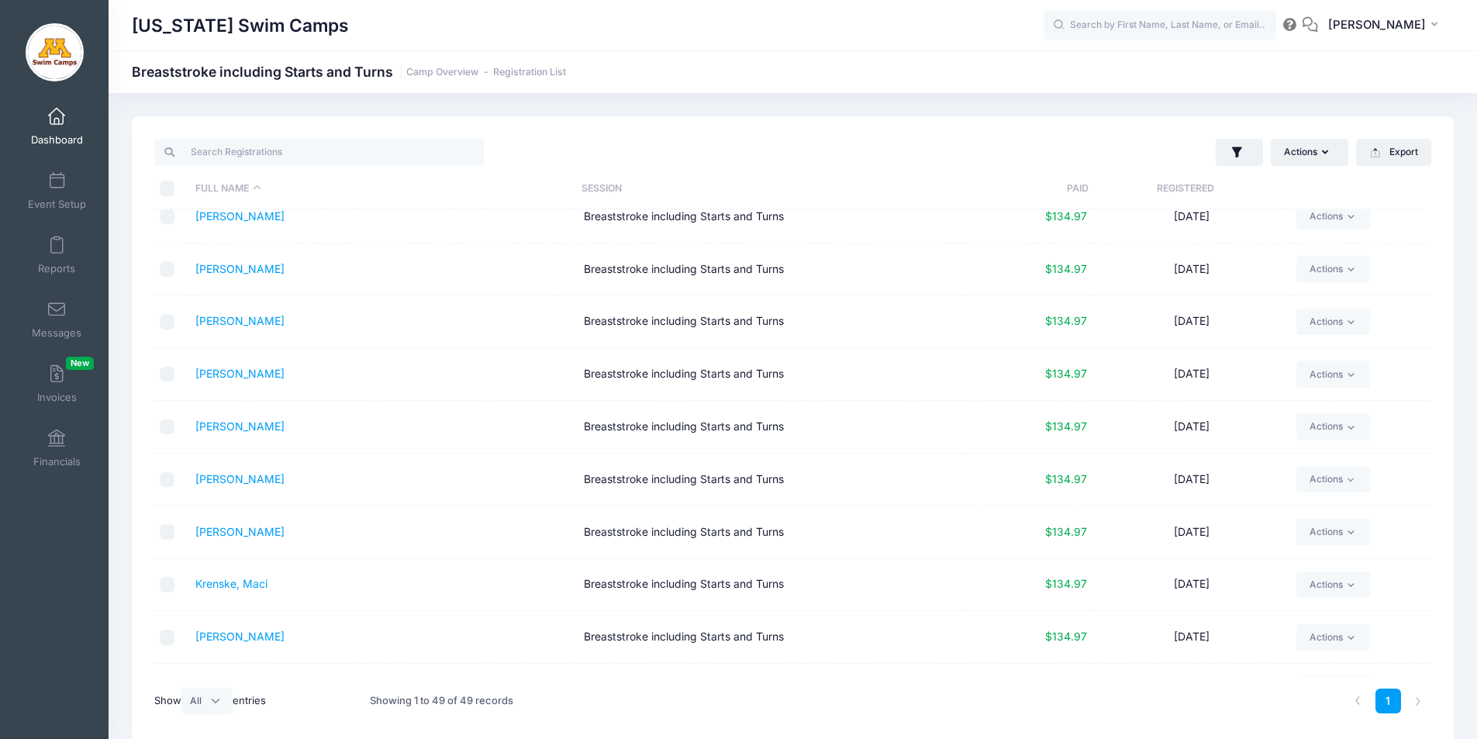
click at [168, 373] on input "checkbox" at bounding box center [168, 375] width 16 height 16
checkbox input "true"
click at [172, 423] on input "checkbox" at bounding box center [168, 428] width 16 height 16
checkbox input "true"
click at [1290, 157] on button "Actions" at bounding box center [1310, 152] width 78 height 26
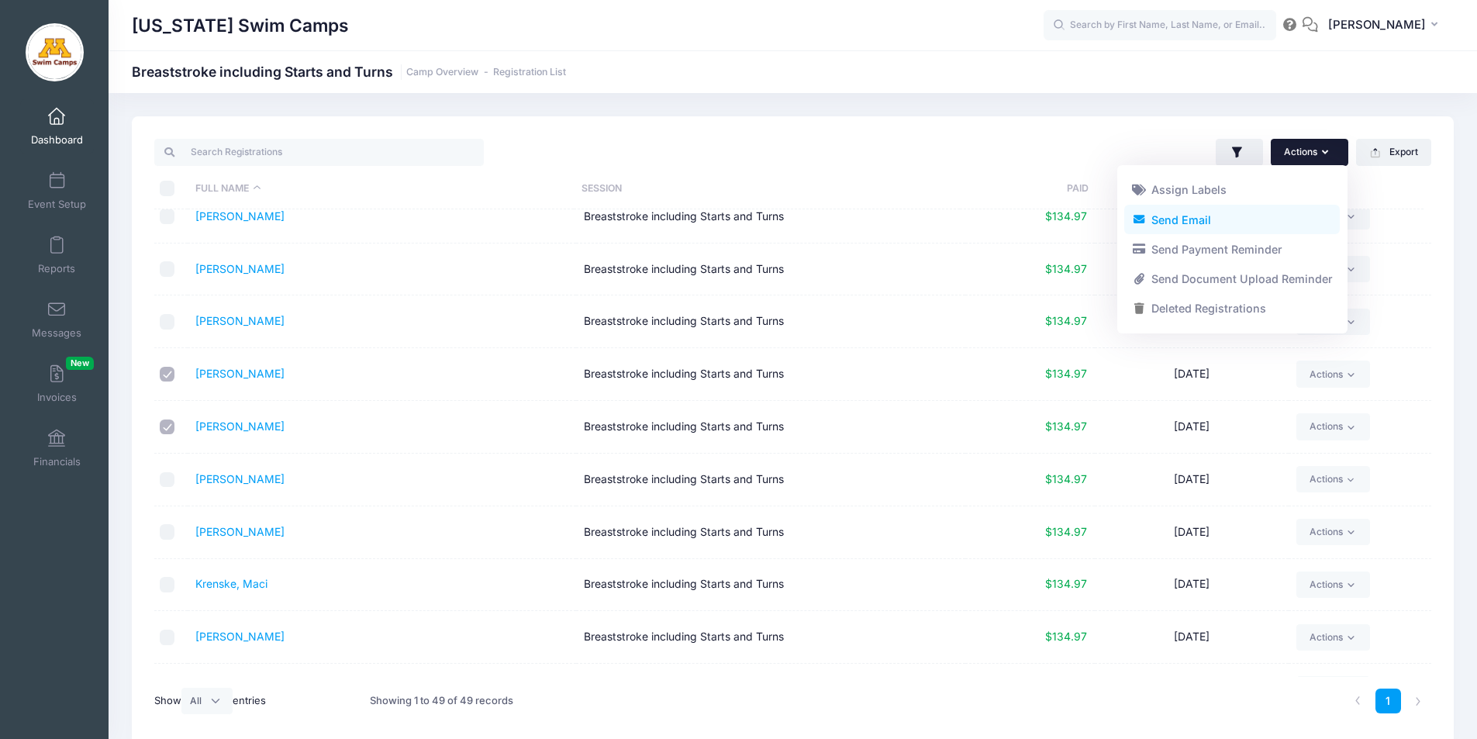
click at [1192, 222] on link "Send Email" at bounding box center [1233, 219] width 216 height 29
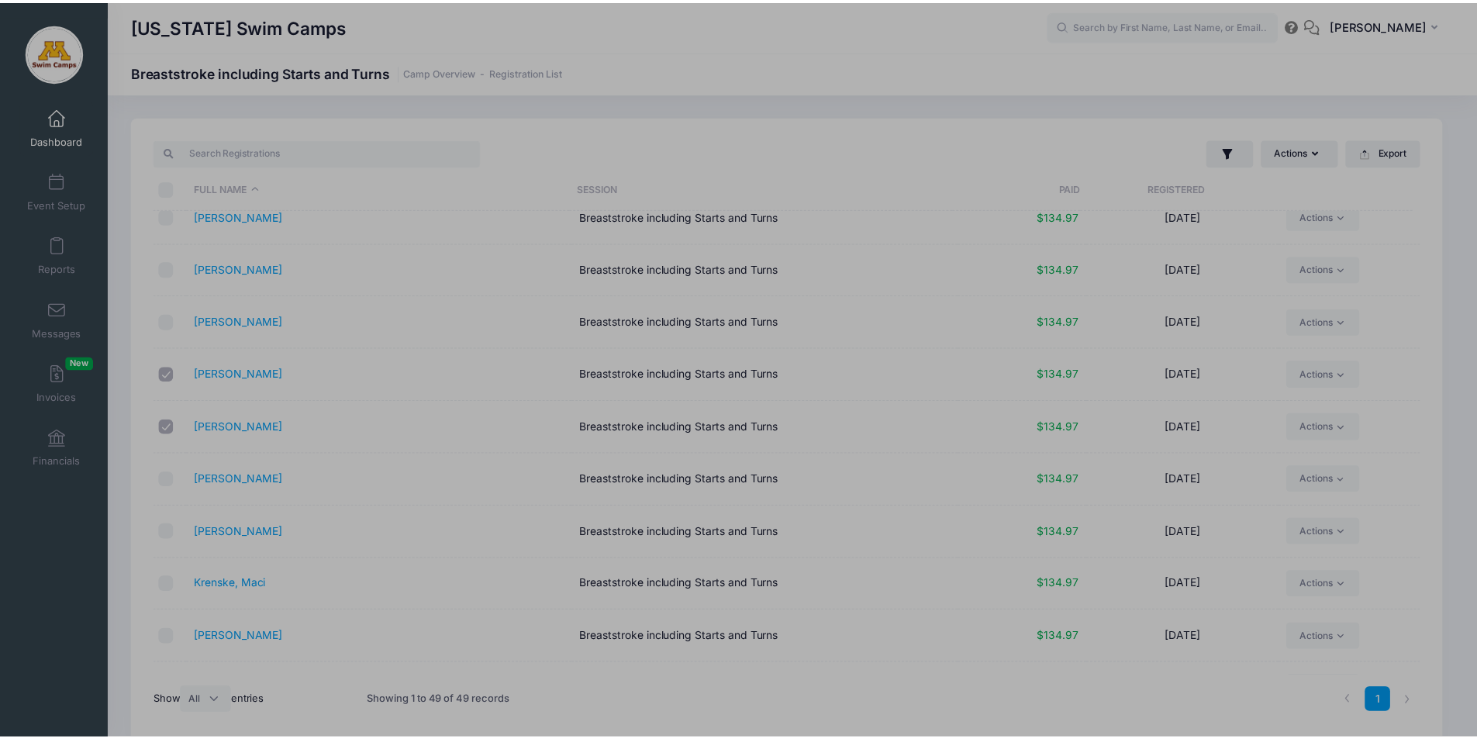
scroll to position [0, 0]
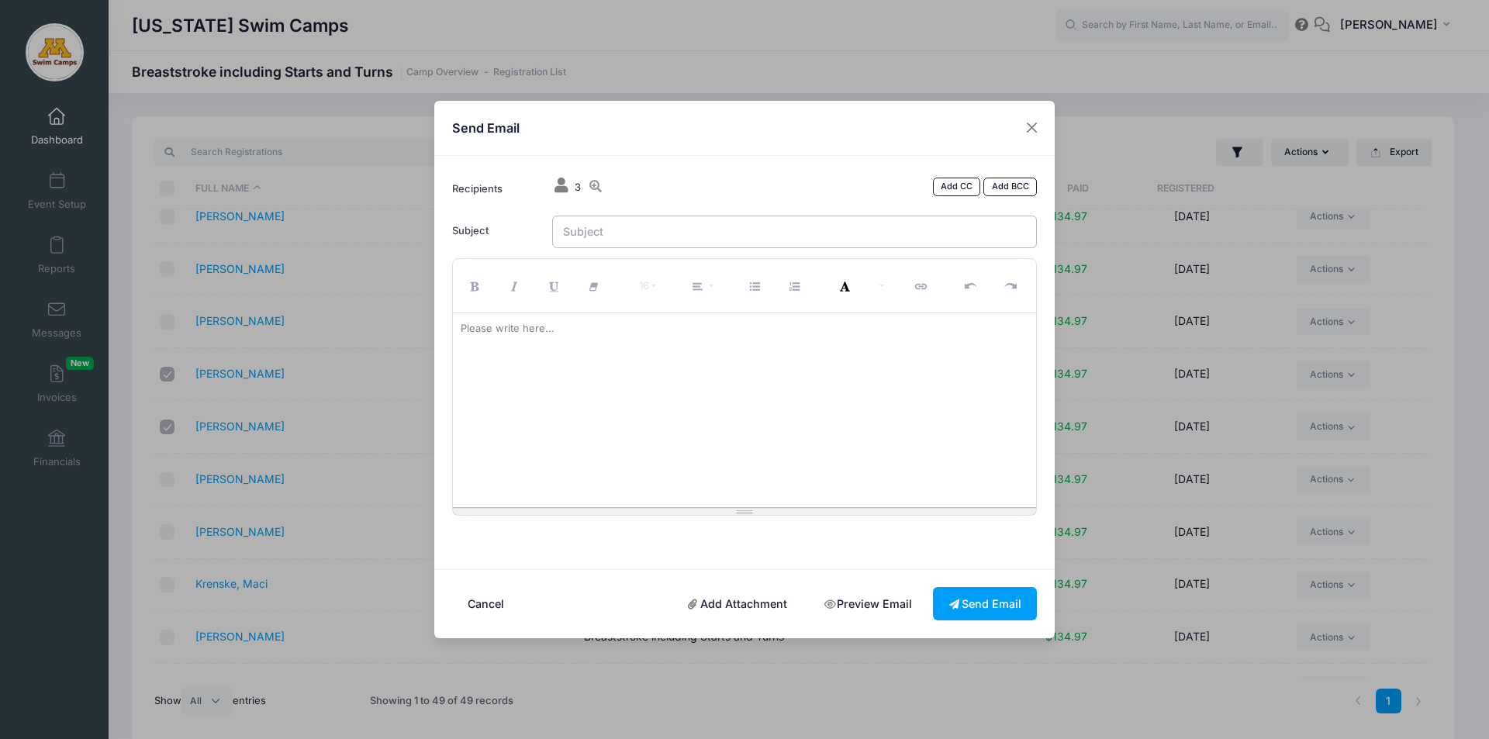
click at [623, 233] on input "Subject" at bounding box center [795, 232] width 486 height 33
type input "Minnesota Swim Camps - Medical Release"
click at [552, 365] on div at bounding box center [745, 410] width 584 height 194
click at [534, 327] on div "Please write here..." at bounding box center [507, 328] width 109 height 31
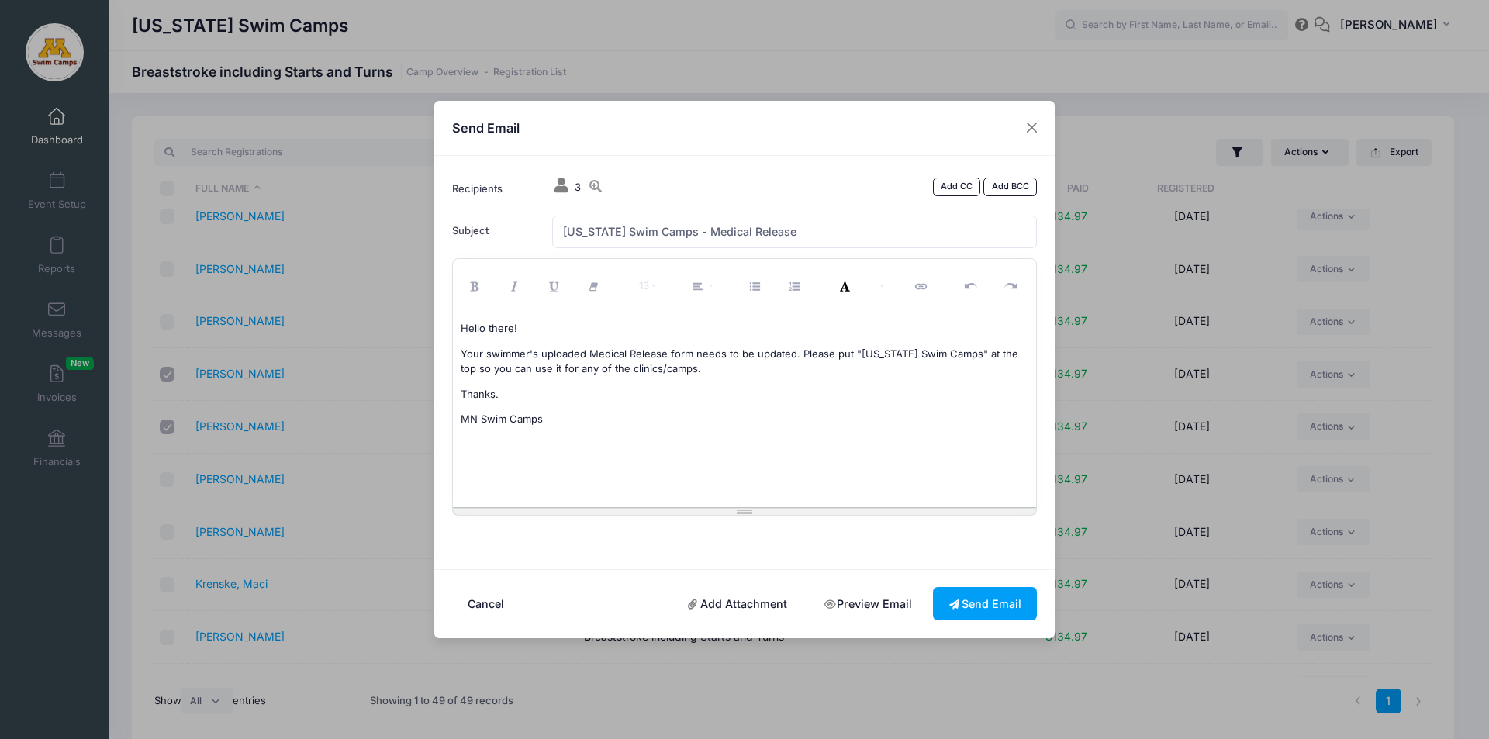
click at [732, 603] on link "Add Attachment" at bounding box center [737, 603] width 131 height 33
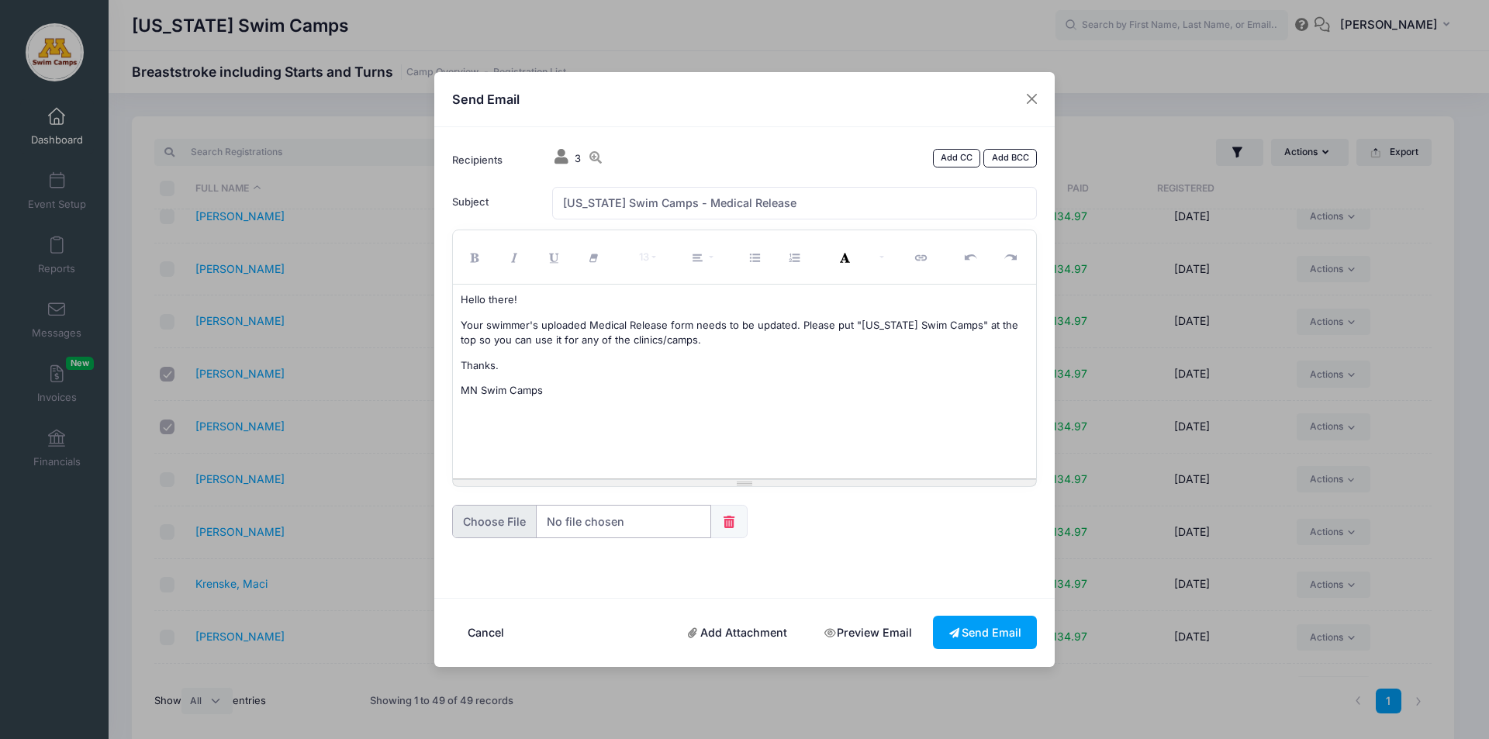
click at [494, 518] on input "file" at bounding box center [581, 521] width 259 height 33
type input "C:\fakepath\MN Swim Camps Medical Form.pdf"
click at [499, 365] on p "Thanks." at bounding box center [745, 366] width 569 height 16
click at [985, 634] on button "Send Email" at bounding box center [985, 632] width 104 height 33
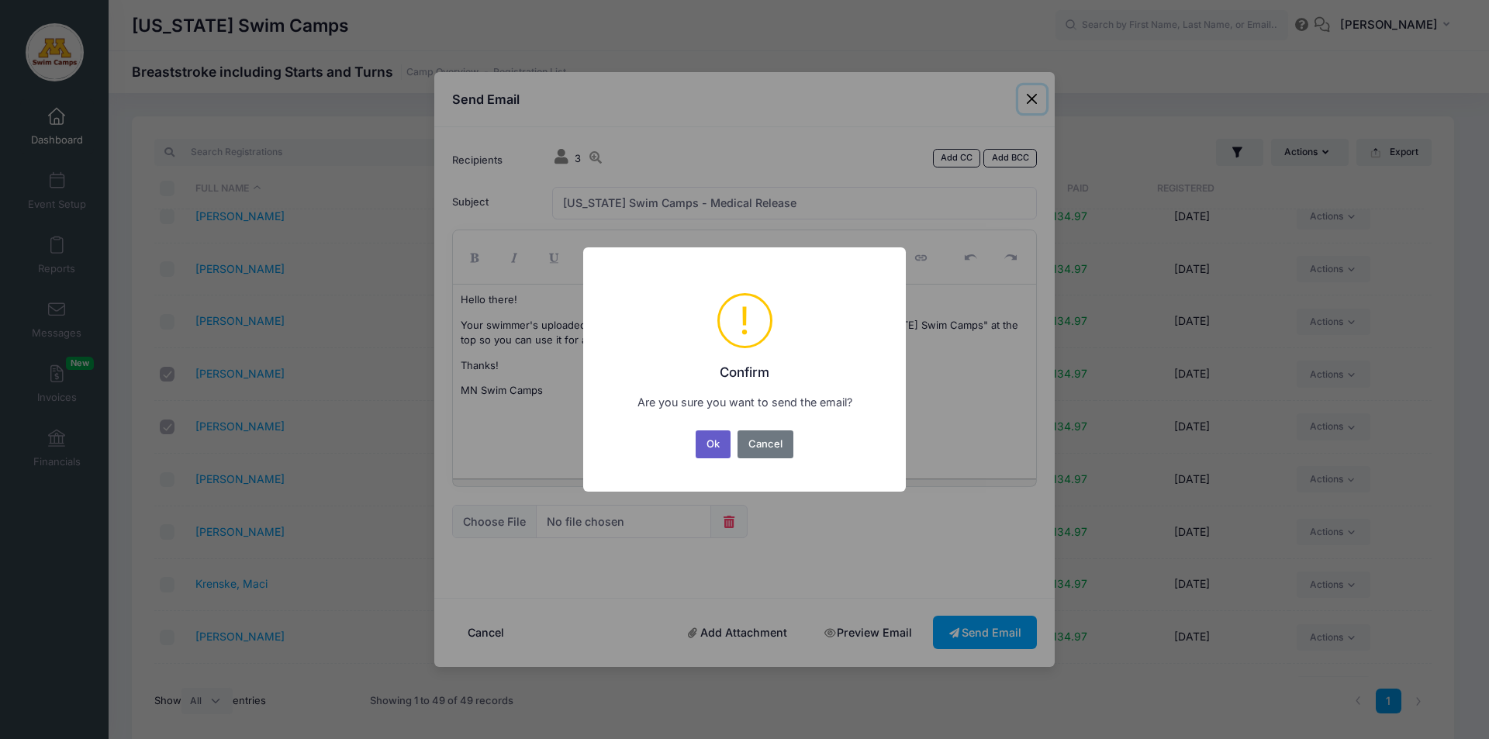
click at [709, 447] on button "Ok" at bounding box center [714, 444] width 36 height 28
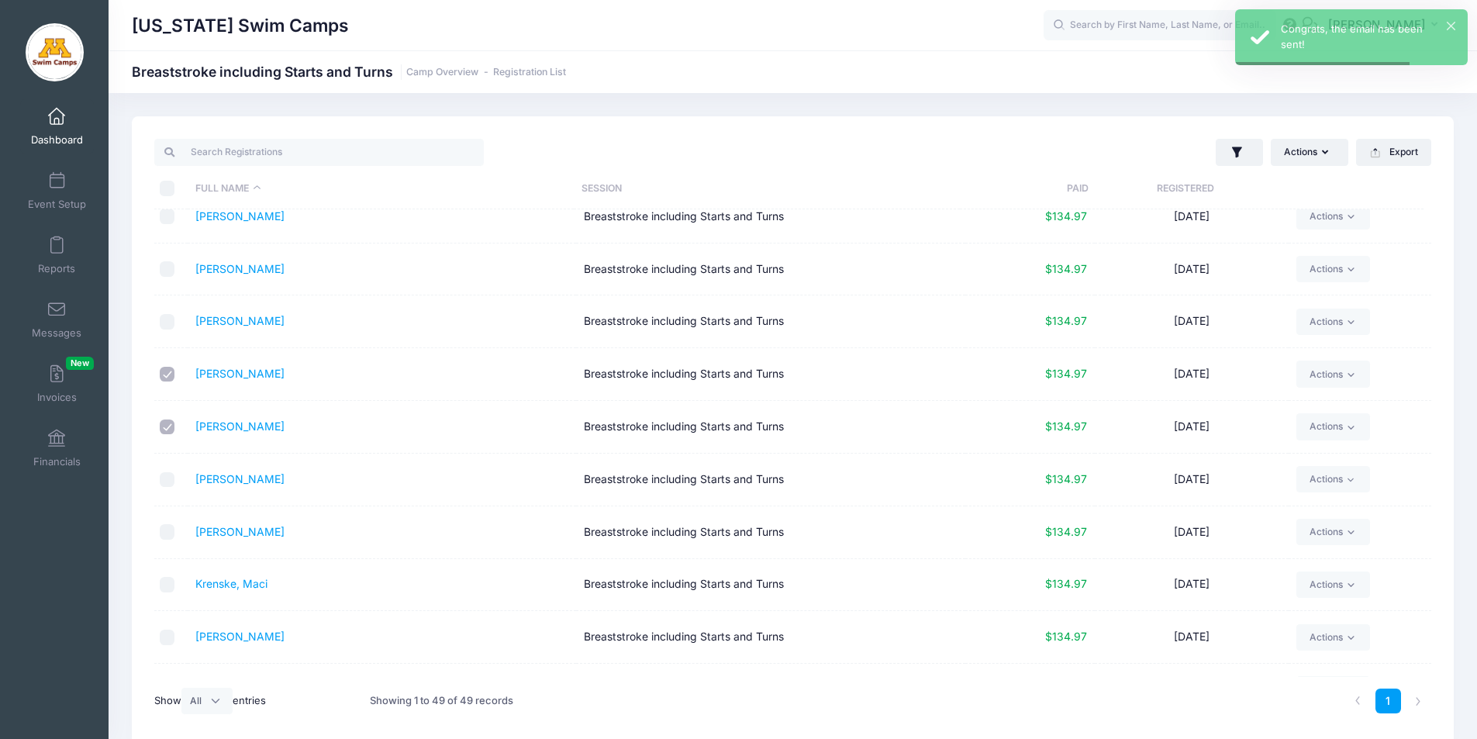
click at [57, 110] on span at bounding box center [57, 117] width 0 height 17
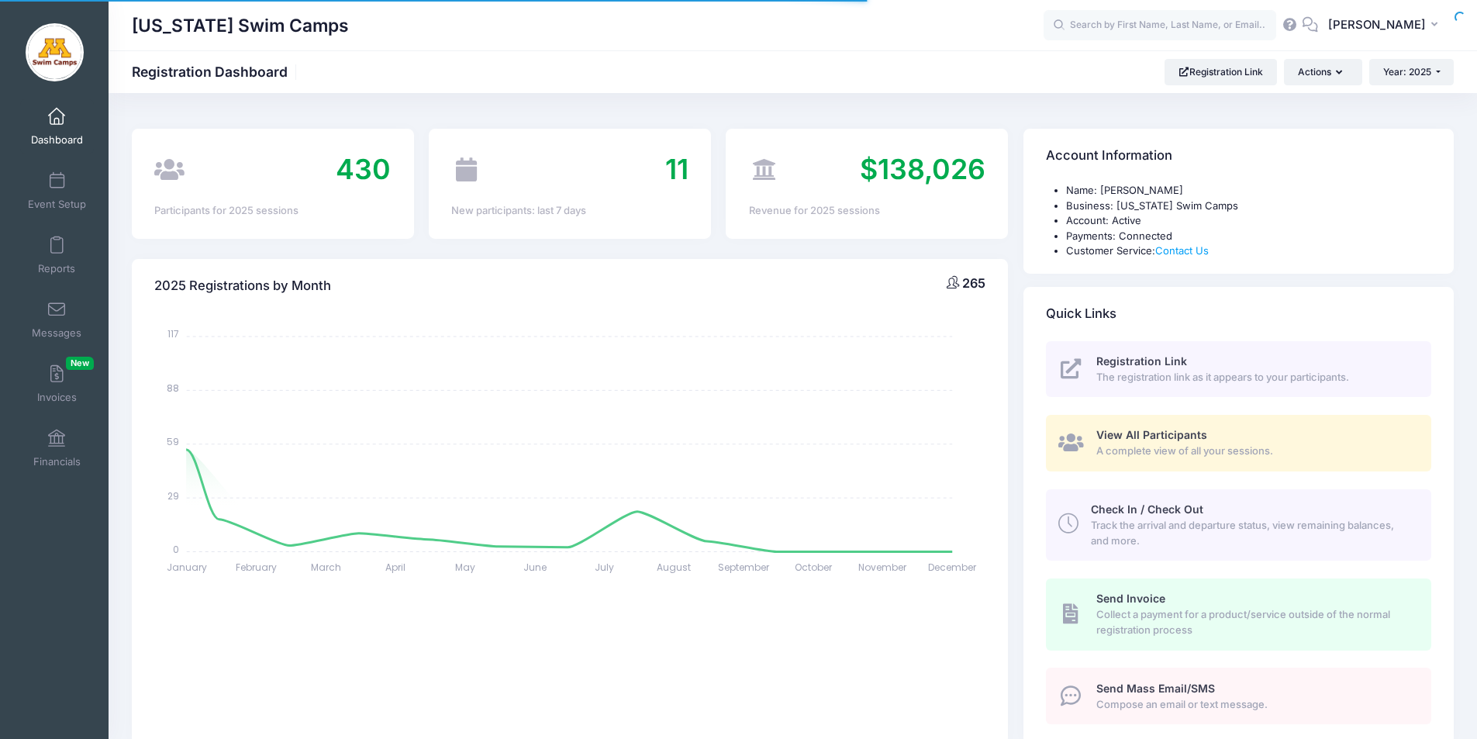
select select
